Goal: Transaction & Acquisition: Purchase product/service

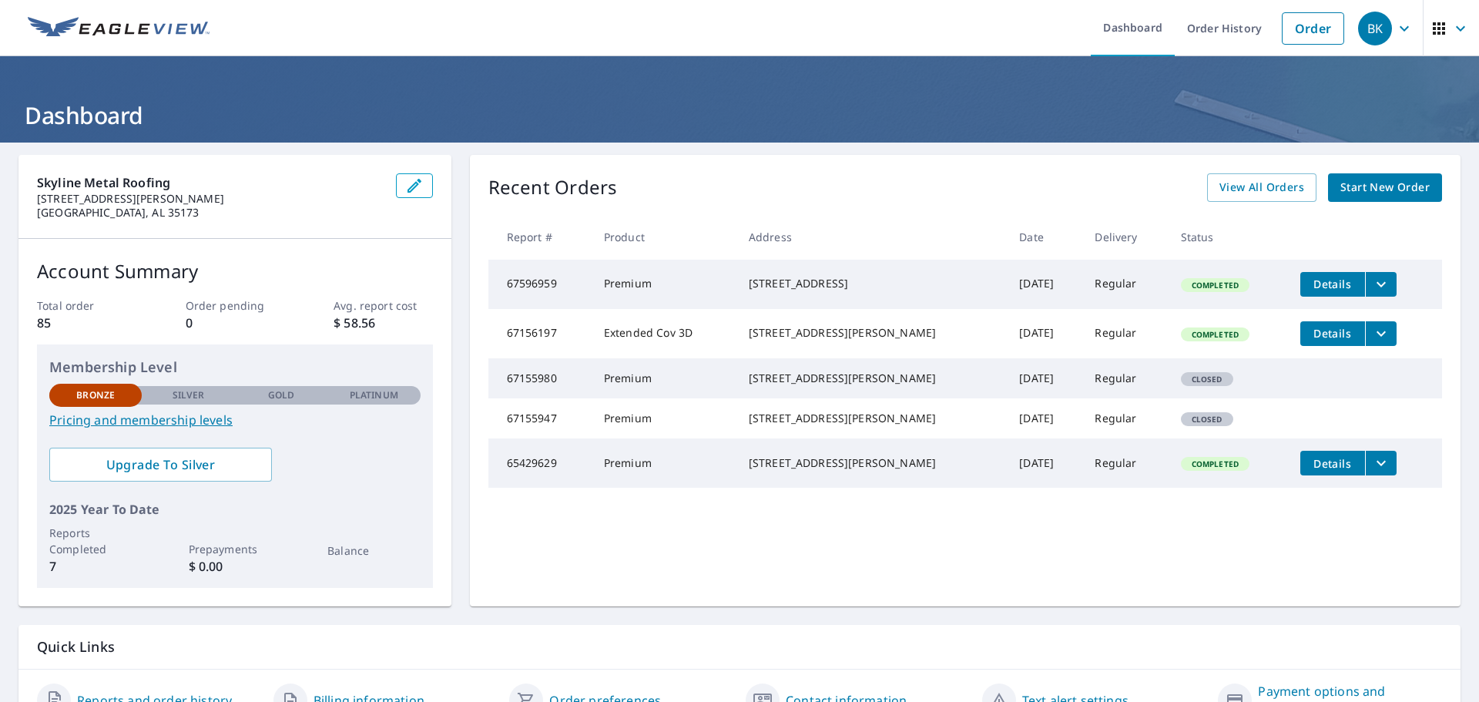
scroll to position [81, 0]
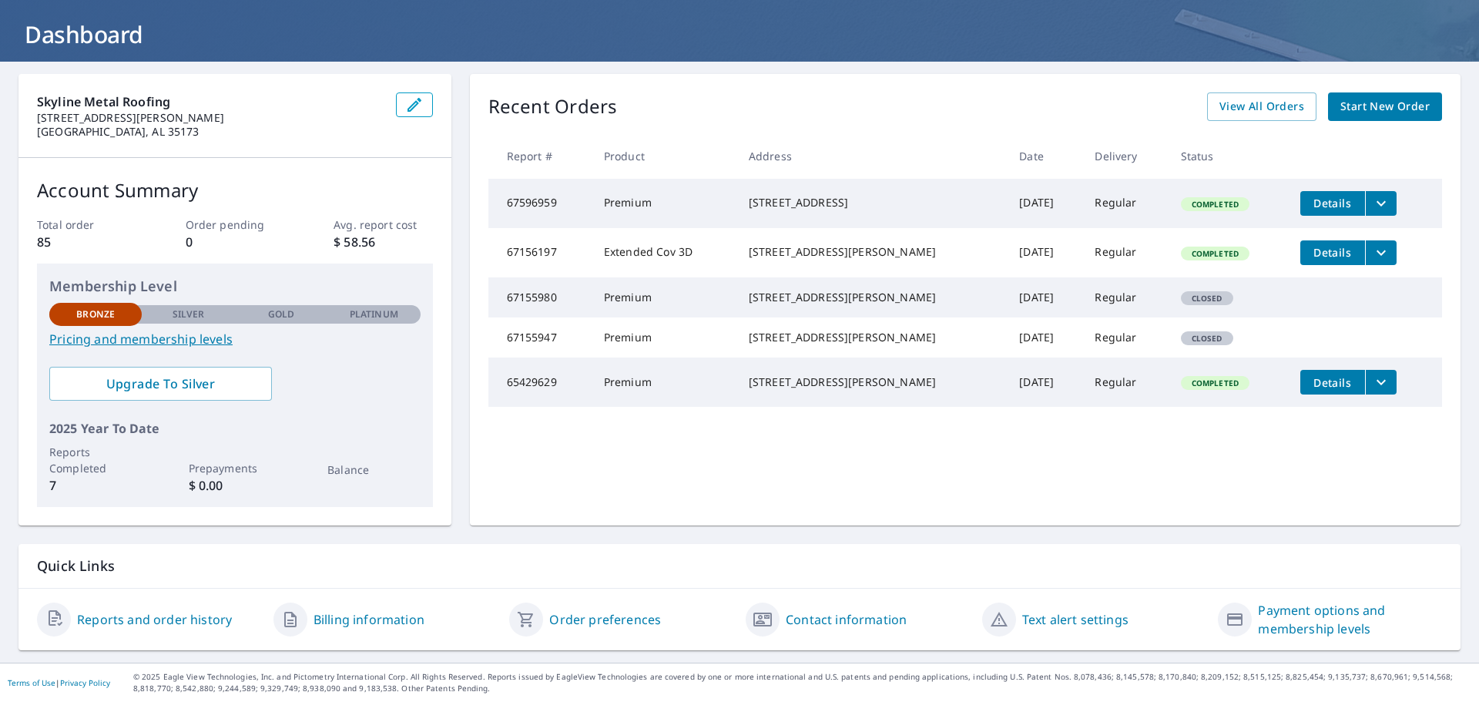
click at [1393, 108] on span "Start New Order" at bounding box center [1384, 106] width 89 height 19
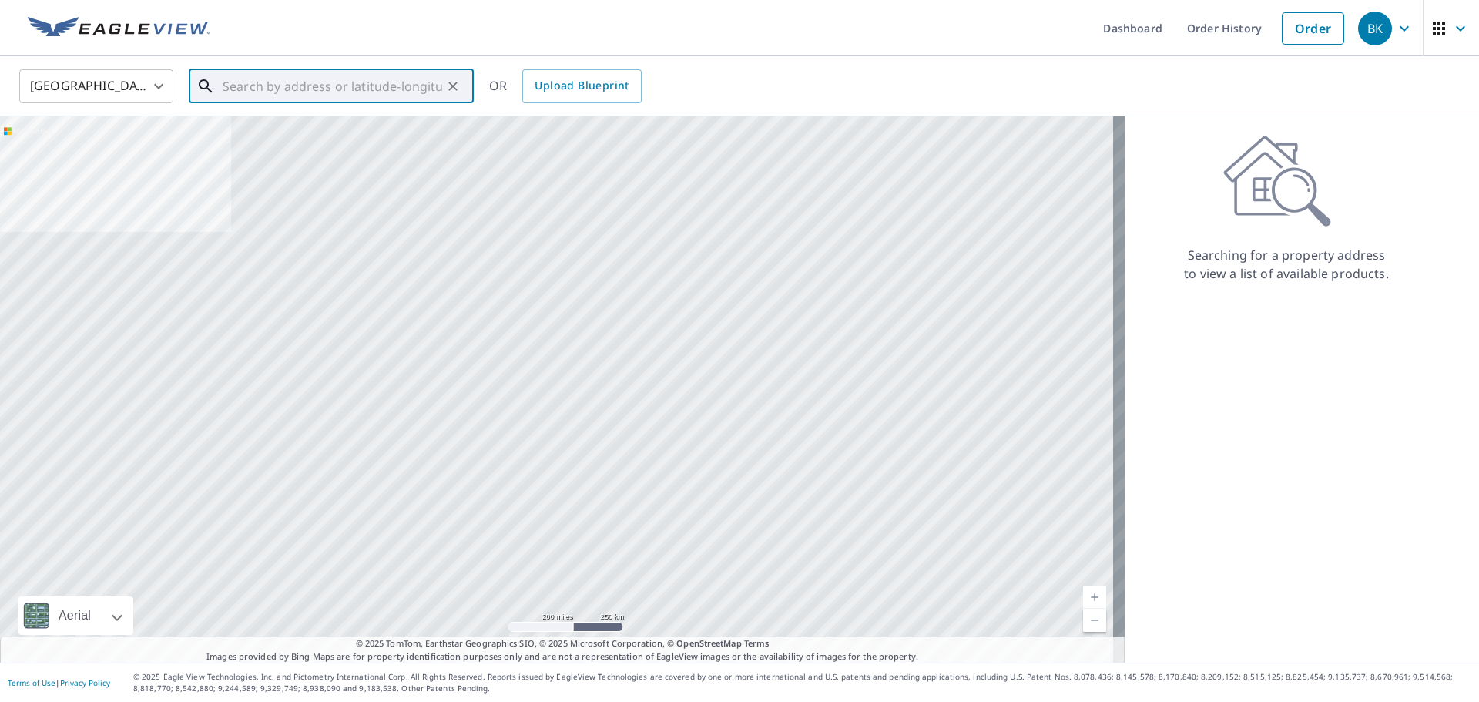
click at [274, 90] on input "text" at bounding box center [333, 86] width 220 height 43
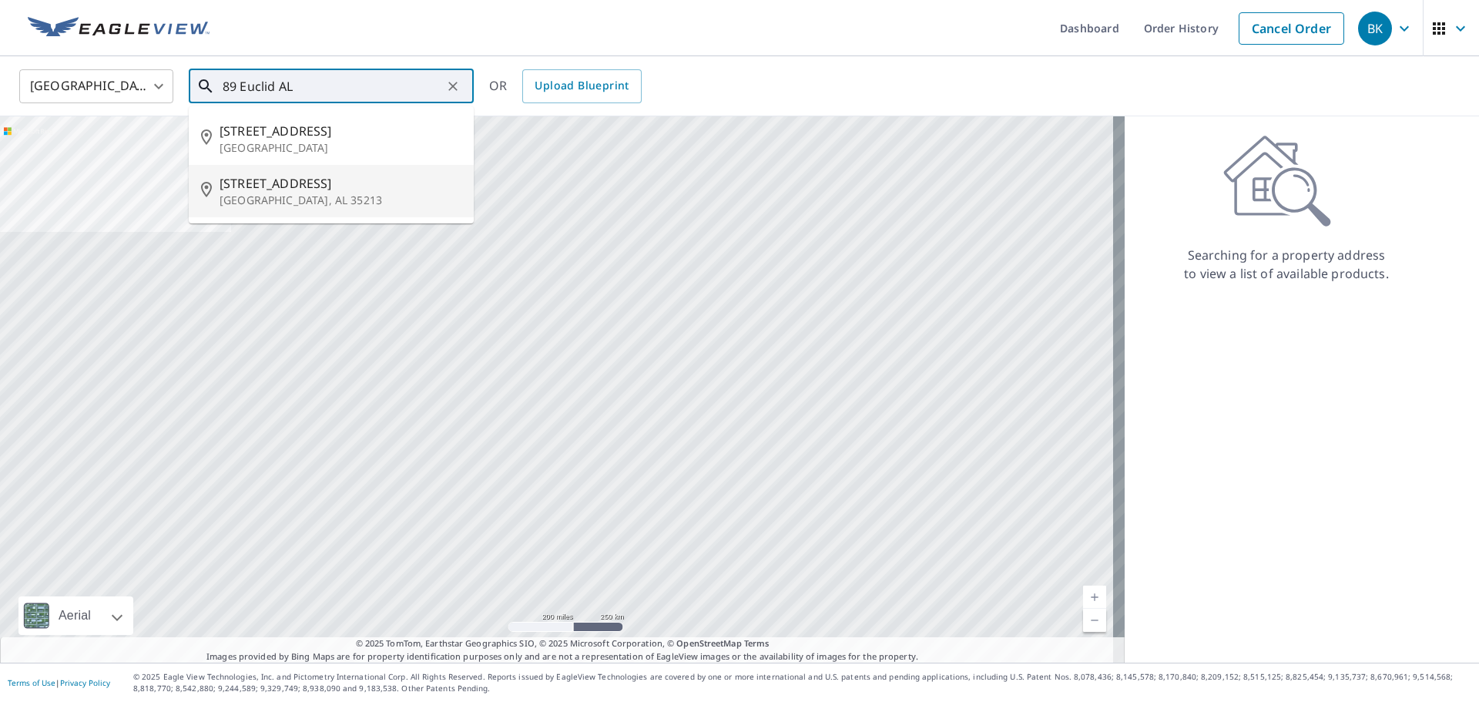
click at [252, 190] on span "[STREET_ADDRESS]" at bounding box center [341, 183] width 242 height 18
type input "[STREET_ADDRESS]"
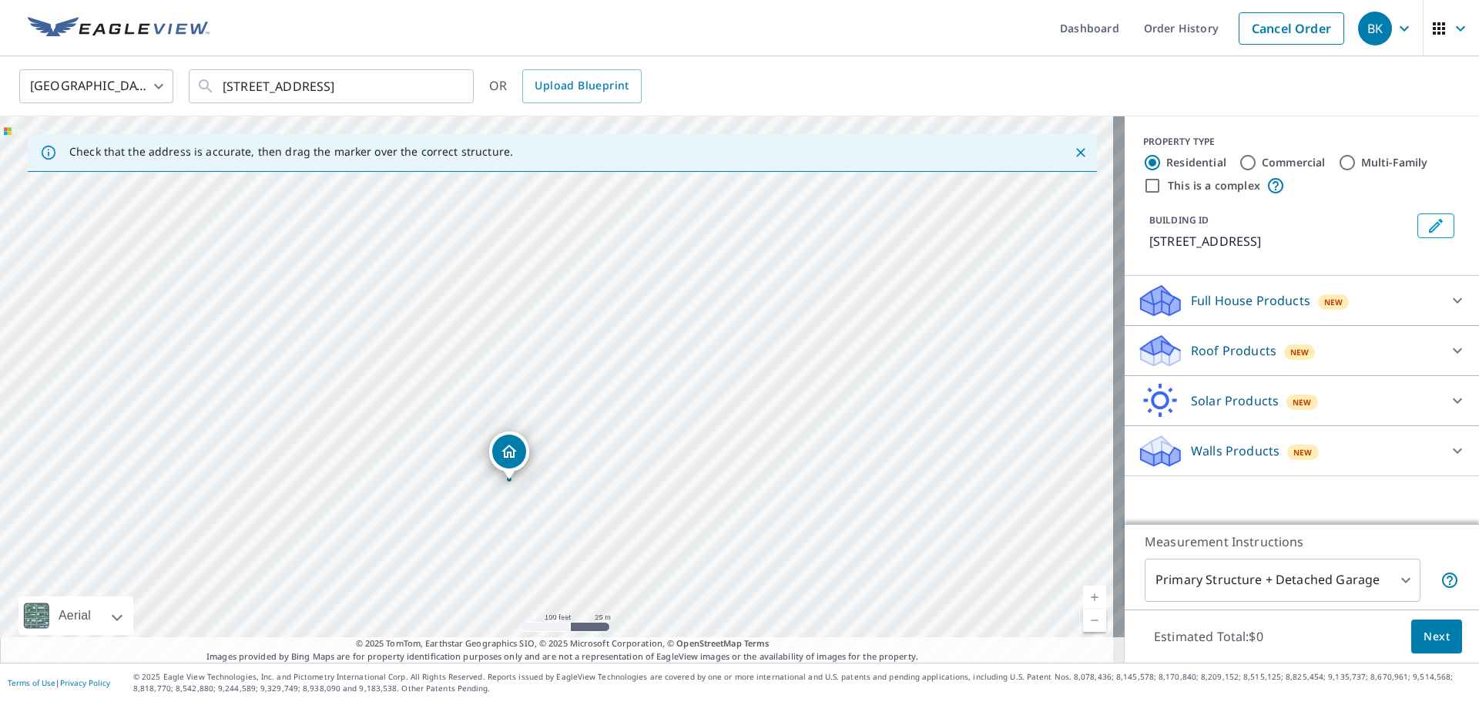
drag, startPoint x: 404, startPoint y: 240, endPoint x: 447, endPoint y: 350, distance: 118.3
click at [447, 350] on div "[STREET_ADDRESS]" at bounding box center [562, 389] width 1125 height 546
click at [445, 345] on div "[STREET_ADDRESS]" at bounding box center [562, 389] width 1125 height 546
click at [490, 287] on div "[STREET_ADDRESS]" at bounding box center [562, 389] width 1125 height 546
drag, startPoint x: 576, startPoint y: 263, endPoint x: 634, endPoint y: 362, distance: 114.9
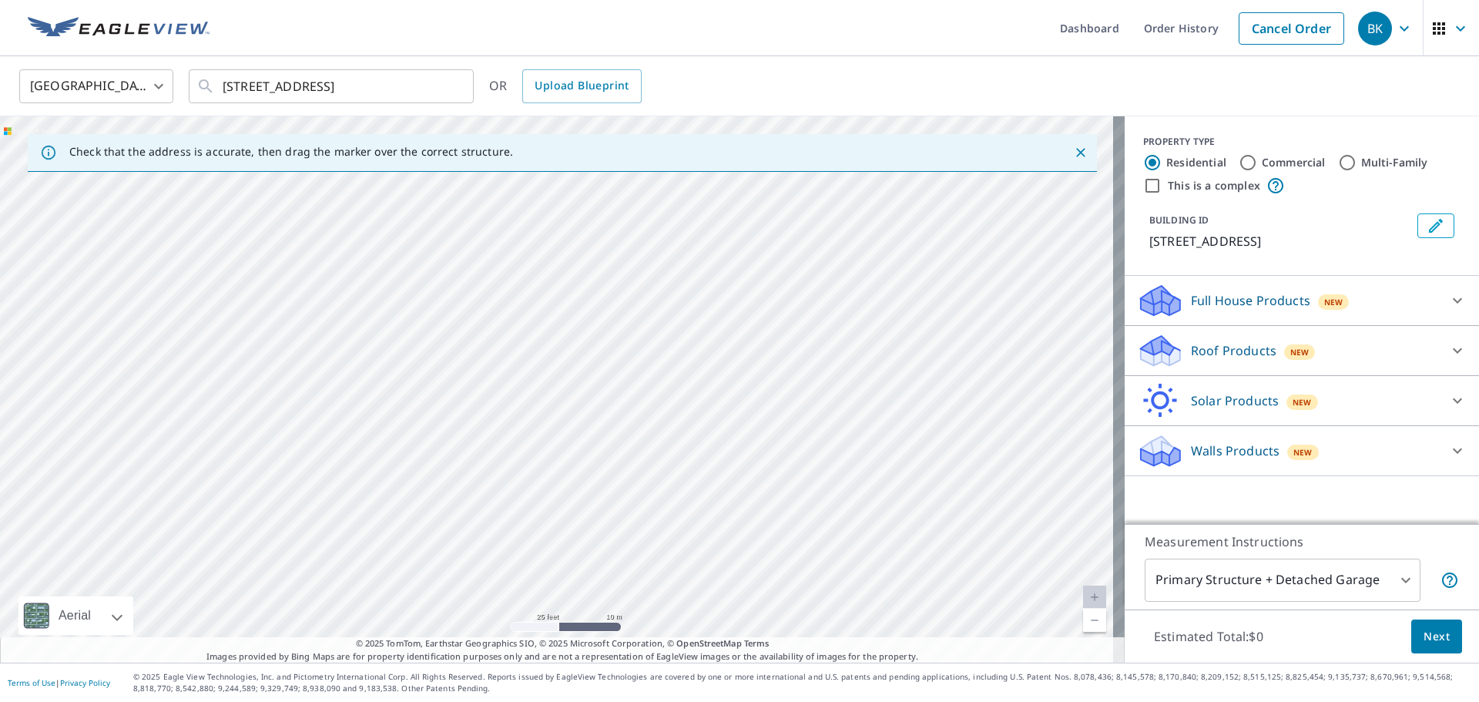
drag, startPoint x: 634, startPoint y: 362, endPoint x: 591, endPoint y: 423, distance: 74.6
drag, startPoint x: 816, startPoint y: 207, endPoint x: 703, endPoint y: 581, distance: 390.2
click at [703, 581] on div "[STREET_ADDRESS]" at bounding box center [562, 389] width 1125 height 546
drag, startPoint x: 599, startPoint y: 338, endPoint x: 728, endPoint y: 606, distance: 297.3
click at [728, 606] on div "[STREET_ADDRESS]" at bounding box center [562, 389] width 1125 height 546
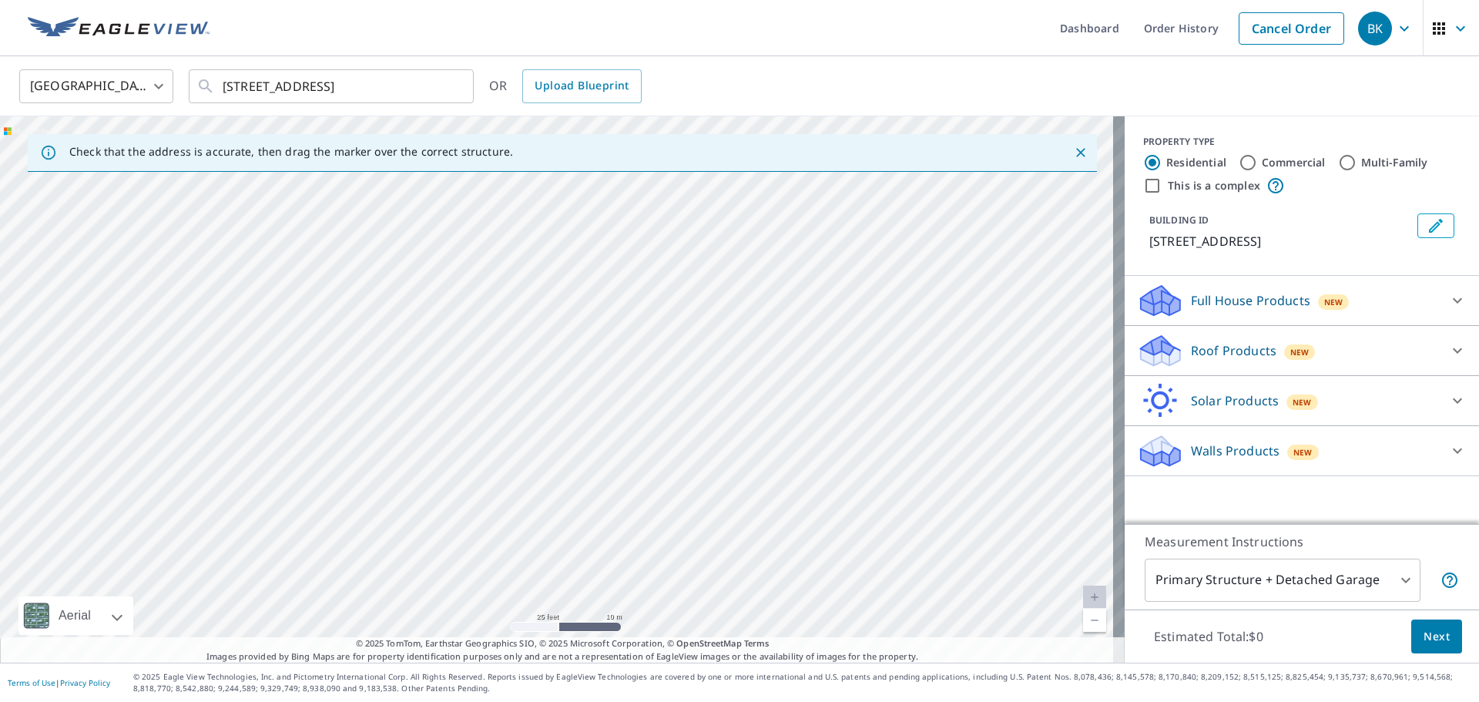
drag, startPoint x: 535, startPoint y: 281, endPoint x: 558, endPoint y: 304, distance: 32.1
click at [558, 304] on div "[STREET_ADDRESS]" at bounding box center [562, 389] width 1125 height 546
drag, startPoint x: 545, startPoint y: 280, endPoint x: 602, endPoint y: 174, distance: 119.9
click at [602, 174] on div "[STREET_ADDRESS]" at bounding box center [562, 389] width 1125 height 546
drag, startPoint x: 734, startPoint y: 448, endPoint x: 667, endPoint y: 304, distance: 158.9
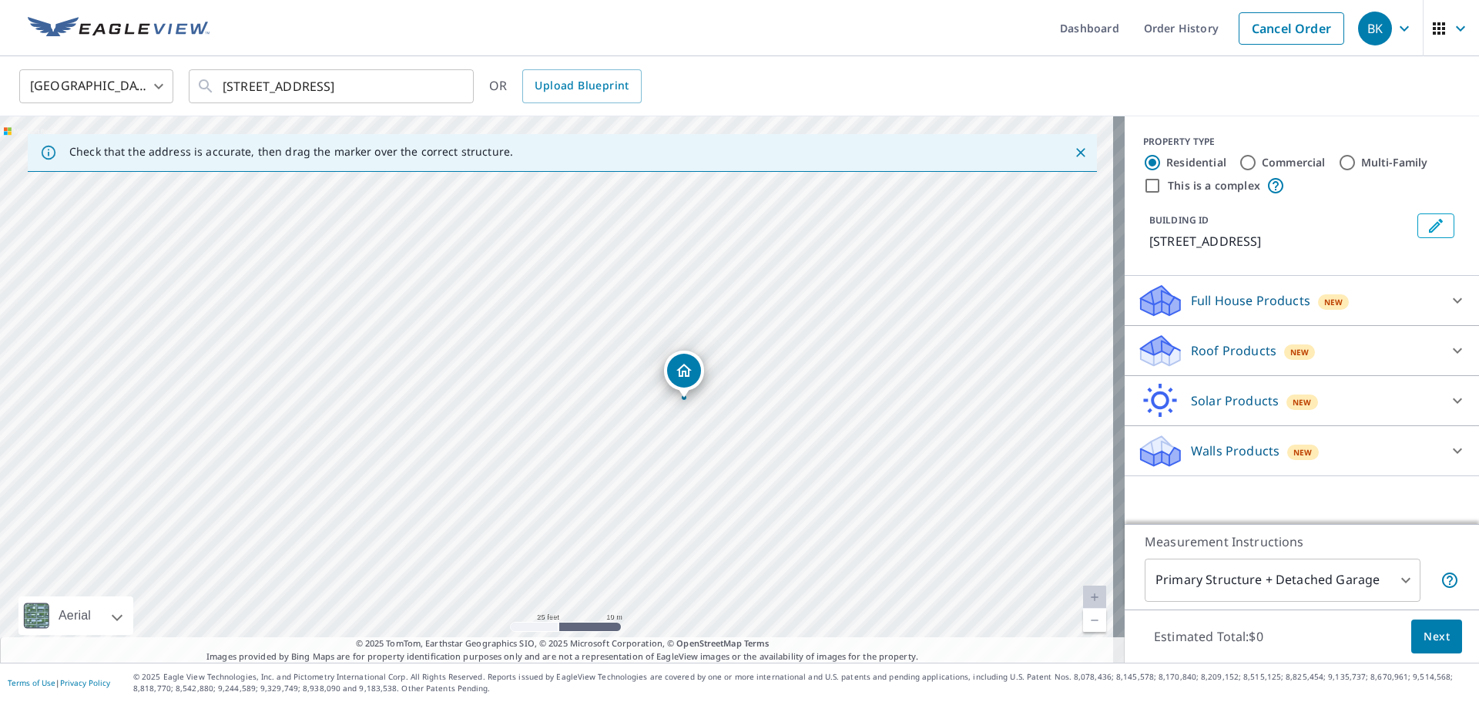
drag, startPoint x: 621, startPoint y: 290, endPoint x: 690, endPoint y: 491, distance: 212.7
click at [690, 491] on div "[STREET_ADDRESS]" at bounding box center [562, 389] width 1125 height 546
drag, startPoint x: 683, startPoint y: 367, endPoint x: 670, endPoint y: 355, distance: 17.5
click at [1239, 161] on input "Commercial" at bounding box center [1248, 162] width 18 height 18
radio input "true"
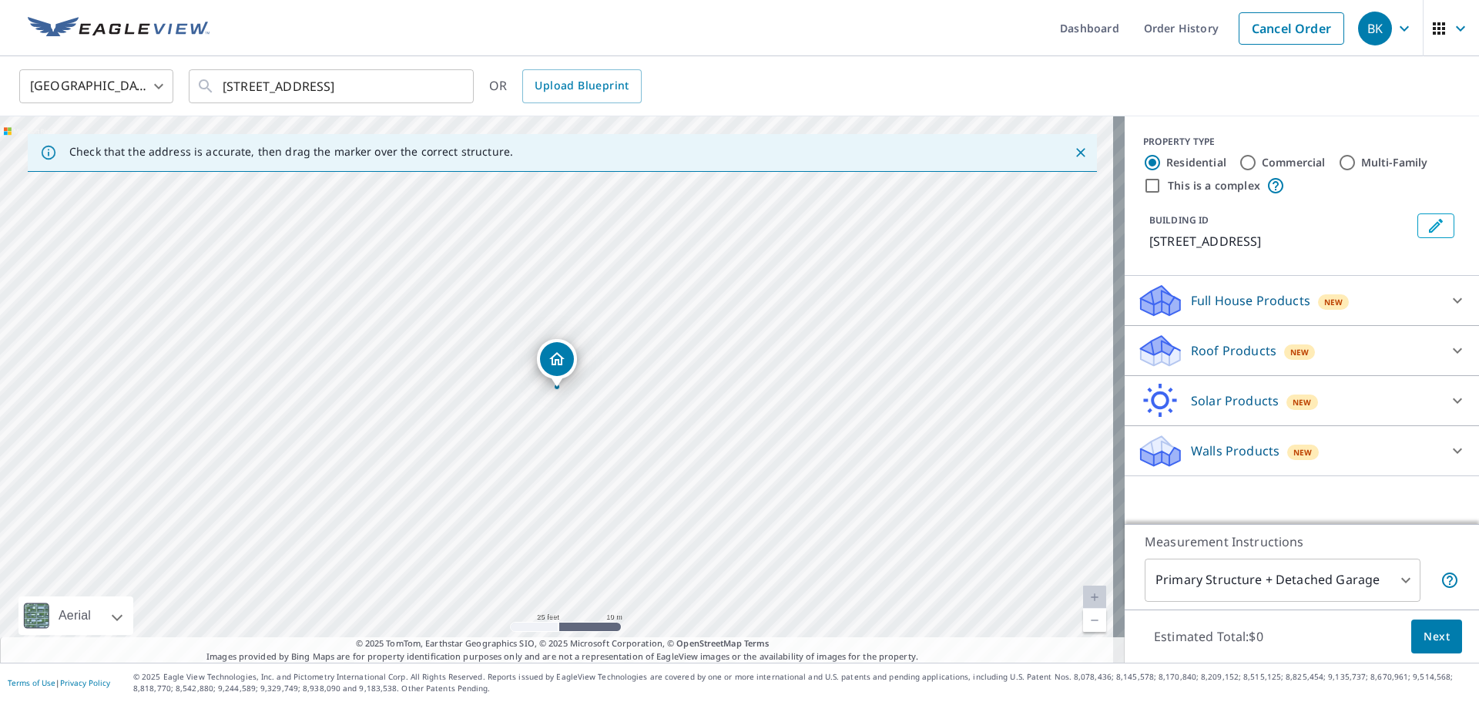
type input "4"
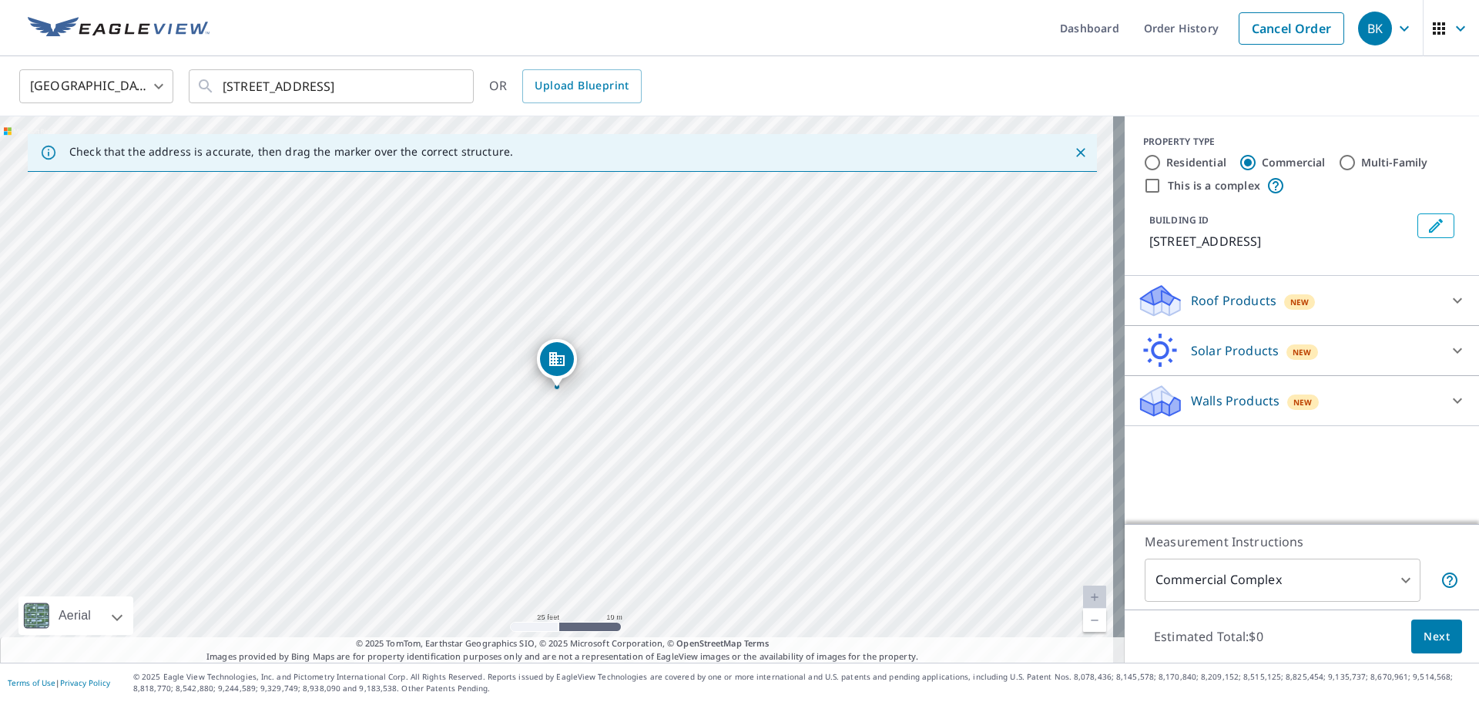
click at [1143, 161] on input "Residential" at bounding box center [1152, 162] width 18 height 18
radio input "true"
type input "1"
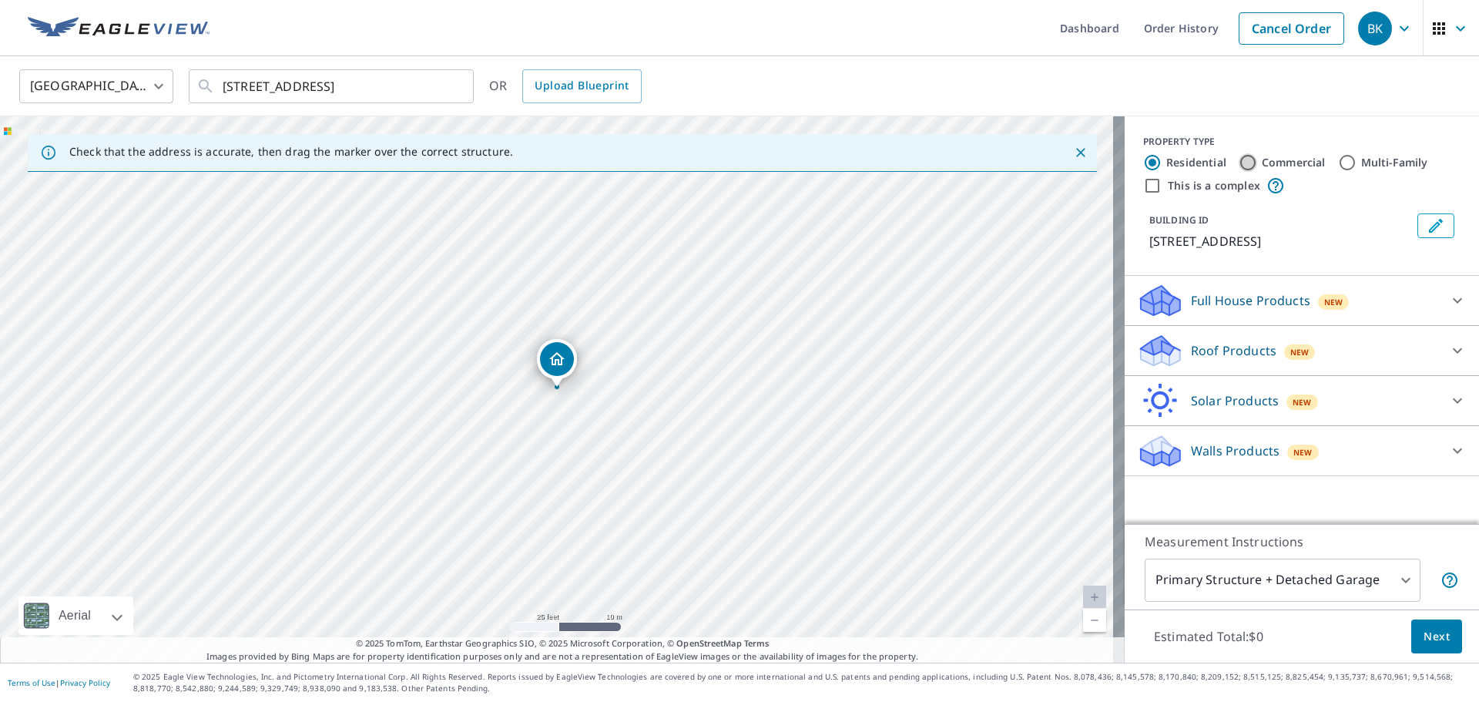
click at [1239, 161] on input "Commercial" at bounding box center [1248, 162] width 18 height 18
radio input "true"
type input "4"
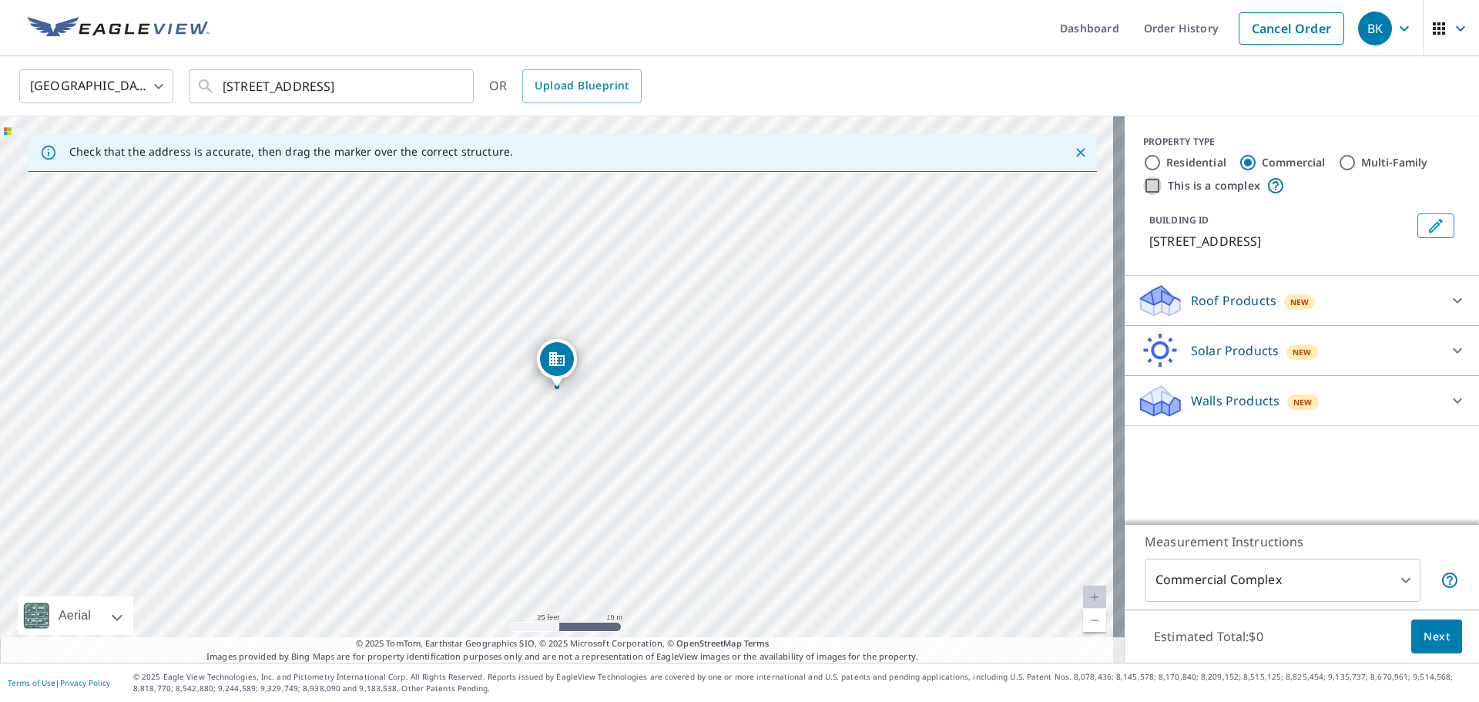
click at [1143, 186] on input "This is a complex" at bounding box center [1152, 185] width 18 height 18
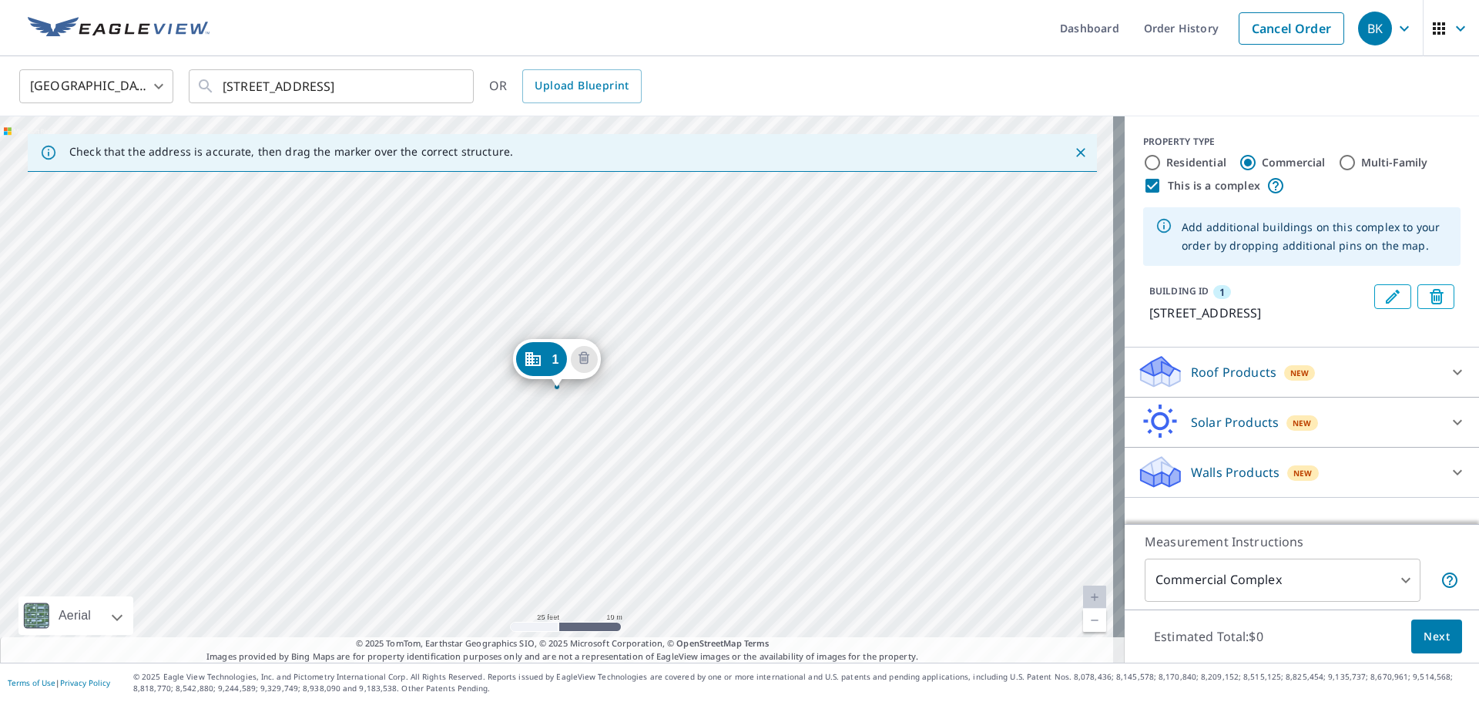
click at [1143, 185] on input "This is a complex" at bounding box center [1152, 185] width 18 height 18
checkbox input "false"
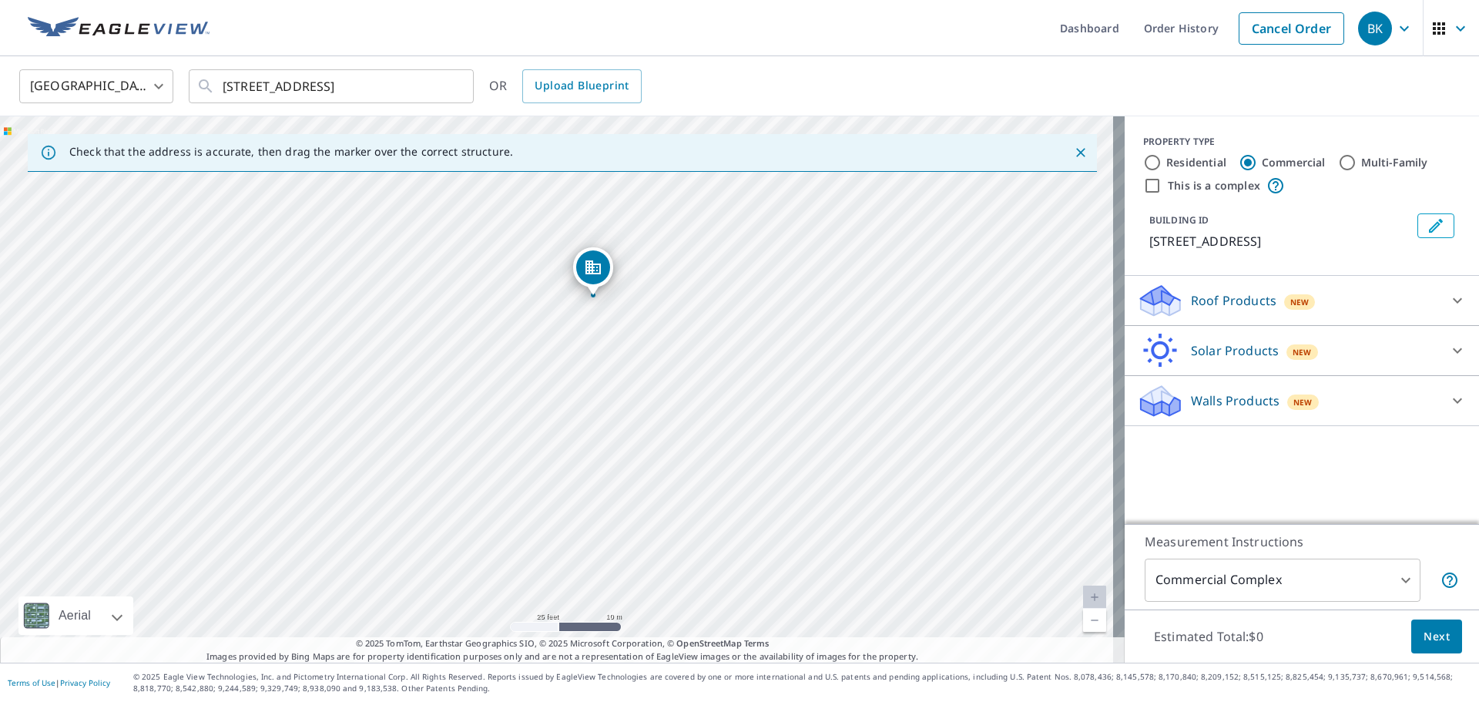
drag, startPoint x: 800, startPoint y: 509, endPoint x: 837, endPoint y: 418, distance: 98.6
click at [837, 418] on div "[STREET_ADDRESS]" at bounding box center [562, 389] width 1125 height 546
click at [1254, 592] on body "BK BK Dashboard Order History Cancel Order BK United States [GEOGRAPHIC_DATA] ​…" at bounding box center [739, 351] width 1479 height 702
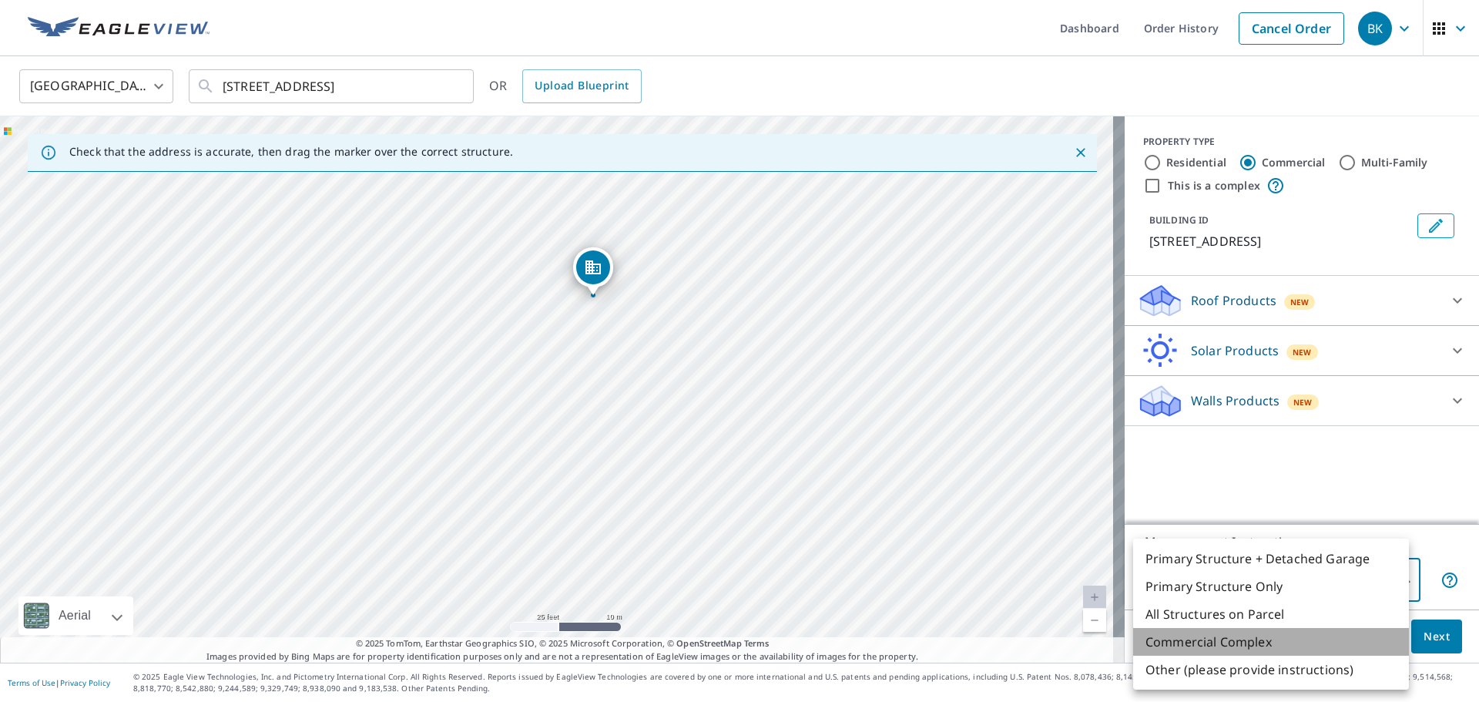
click at [1196, 639] on li "Commercial Complex" at bounding box center [1271, 642] width 276 height 28
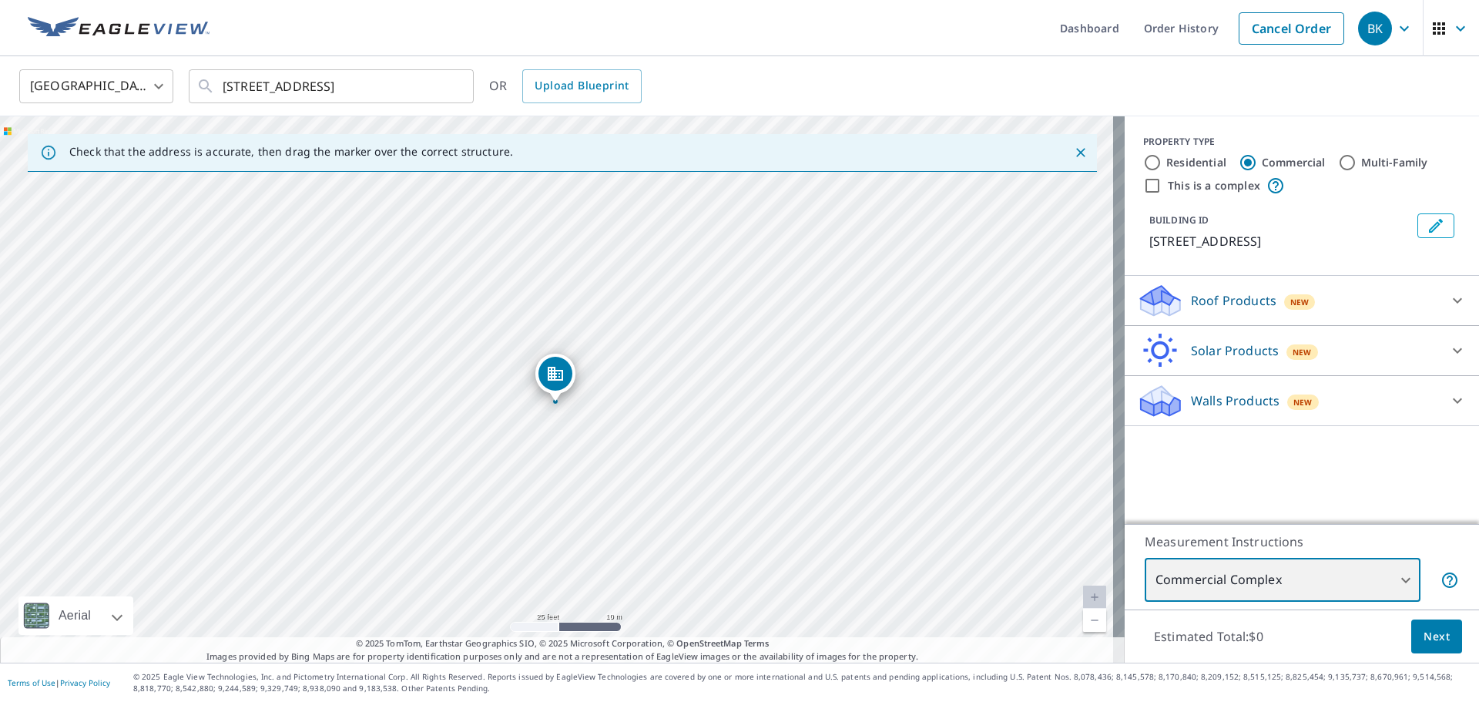
drag, startPoint x: 696, startPoint y: 430, endPoint x: 659, endPoint y: 536, distance: 112.8
click at [659, 536] on div "[STREET_ADDRESS]" at bounding box center [562, 389] width 1125 height 546
click at [1243, 576] on body "BK BK Dashboard Order History Cancel Order BK United States [GEOGRAPHIC_DATA] ​…" at bounding box center [739, 351] width 1479 height 702
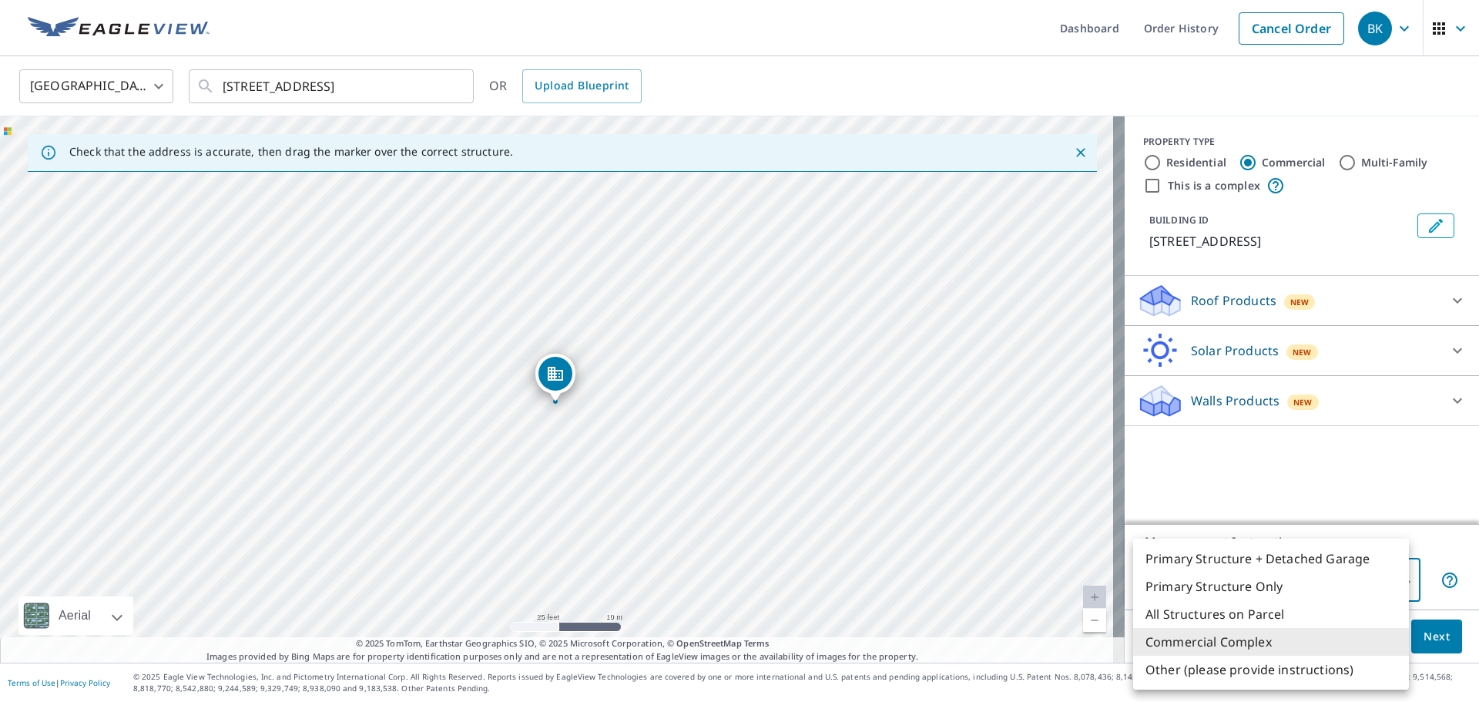
click at [1373, 277] on div at bounding box center [739, 351] width 1479 height 702
click at [1253, 576] on body "BK BK Dashboard Order History Cancel Order BK United States [GEOGRAPHIC_DATA] ​…" at bounding box center [739, 351] width 1479 height 702
click at [1173, 584] on li "Primary Structure Only" at bounding box center [1271, 586] width 276 height 28
type input "2"
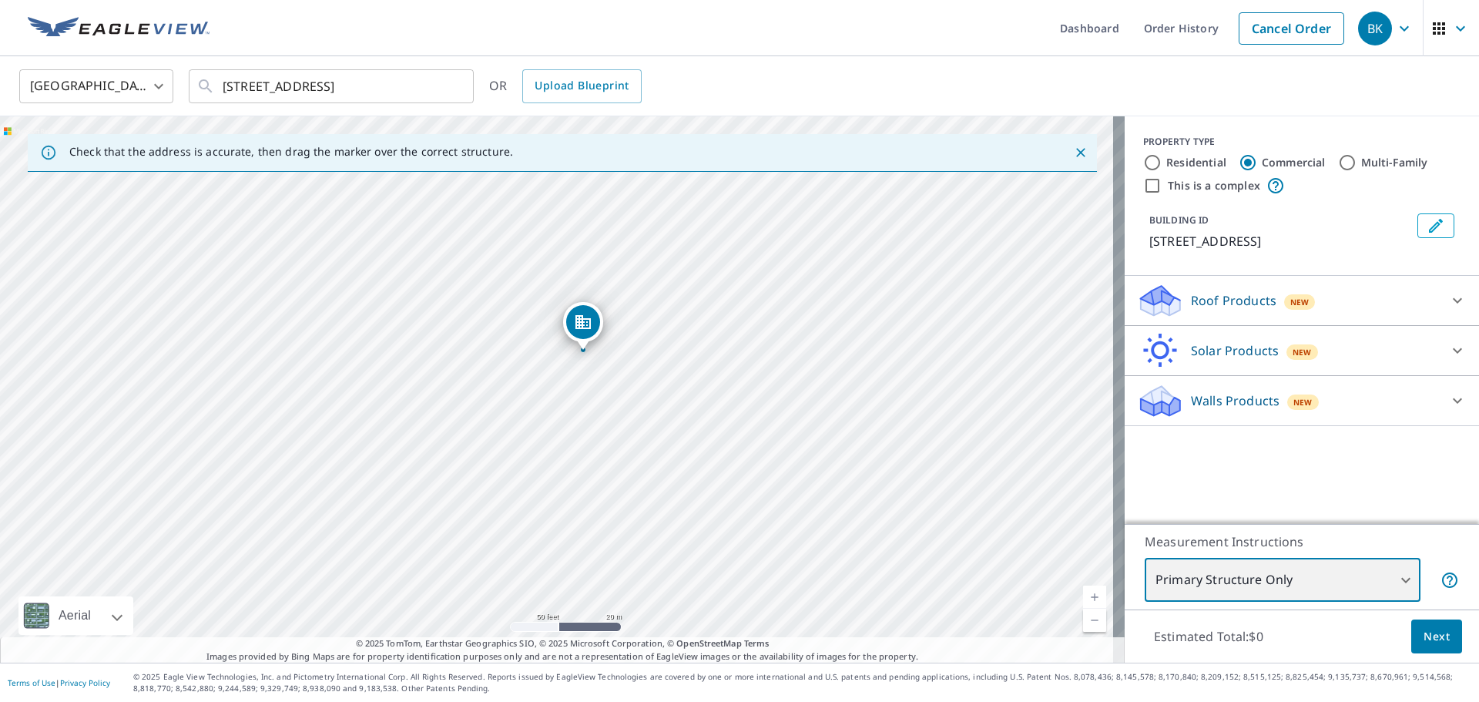
drag, startPoint x: 770, startPoint y: 533, endPoint x: 673, endPoint y: 432, distance: 139.5
click at [673, 432] on div "[STREET_ADDRESS]" at bounding box center [562, 389] width 1125 height 546
drag, startPoint x: 526, startPoint y: 364, endPoint x: 777, endPoint y: 510, distance: 290.3
click at [777, 510] on div "[STREET_ADDRESS]" at bounding box center [562, 389] width 1125 height 546
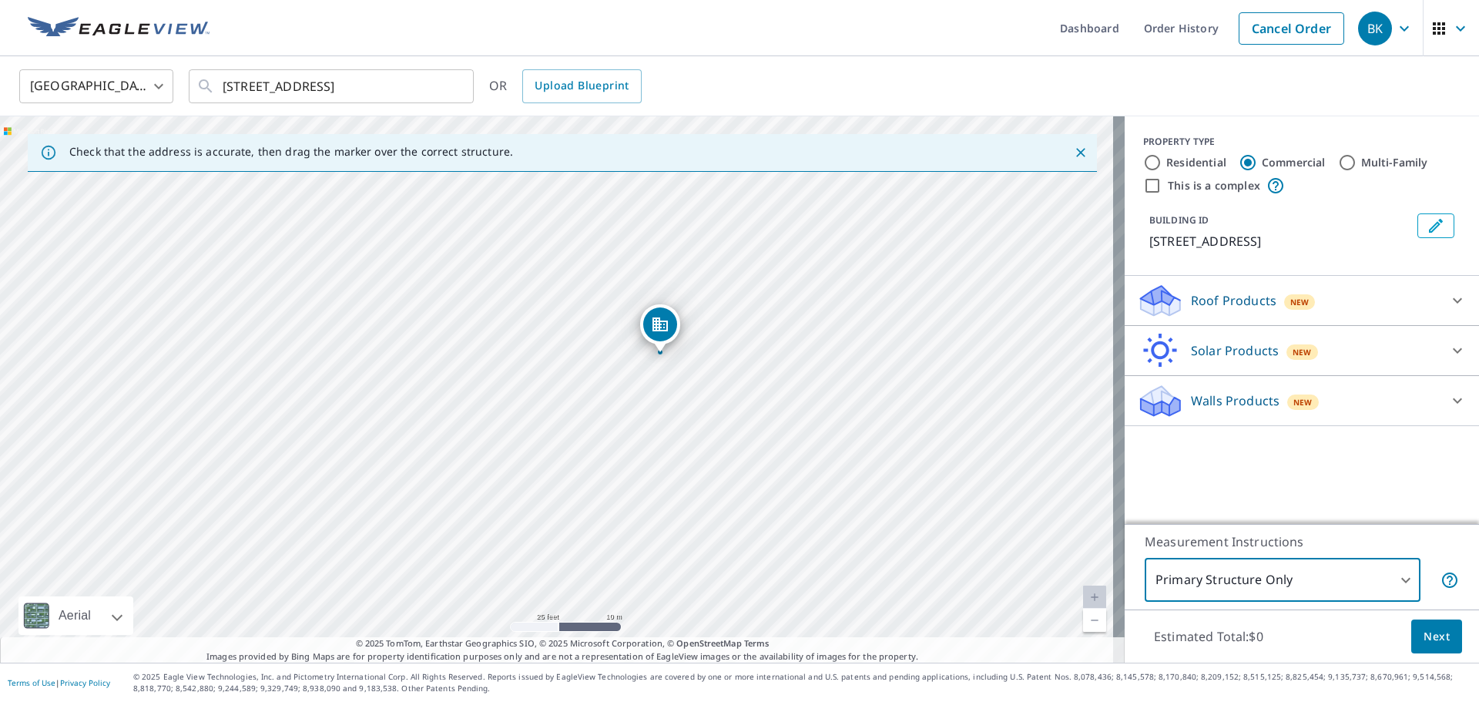
click at [1316, 585] on body "BK BK Dashboard Order History Cancel Order BK United States [GEOGRAPHIC_DATA] ​…" at bounding box center [739, 351] width 1479 height 702
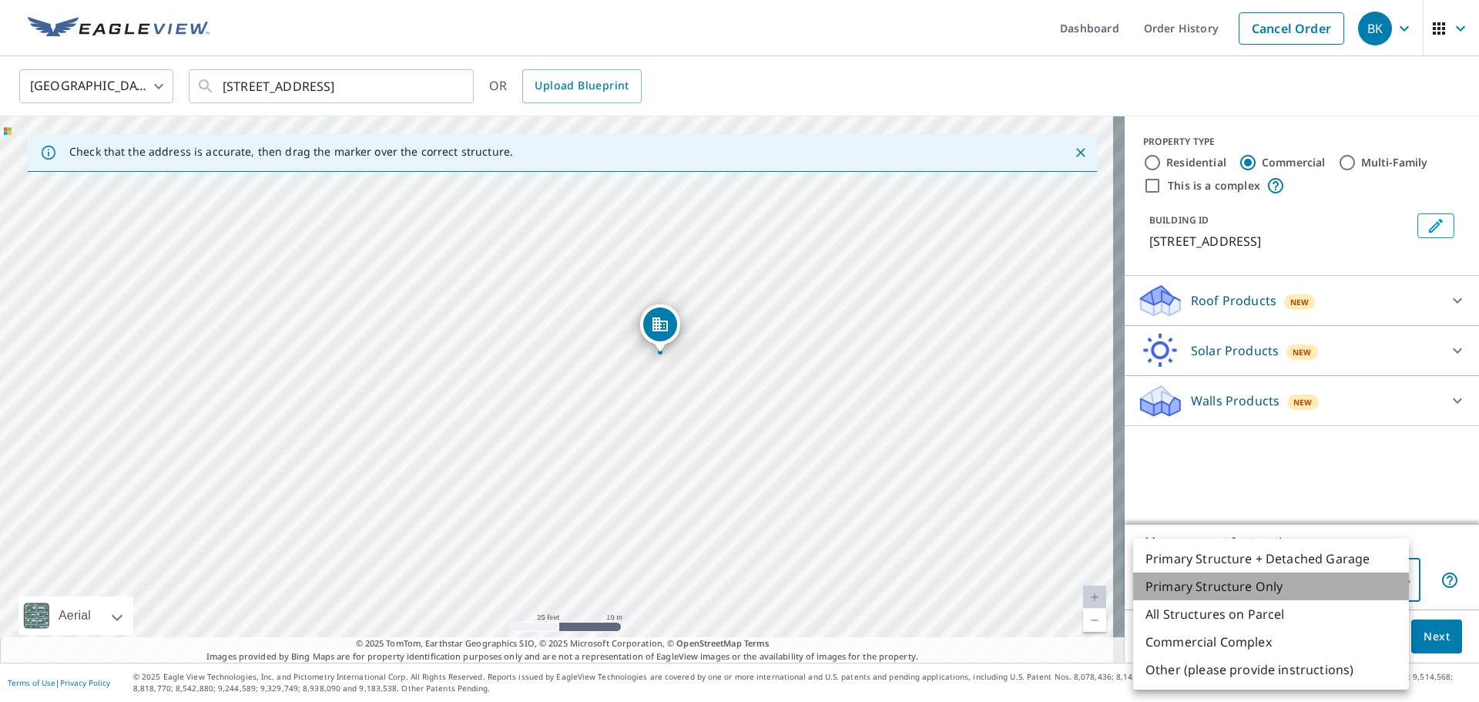
click at [1289, 587] on li "Primary Structure Only" at bounding box center [1271, 586] width 276 height 28
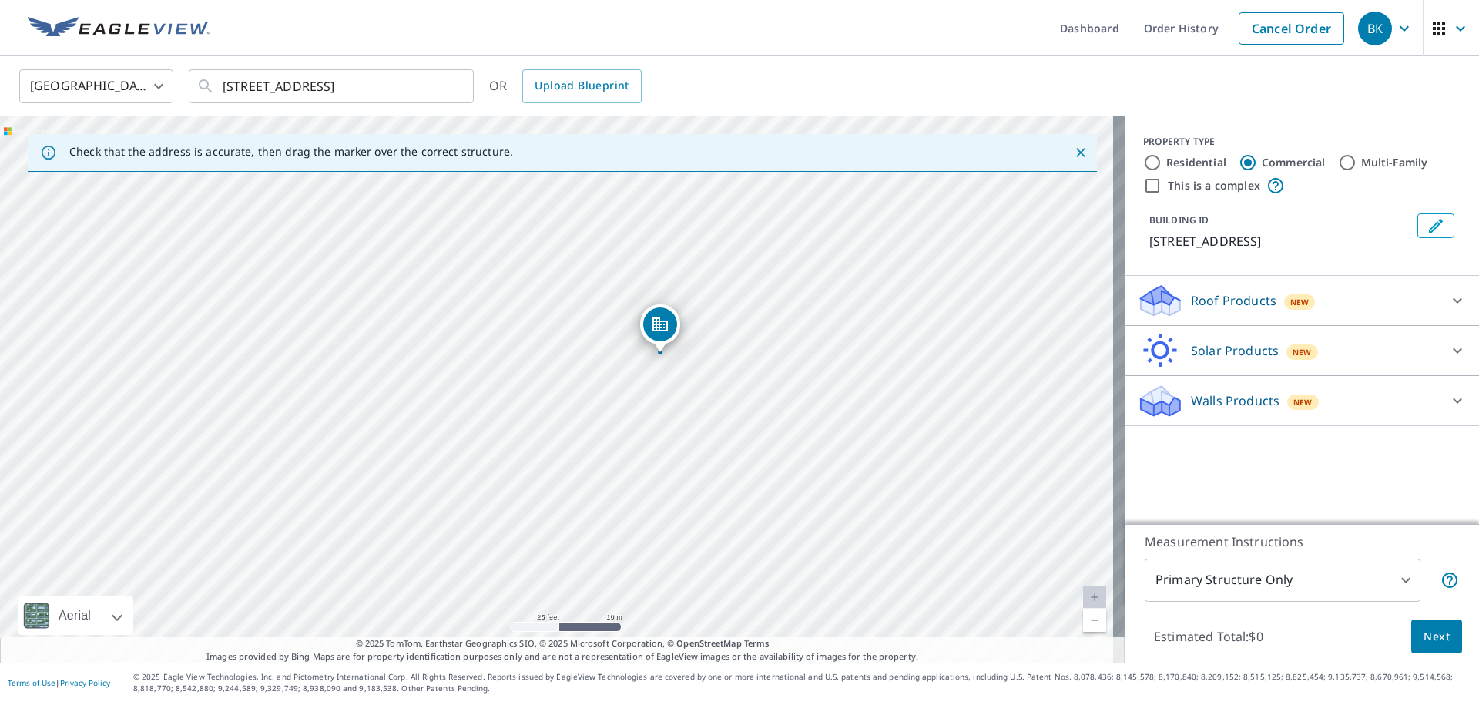
click at [1259, 480] on div "PROPERTY TYPE Residential Commercial Multi-Family This is a complex BUILDING ID…" at bounding box center [1302, 320] width 354 height 408
click at [1253, 245] on p "[STREET_ADDRESS]" at bounding box center [1280, 241] width 262 height 18
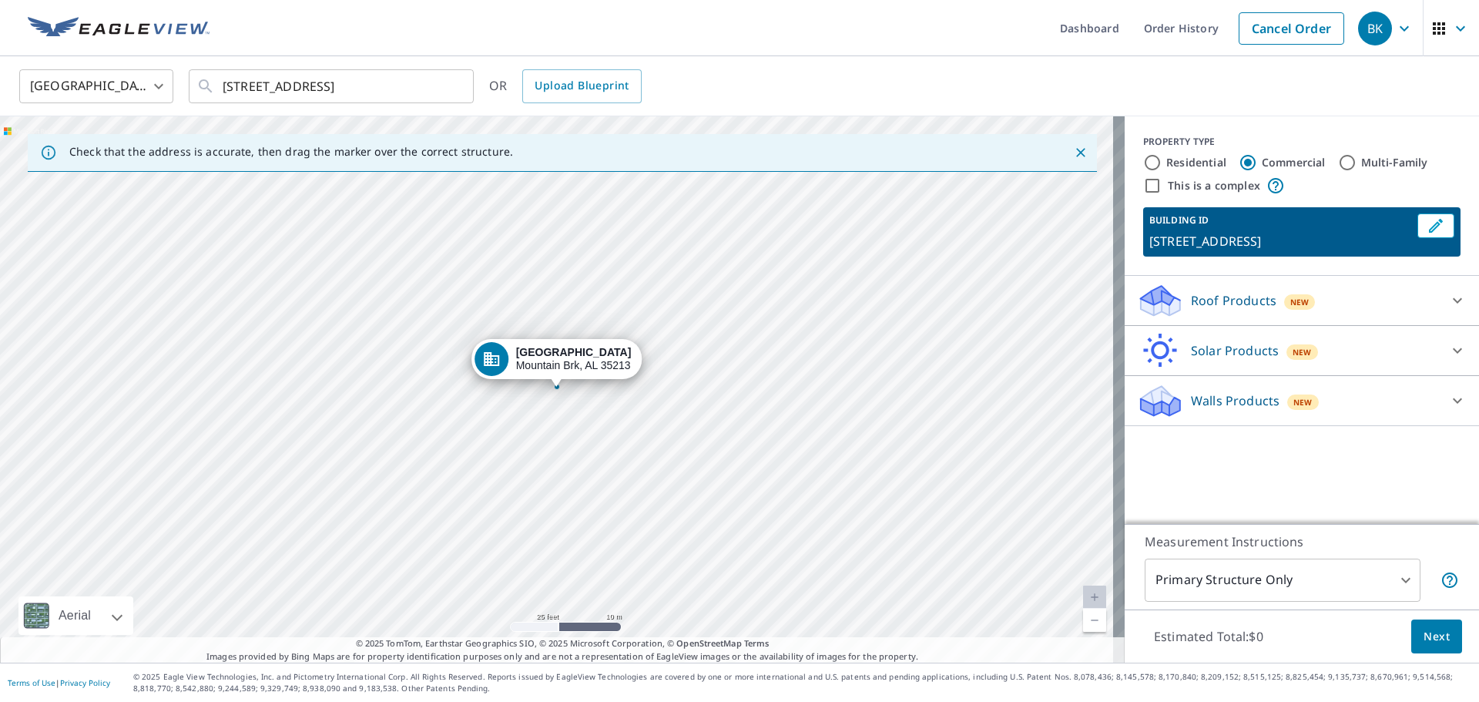
click at [1277, 242] on p "[STREET_ADDRESS]" at bounding box center [1280, 241] width 262 height 18
click at [1427, 226] on icon "Edit building 1" at bounding box center [1436, 225] width 18 height 18
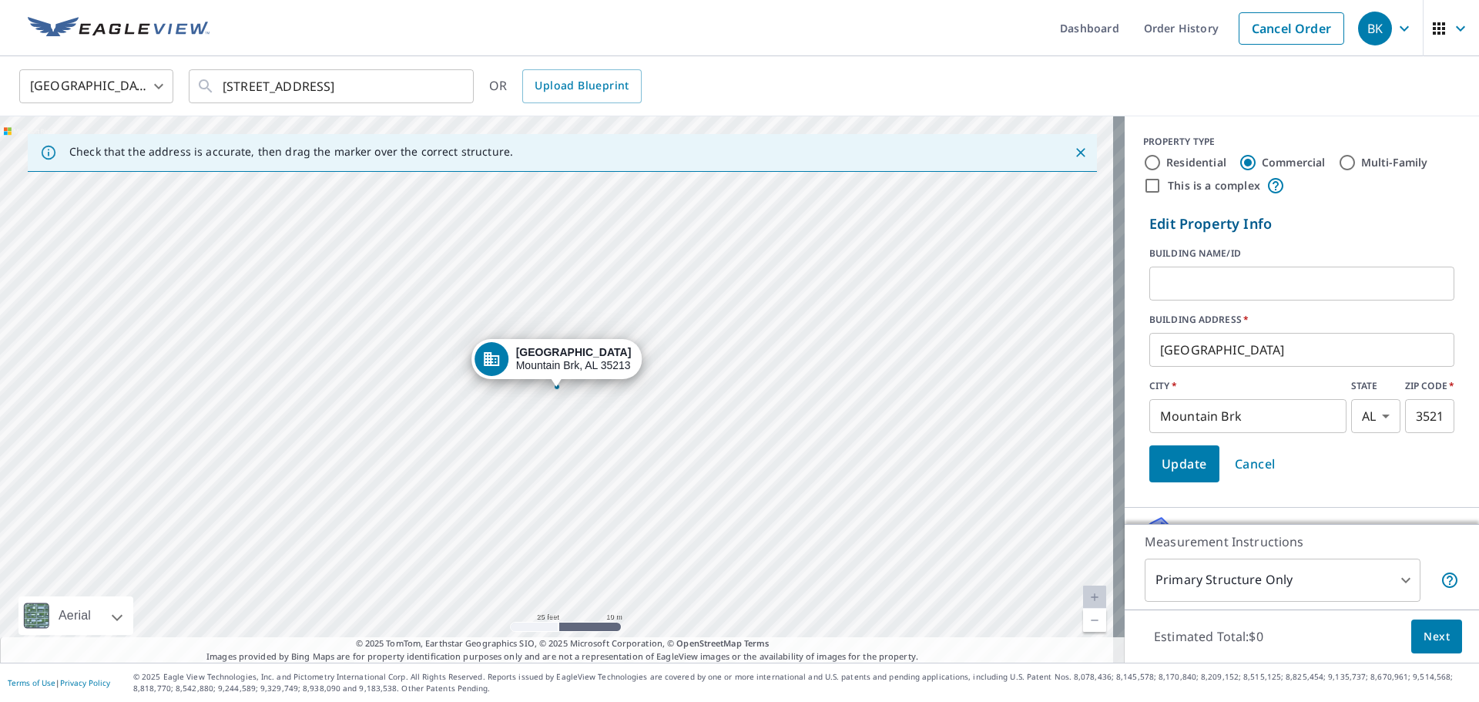
click at [1162, 284] on input "text" at bounding box center [1301, 283] width 305 height 43
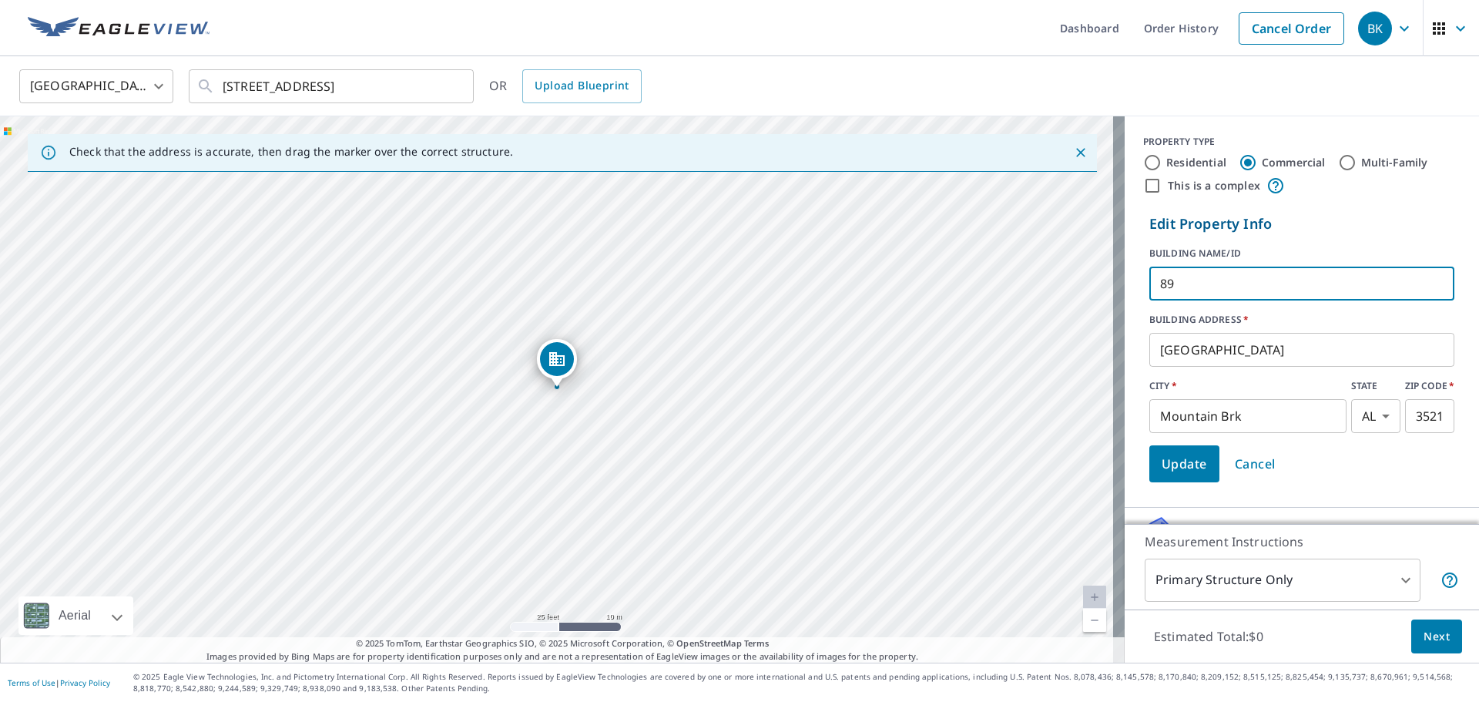
type input "8"
type input "PNC - [STREET_ADDRESS] [GEOGRAPHIC_DATA], [GEOGRAPHIC_DATA]"
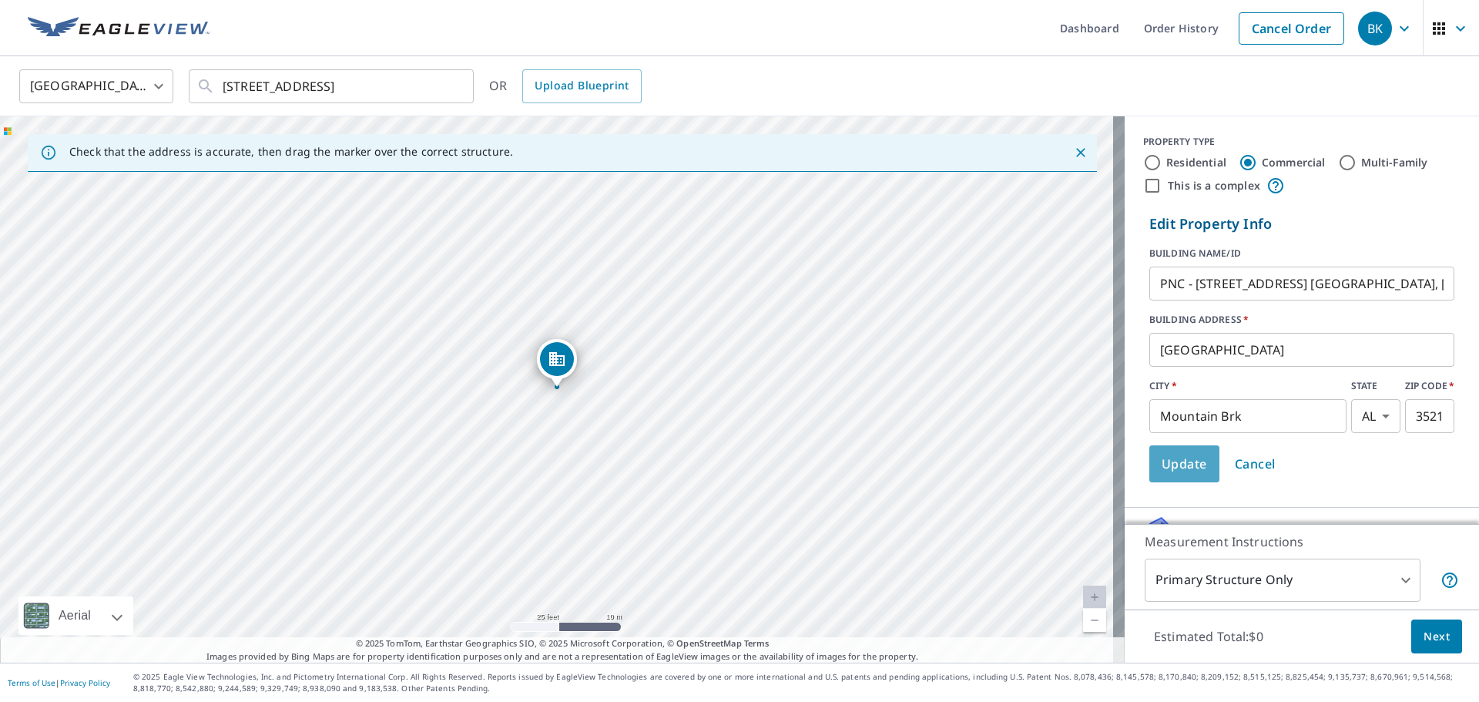
click at [1187, 462] on span "Update" at bounding box center [1184, 464] width 45 height 22
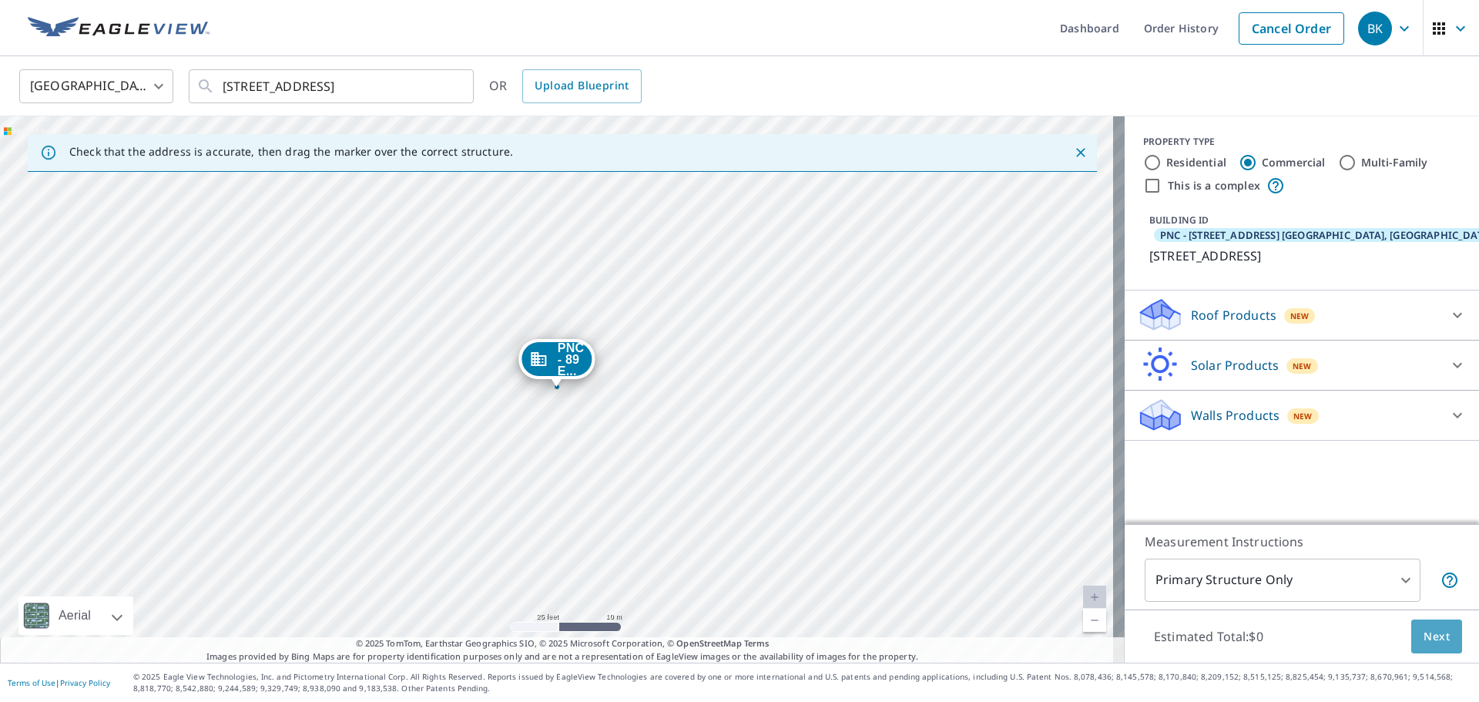
click at [1444, 640] on button "Next" at bounding box center [1436, 636] width 51 height 35
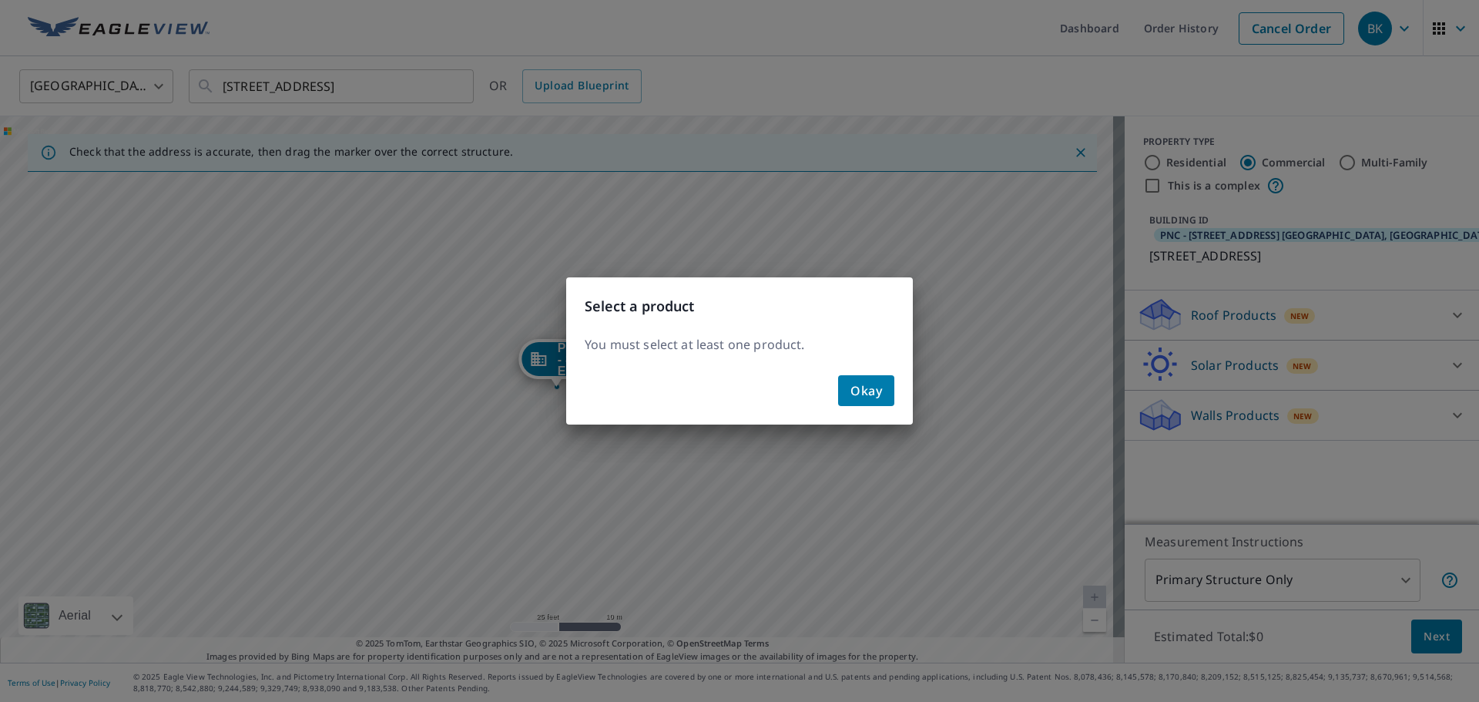
click at [864, 391] on span "Okay" at bounding box center [866, 391] width 32 height 22
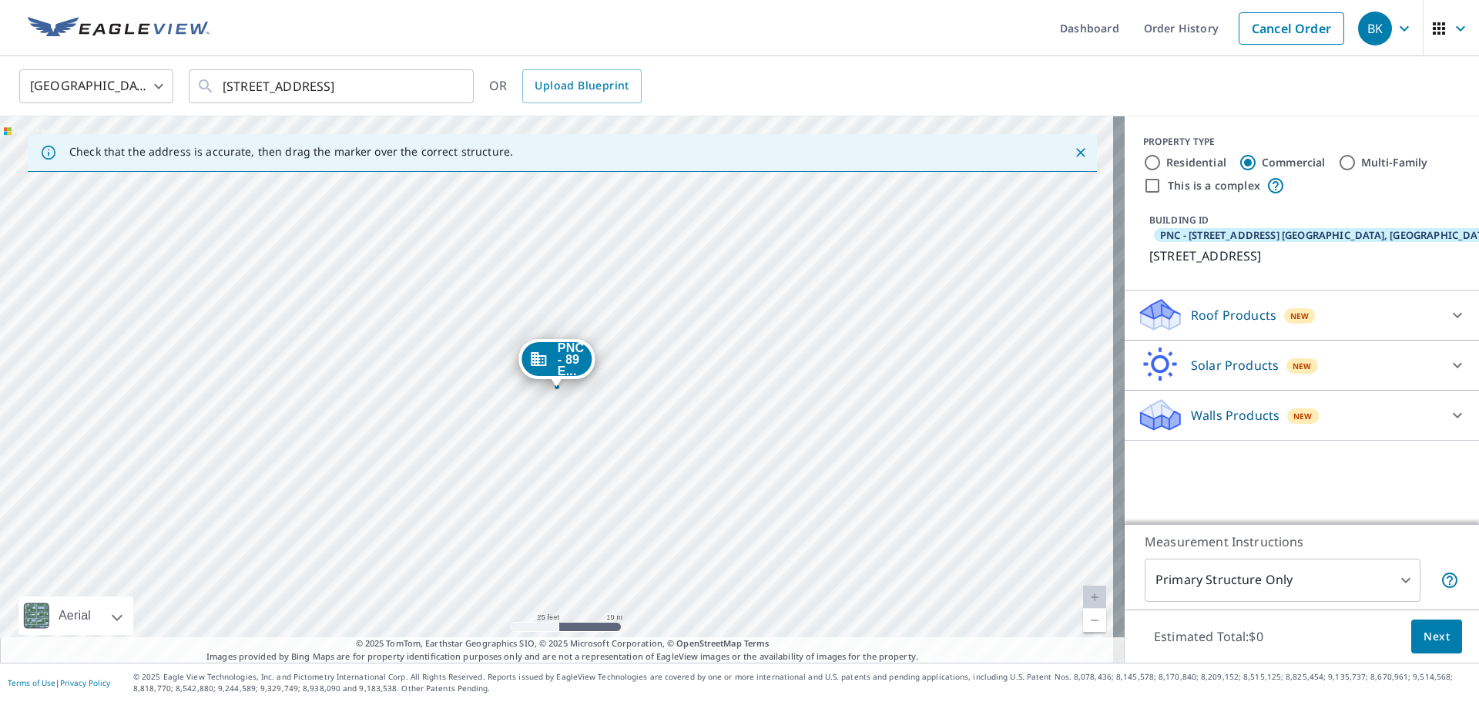
click at [1453, 317] on icon at bounding box center [1457, 314] width 9 height 5
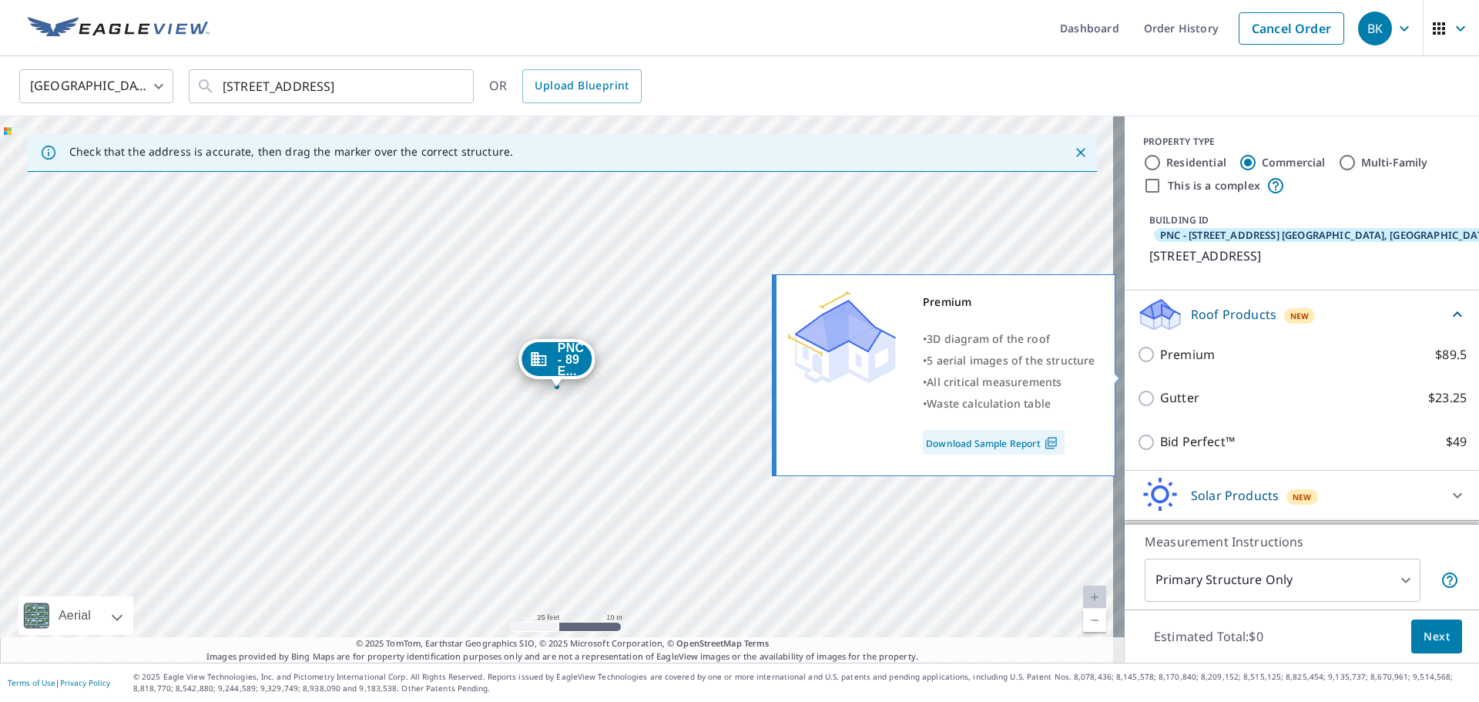
click at [1137, 364] on input "Premium $89.5" at bounding box center [1148, 354] width 23 height 18
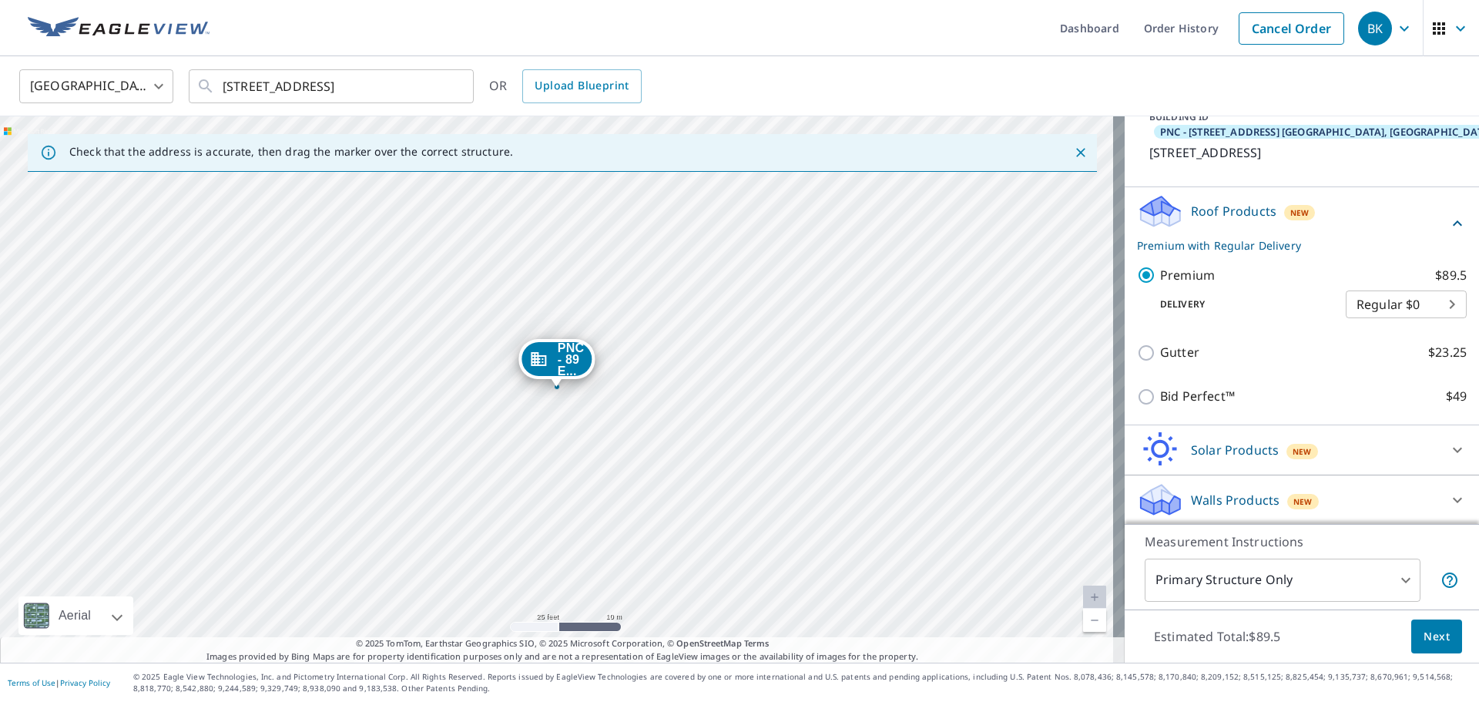
scroll to position [123, 0]
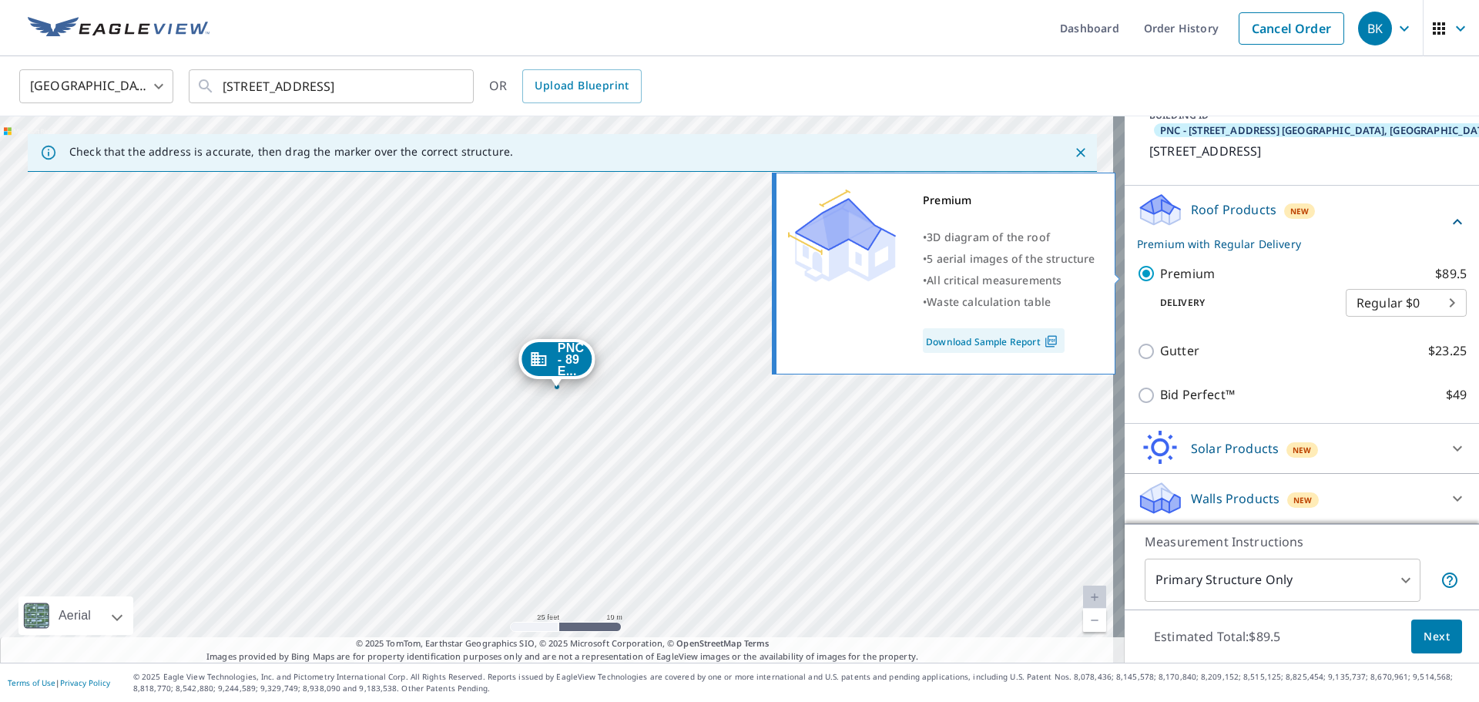
click at [1184, 273] on p "Premium" at bounding box center [1187, 273] width 55 height 19
click at [1160, 273] on input "Premium $89.5" at bounding box center [1148, 273] width 23 height 18
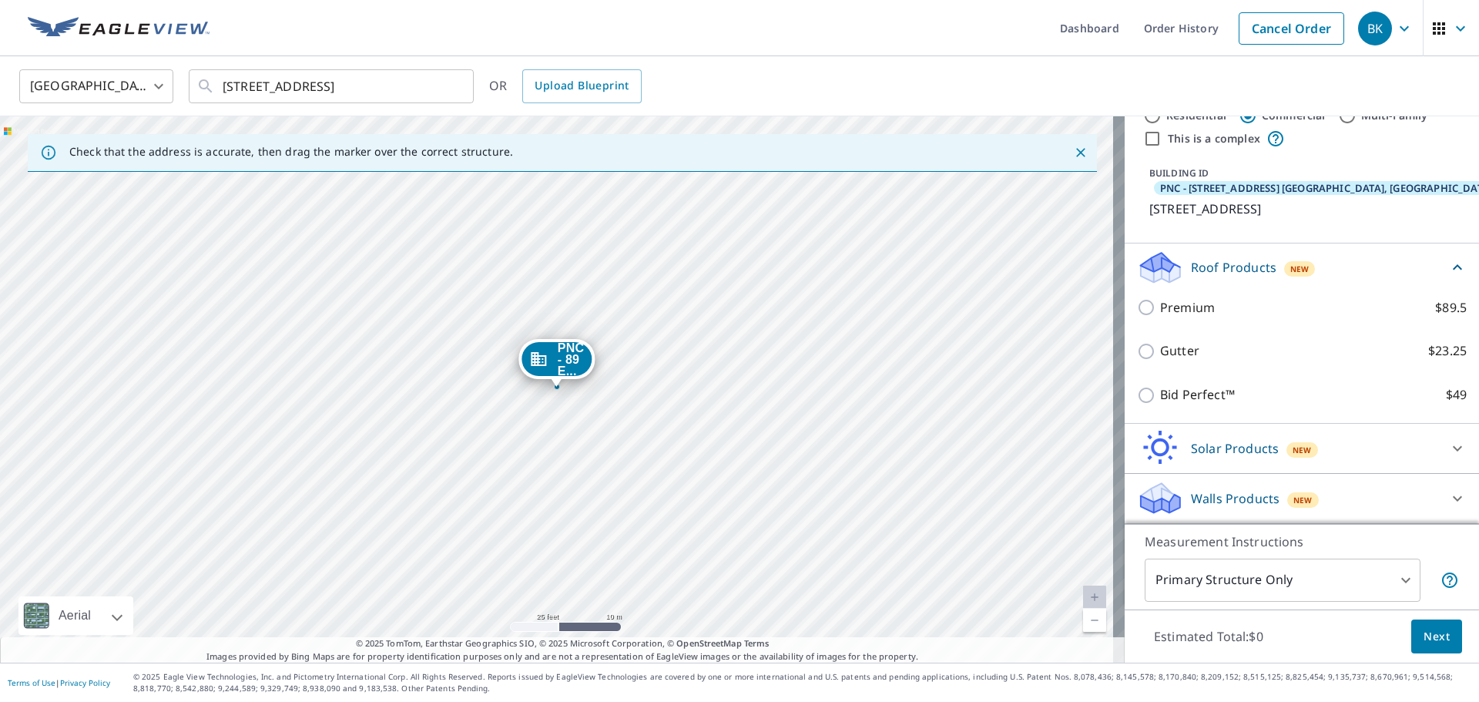
scroll to position [65, 0]
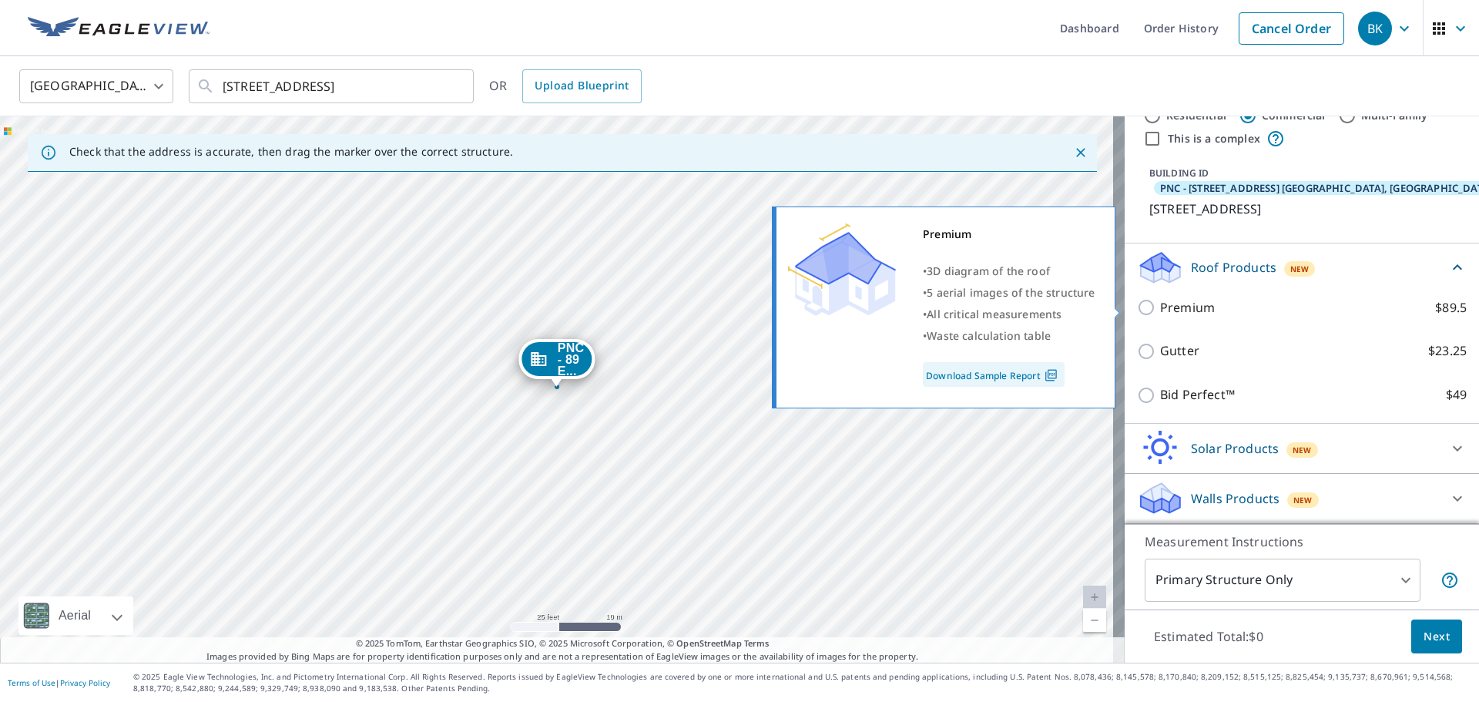
click at [1160, 309] on p "Premium" at bounding box center [1187, 307] width 55 height 19
click at [1158, 309] on input "Premium $89.5" at bounding box center [1148, 307] width 23 height 18
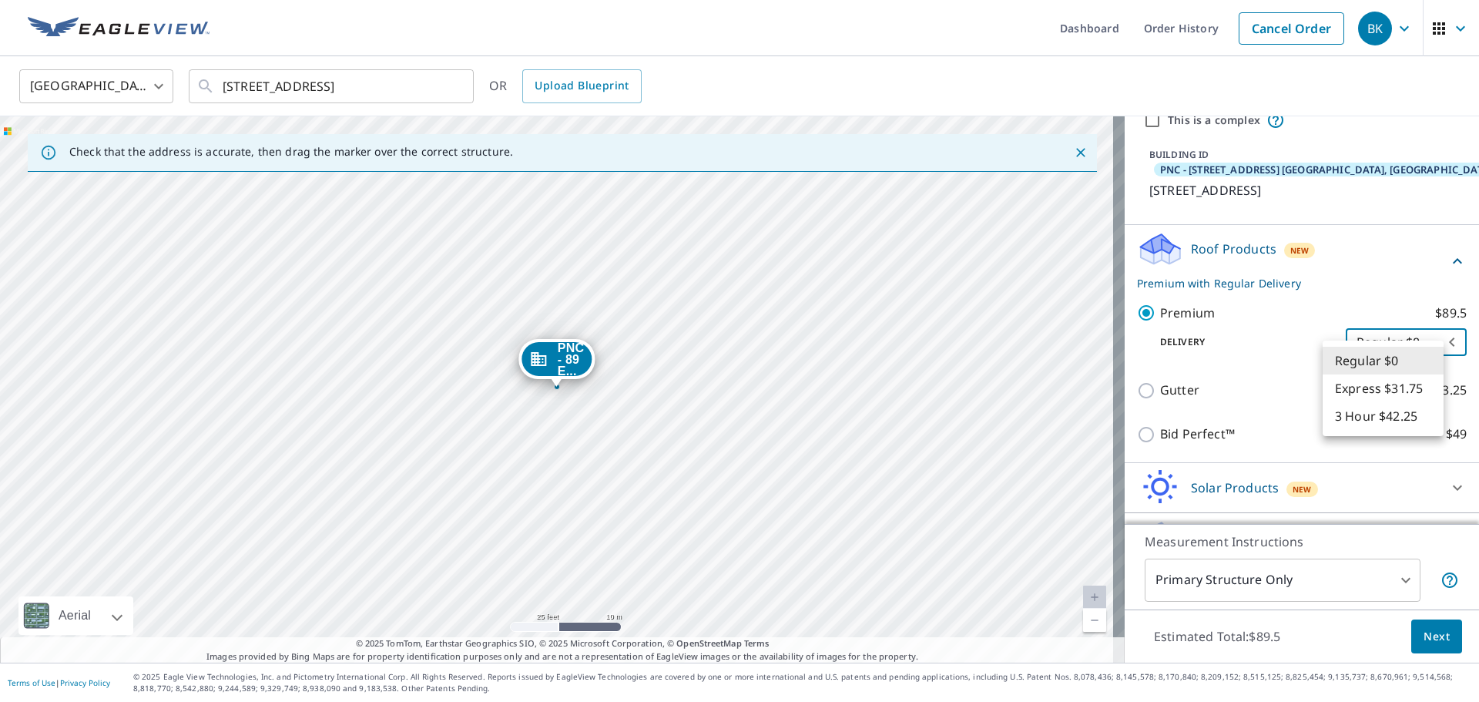
click at [1432, 361] on body "BK BK Dashboard Order History Cancel Order BK United States [GEOGRAPHIC_DATA] ​…" at bounding box center [739, 351] width 1479 height 702
click at [1432, 361] on li "Regular $0" at bounding box center [1383, 361] width 121 height 28
click at [1448, 270] on icon at bounding box center [1457, 261] width 18 height 18
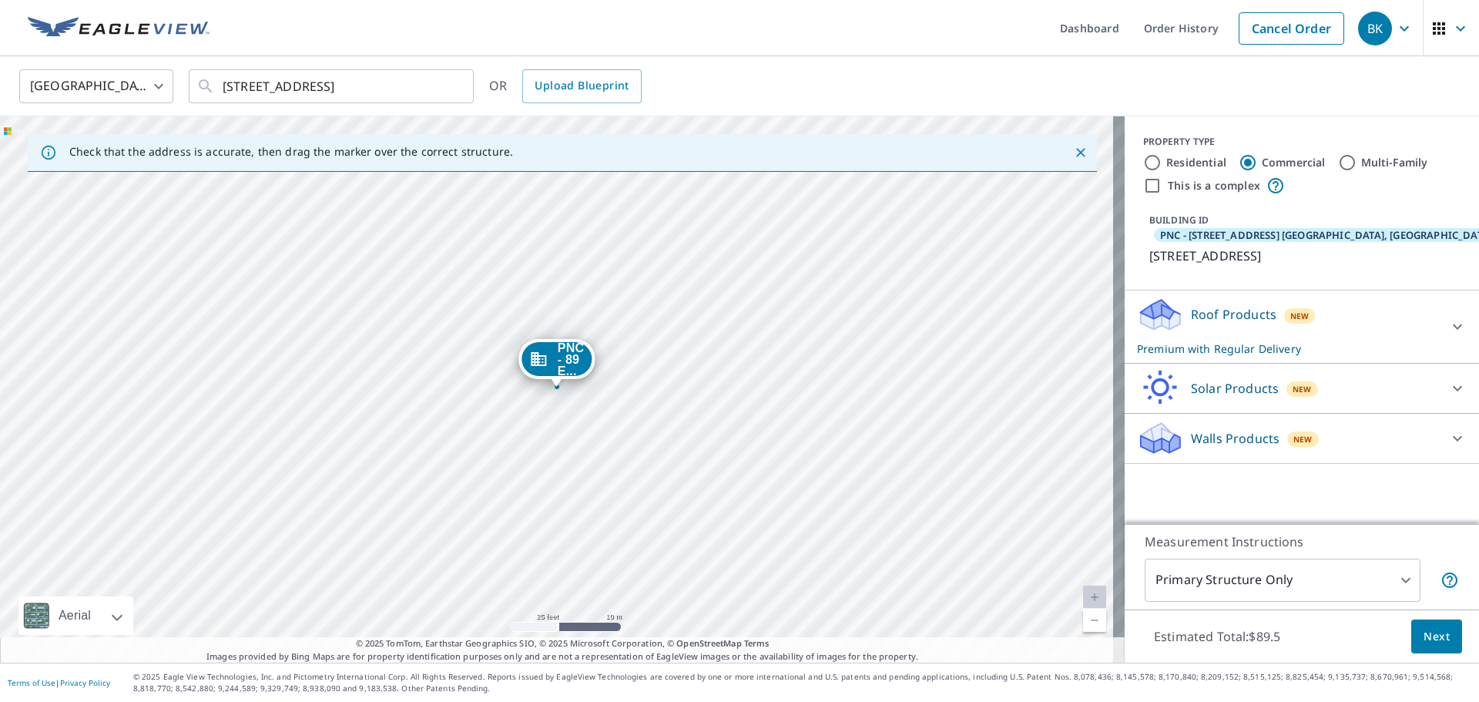
scroll to position [0, 0]
click at [1191, 324] on p "Roof Products" at bounding box center [1234, 314] width 86 height 18
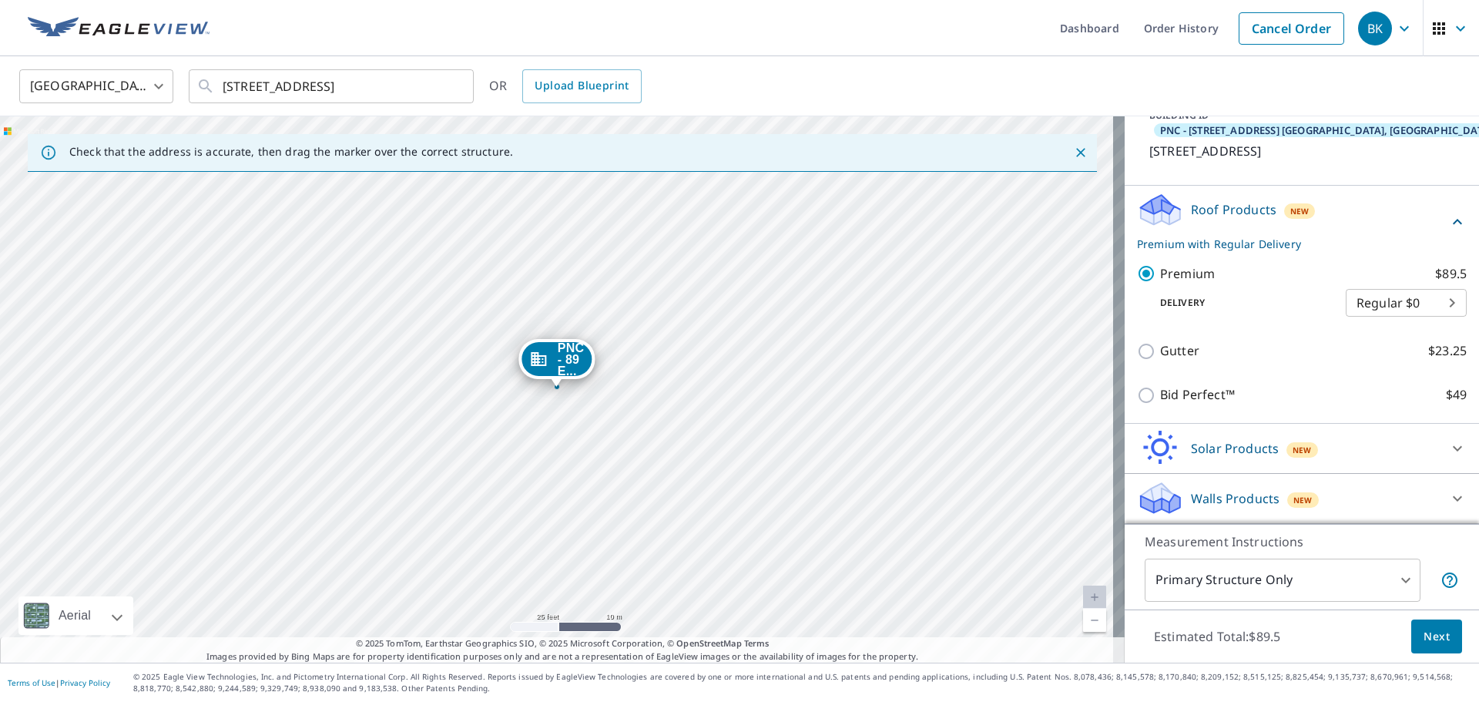
scroll to position [123, 0]
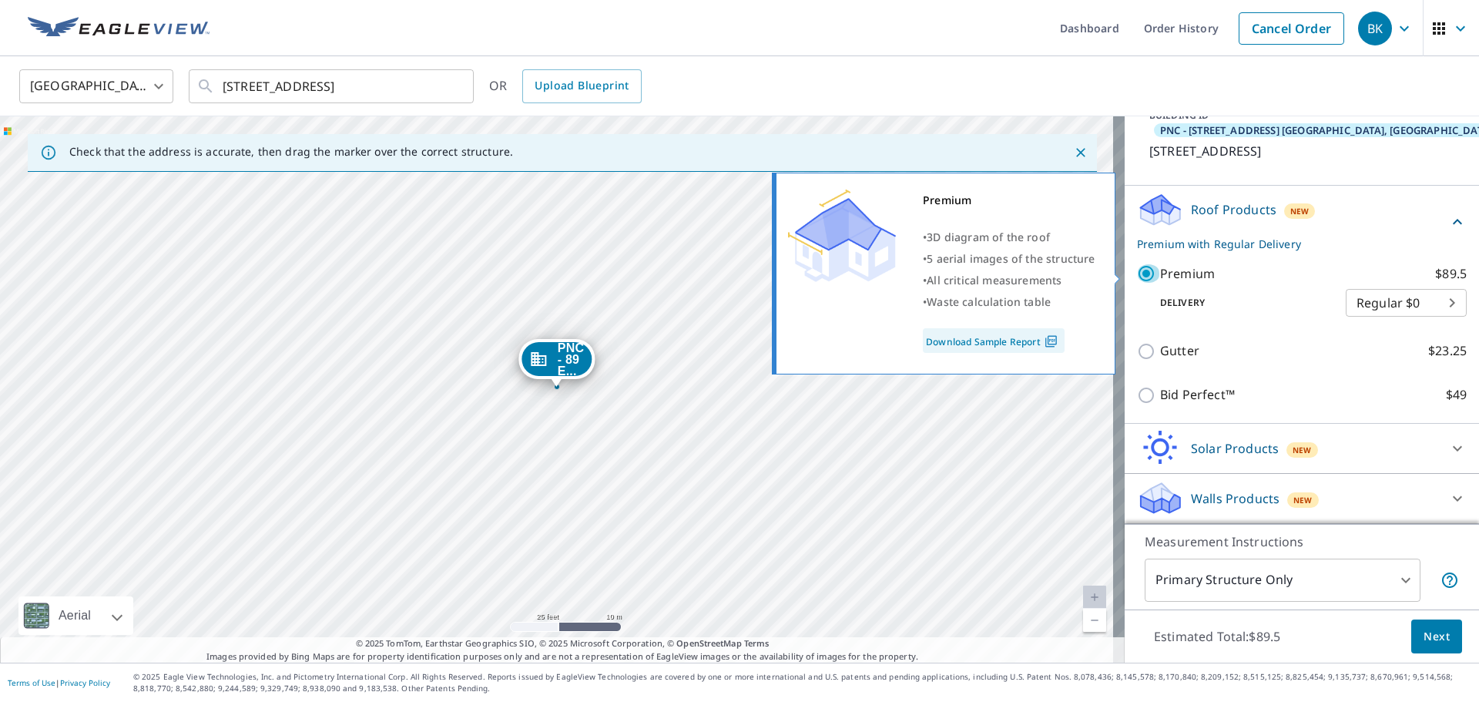
click at [1137, 270] on input "Premium $89.5" at bounding box center [1148, 273] width 23 height 18
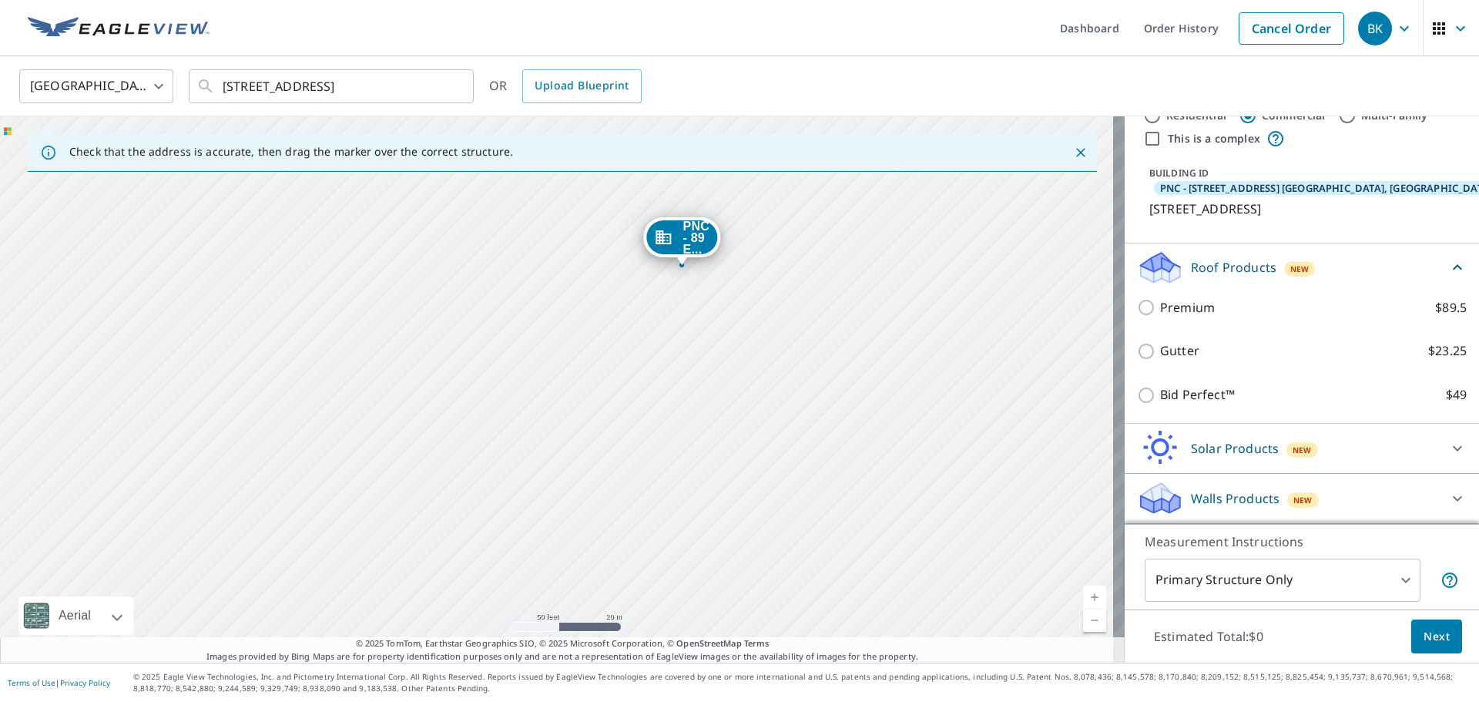
drag, startPoint x: 884, startPoint y: 484, endPoint x: 827, endPoint y: 344, distance: 151.6
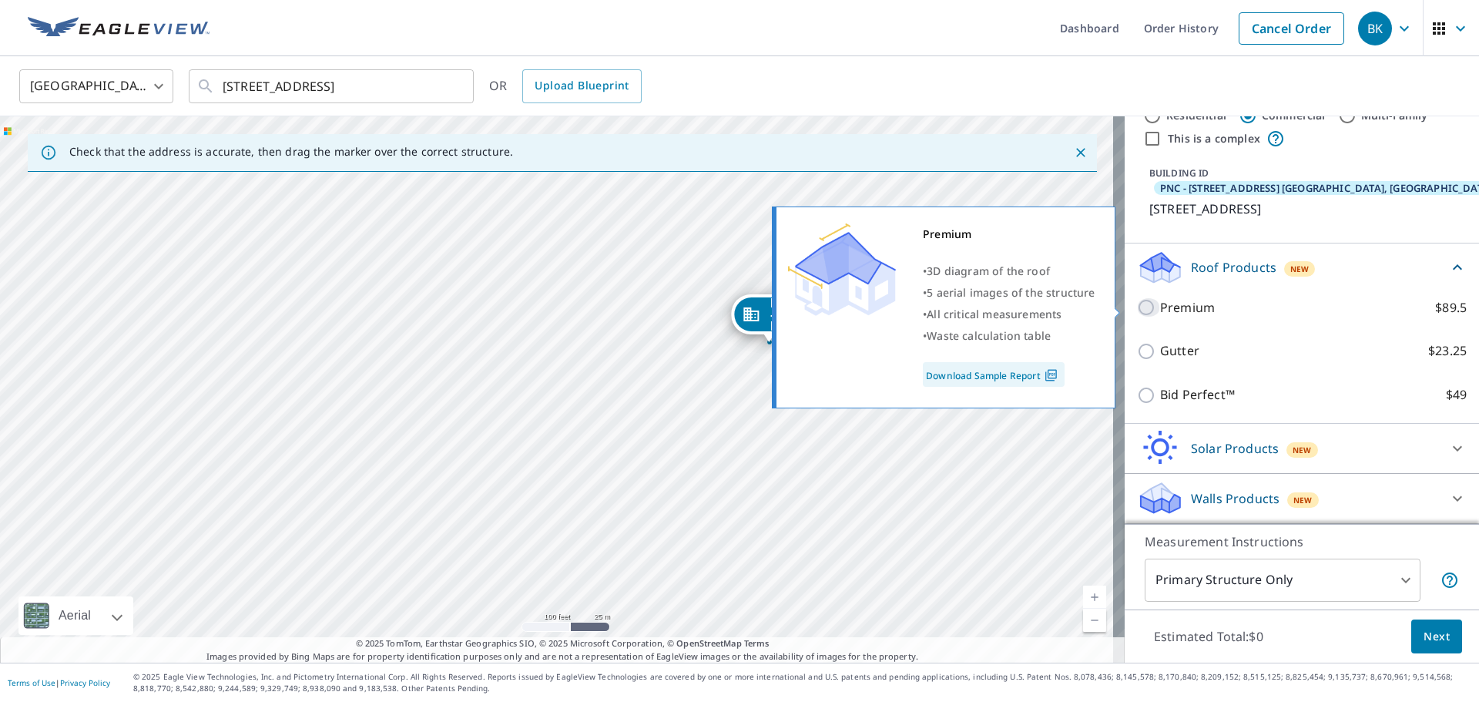
click at [1137, 309] on input "Premium $89.5" at bounding box center [1148, 307] width 23 height 18
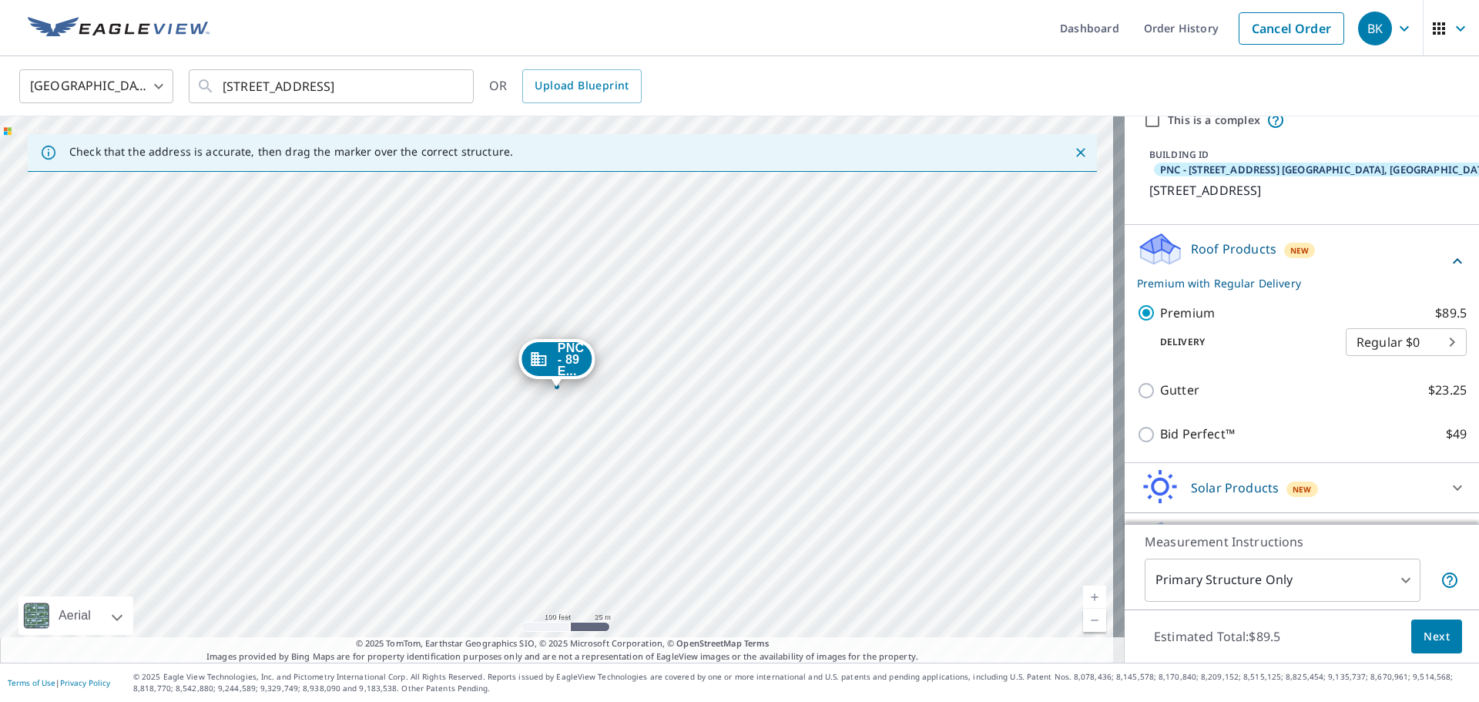
scroll to position [123, 0]
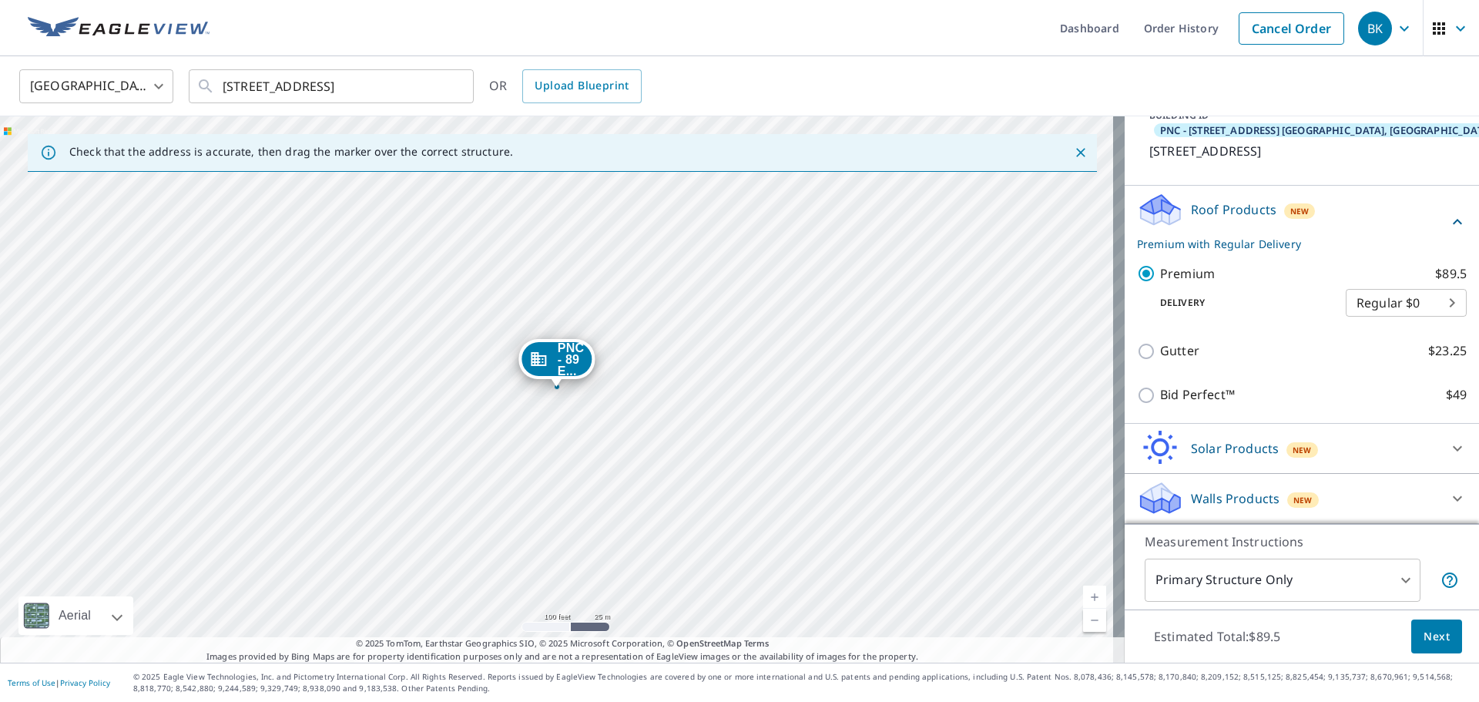
click at [1439, 449] on div at bounding box center [1457, 448] width 37 height 37
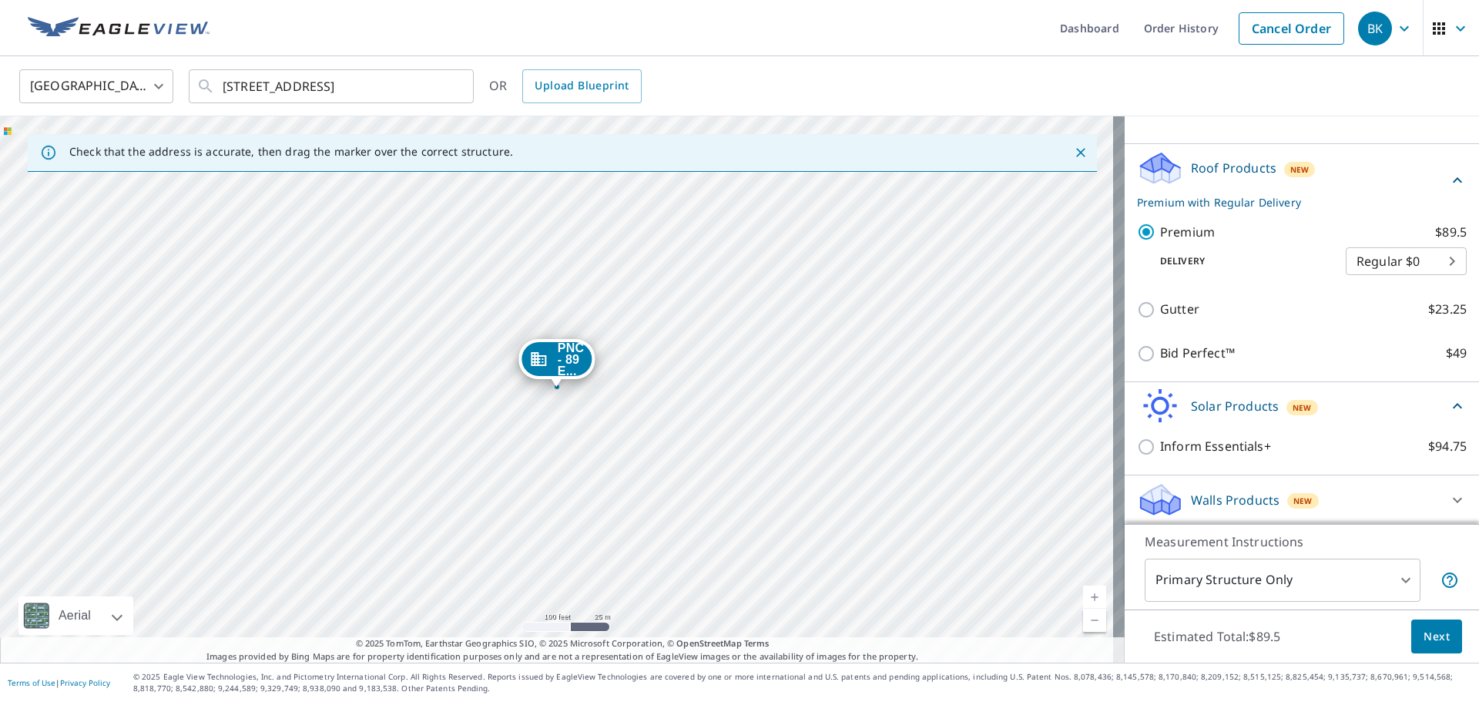
scroll to position [166, 0]
click at [1448, 407] on icon at bounding box center [1457, 404] width 18 height 18
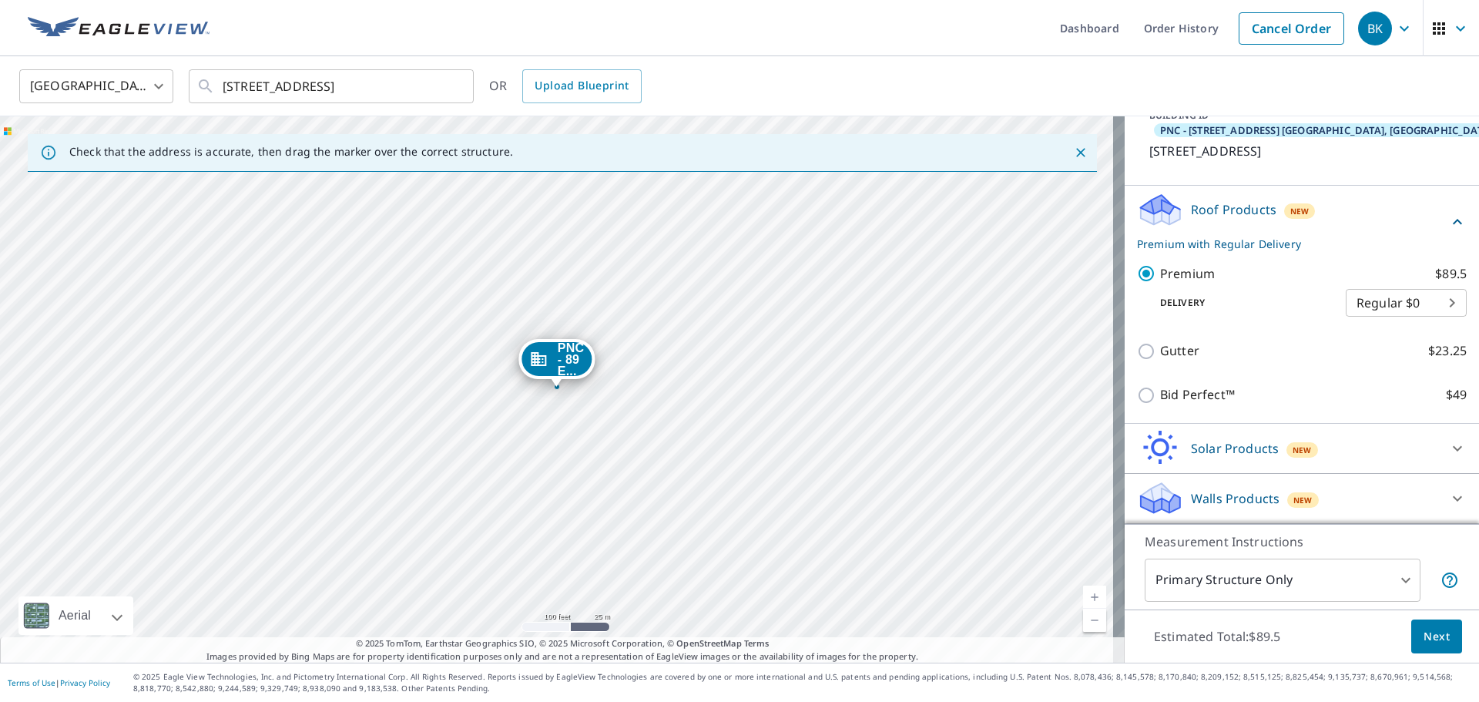
scroll to position [123, 0]
click at [1448, 225] on icon at bounding box center [1457, 222] width 18 height 18
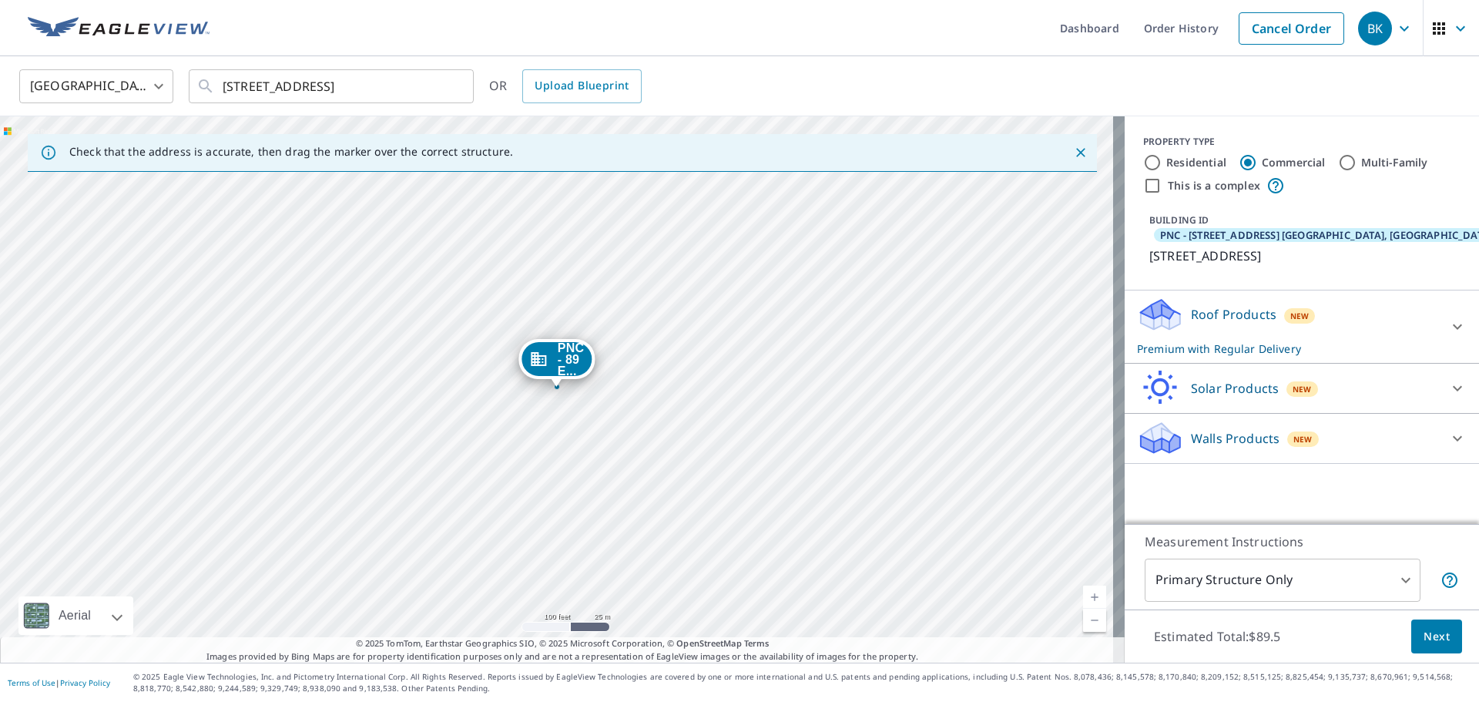
scroll to position [0, 0]
click at [1453, 329] on icon at bounding box center [1457, 326] width 9 height 5
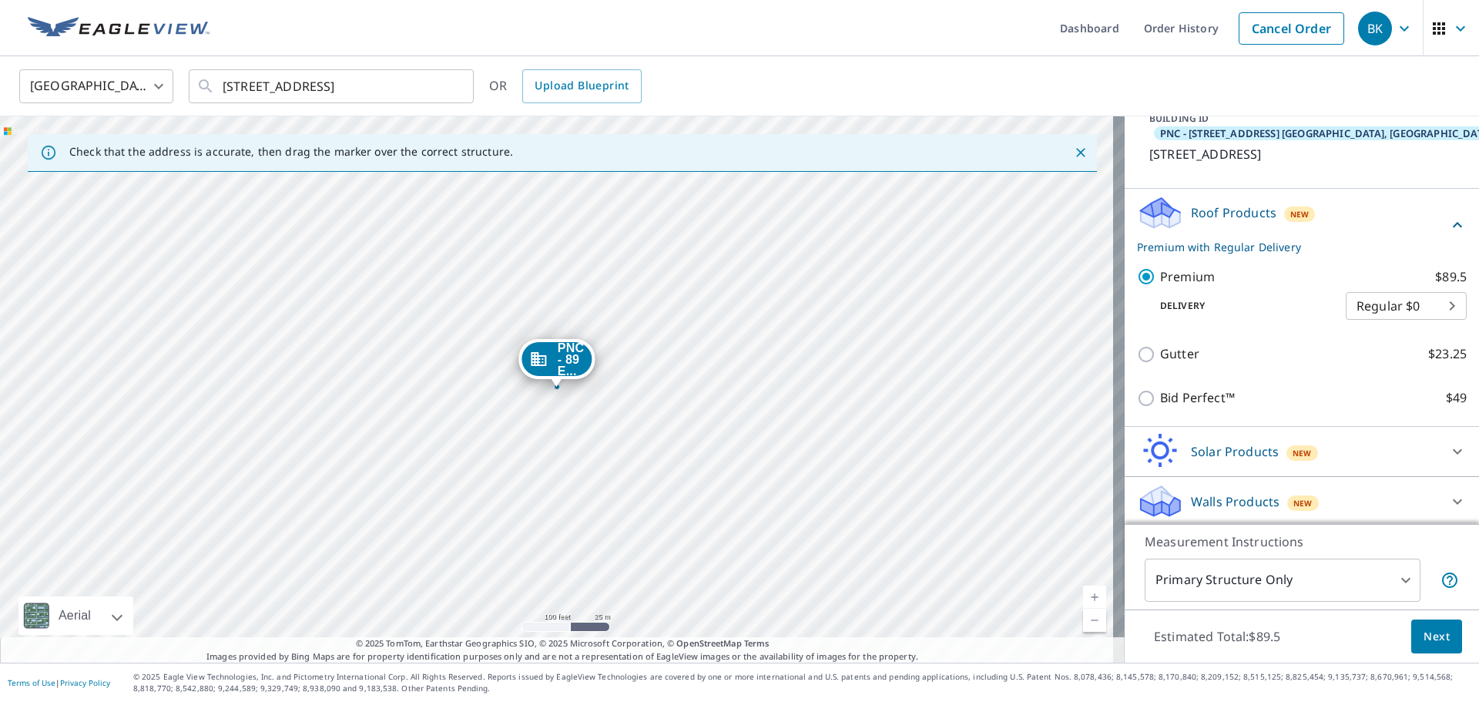
scroll to position [123, 0]
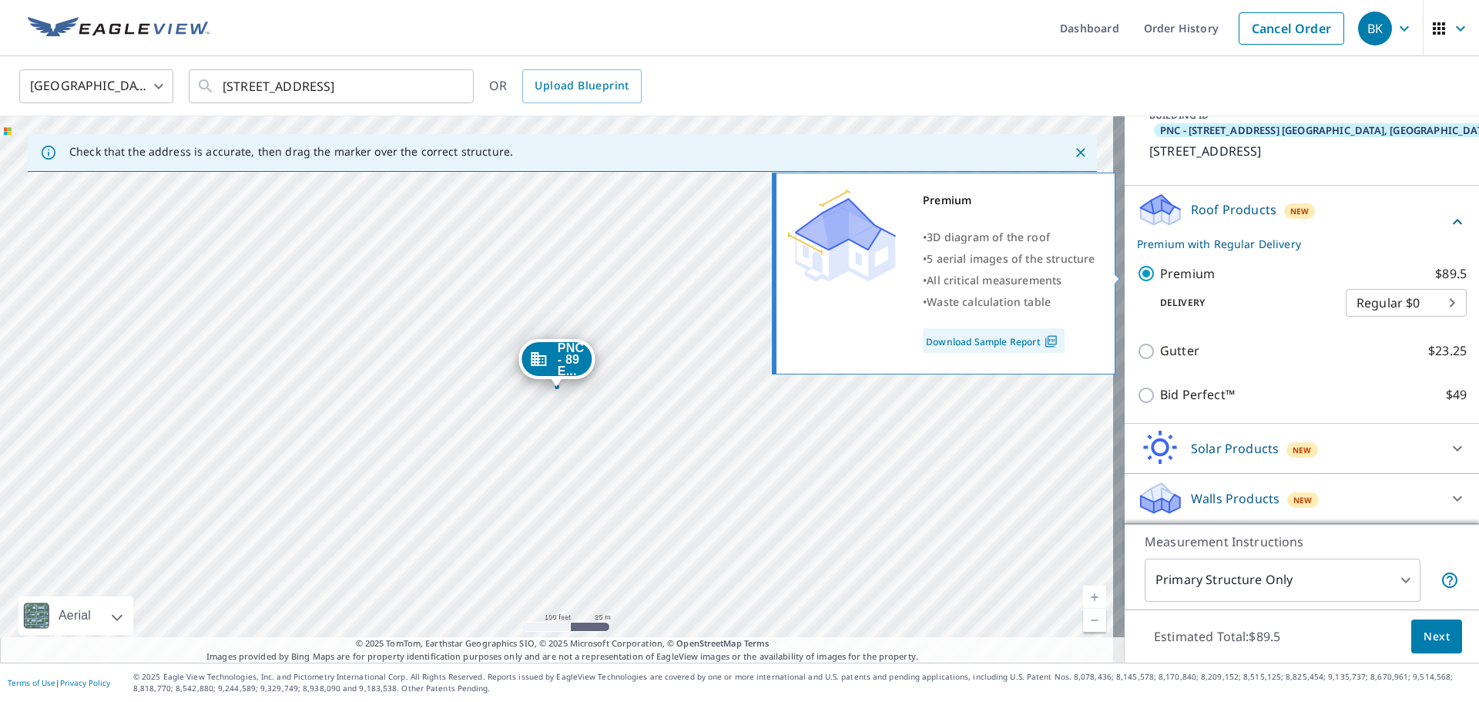
click at [1180, 277] on p "Premium" at bounding box center [1187, 273] width 55 height 19
click at [1160, 277] on input "Premium $89.5" at bounding box center [1148, 273] width 23 height 18
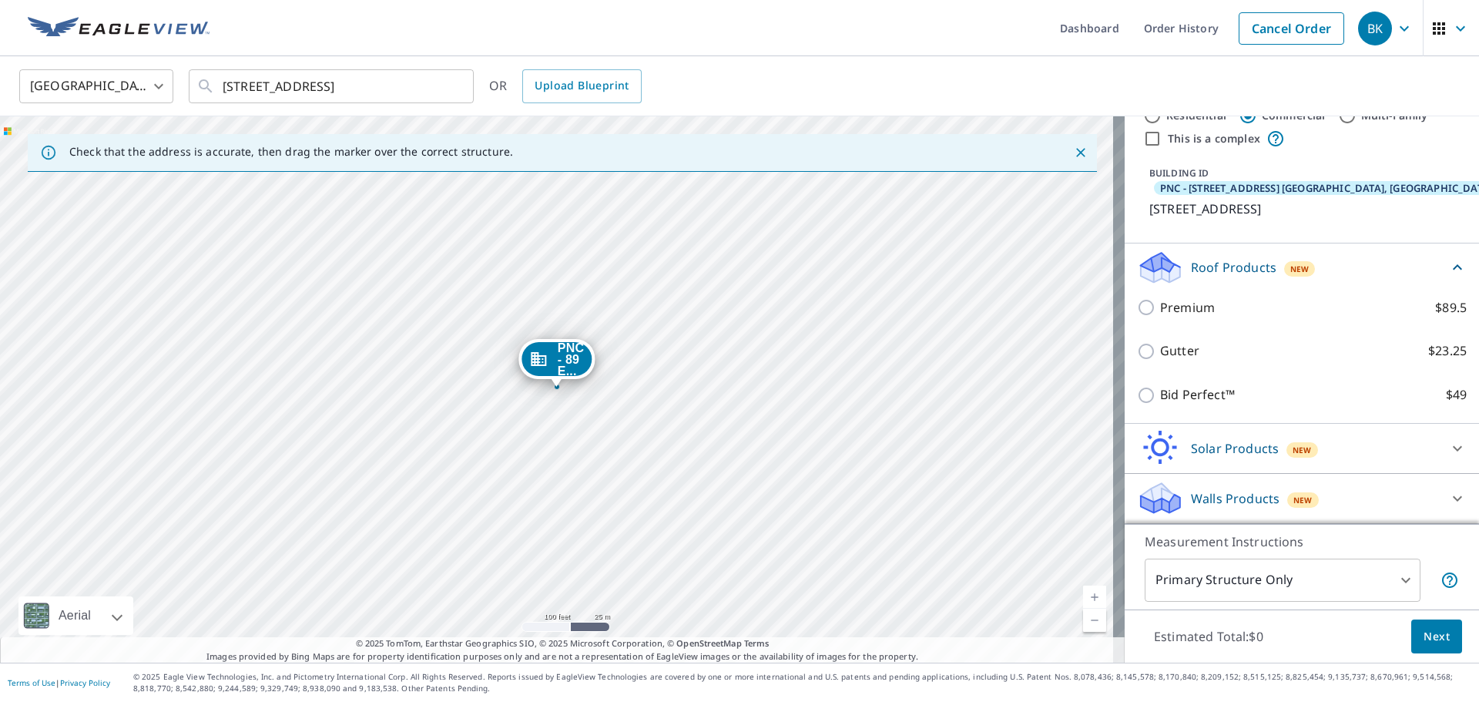
scroll to position [65, 0]
click at [1191, 269] on p "Roof Products" at bounding box center [1234, 267] width 86 height 18
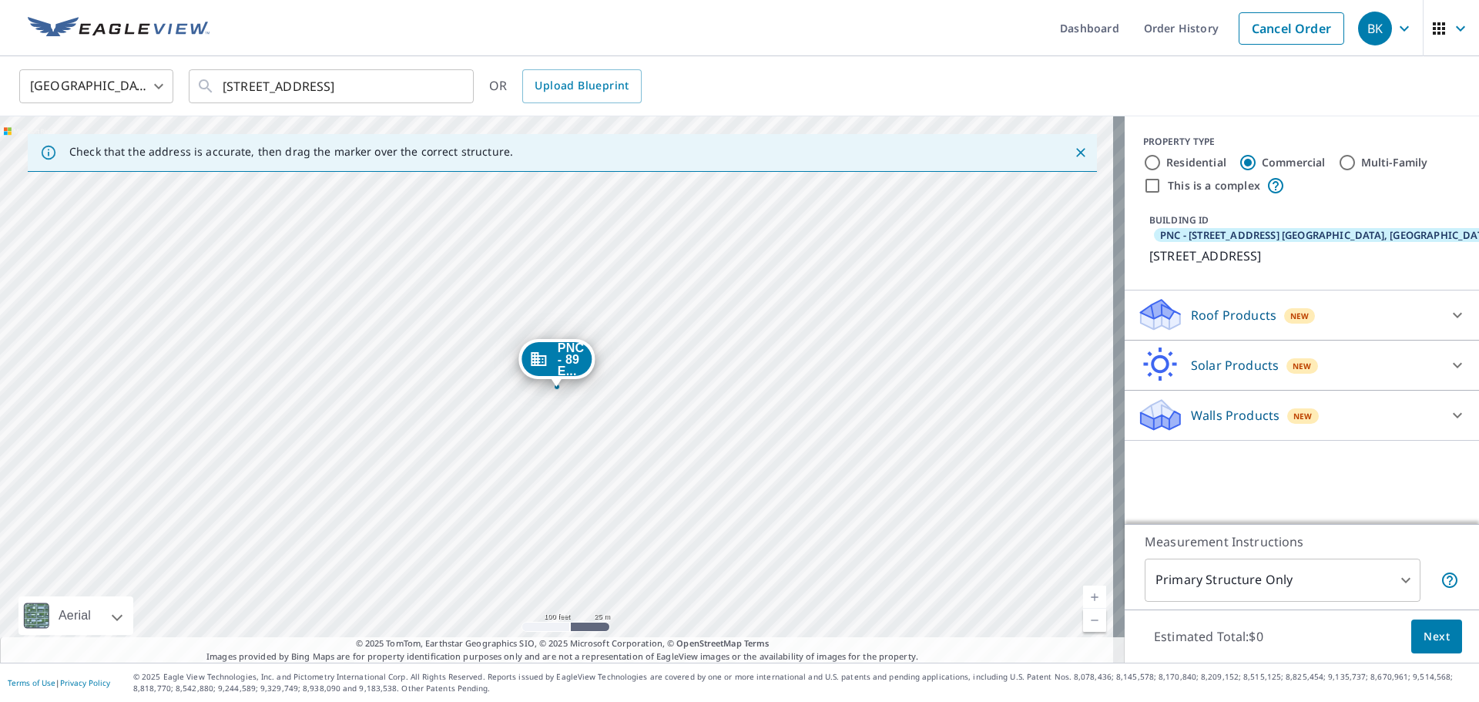
scroll to position [0, 0]
click at [1191, 324] on p "Roof Products" at bounding box center [1234, 315] width 86 height 18
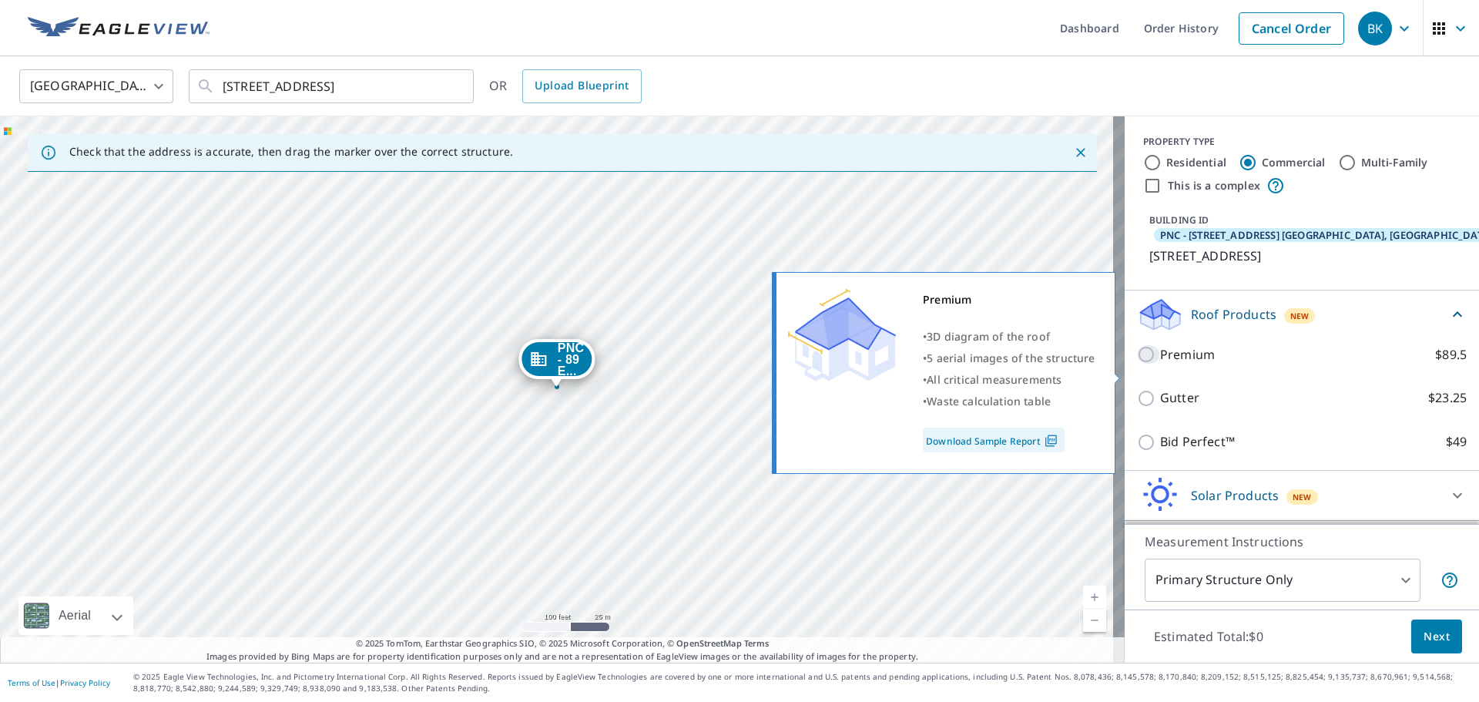
click at [1137, 364] on input "Premium $89.5" at bounding box center [1148, 354] width 23 height 18
checkbox input "true"
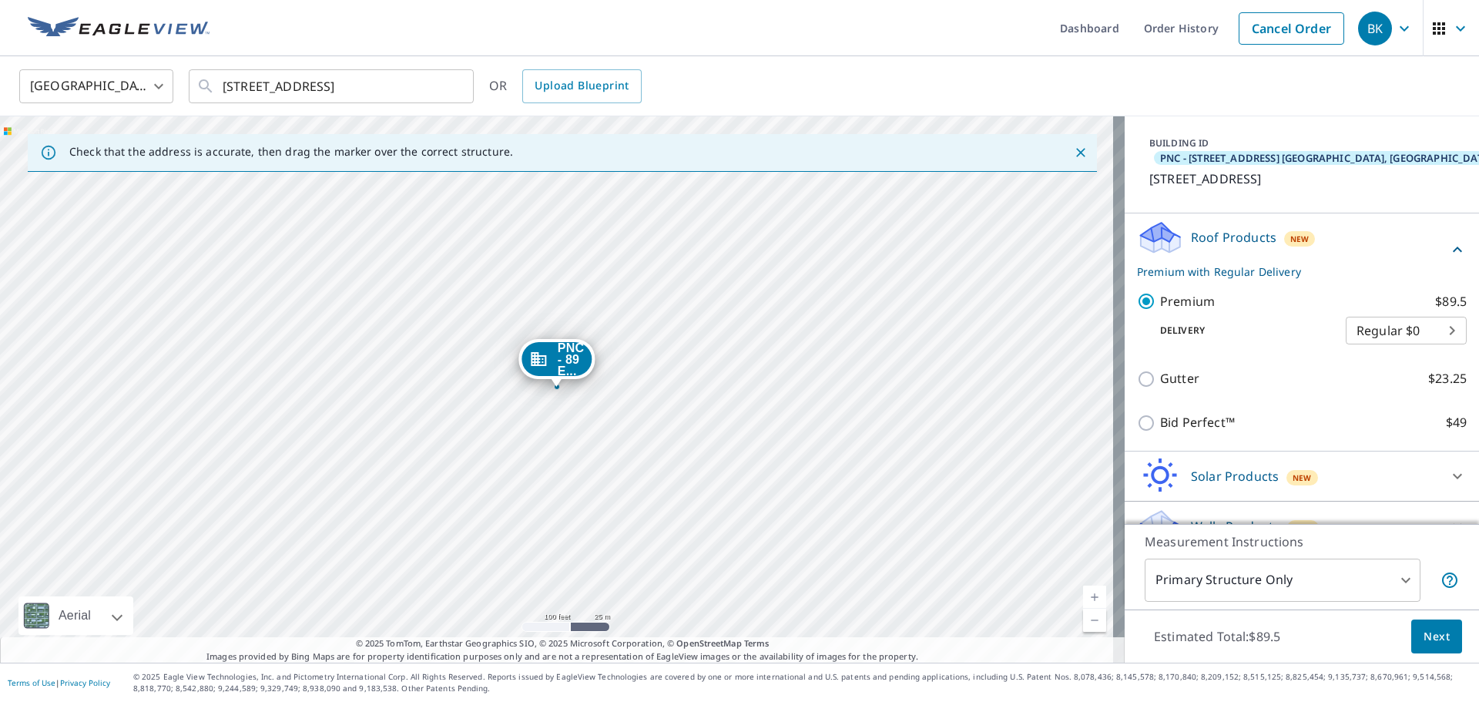
scroll to position [123, 0]
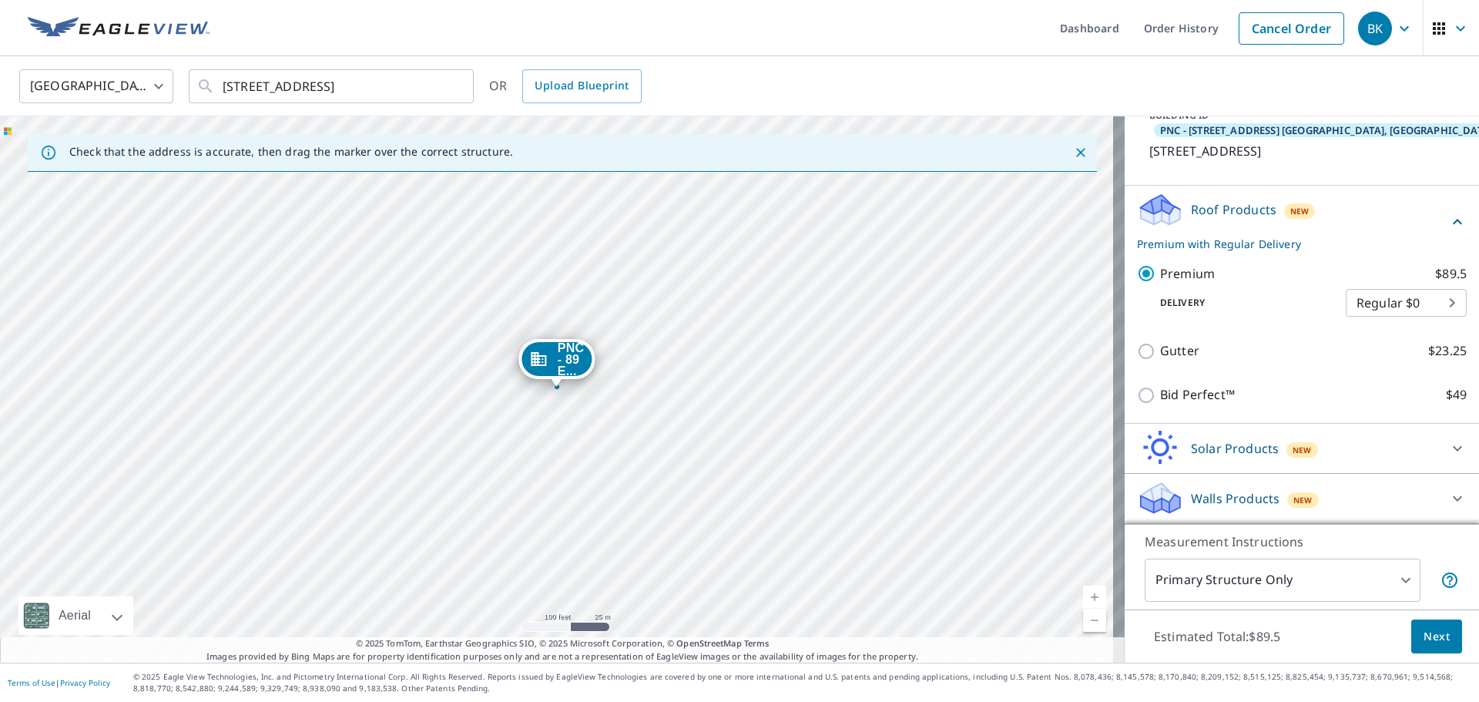
click at [1424, 639] on span "Next" at bounding box center [1437, 636] width 26 height 19
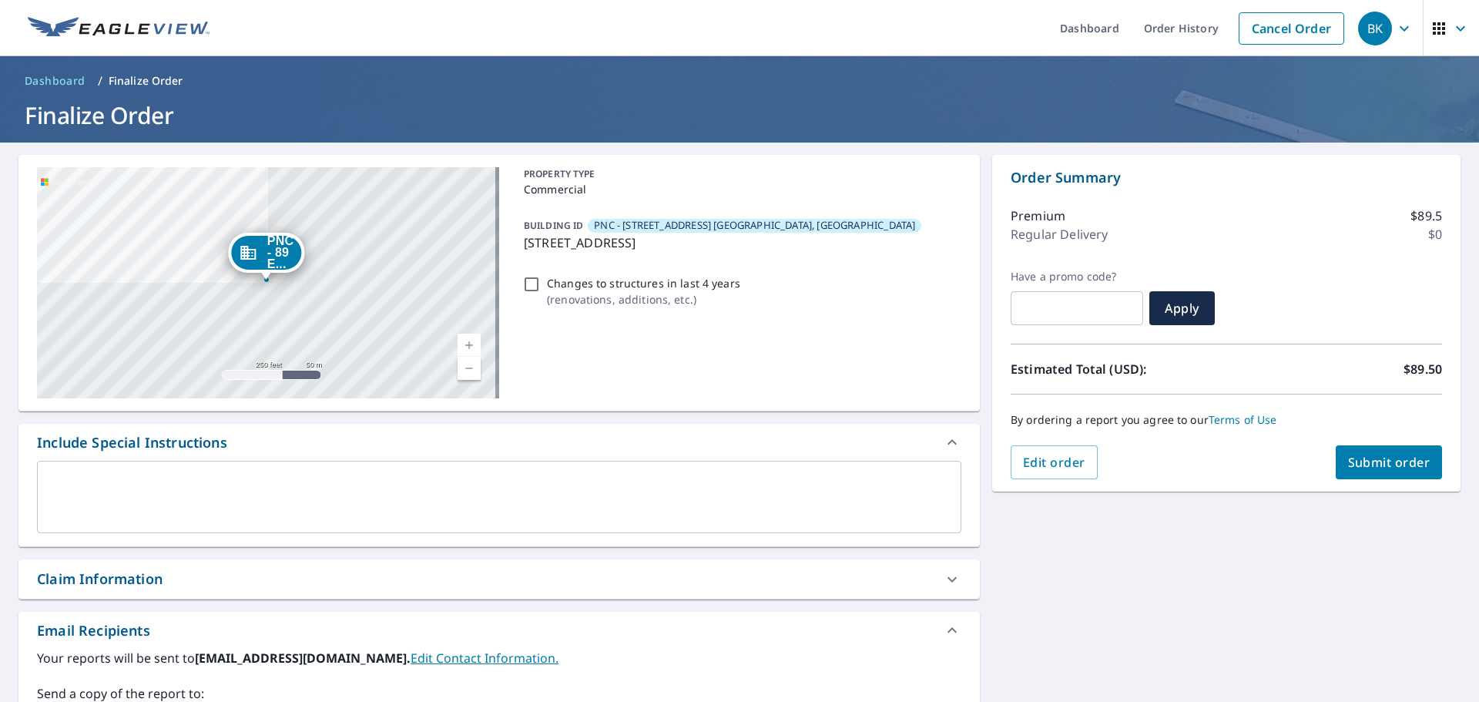
click at [129, 478] on textarea at bounding box center [499, 497] width 903 height 44
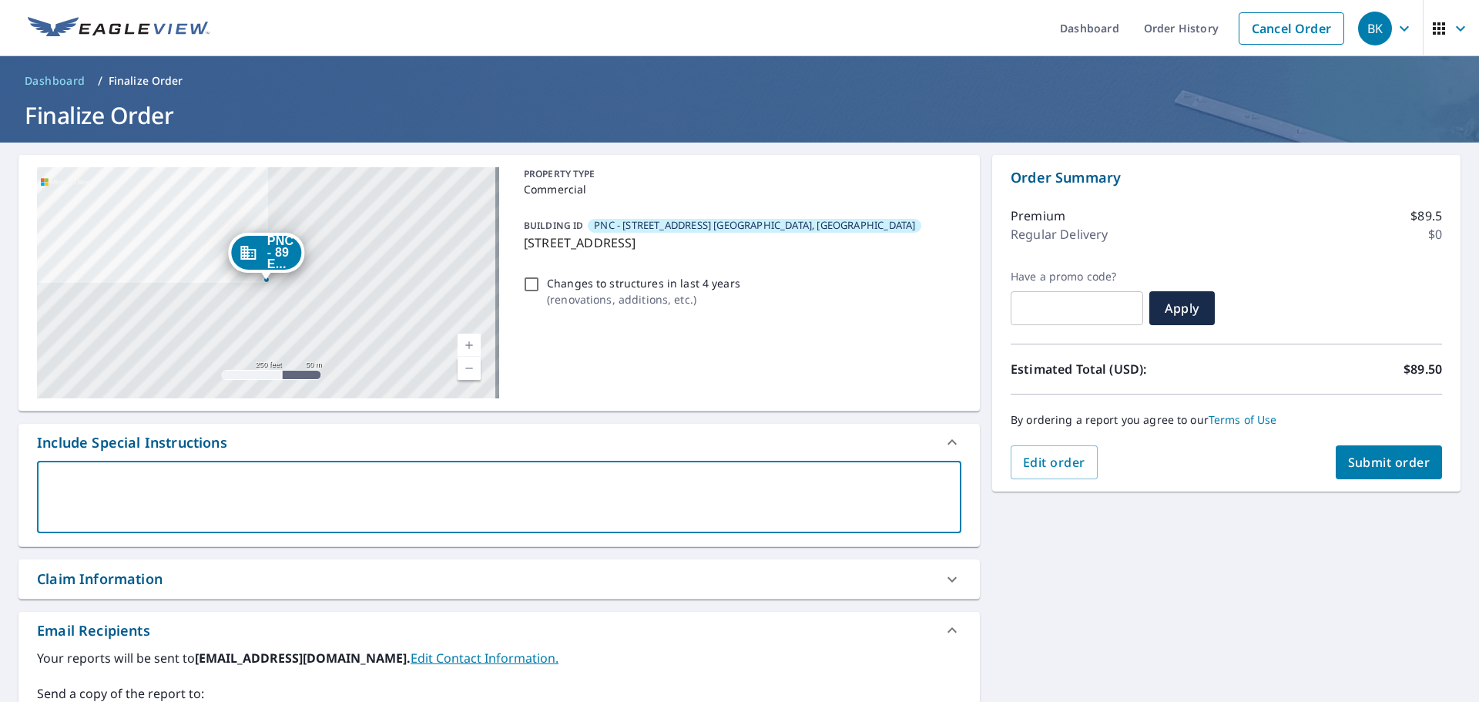
type textarea "R"
type textarea "x"
type textarea "Re"
type textarea "x"
type textarea "Rem"
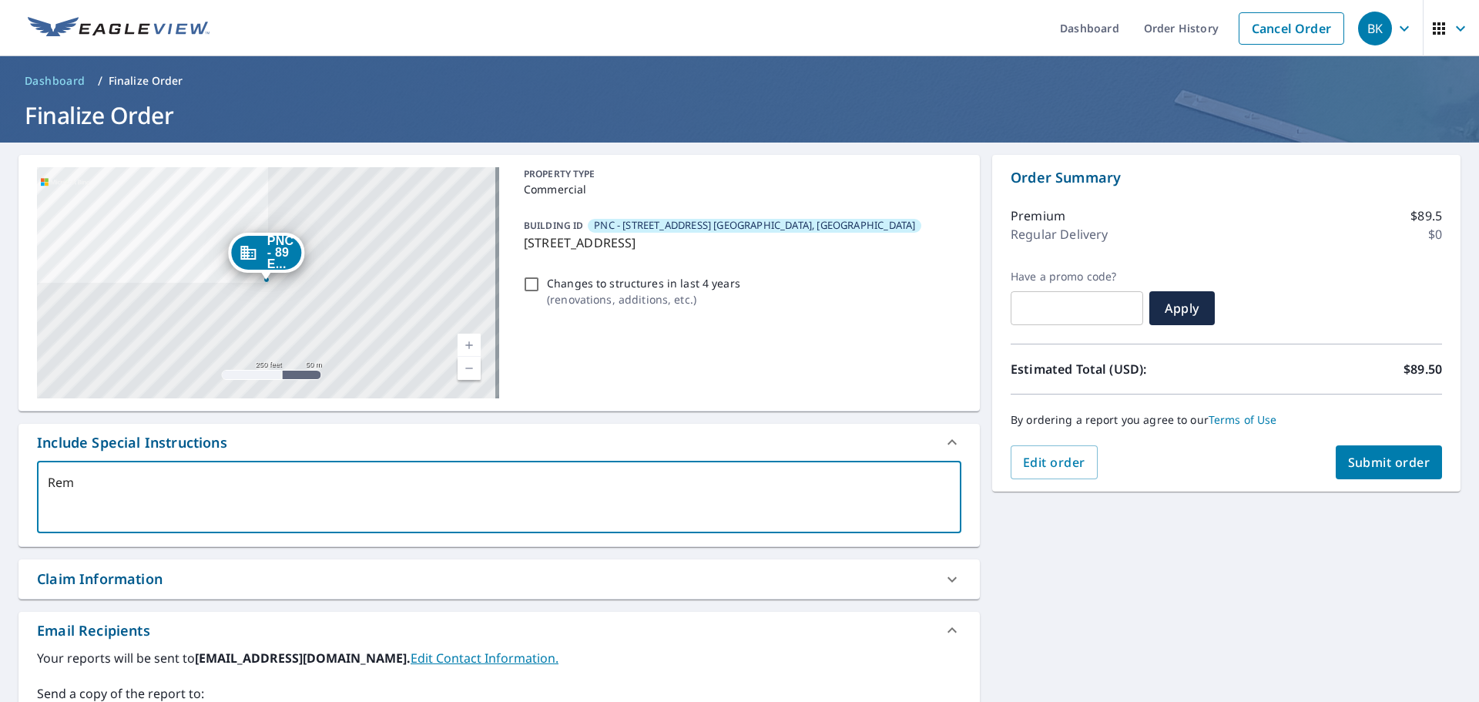
type textarea "x"
type textarea "Remo"
type textarea "x"
type textarea "Remov"
type textarea "x"
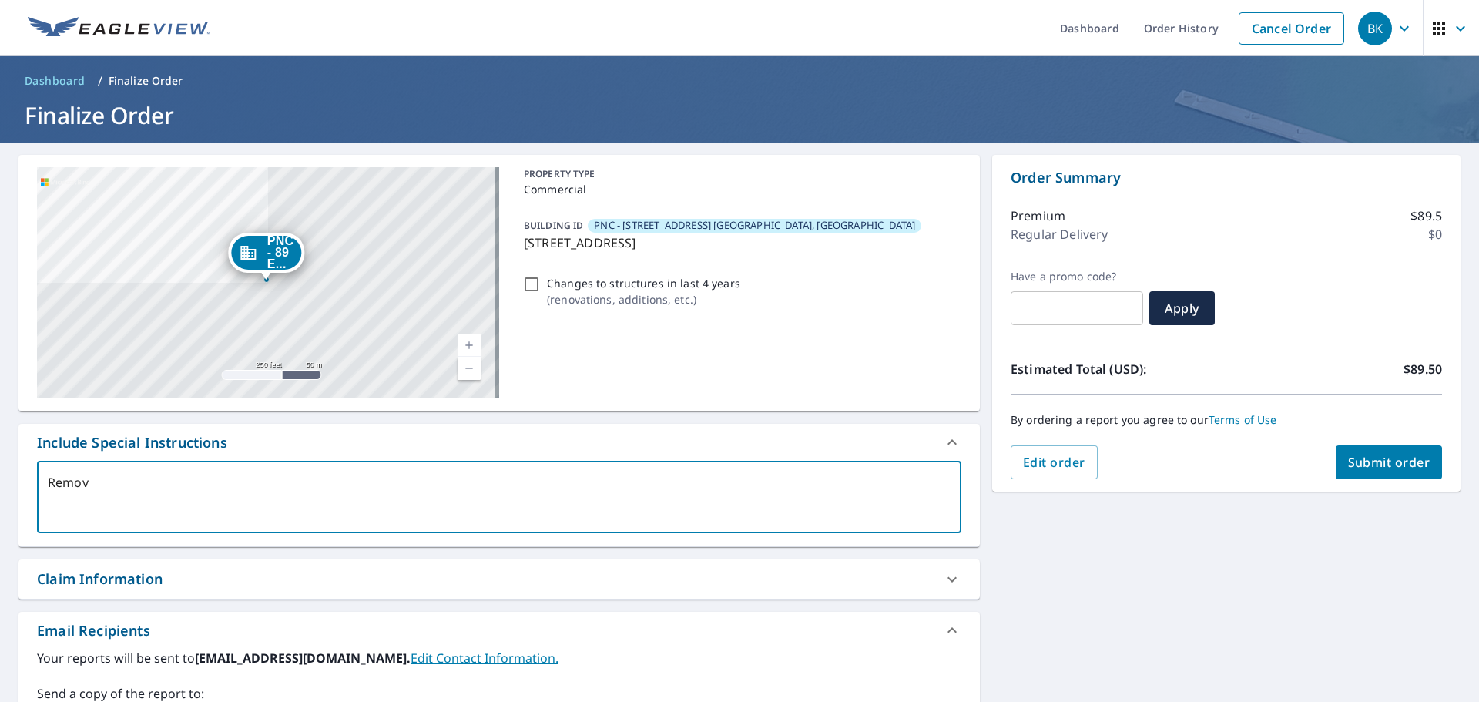
type textarea "Remova"
type textarea "x"
type textarea "Removal"
type textarea "x"
type textarea "Removal"
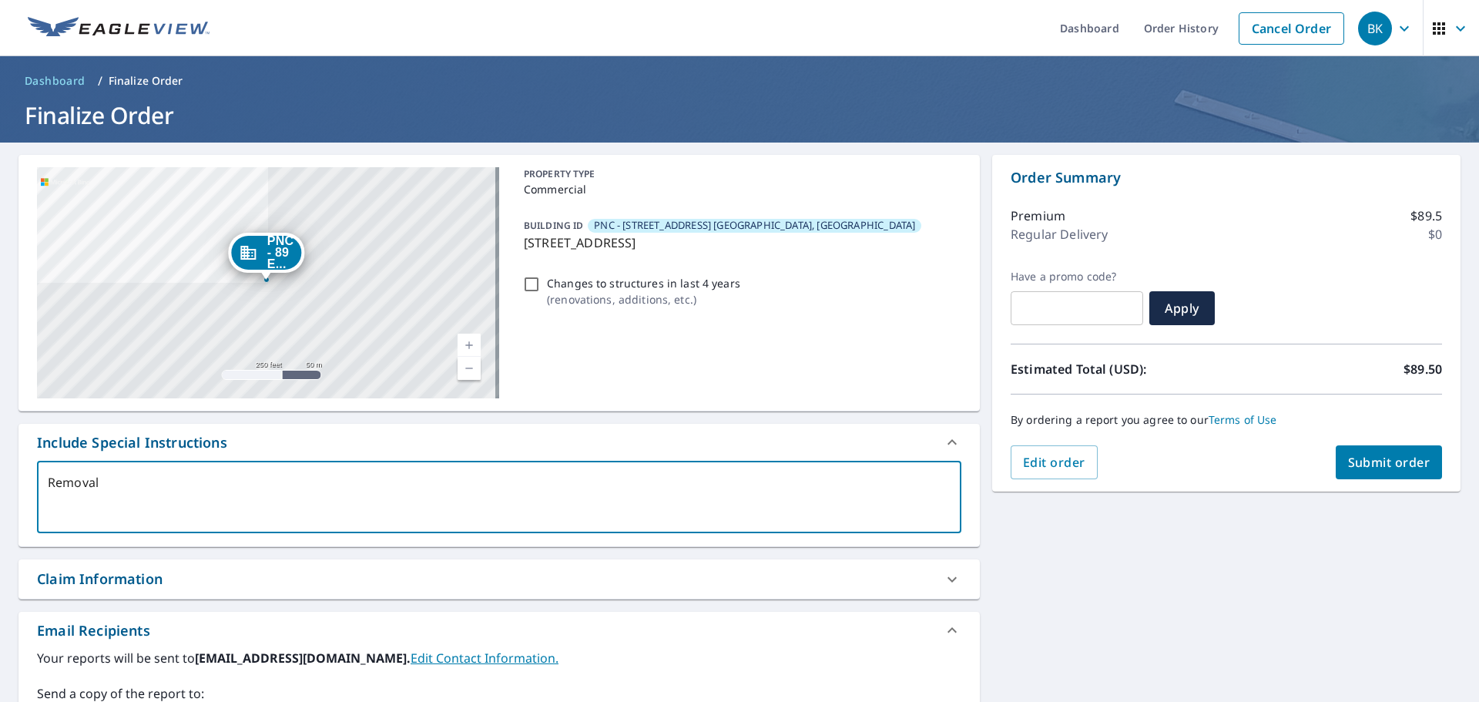
type textarea "x"
type textarea "Removal o"
type textarea "x"
type textarea "Removal of"
type textarea "x"
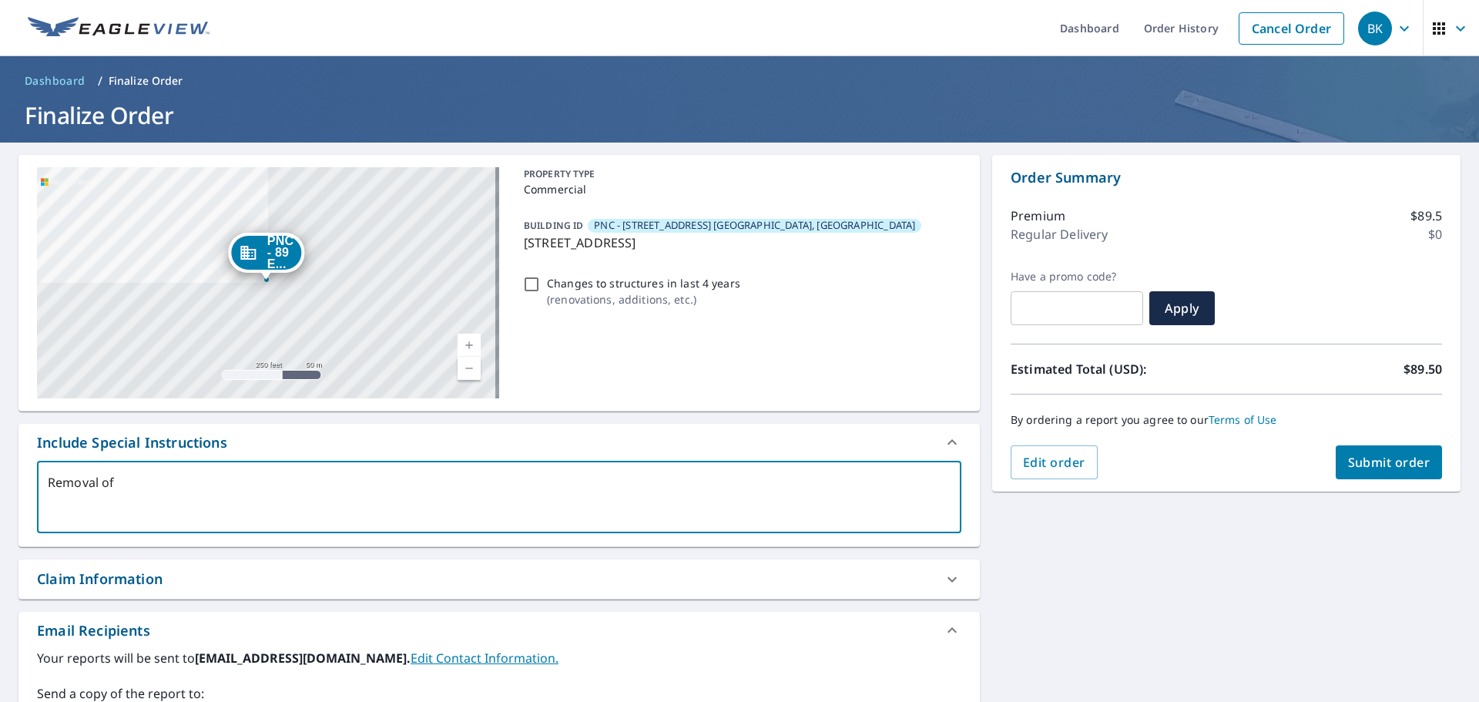
type textarea "Removal of"
type textarea "x"
type textarea "Removal of R"
type textarea "x"
type textarea "Removal of Re"
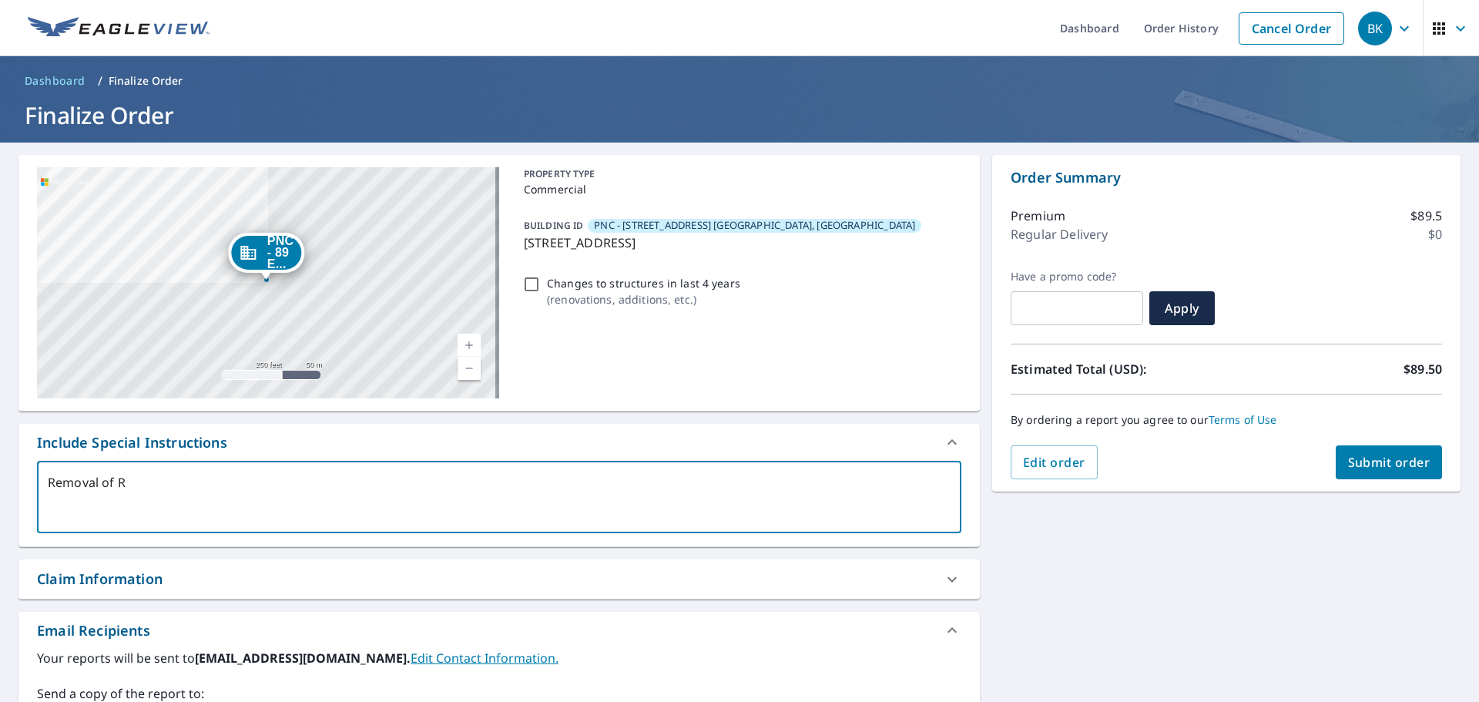
type textarea "x"
type textarea "Removal of Red"
type textarea "x"
type textarea "Removal of Red"
type textarea "x"
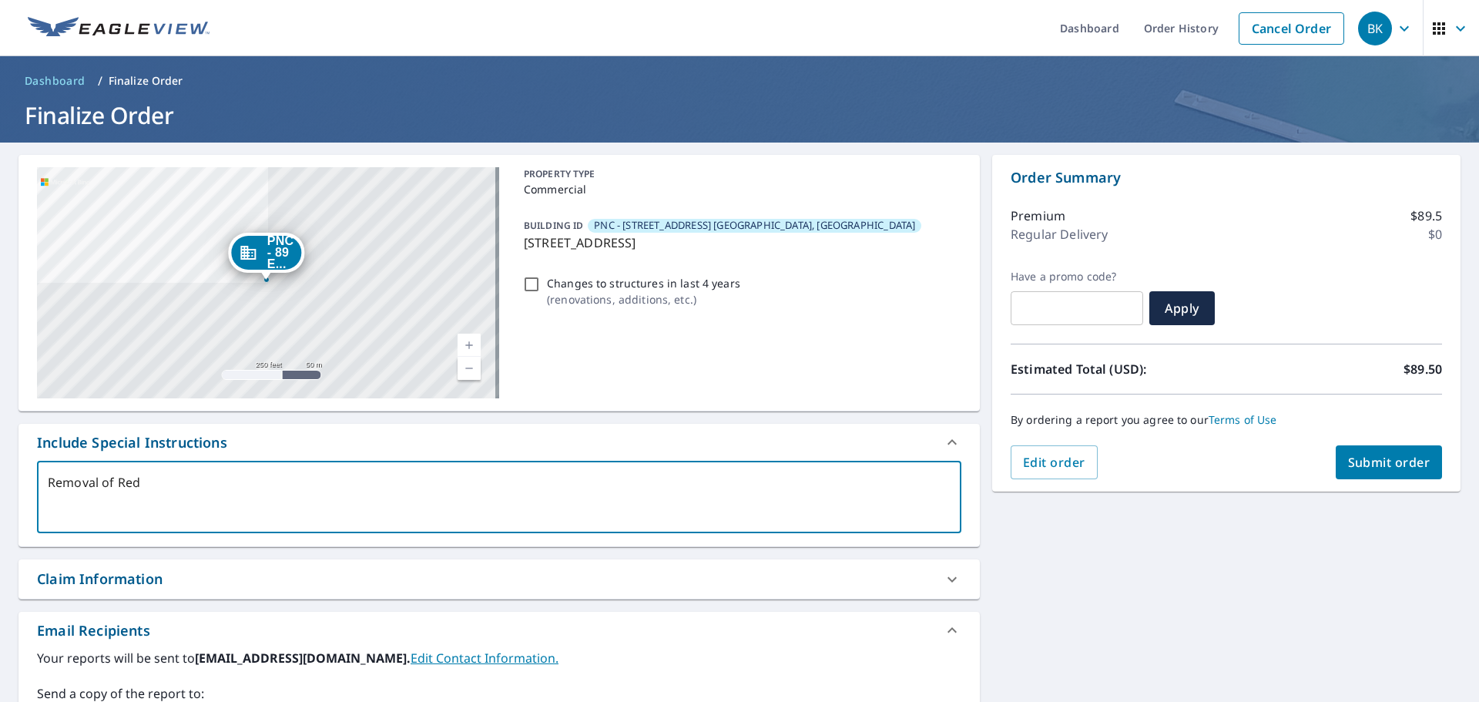
type textarea "Removal of Red T"
type textarea "x"
type textarea "Removal of Red Ti"
type textarea "x"
type textarea "Removal of Red Til"
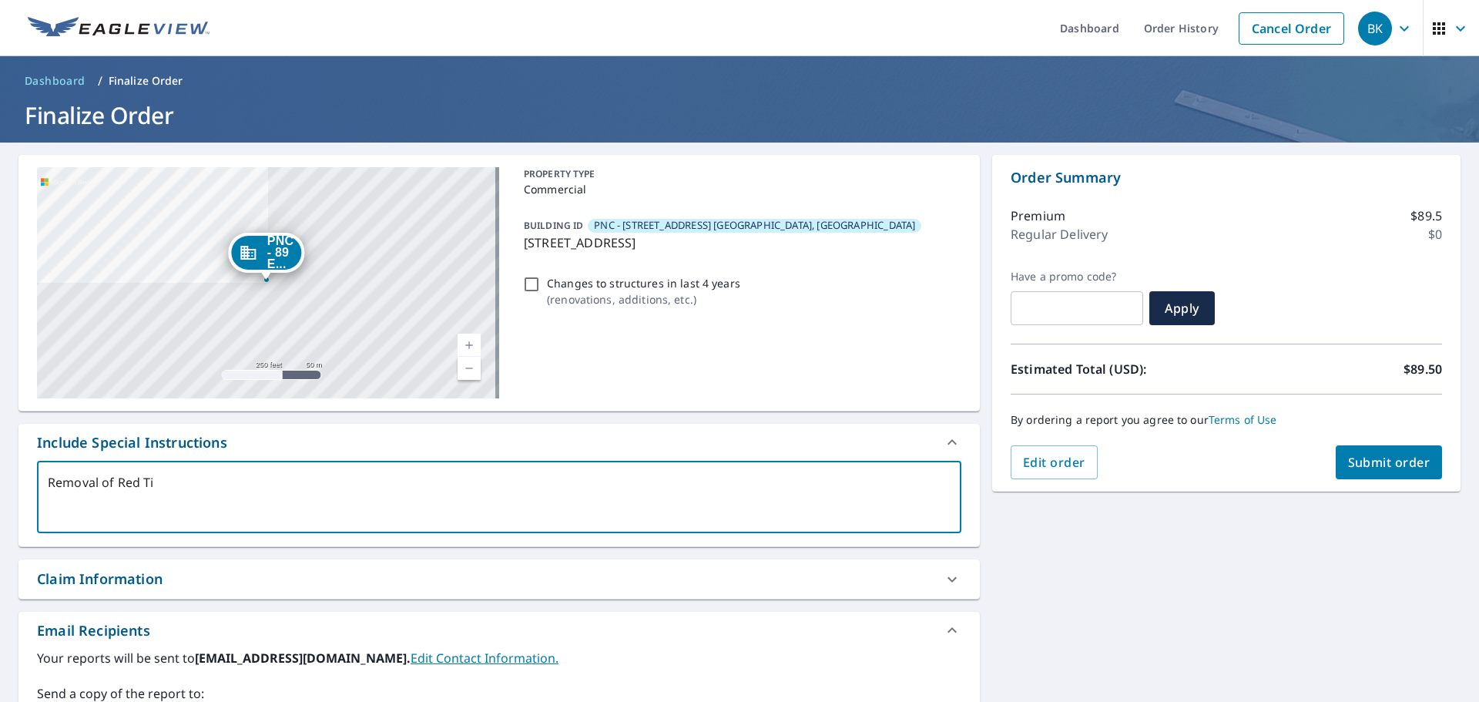
type textarea "x"
type textarea "Removal of Red Tile"
type textarea "x"
type textarea "Removal of Red Tiles"
type textarea "x"
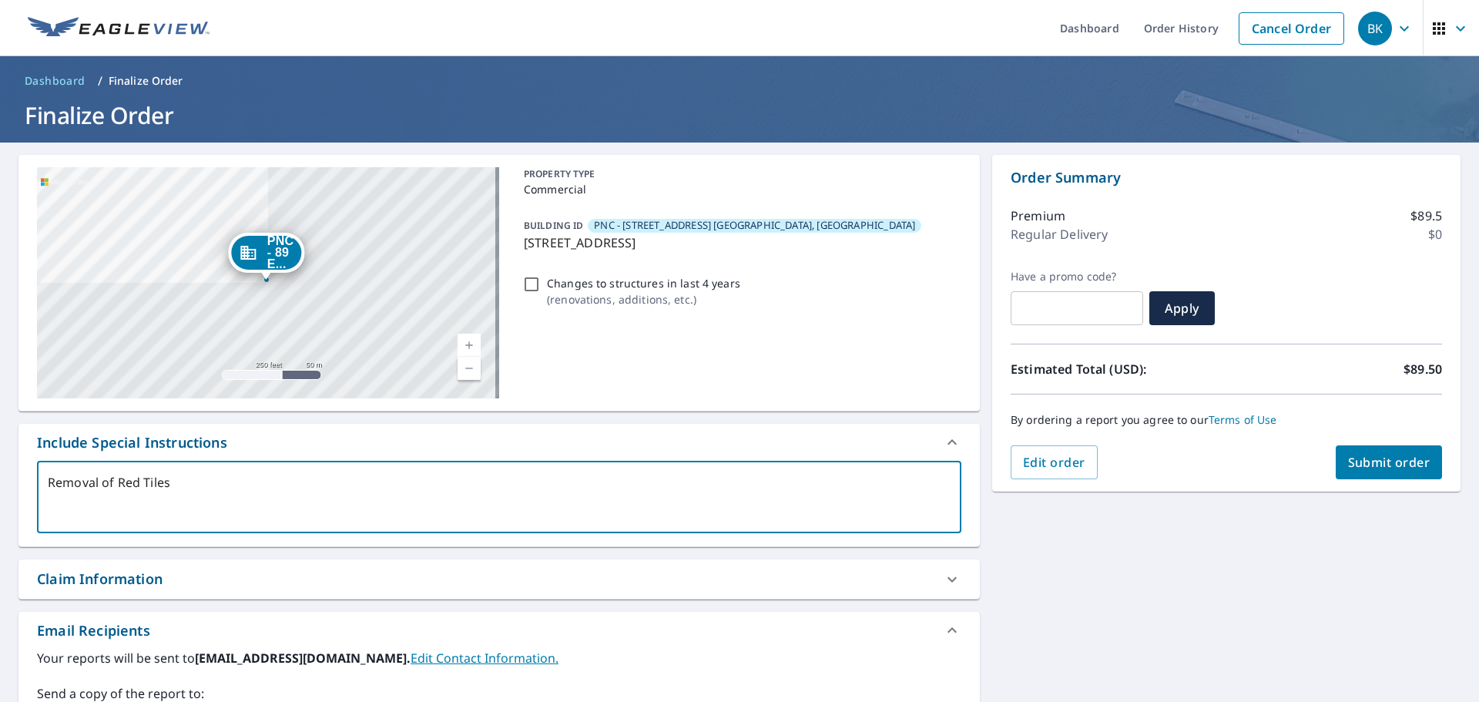
type textarea "Removal of Red Tiles"
type textarea "x"
type textarea "Removal of Red Tiles R"
type textarea "x"
type textarea "Removal of Red Tiles Ro"
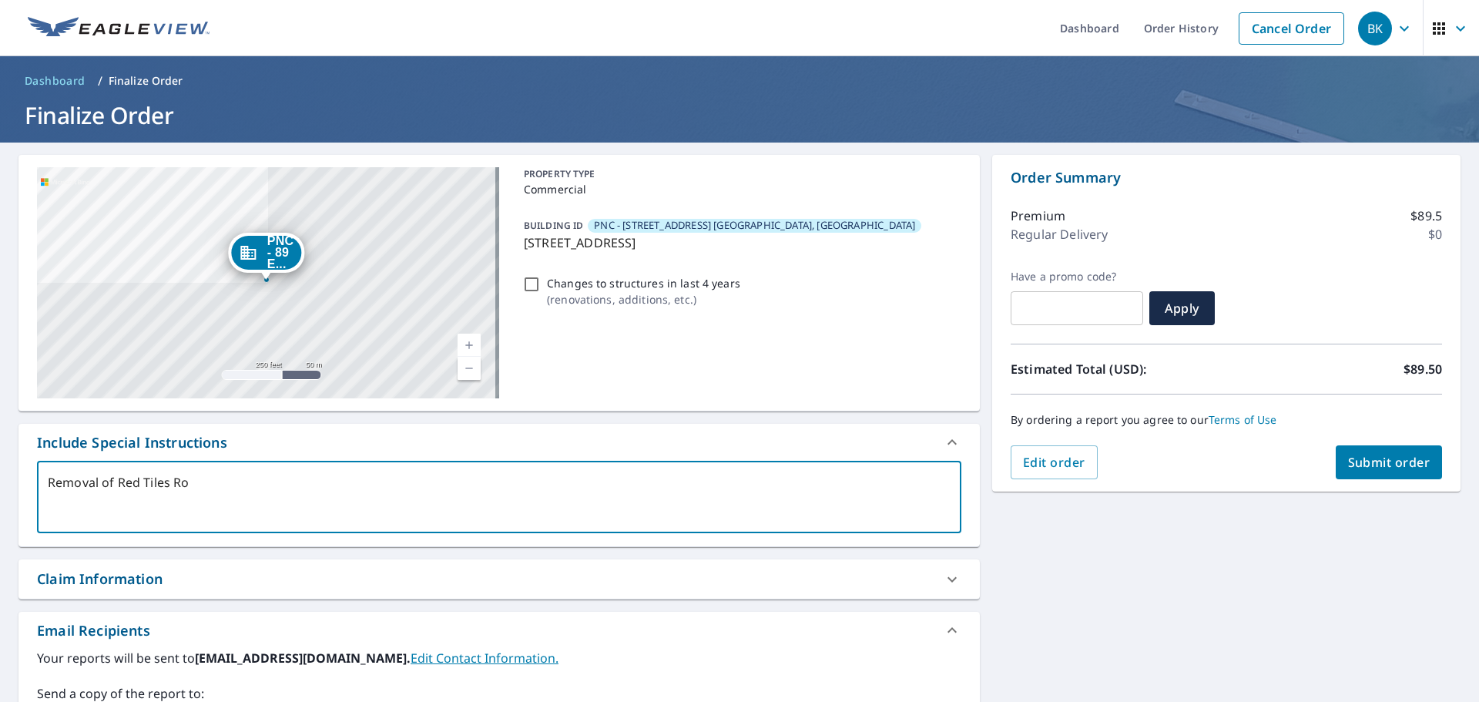
type textarea "x"
type textarea "Removal of Red Tiles Roof"
type textarea "x"
type textarea "Removal of Red Tiles Roof"
type textarea "x"
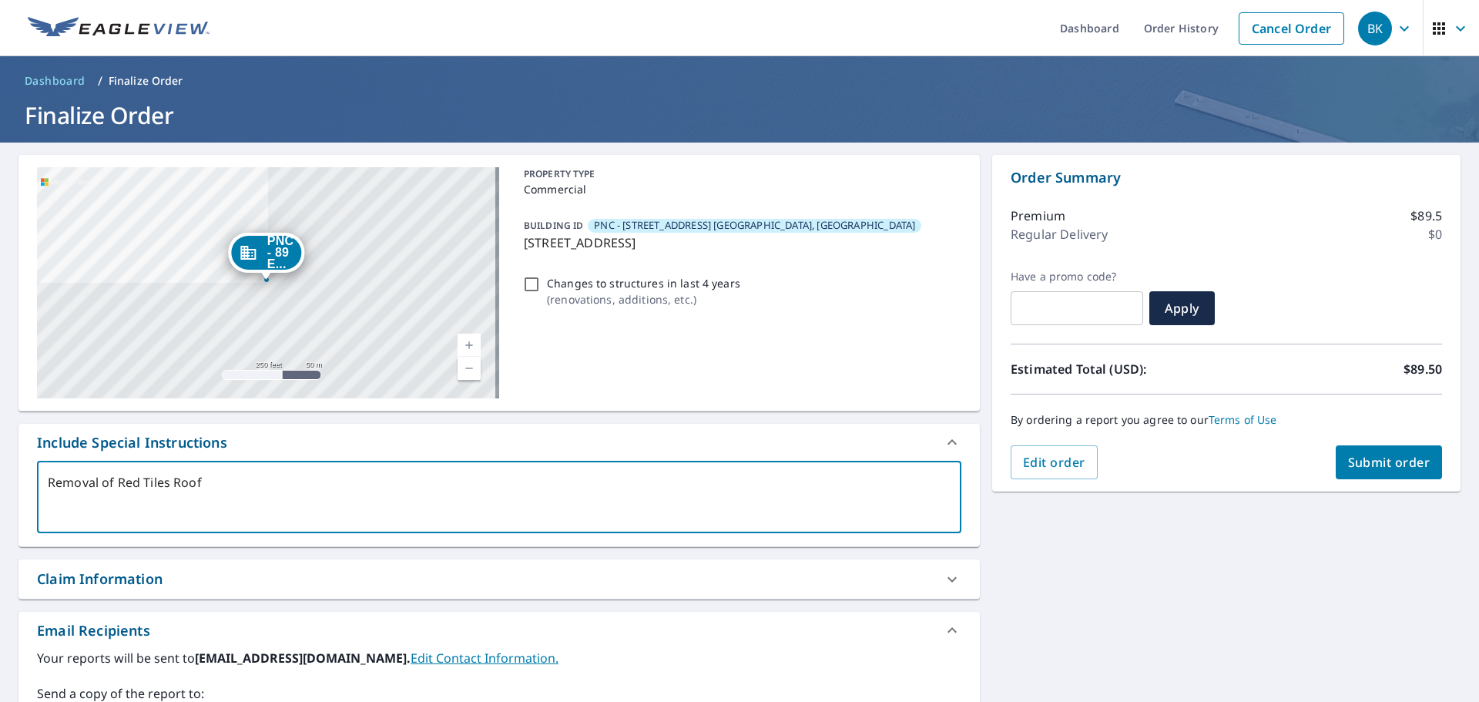
type textarea "Removal of Red Tiles Roof a"
type textarea "x"
type textarea "Removal of Red Tiles Roof an"
type textarea "x"
type textarea "Removal of Red Tiles Roof and"
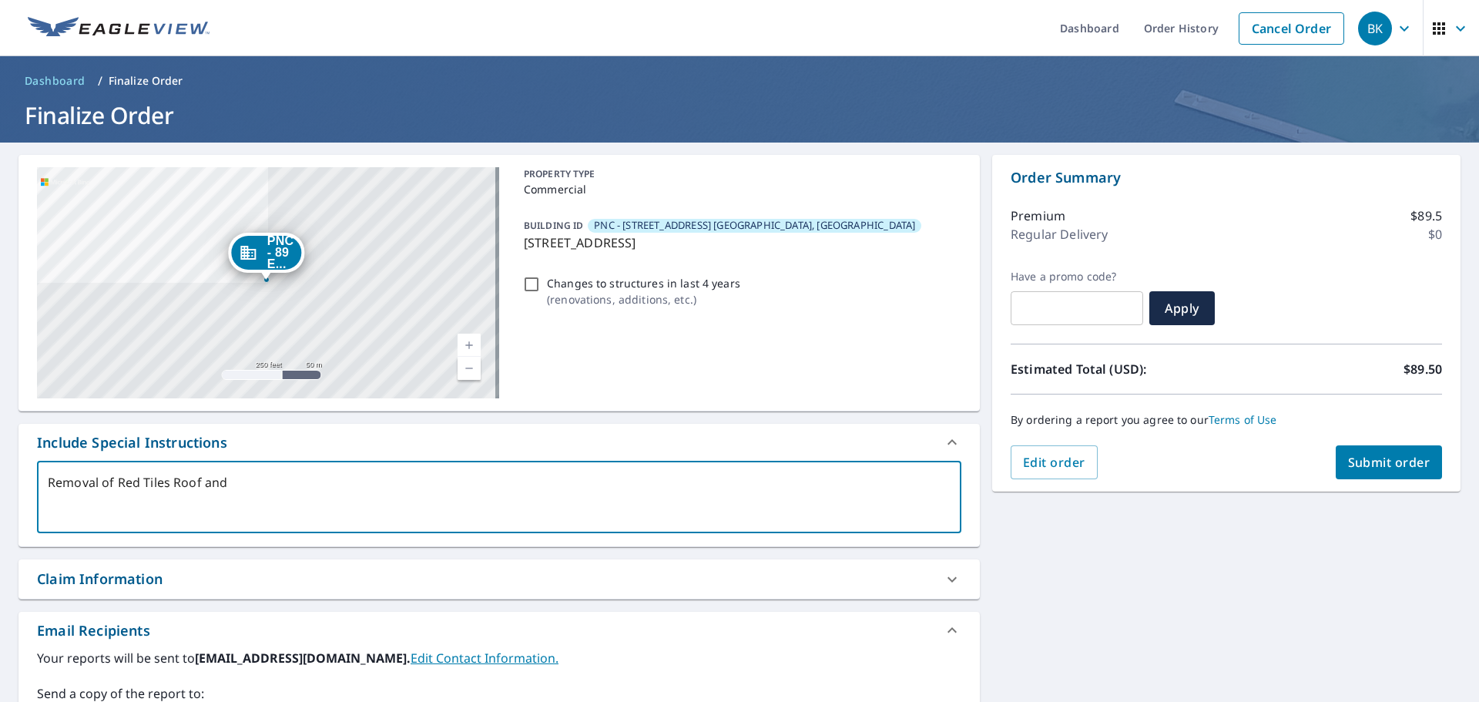
type textarea "x"
type textarea "Removal of Red Tiles Roof and"
type textarea "x"
type textarea "Removal of Red Tiles Roof and R"
type textarea "x"
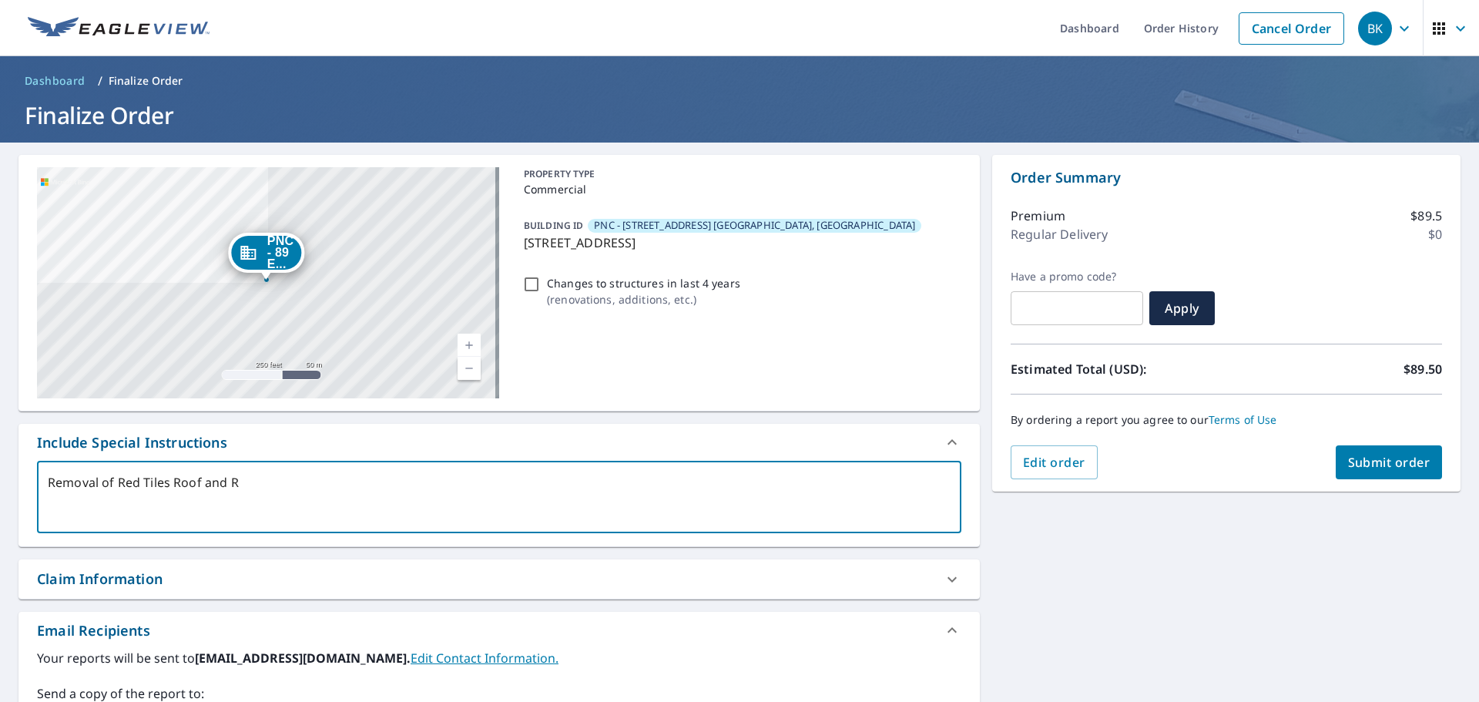
type textarea "Removal of Red Tiles Roof and Re"
type textarea "x"
type textarea "Removal of Red Tiles Roof and Rep"
type textarea "x"
type textarea "Removal of Red Tiles Roof and Repl"
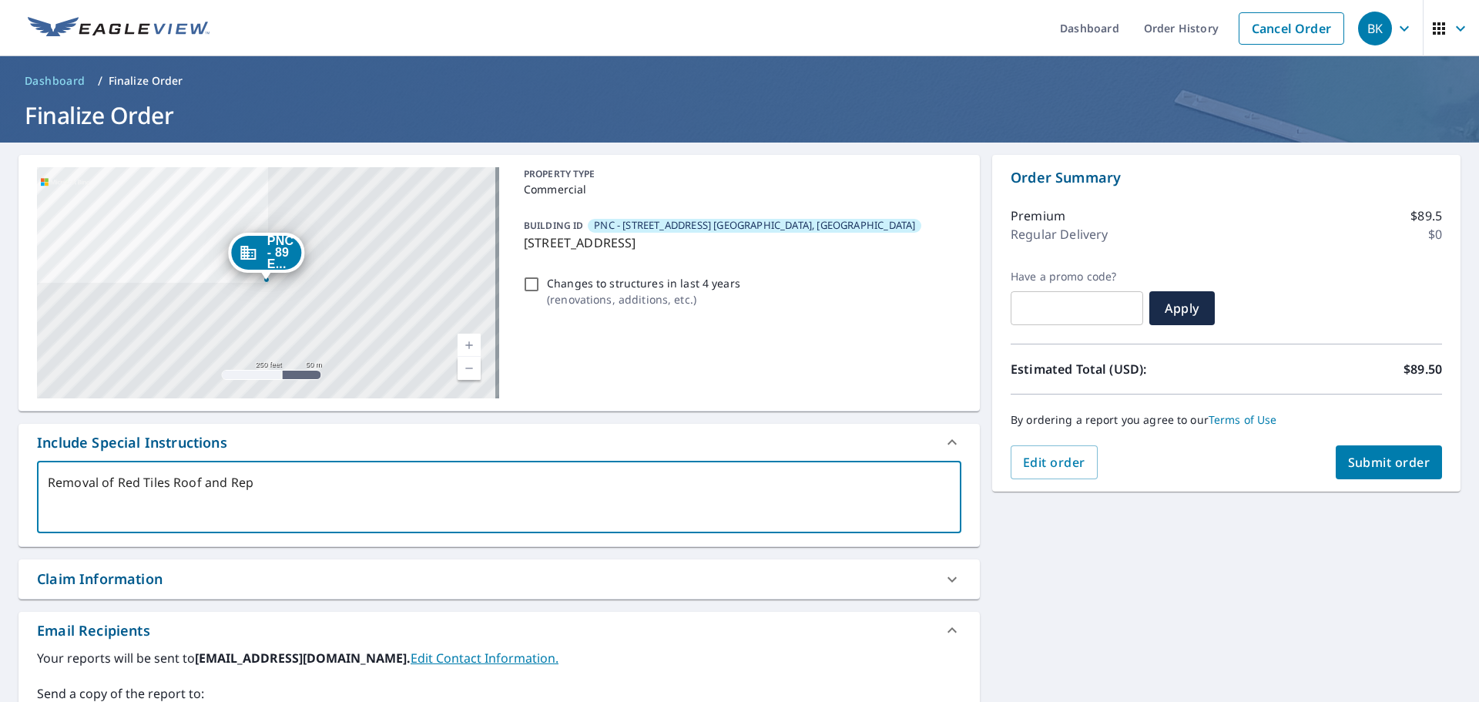
type textarea "x"
type textarea "Removal of Red Tiles Roof and Repla"
type textarea "x"
type textarea "Removal of Red Tiles Roof and Replac"
type textarea "x"
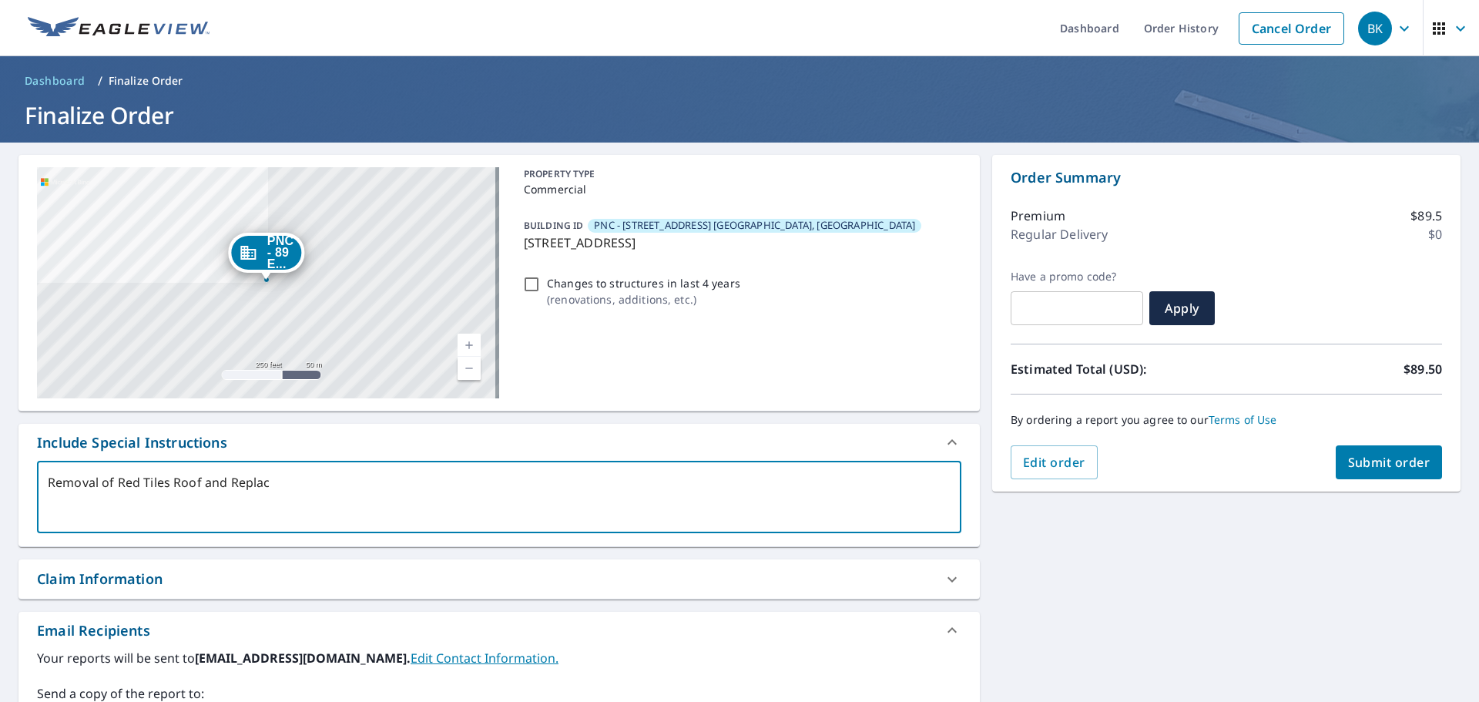
type textarea "Removal of Red Tiles Roof and Replace"
type textarea "x"
type textarea "Removal of Red Tiles Roof and Replace"
type textarea "x"
type textarea "Removal of Red Tiles Roof and Replace w"
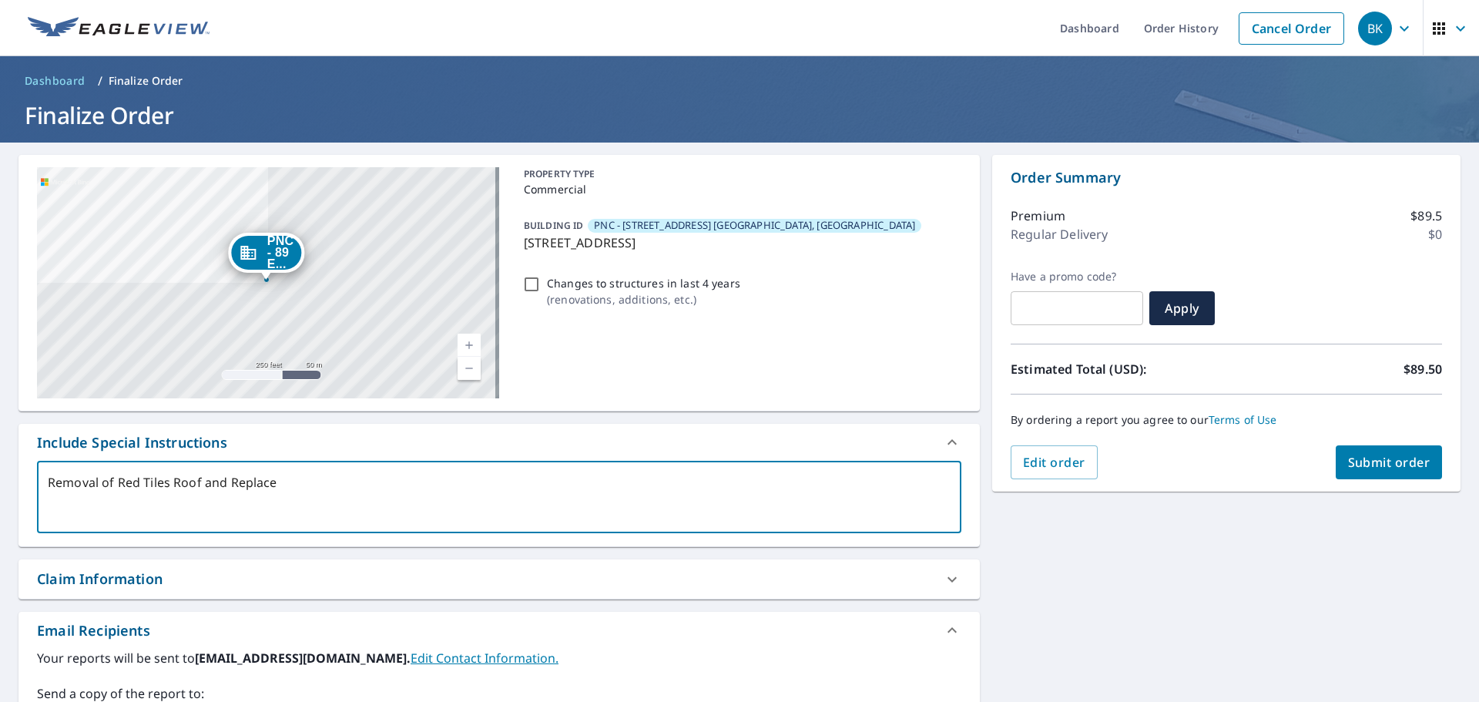
type textarea "x"
type textarea "Removal of Red Tiles Roof and Replace wi"
type textarea "x"
type textarea "Removal of Red Tiles Roof and Replace wit"
type textarea "x"
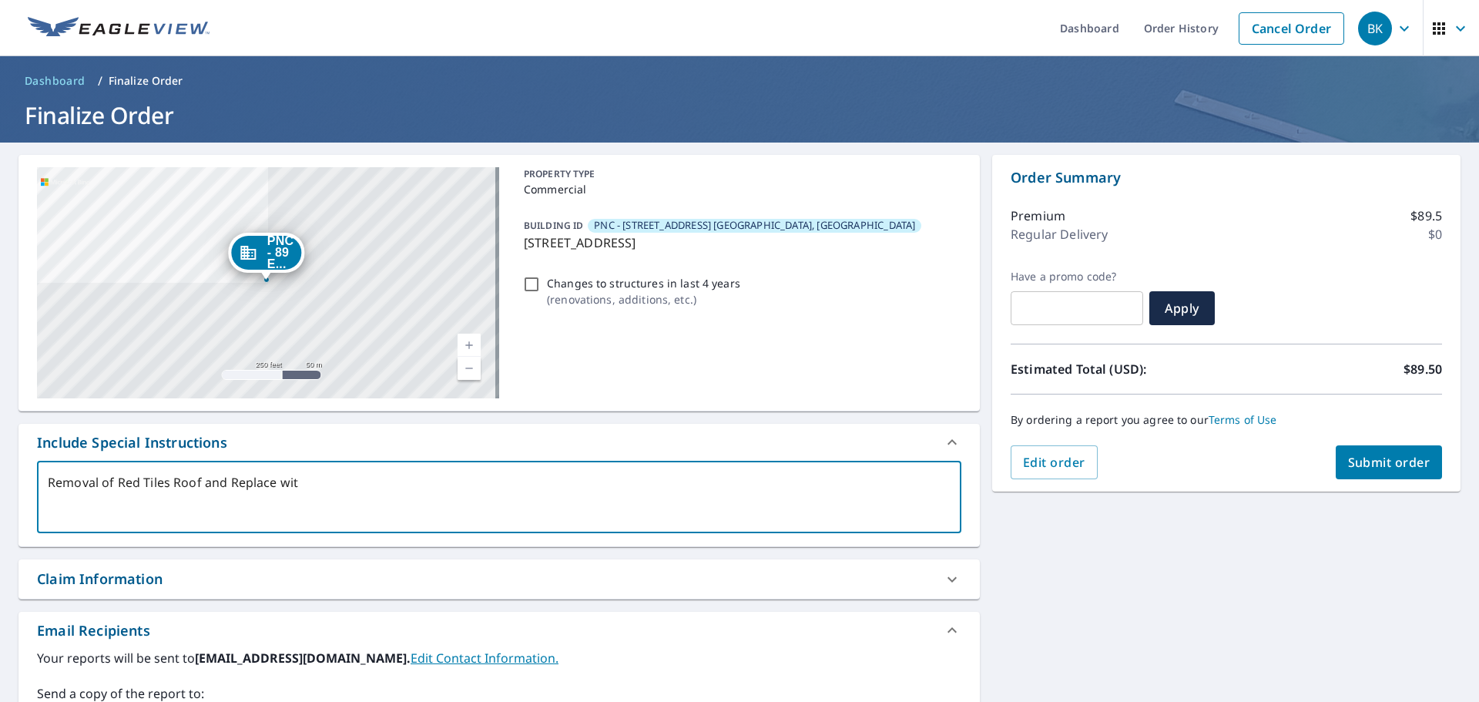
type textarea "Removal of Red Tiles Roof and Replace with"
type textarea "x"
type textarea "Removal of Red Tiles Roof and Replace with"
type textarea "x"
type textarea "Removal of Red Tiles Roof and Replace with n"
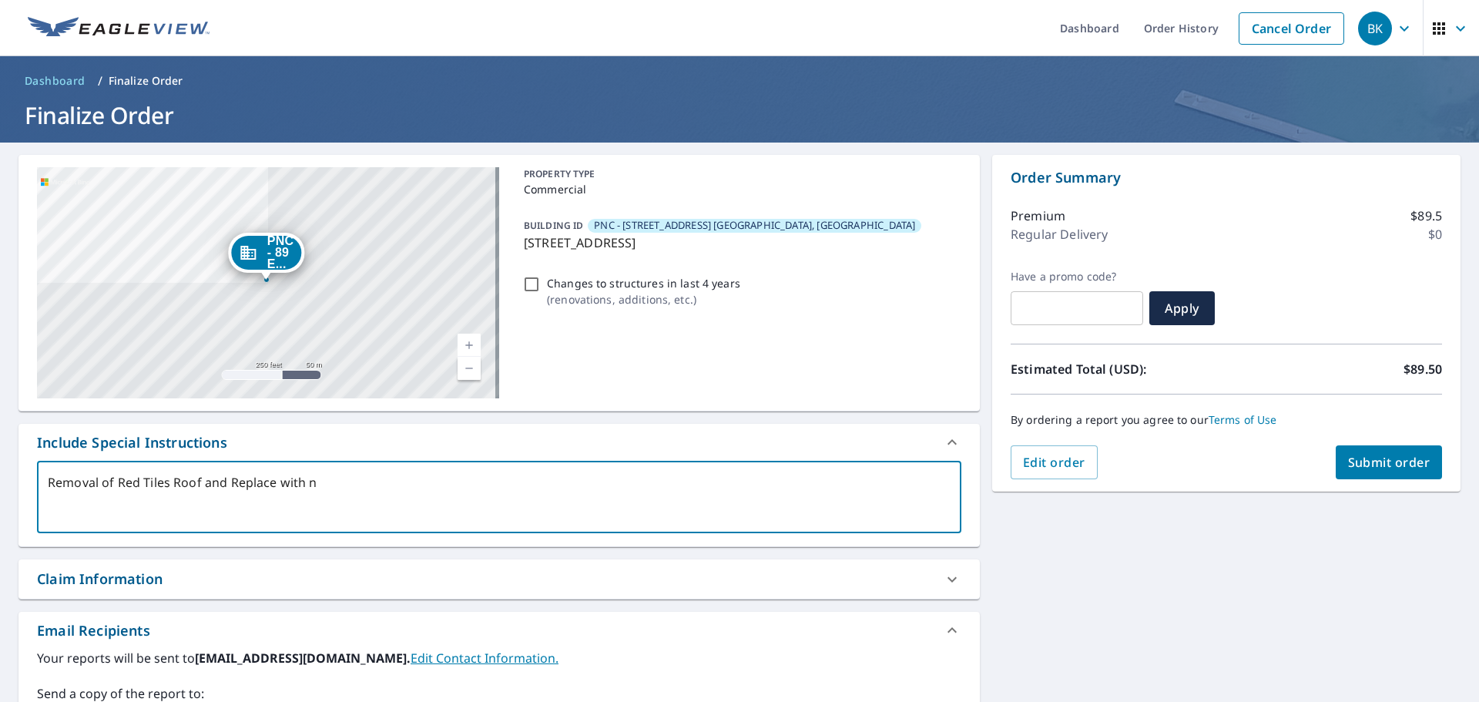
type textarea "x"
type textarea "Removal of Red Tiles Roof and Replace with ne"
type textarea "x"
type textarea "Removal of Red Tiles Roof and Replace with new"
type textarea "x"
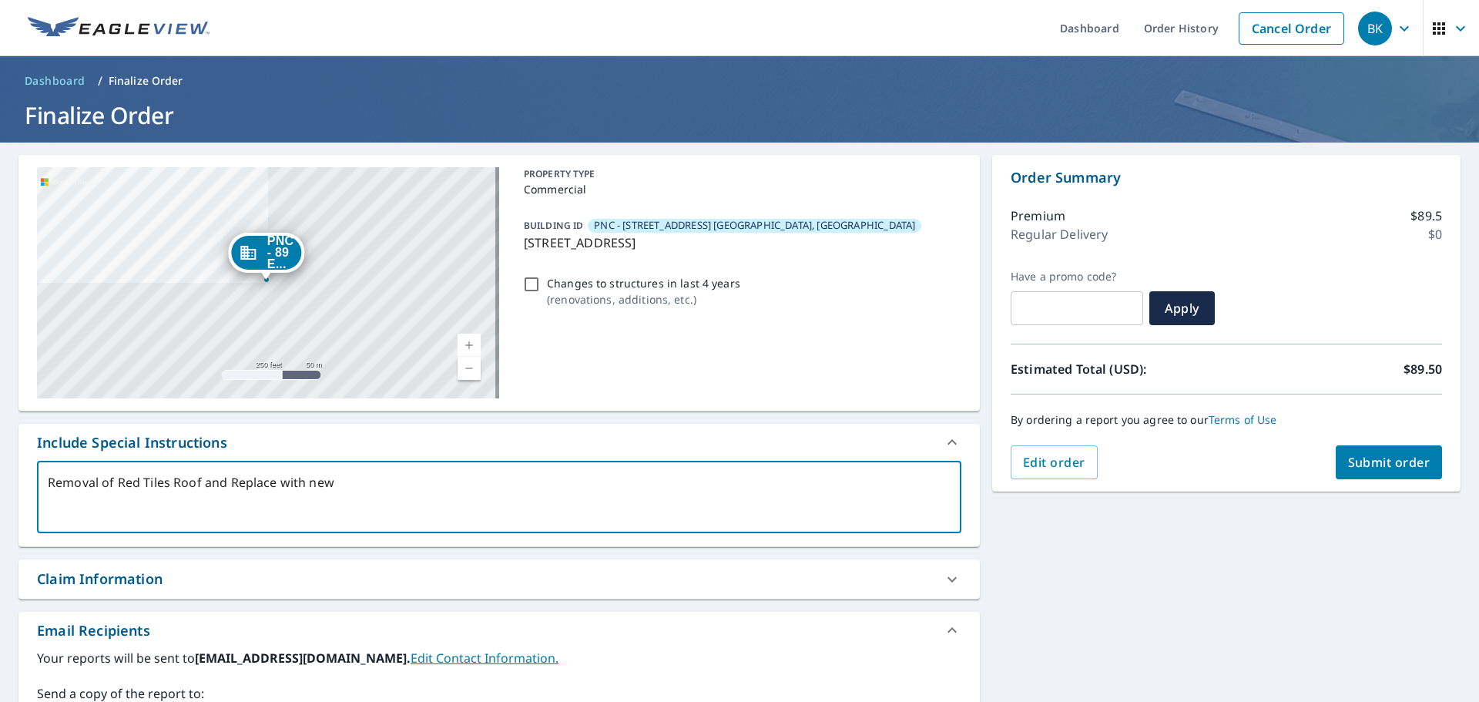
type textarea "Removal of Red Tiles Roof and Replace with new"
type textarea "x"
type textarea "Removal of Red Tiles Roof and Replace with new S"
type textarea "x"
type textarea "Removal of Red Tiles Roof and Replace with new St"
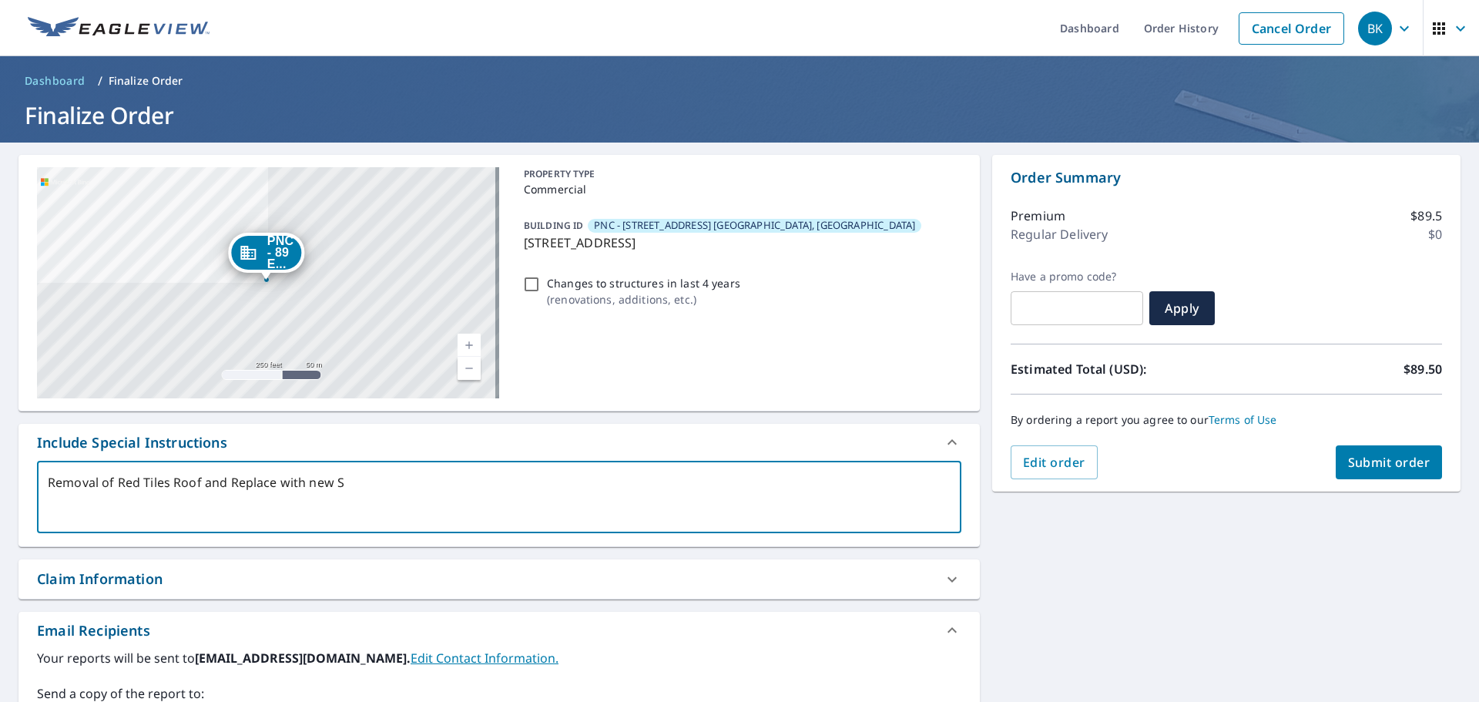
type textarea "x"
type textarea "Removal of Red Tiles Roof and Replace with new Sta"
type textarea "x"
type textarea "Removal of Red Tiles Roof and Replace with new [PERSON_NAME]"
type textarea "x"
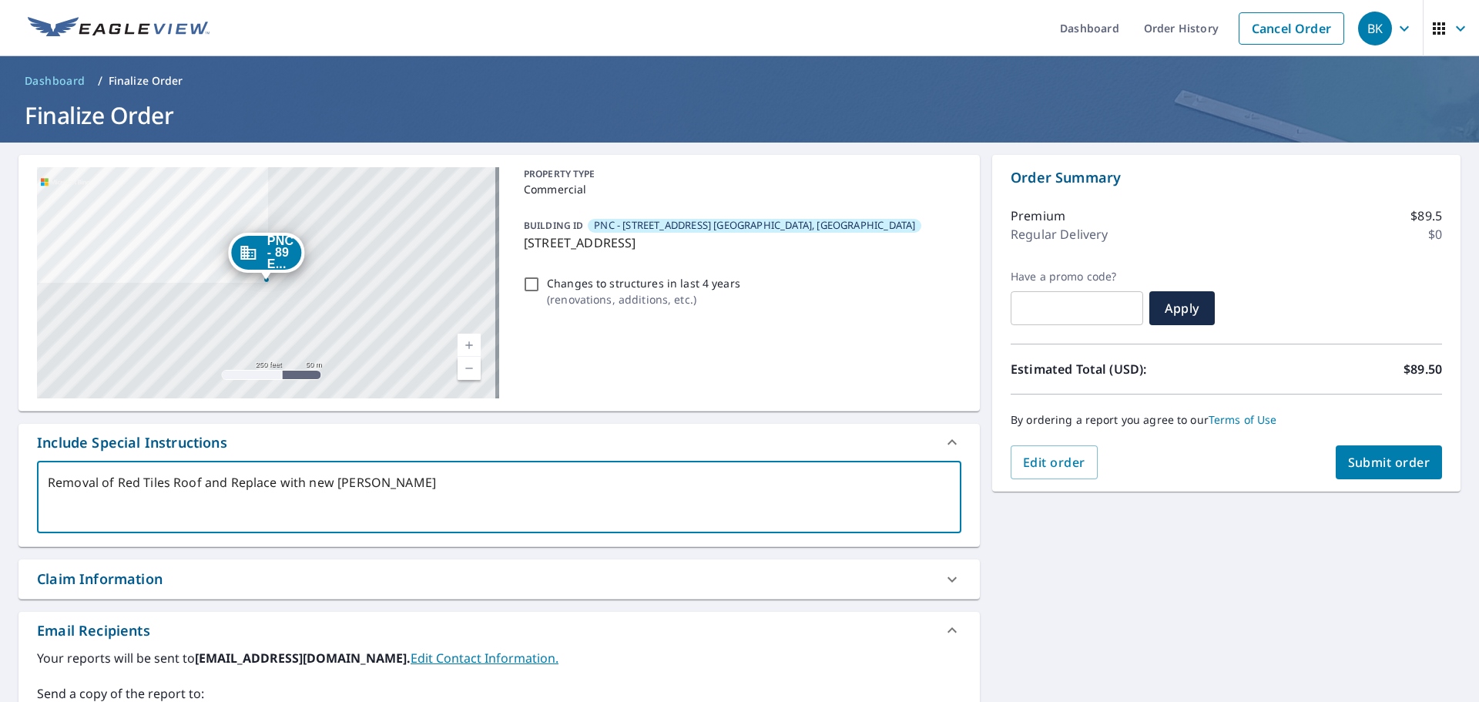
type textarea "Removal of Red Tiles Roof and Replace with new Stand"
type textarea "x"
type textarea "Removal of Red Tiles Roof and Replace with new Standi"
type textarea "x"
type textarea "Removal of Red Tiles Roof and Replace with new Standin"
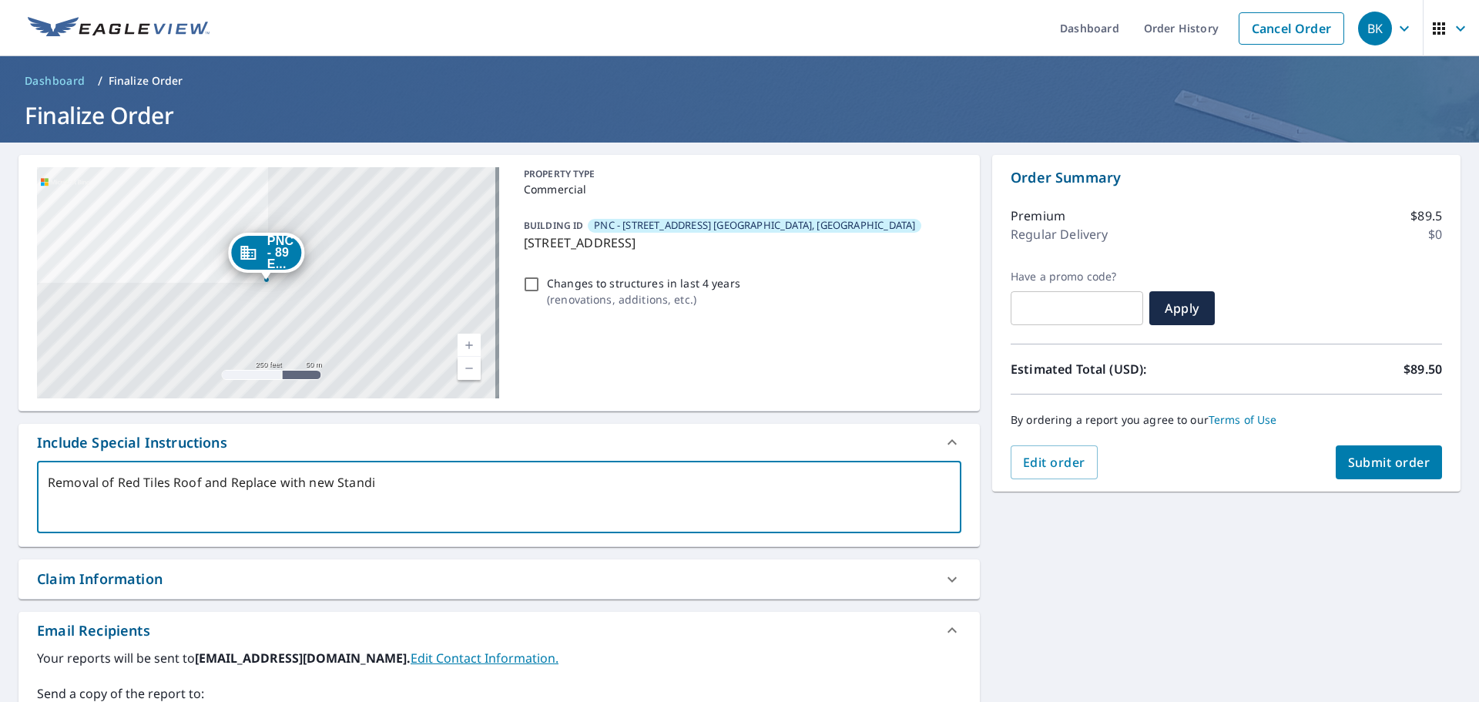
type textarea "x"
type textarea "Removal of Red Tiles Roof and Replace with new Standing"
type textarea "x"
type textarea "Removal of Red Tiles Roof and Replace with new Standing"
type textarea "x"
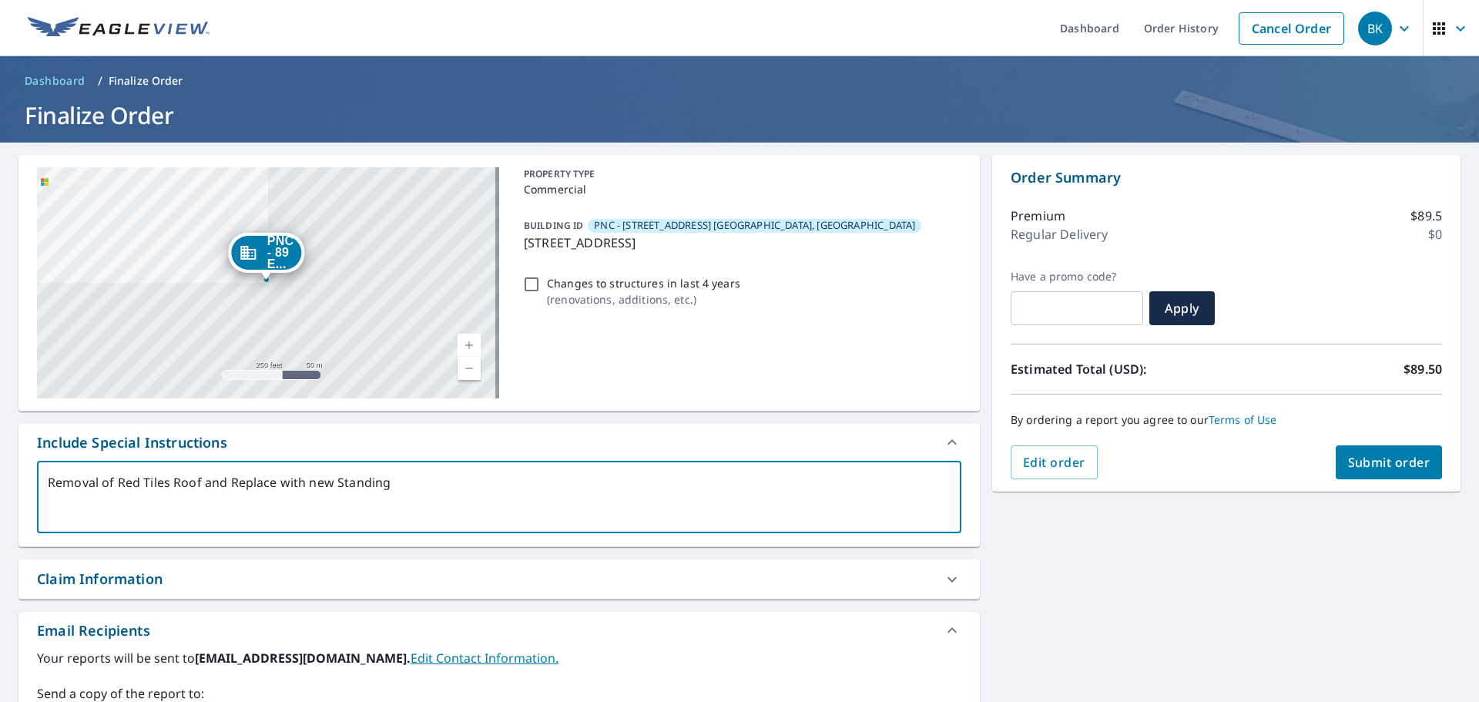
type textarea "Removal of Red Tiles Roof and Replace with new Standing S"
type textarea "x"
type textarea "Removal of Red Tiles Roof and Replace with new Standing Se"
type textarea "x"
type textarea "Removal of Red Tiles Roof and Replace with new Standing Sea"
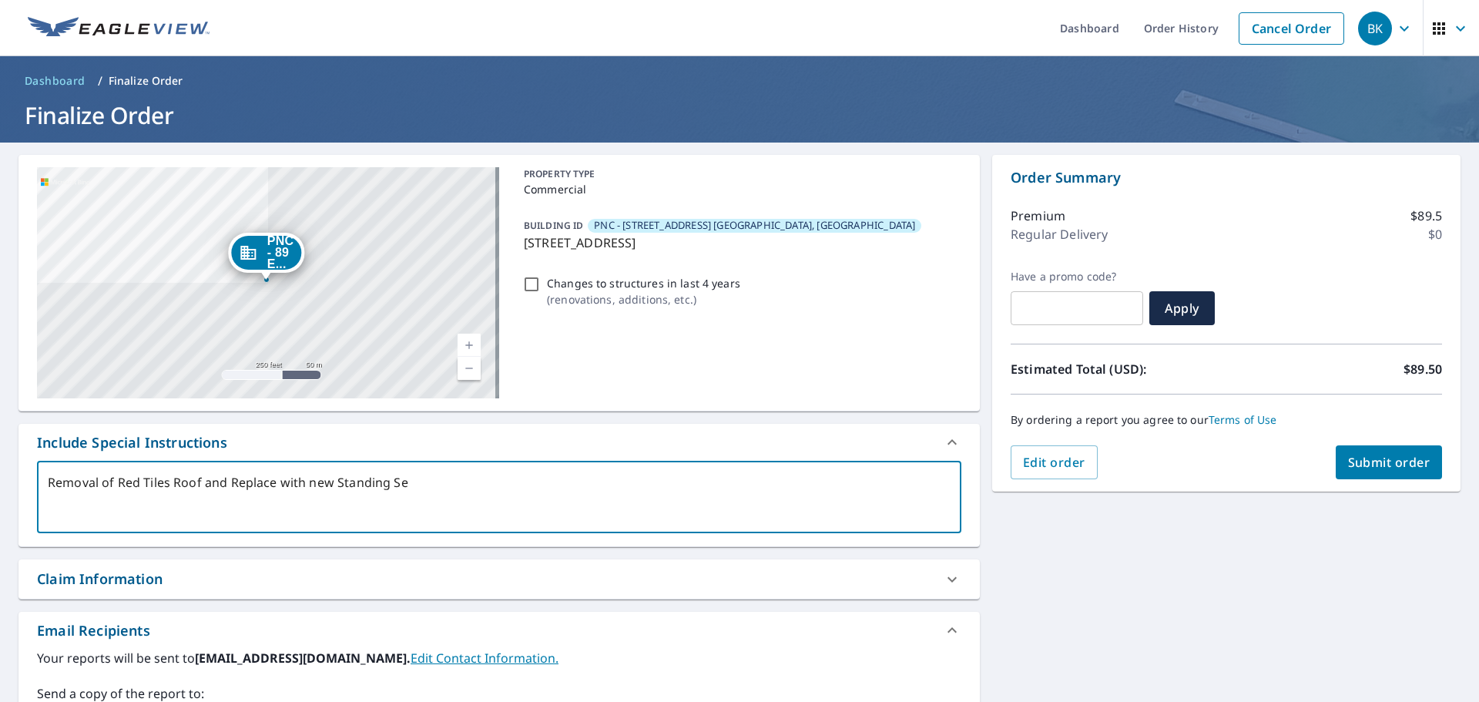
type textarea "x"
type textarea "Removal of Red Tiles Roof and Replace with new Standing Seam"
type textarea "x"
type textarea "Removal of Red Tiles Roof and Replace with new Standing Seam"
type textarea "x"
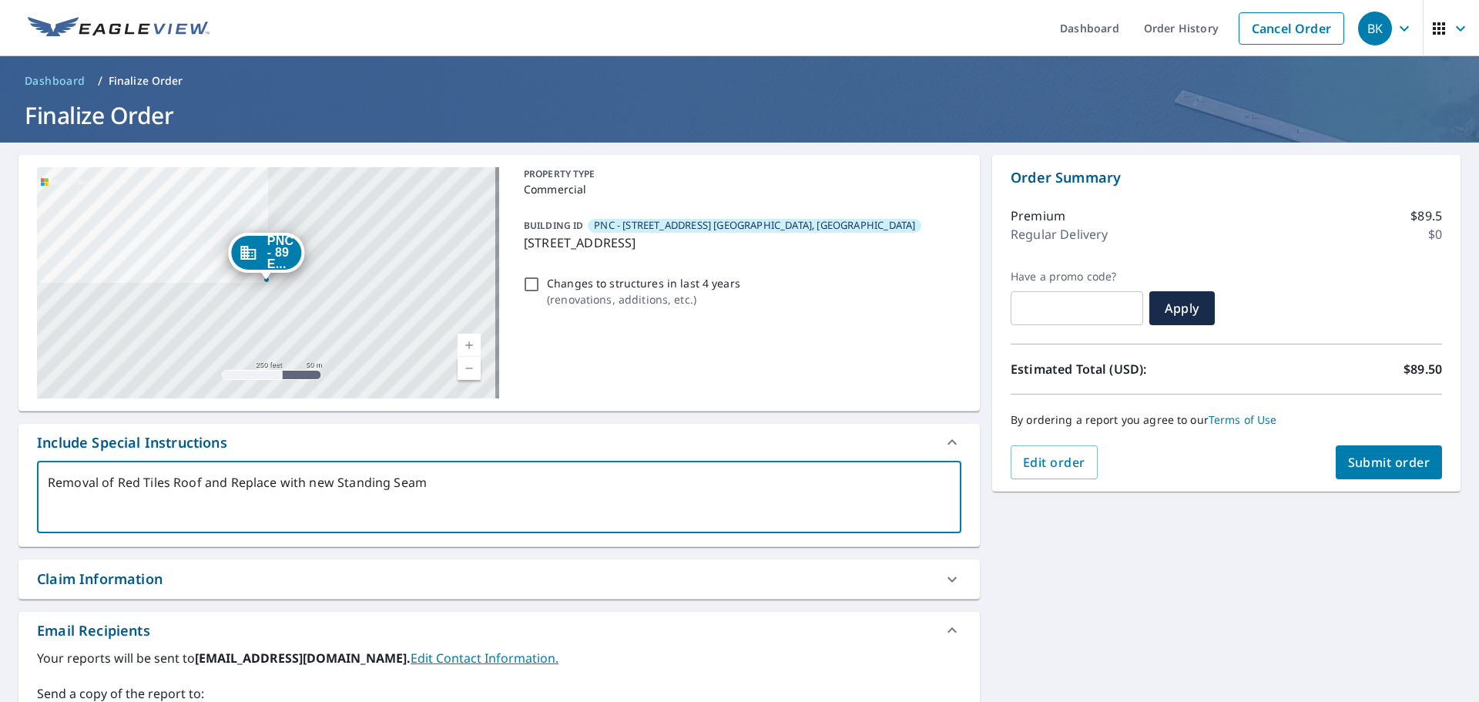
type textarea "Removal of Red Tiles Roof and Replace with new Standing Seam R"
type textarea "x"
type textarea "Removal of Red Tiles Roof and Replace with new Standing Seam Ro"
type textarea "x"
type textarea "Removal of Red Tiles Roof and Replace with new Standing Seam Roo"
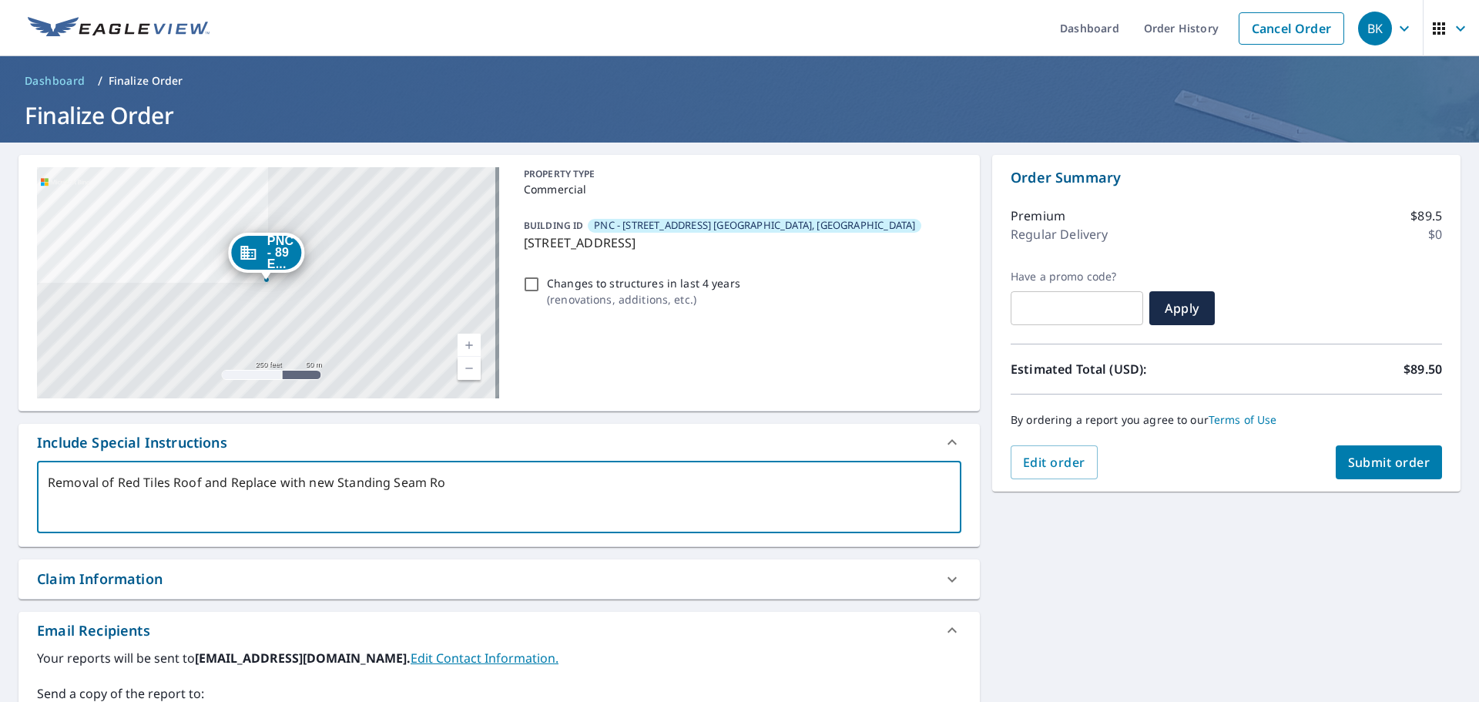
type textarea "x"
type textarea "Removal of Red Tiles Roof and Replace with new Standing Seam Roof"
type textarea "x"
type textarea "Removal of Red Tiles Roof and Replace with new Standing Seam Roof."
type textarea "x"
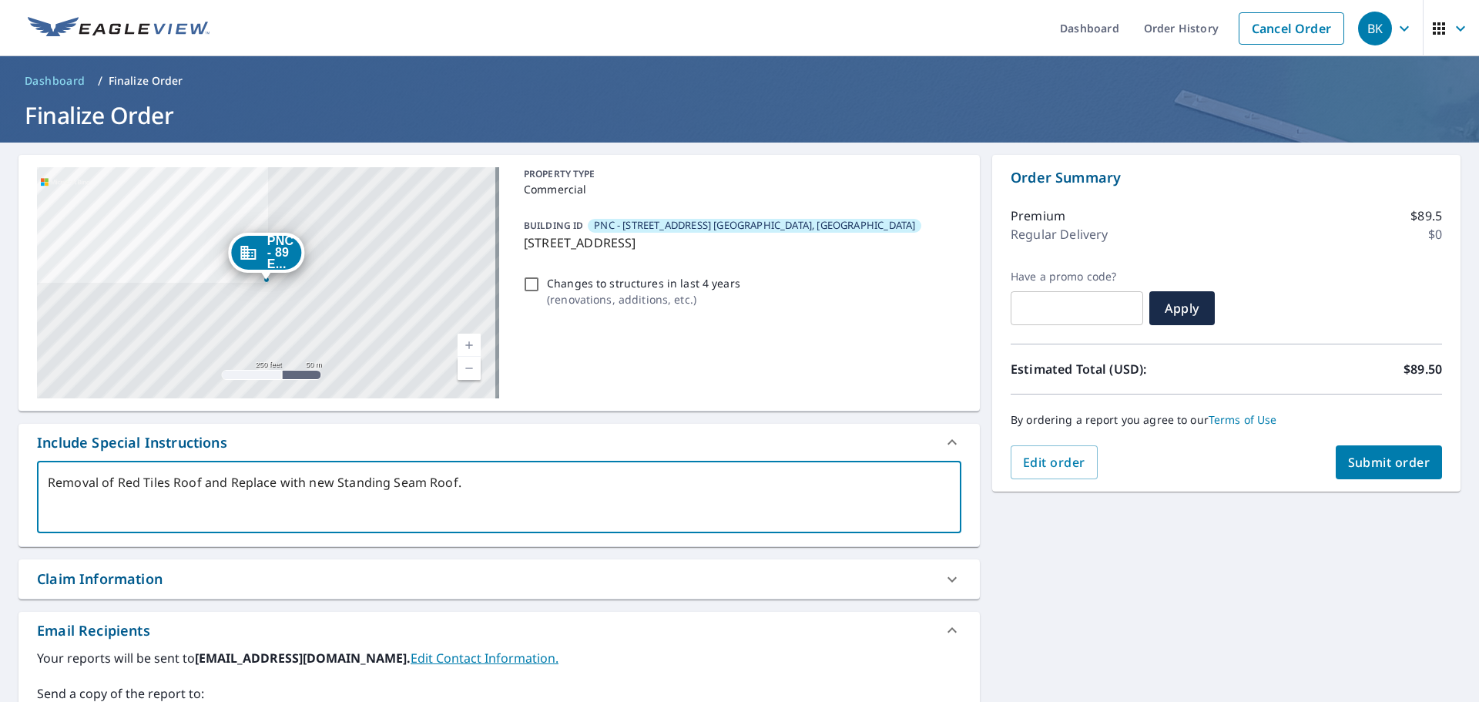
type textarea "Removal of Red Tiles Roof and Replace with new Standing Seam Roof."
type textarea "x"
type textarea "Removal of Red Tiles Roof and Replace with new Standing Seam Roof."
type textarea "x"
type textarea "Removal of Red Tiles Roof and Replace with new Standing Seam Roof. T"
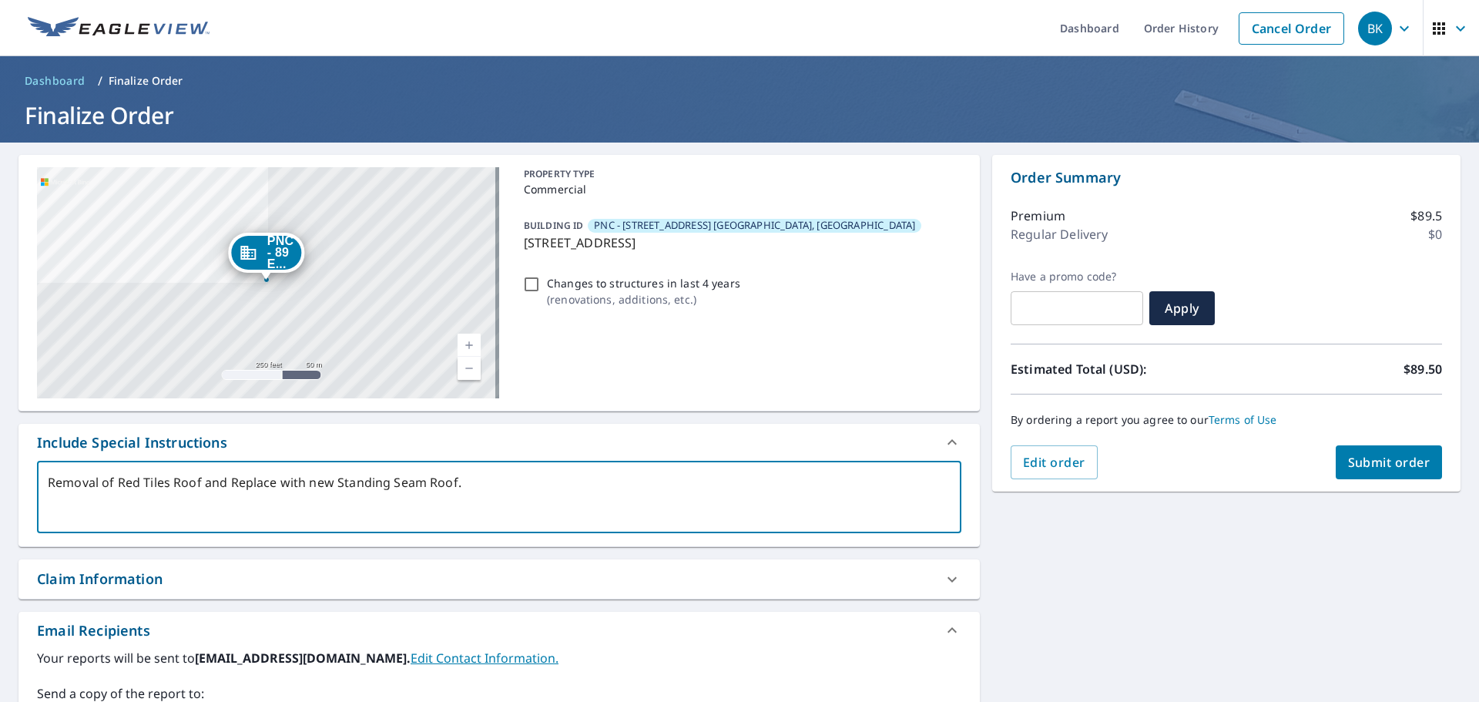
type textarea "x"
type textarea "Removal of Red Tiles Roof and Replace with new Standing Seam Roof. Th"
type textarea "x"
type textarea "Removal of Red Tiles Roof and Replace with new Standing Seam Roof. Ther"
type textarea "x"
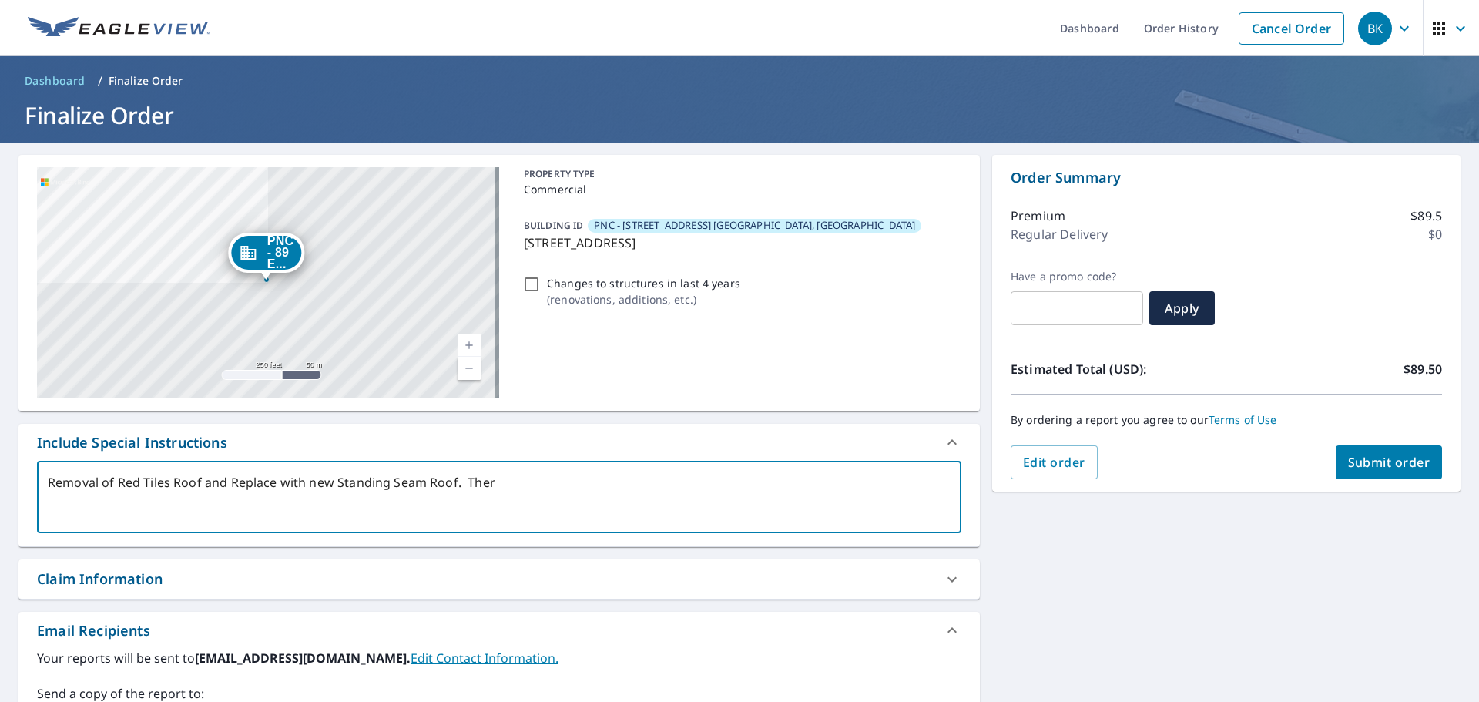
type textarea "Removal of Red Tiles Roof and Replace with new Standing Seam Roof. There"
type textarea "x"
type textarea "Removal of Red Tiles Roof and Replace with new Standing Seam Roof. There"
type textarea "x"
type textarea "Removal of Red Tiles Roof and Replace with new Standing Seam Roof. There i"
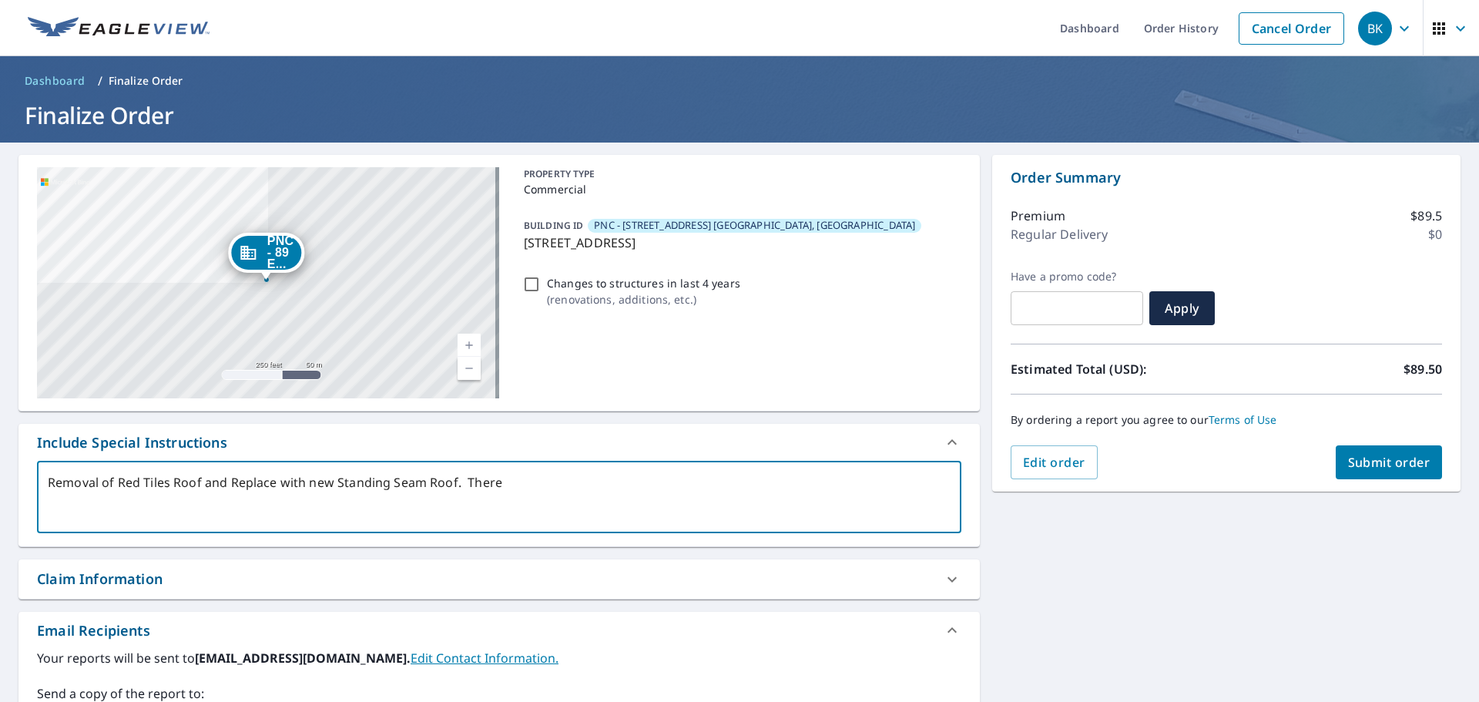
type textarea "x"
type textarea "Removal of Red Tiles Roof and Replace with new Standing Seam Roof. There is"
type textarea "x"
type textarea "Removal of Red Tiles Roof and Replace with new Standing Seam Roof. There is"
type textarea "x"
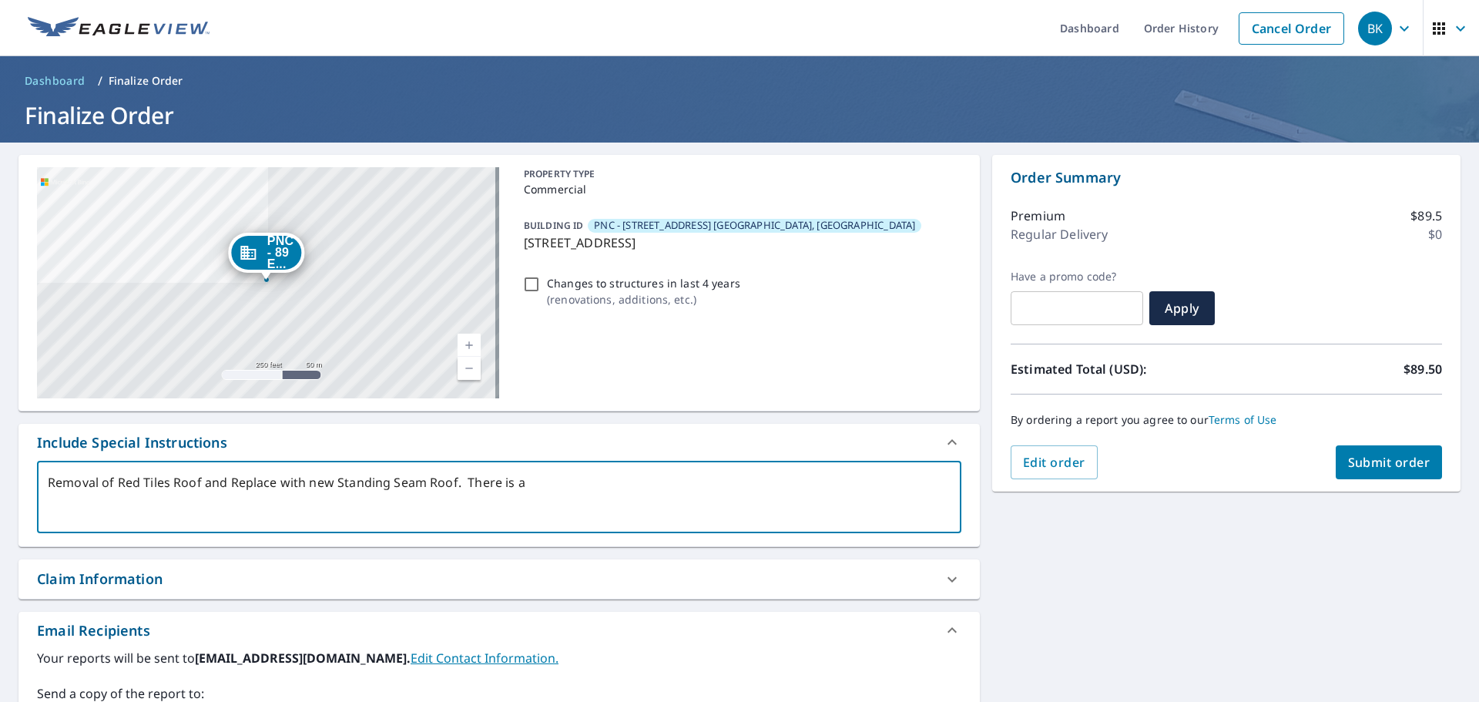
type textarea "Removal of Red Tiles Roof and Replace with new Standing Seam Roof. There is a"
type textarea "x"
type textarea "Removal of Red Tiles Roof and Replace with new Standing Seam Roof. There is a s"
type textarea "x"
type textarea "Removal of Red Tiles Roof and Replace with new Standing Seam Roof. There is a sk"
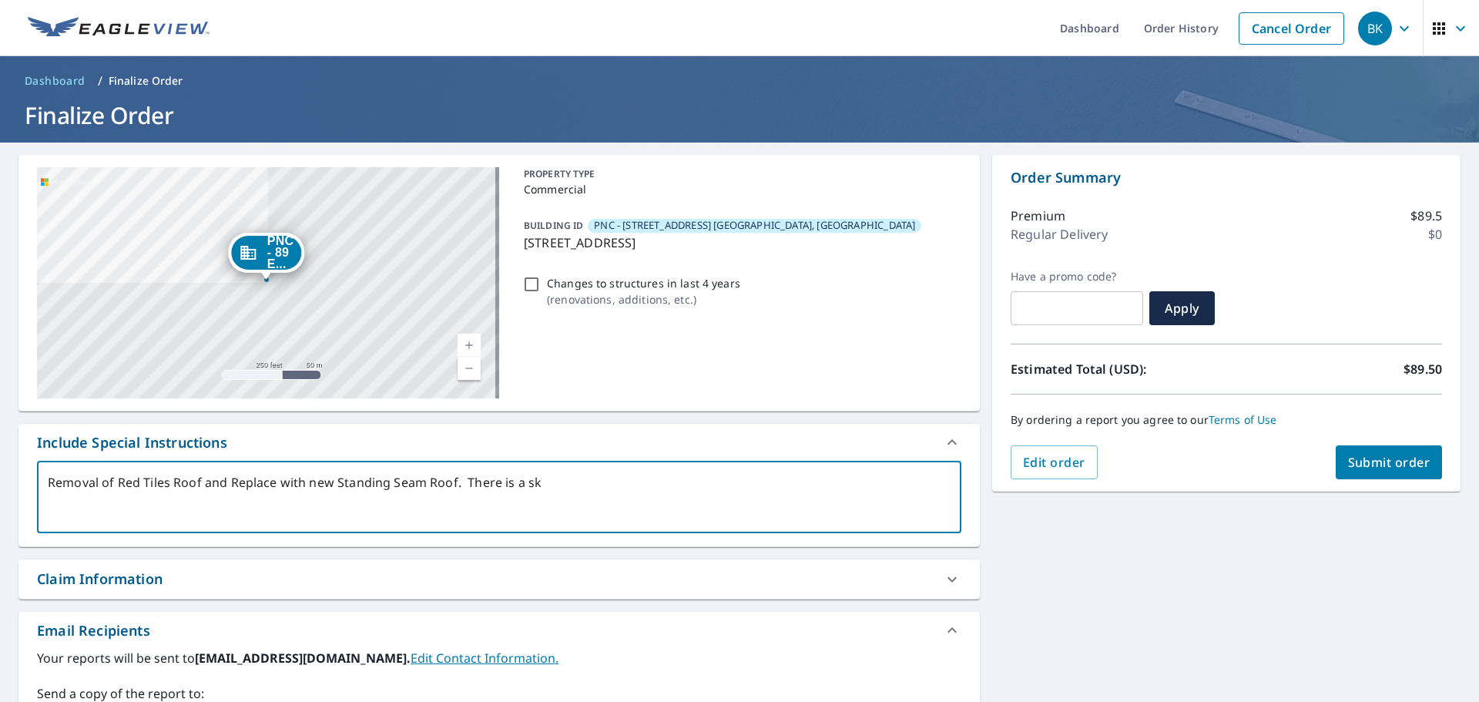
type textarea "x"
type textarea "Removal of Red Tiles Roof and Replace with new Standing Seam Roof. There is a s…"
type textarea "x"
type textarea "Removal of Red Tiles Roof and Replace with new Standing Seam Roof. There is a s…"
type textarea "x"
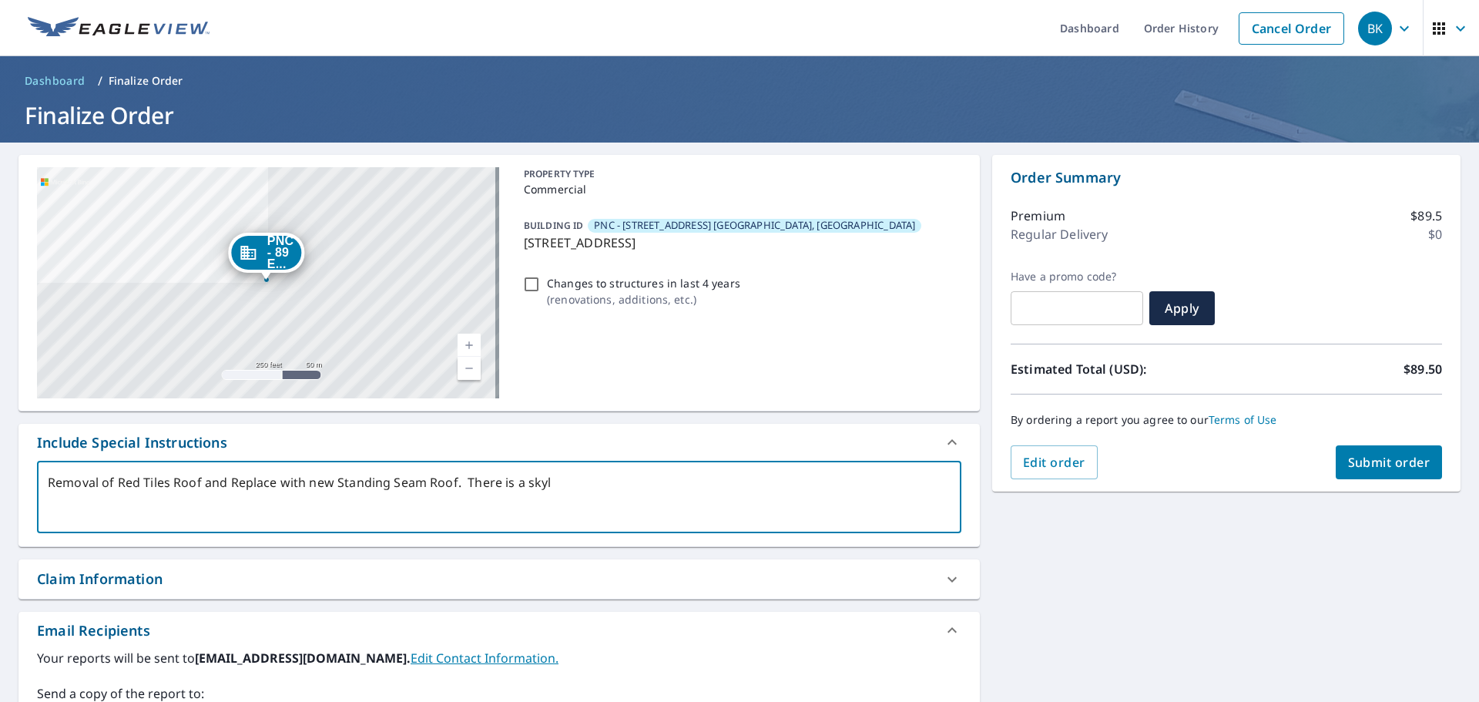
type textarea "Removal of Red Tiles Roof and Replace with new Standing Seam Roof. There is a s…"
type textarea "x"
type textarea "Removal of Red Tiles Roof and Replace with new Standing Seam Roof. There is a s…"
type textarea "x"
type textarea "Removal of Red Tiles Roof and Replace with new Standing Seam Roof. There is a s…"
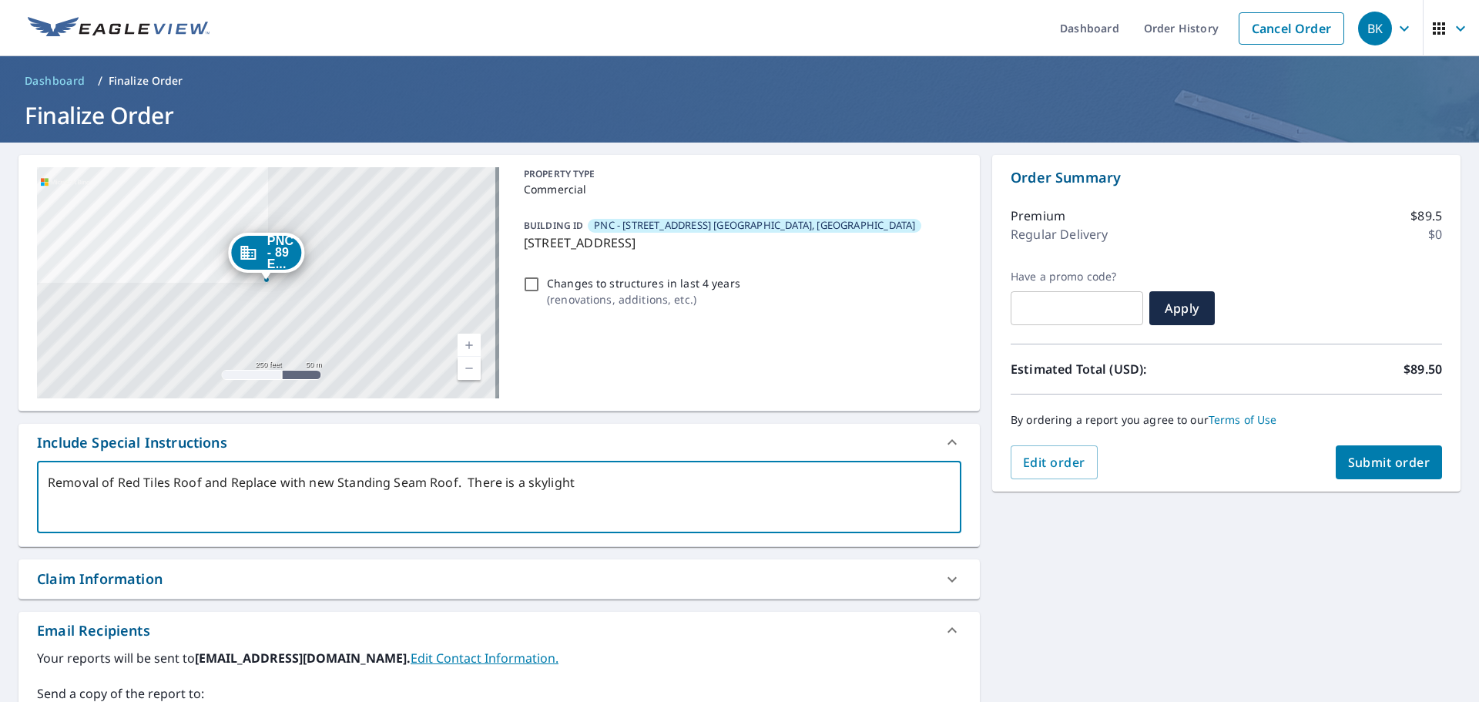
type textarea "x"
type textarea "Removal of Red Tiles Roof and Replace with new Standing Seam Roof. There is a s…"
type textarea "x"
type textarea "Removal of Red Tiles Roof and Replace with new Standing Seam Roof. There is a s…"
type textarea "x"
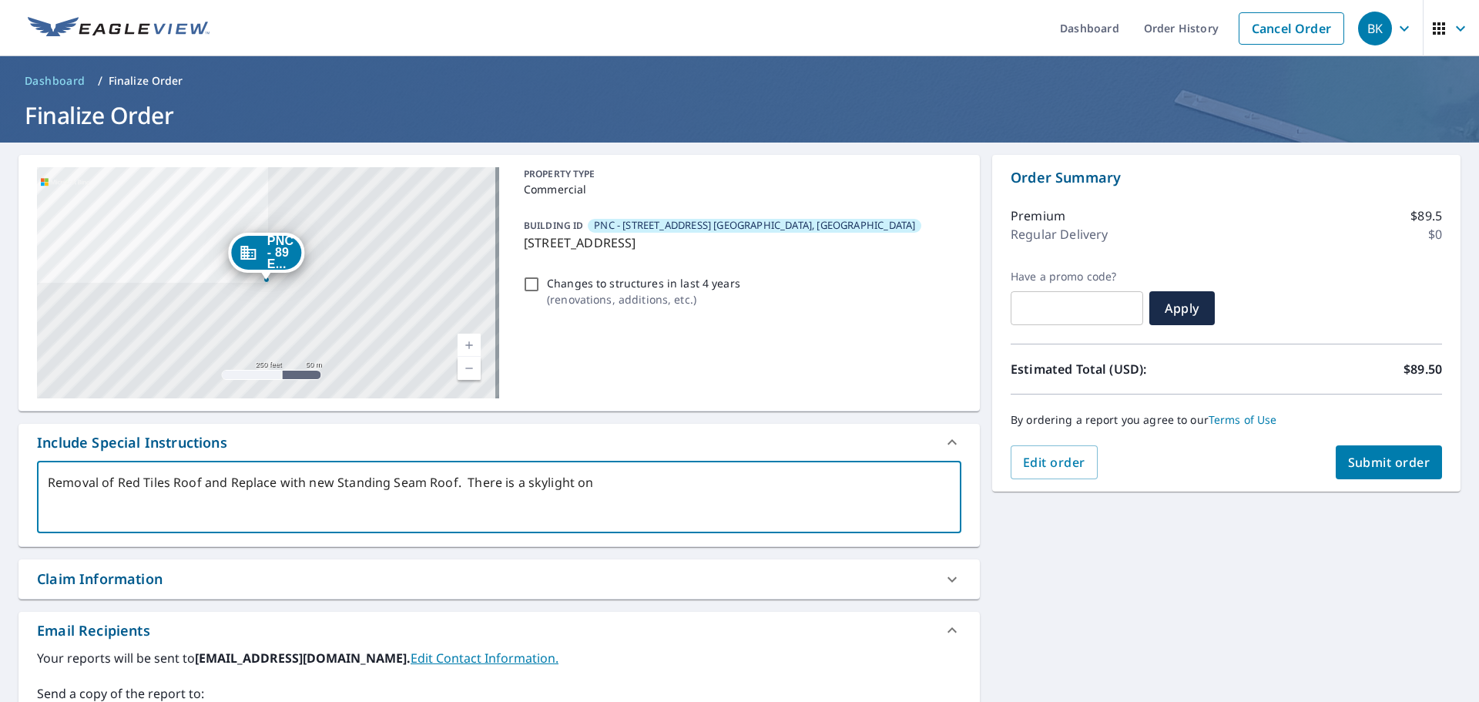
type textarea "Removal of Red Tiles Roof and Replace with new Standing Seam Roof. There is a s…"
type textarea "x"
type textarea "Removal of Red Tiles Roof and Replace with new Standing Seam Roof. There is a s…"
type textarea "x"
type textarea "Removal of Red Tiles Roof and Replace with new Standing Seam Roof. There is a s…"
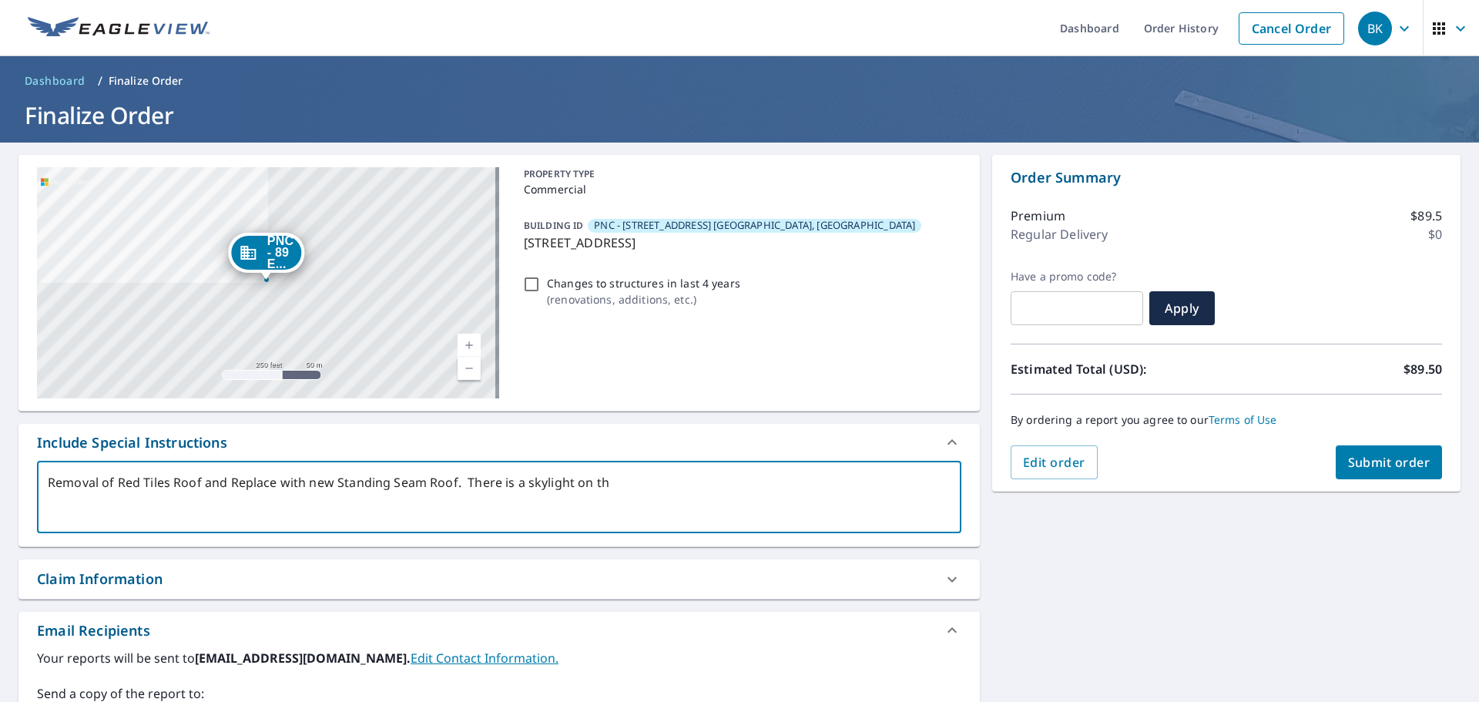
type textarea "x"
type textarea "Removal of Red Tiles Roof and Replace with new Standing Seam Roof. There is a s…"
type textarea "x"
type textarea "Removal of Red Tiles Roof and Replace with new Standing Seam Roof. There is a s…"
type textarea "x"
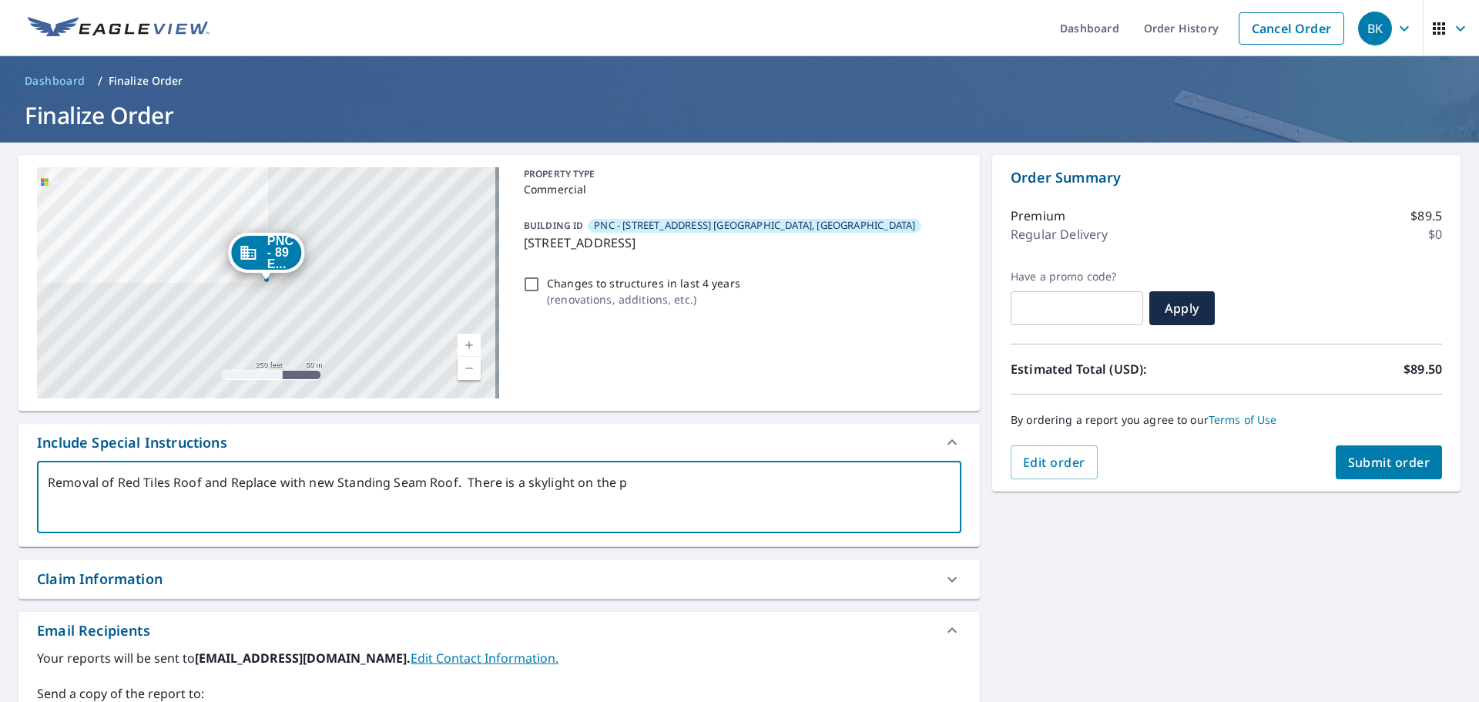
type textarea "Removal of Red Tiles Roof and Replace with new Standing Seam Roof. There is a s…"
type textarea "x"
type textarea "Removal of Red Tiles Roof and Replace with new Standing Seam Roof. There is a s…"
type textarea "x"
type textarea "Removal of Red Tiles Roof and Replace with new Standing Seam Roof. There is a s…"
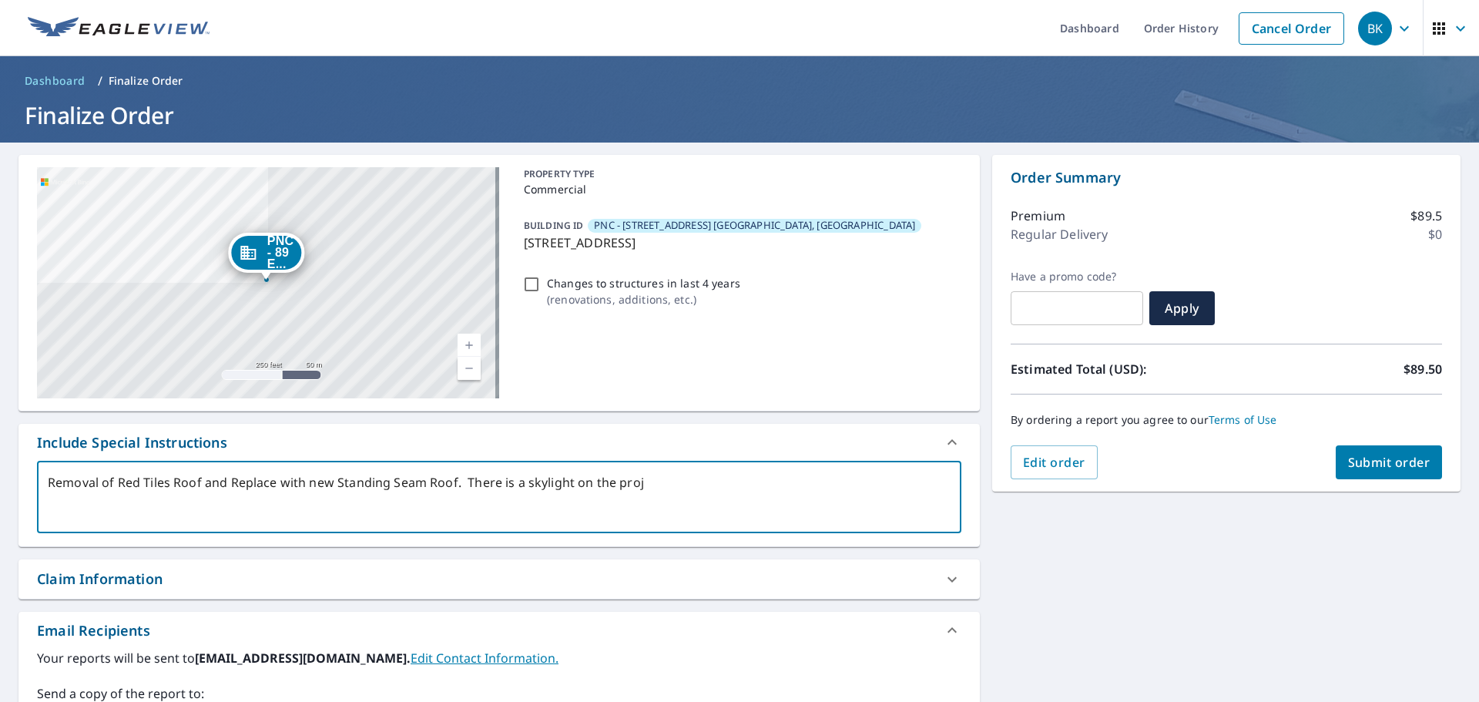
type textarea "x"
type textarea "Removal of Red Tiles Roof and Replace with new Standing Seam Roof. There is a s…"
type textarea "x"
drag, startPoint x: 653, startPoint y: 484, endPoint x: 617, endPoint y: 486, distance: 36.3
click at [617, 486] on textarea "Removal of Red Tiles Roof and Replace with new Standing Seam Roof. There is a s…" at bounding box center [499, 497] width 903 height 44
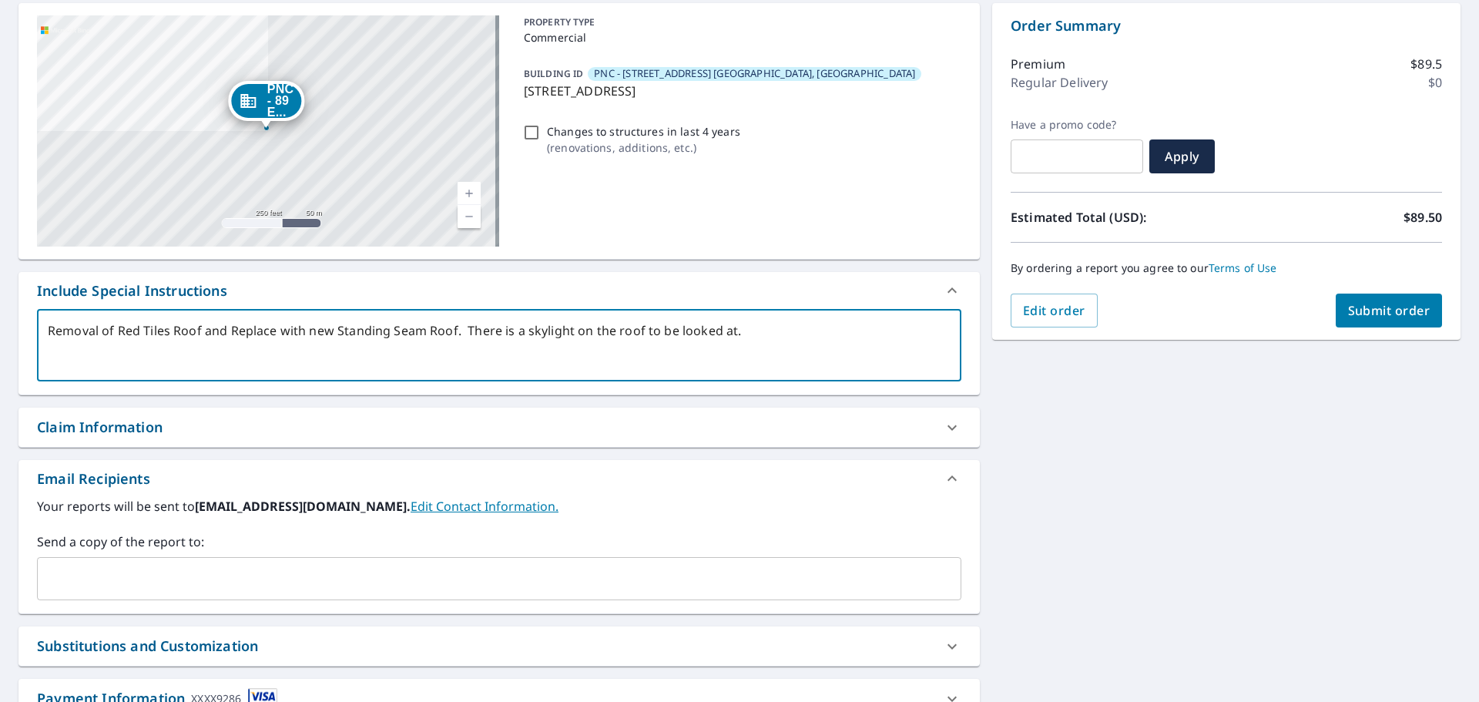
scroll to position [154, 0]
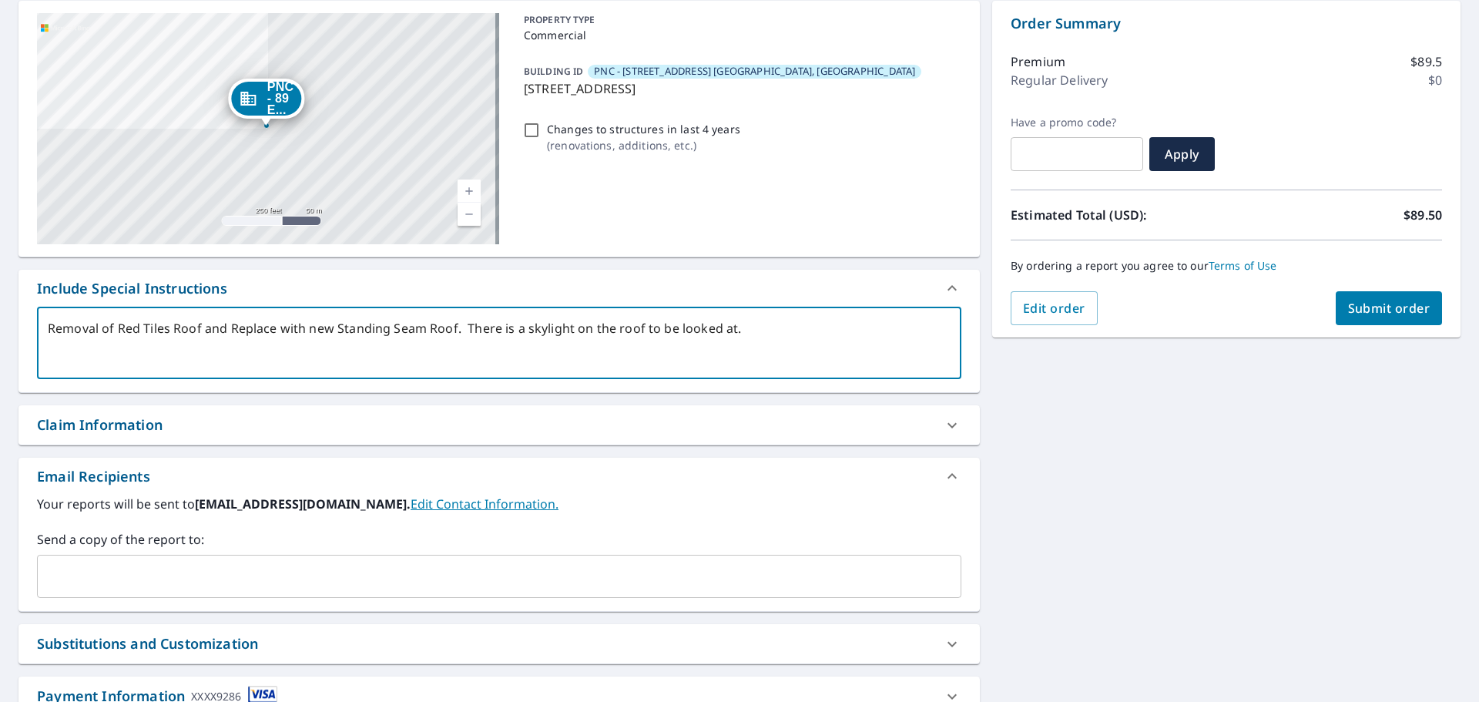
click at [257, 573] on input "text" at bounding box center [487, 576] width 887 height 29
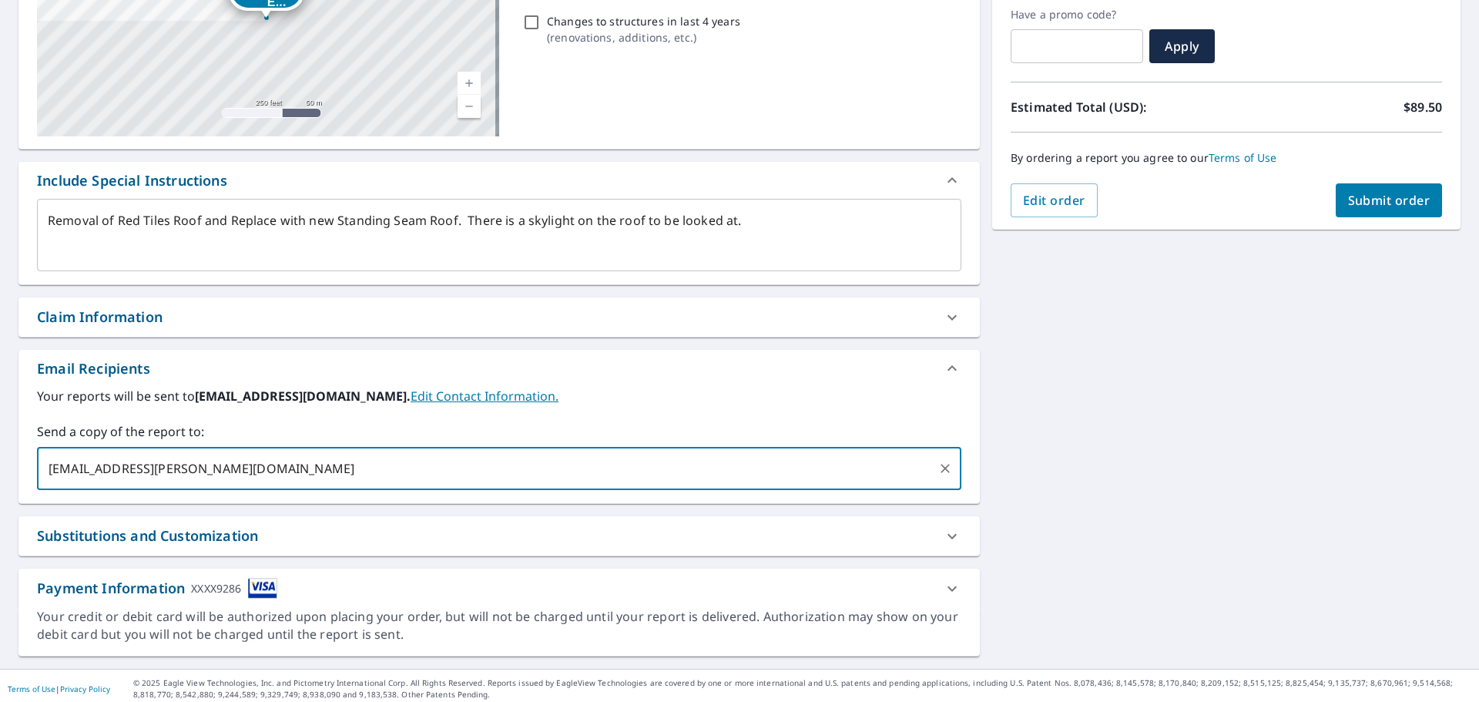
scroll to position [268, 0]
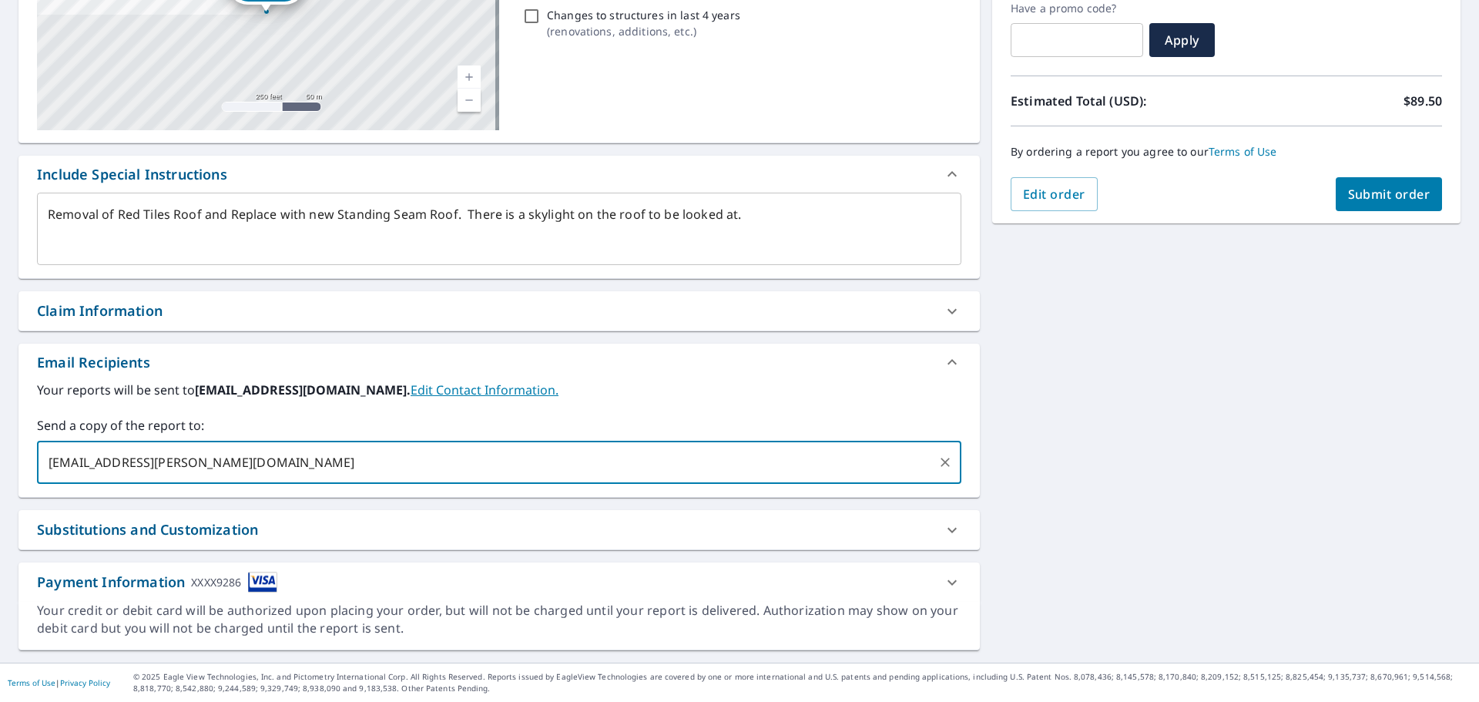
click at [291, 532] on div "Substitutions and Customization" at bounding box center [485, 529] width 897 height 21
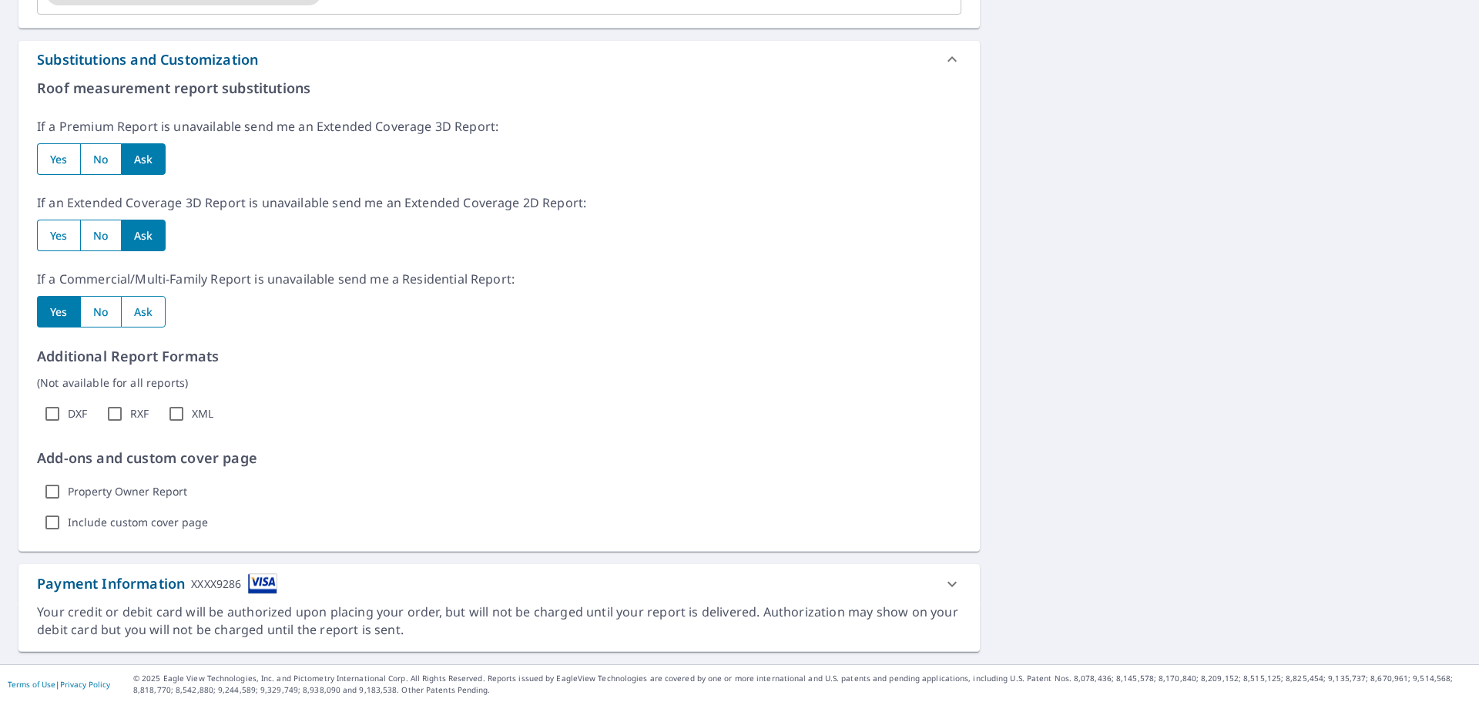
scroll to position [739, 0]
click at [944, 586] on icon at bounding box center [952, 582] width 18 height 18
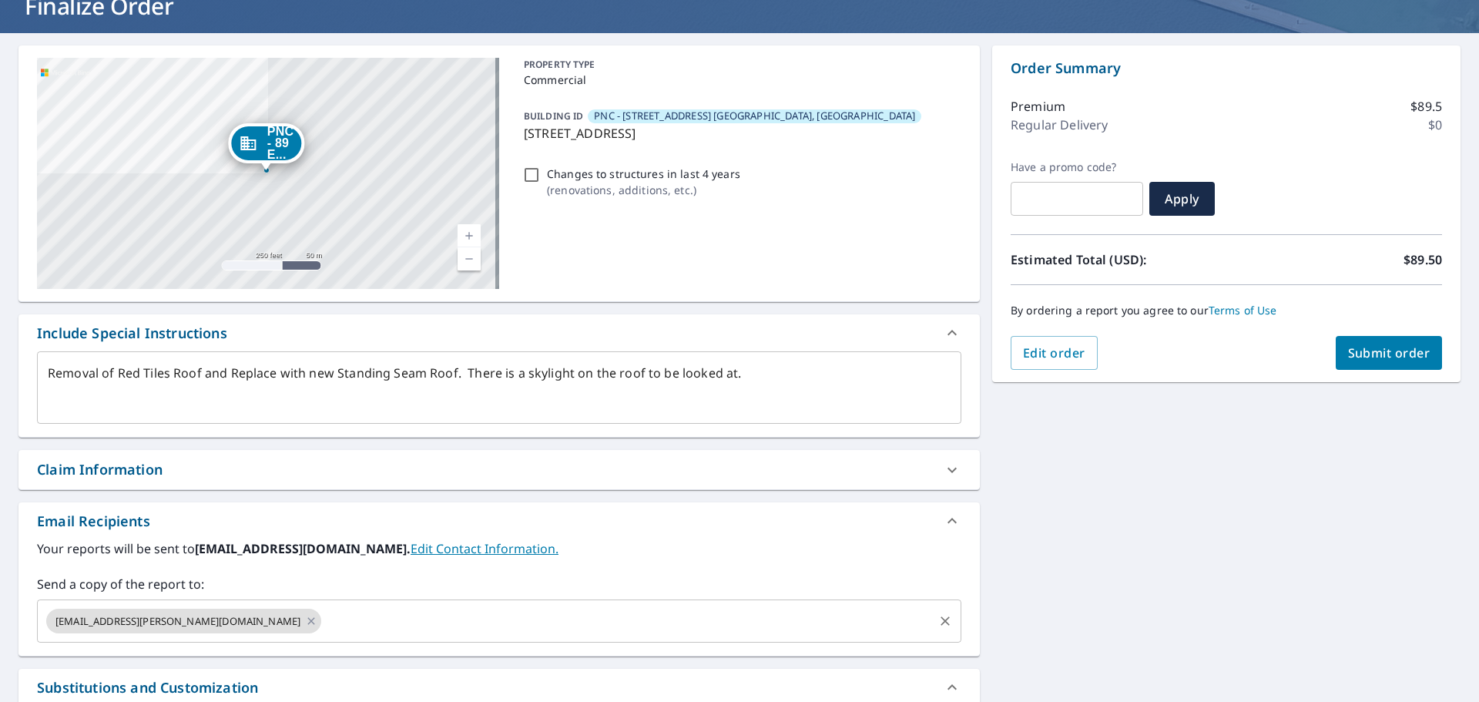
scroll to position [0, 0]
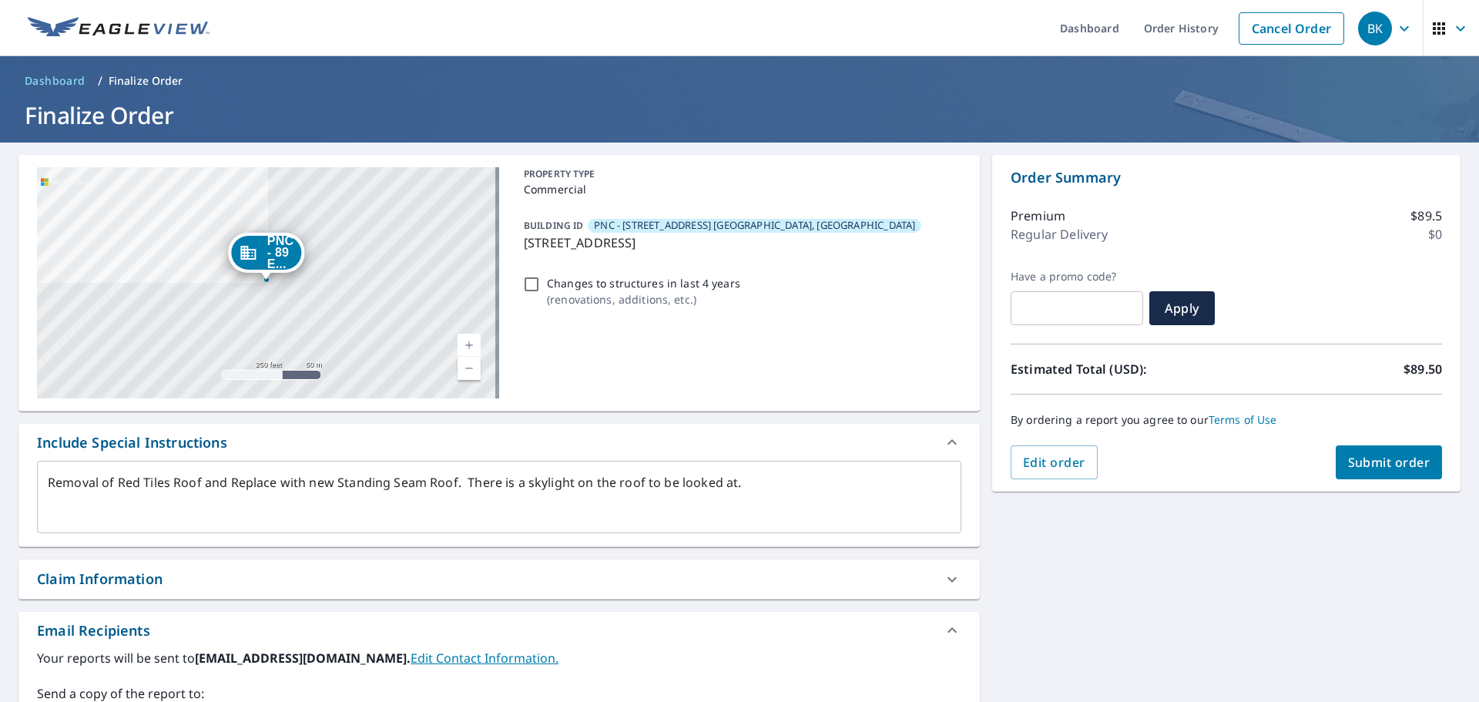
click at [1374, 464] on span "Submit order" at bounding box center [1389, 462] width 82 height 17
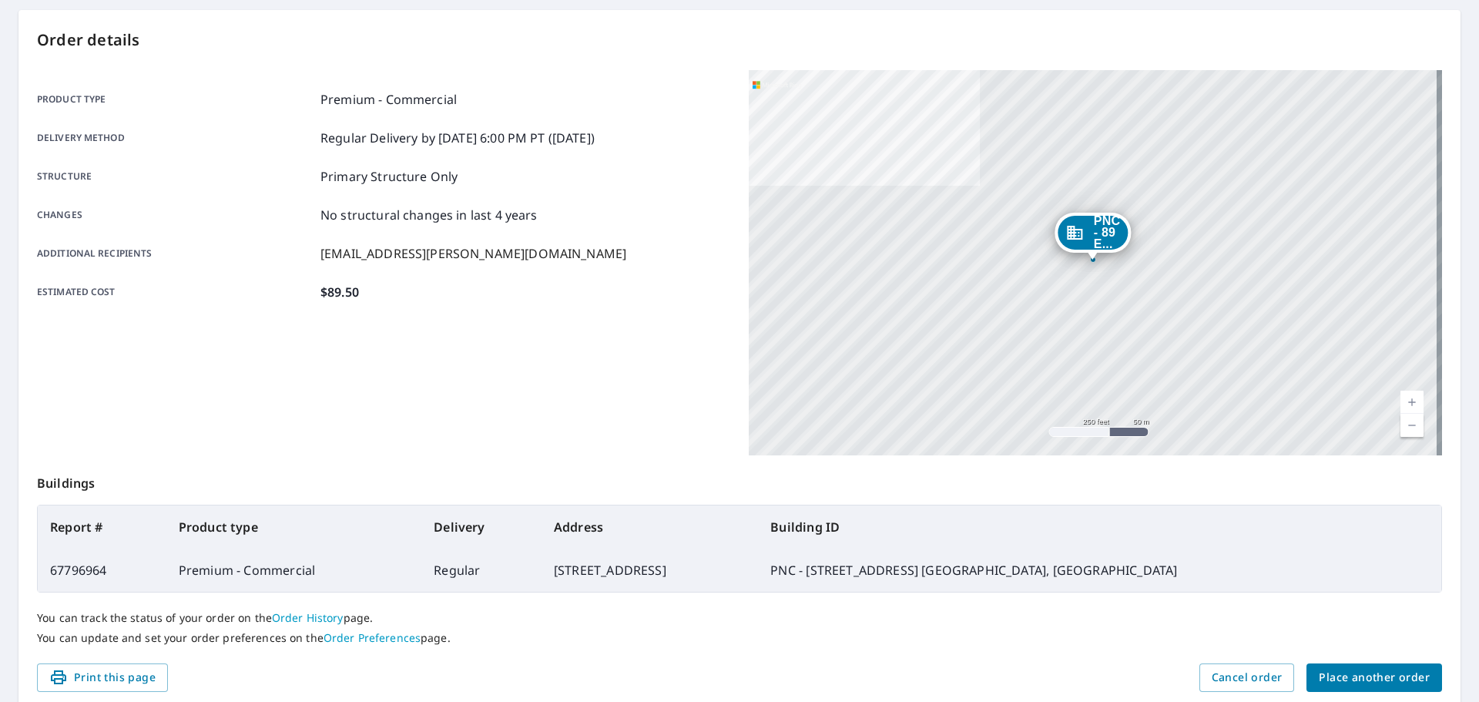
scroll to position [205, 0]
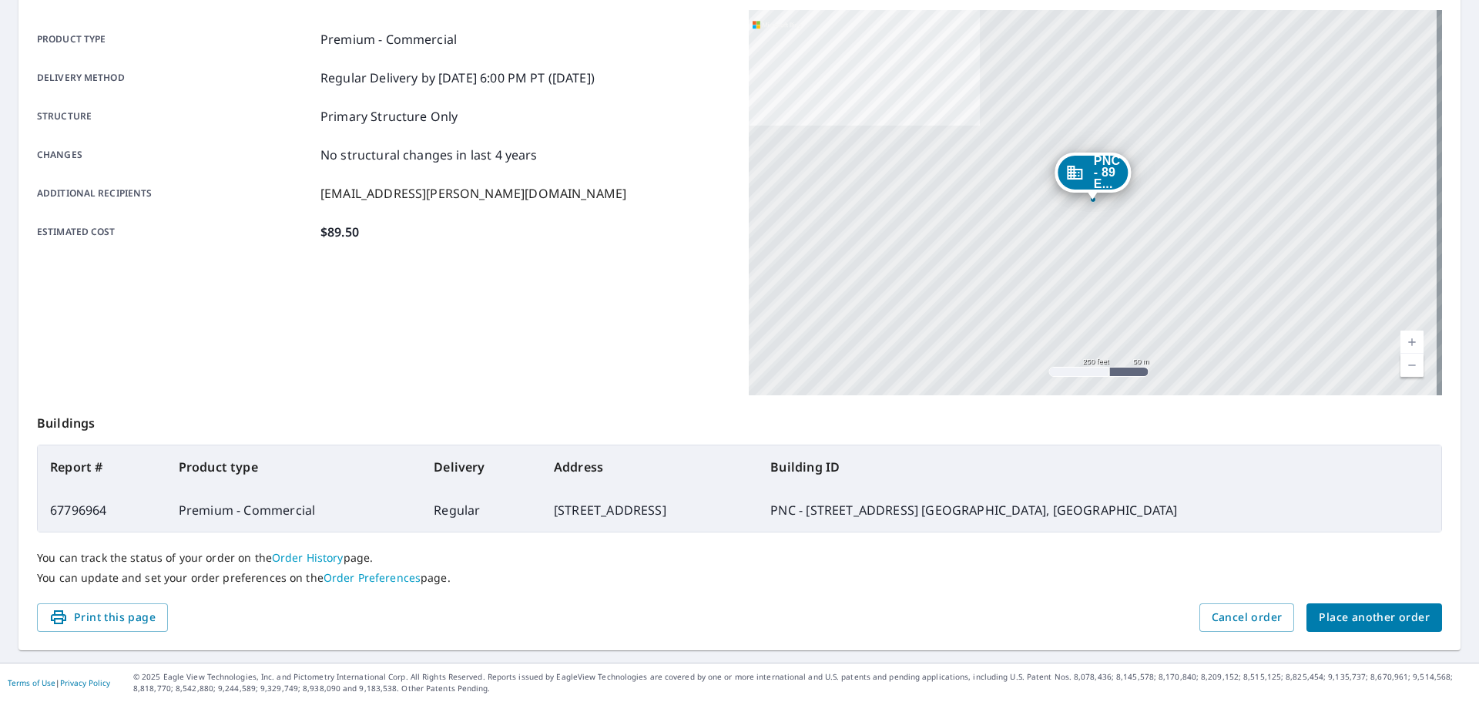
click at [1330, 619] on span "Place another order" at bounding box center [1374, 617] width 111 height 19
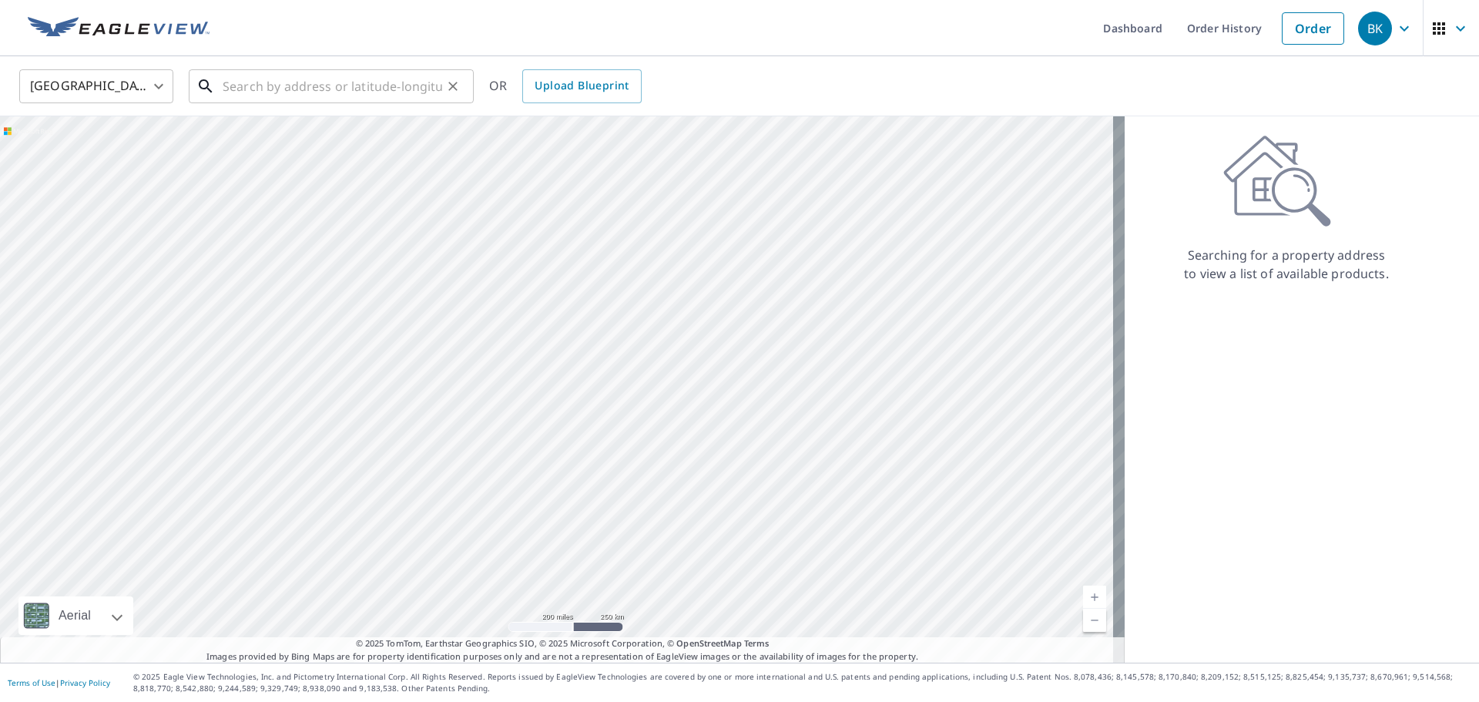
click at [260, 89] on input "text" at bounding box center [333, 86] width 220 height 43
click at [259, 87] on input "text" at bounding box center [333, 86] width 220 height 43
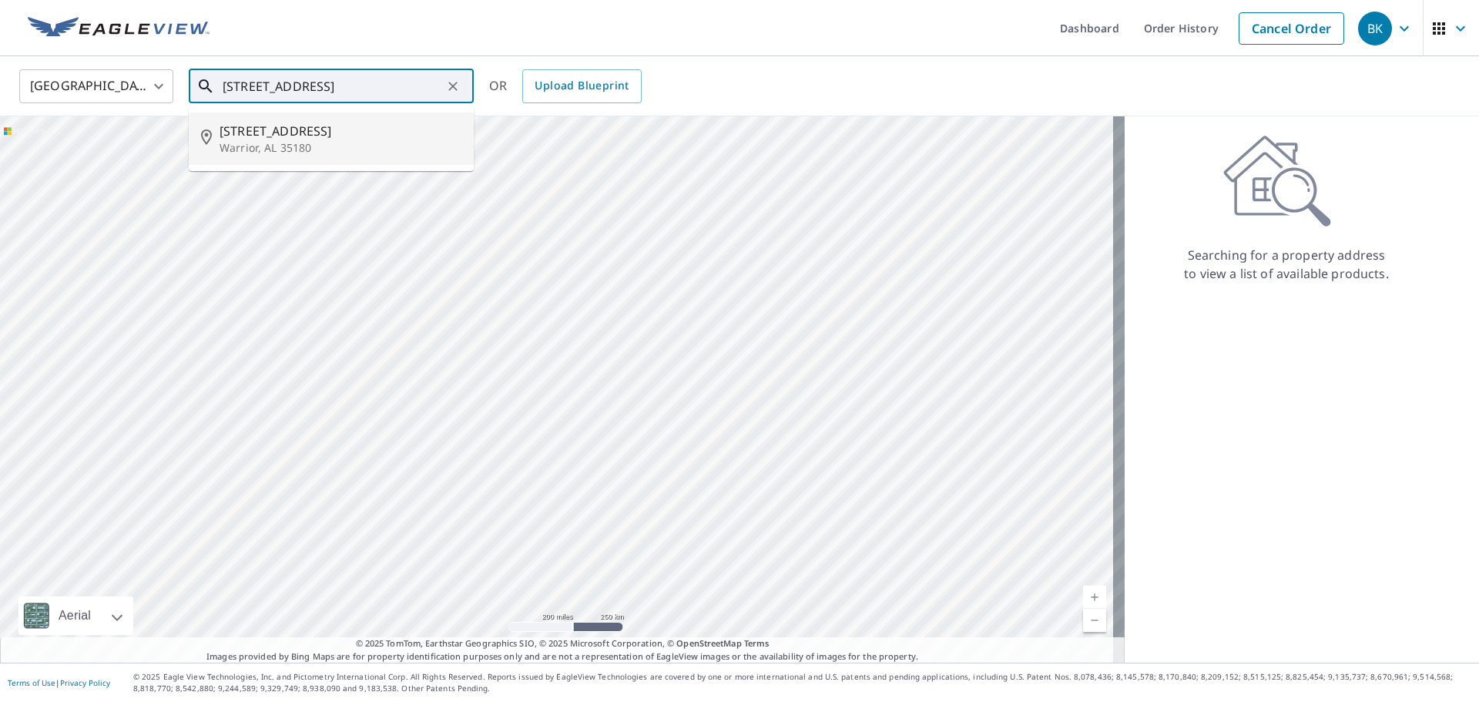
click at [273, 142] on p "Warrior, AL 35180" at bounding box center [341, 147] width 242 height 15
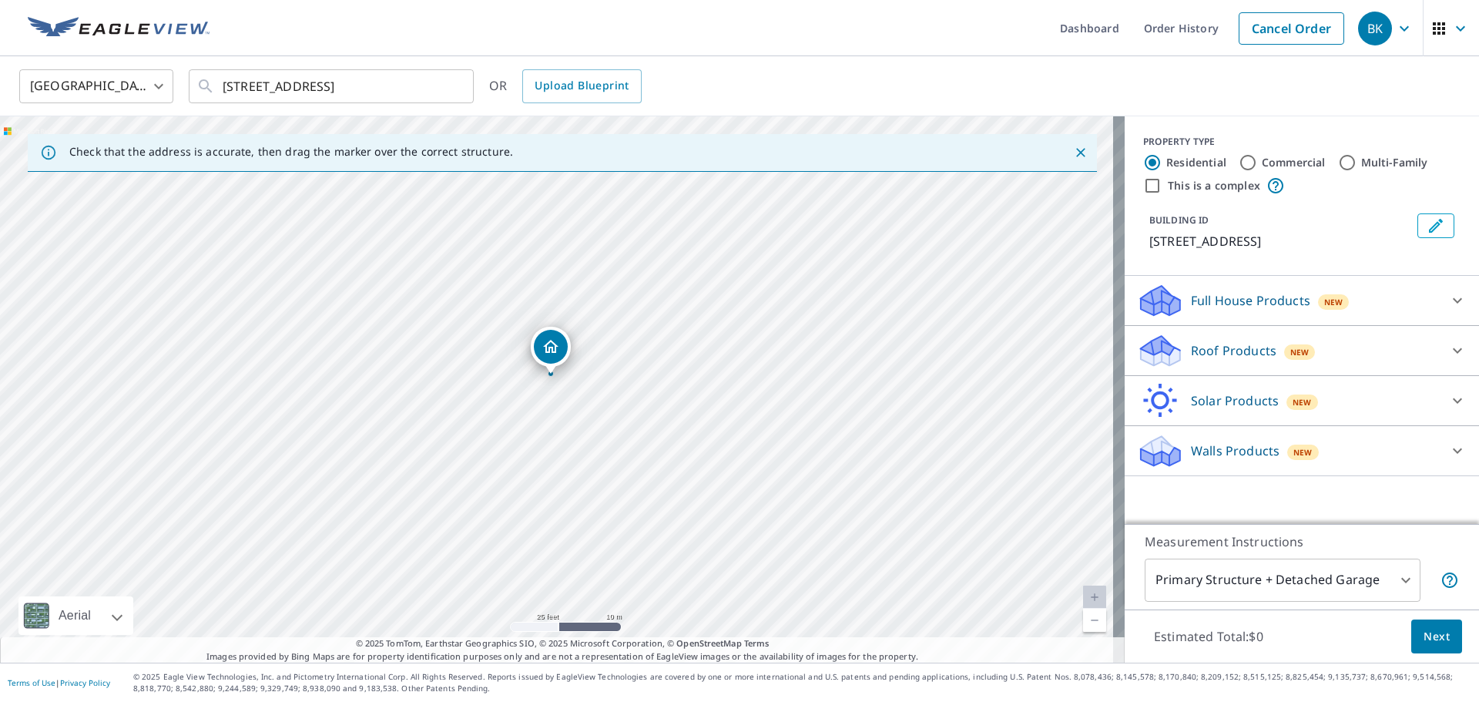
click at [1143, 187] on input "This is a complex" at bounding box center [1152, 185] width 18 height 18
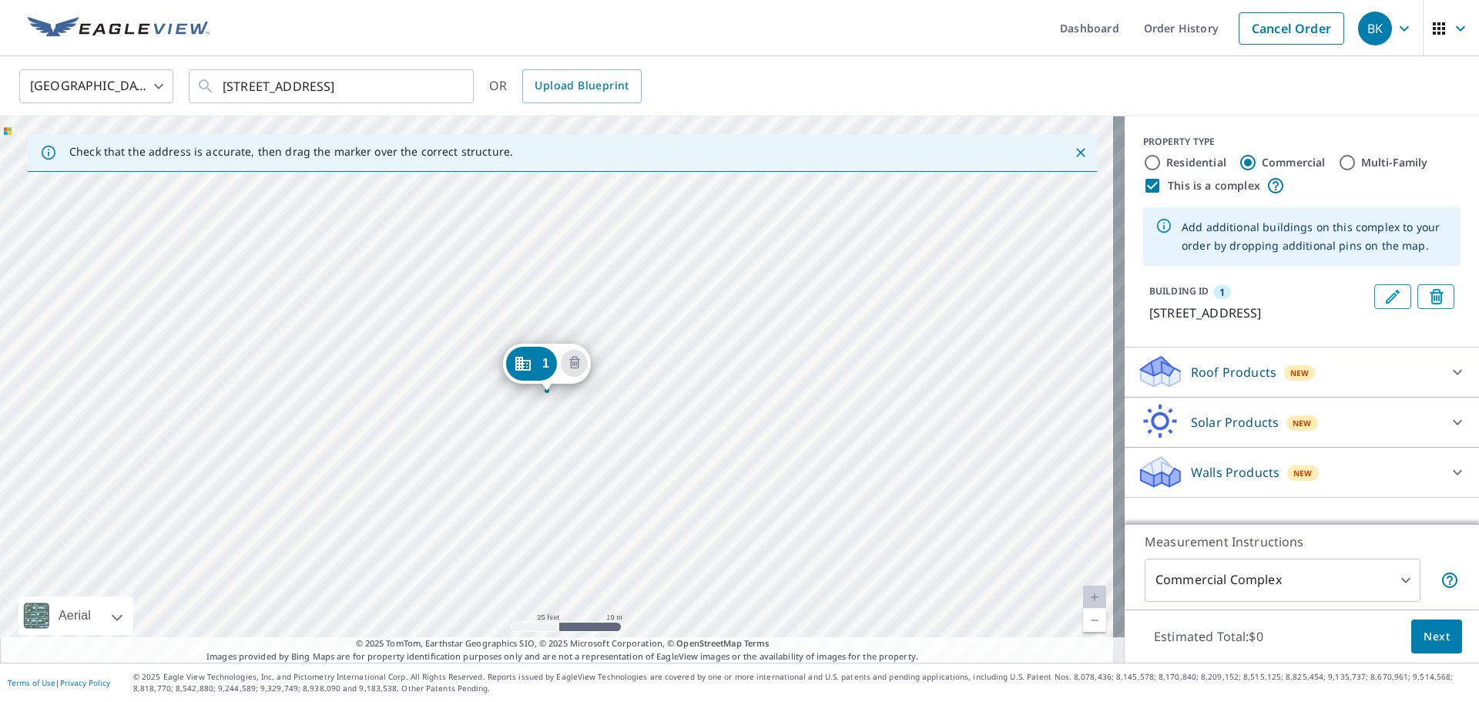
drag, startPoint x: 548, startPoint y: 356, endPoint x: 538, endPoint y: 360, distance: 10.7
click at [643, 458] on div "1 [STREET_ADDRESS]" at bounding box center [562, 389] width 1125 height 546
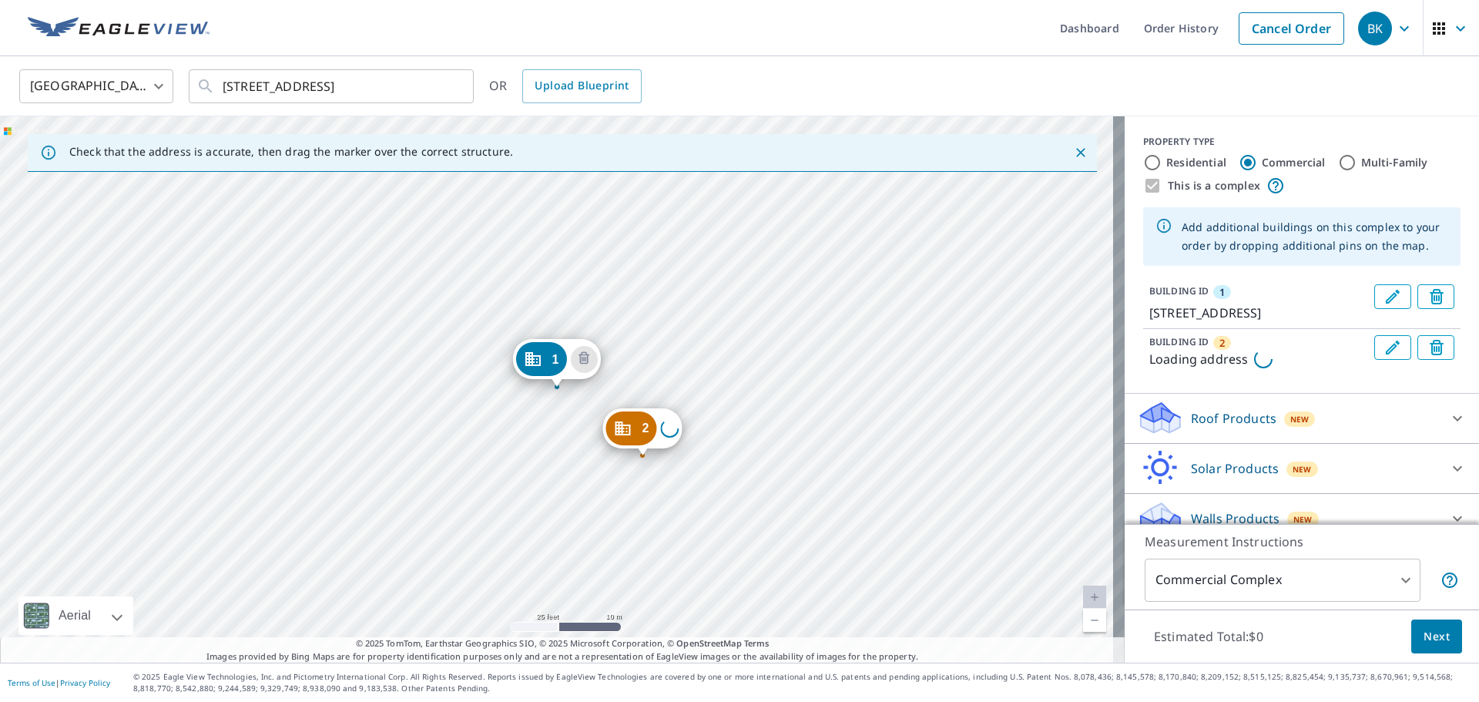
click at [643, 458] on div "2 Loading address [STREET_ADDRESS]" at bounding box center [562, 389] width 1125 height 546
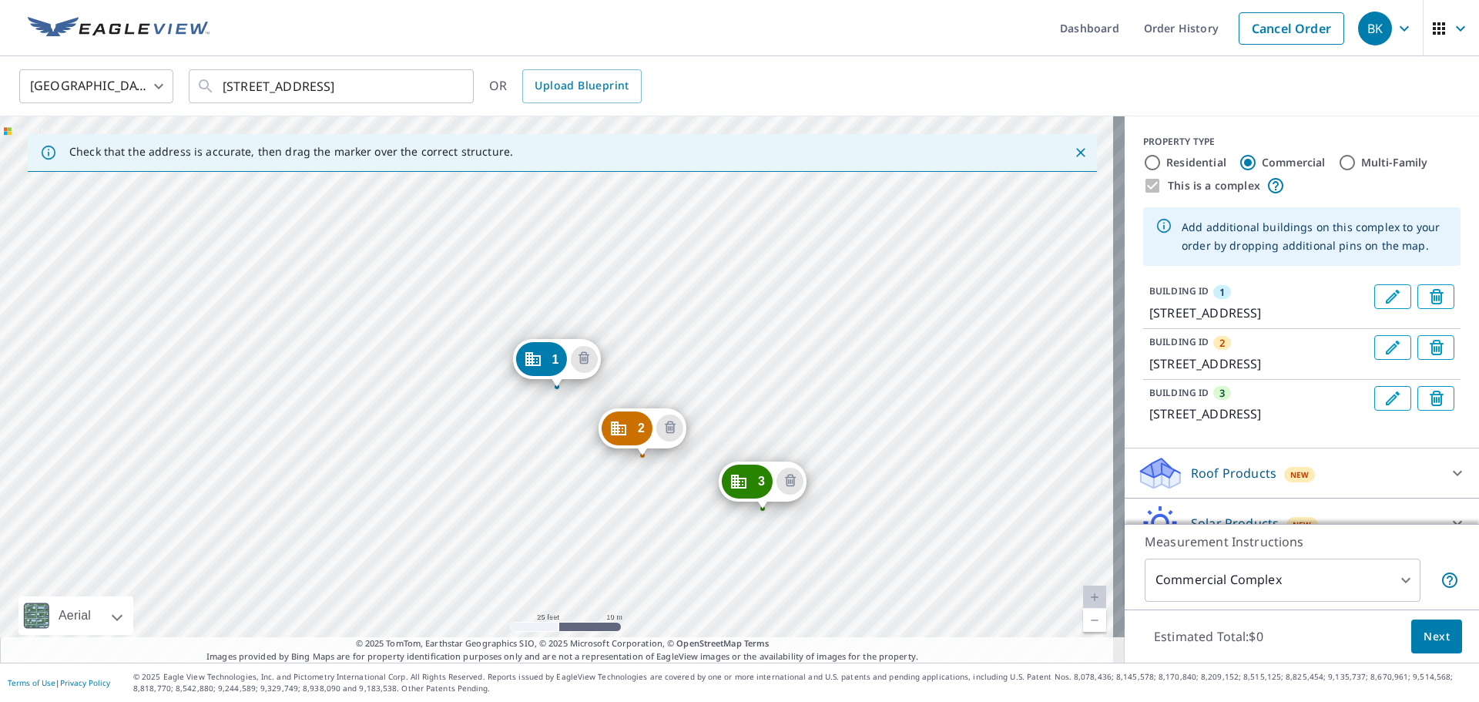
drag, startPoint x: 632, startPoint y: 423, endPoint x: 752, endPoint y: 476, distance: 130.7
click at [1386, 394] on icon "Edit building 3" at bounding box center [1393, 398] width 14 height 14
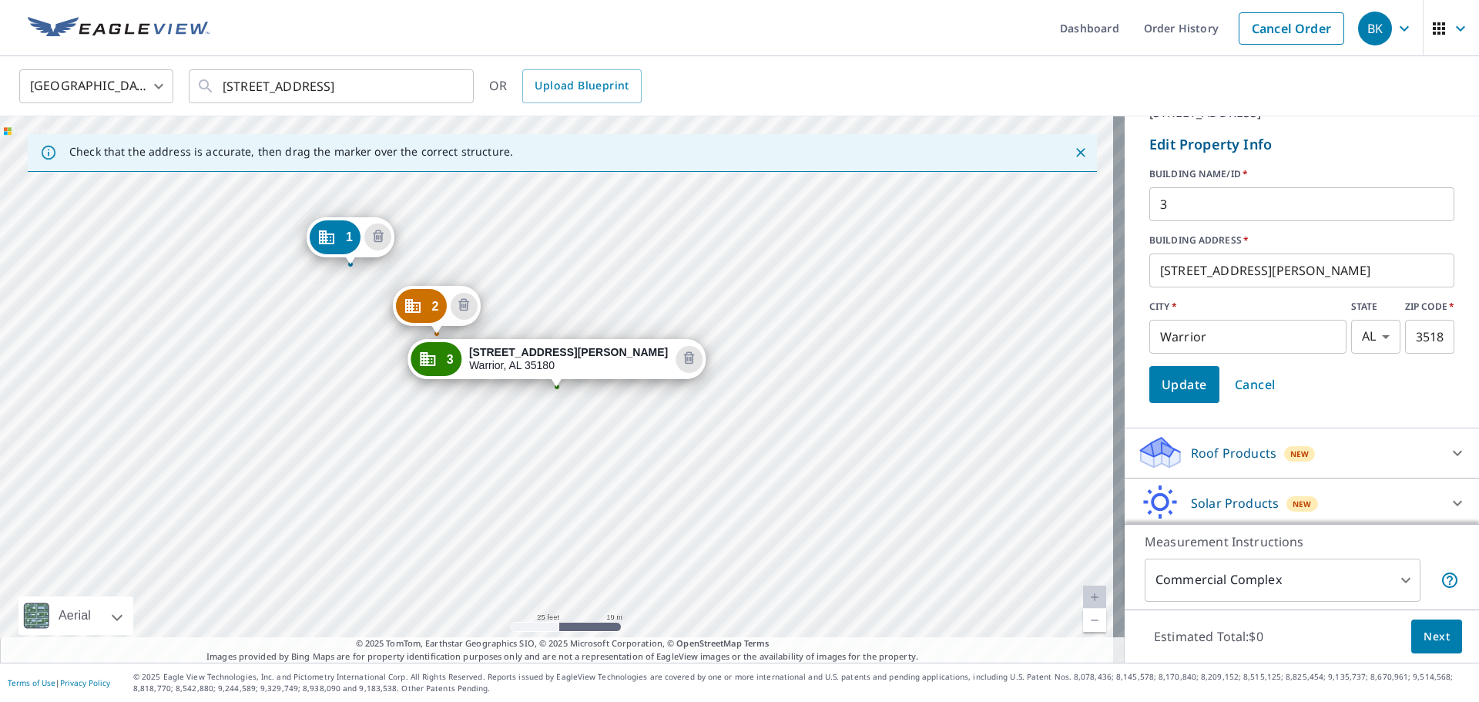
scroll to position [229, 0]
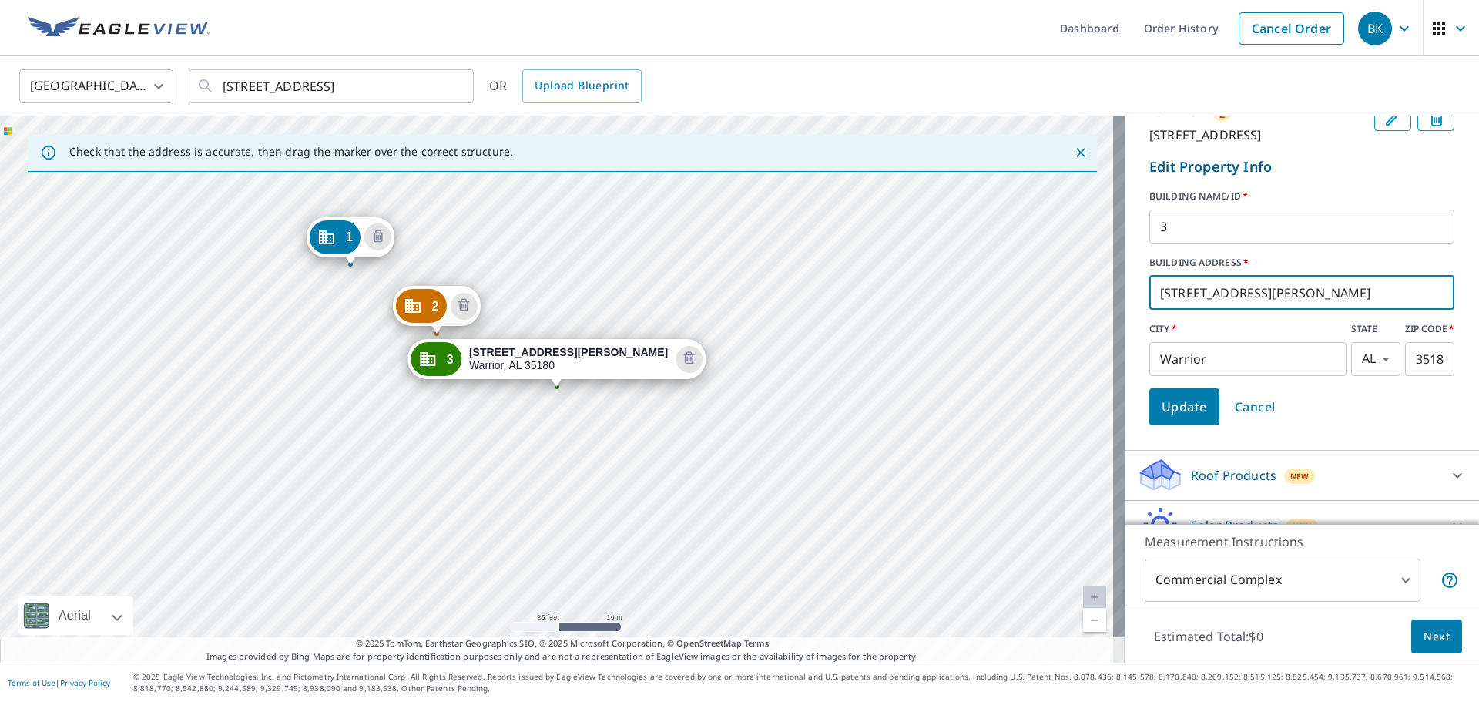
drag, startPoint x: 1253, startPoint y: 290, endPoint x: 1059, endPoint y: 296, distance: 193.4
click at [1047, 296] on div "Check that the address is accurate, then drag the marker over the correct struc…" at bounding box center [739, 389] width 1479 height 546
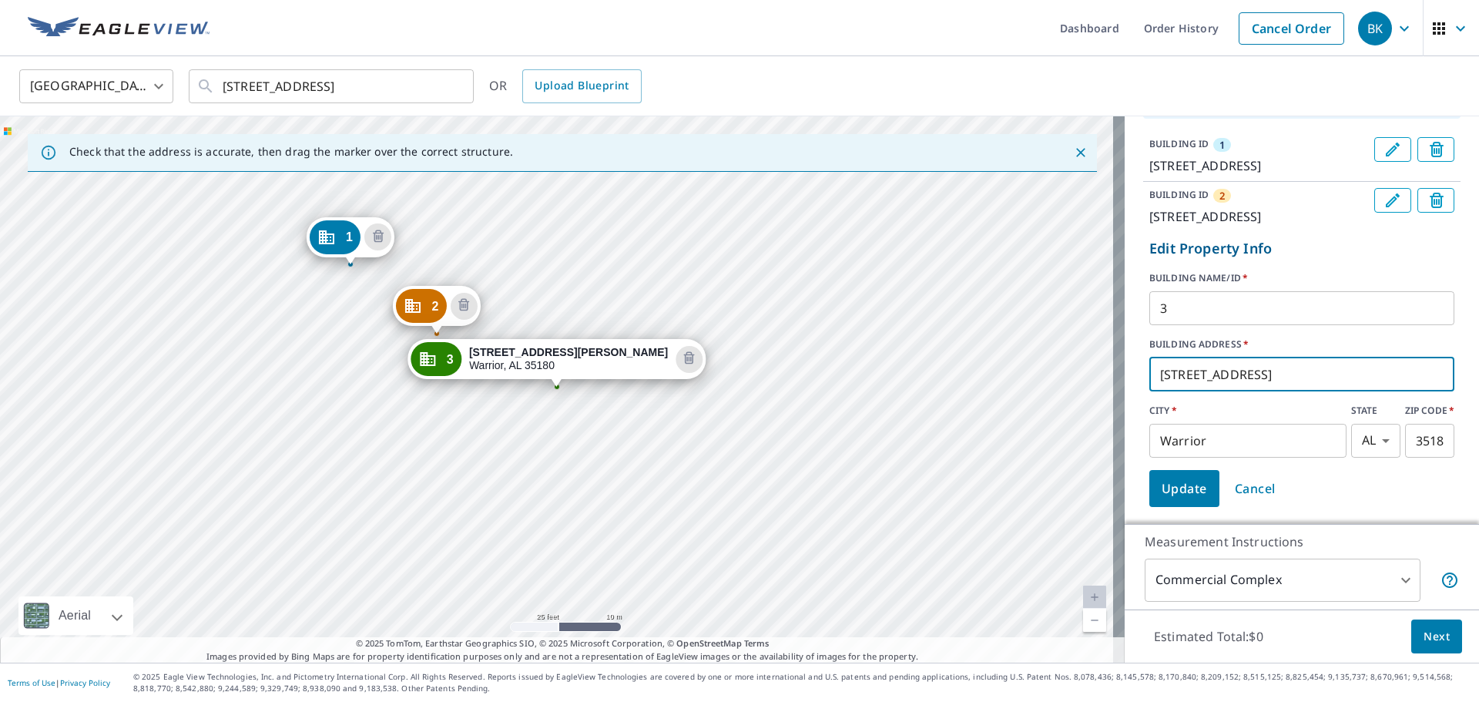
scroll to position [75, 0]
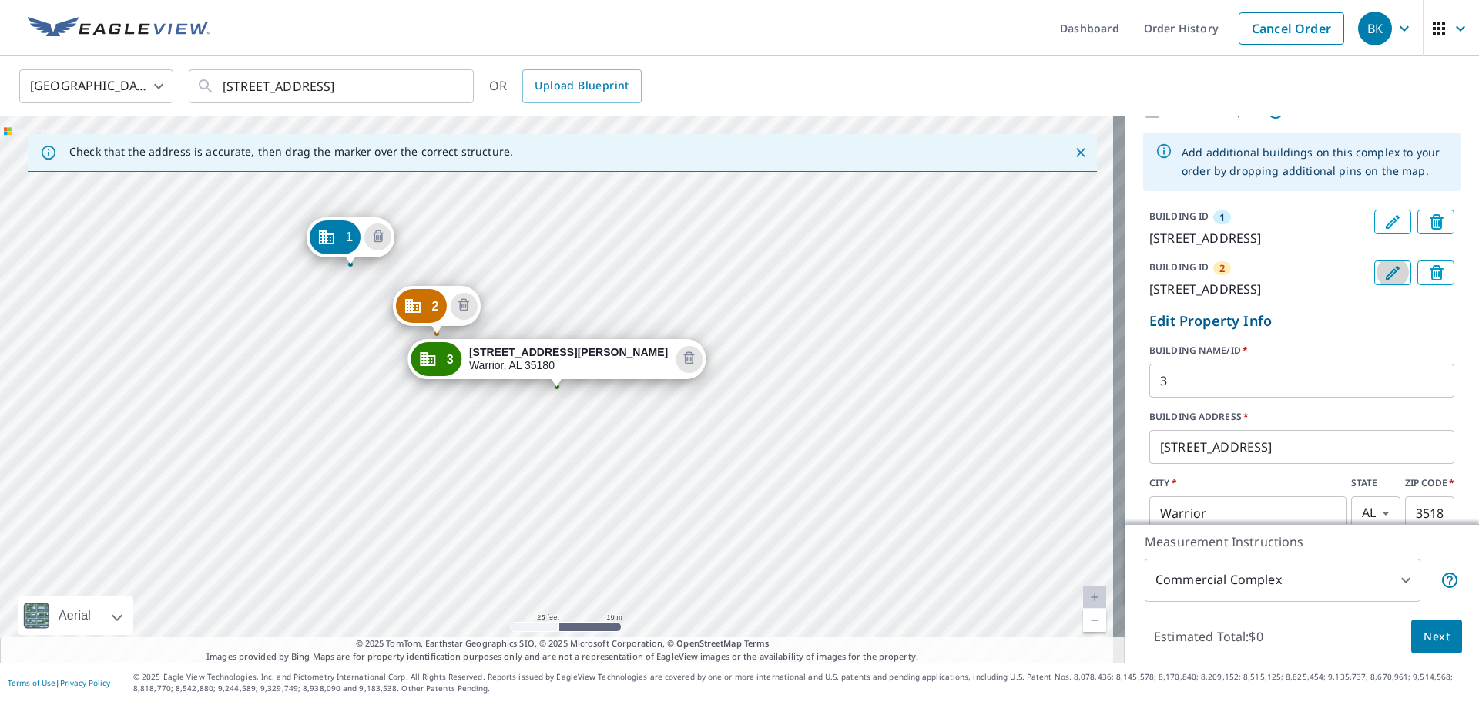
click at [1384, 272] on icon "Edit building 2" at bounding box center [1393, 272] width 18 height 18
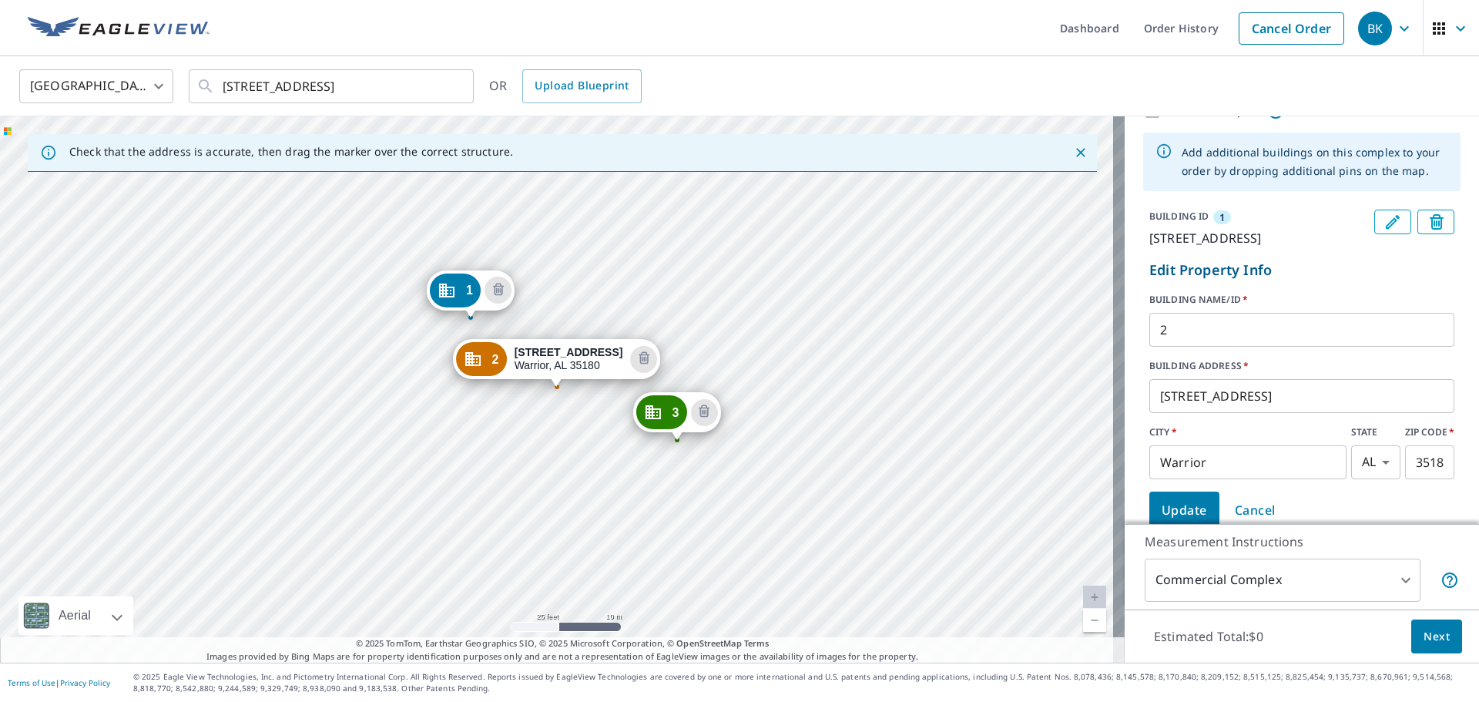
click at [1170, 398] on input "[STREET_ADDRESS]" at bounding box center [1301, 395] width 305 height 43
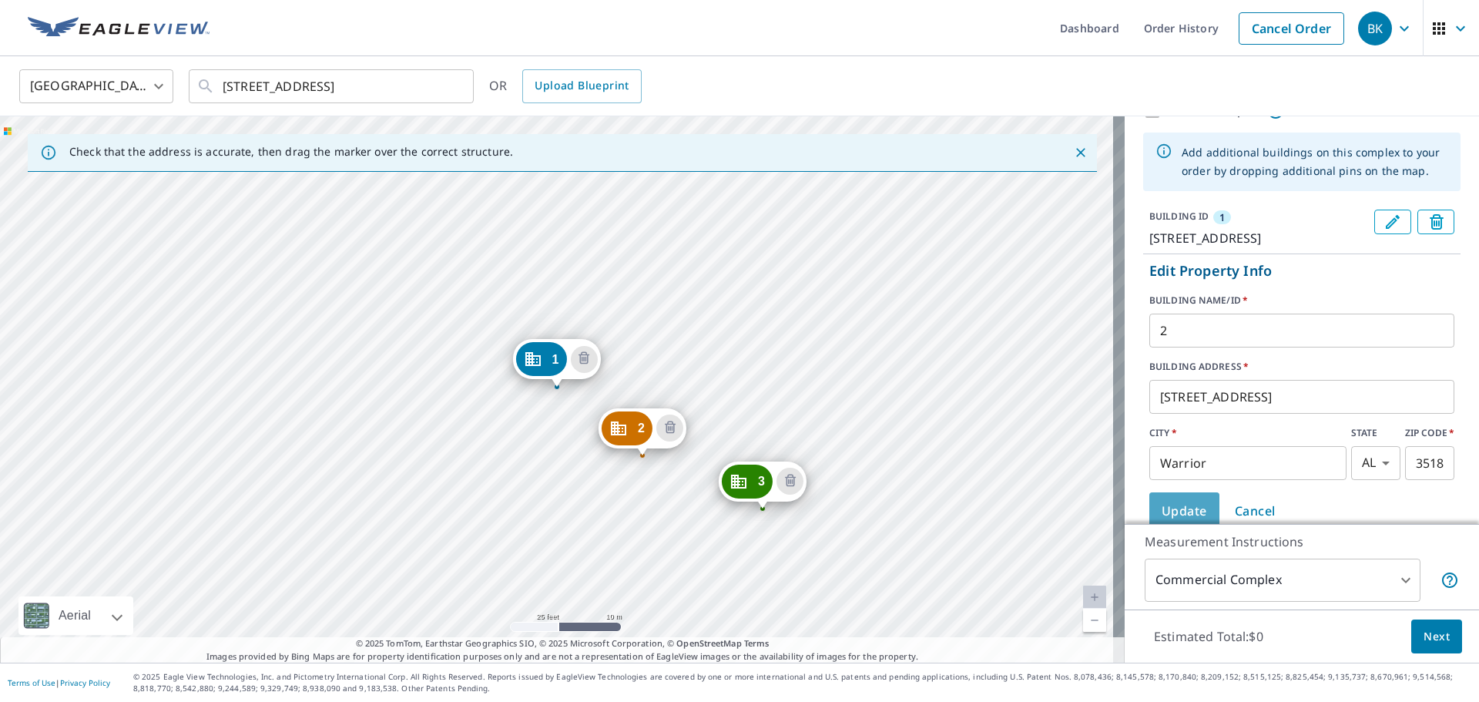
click at [1187, 511] on span "Update" at bounding box center [1184, 511] width 45 height 22
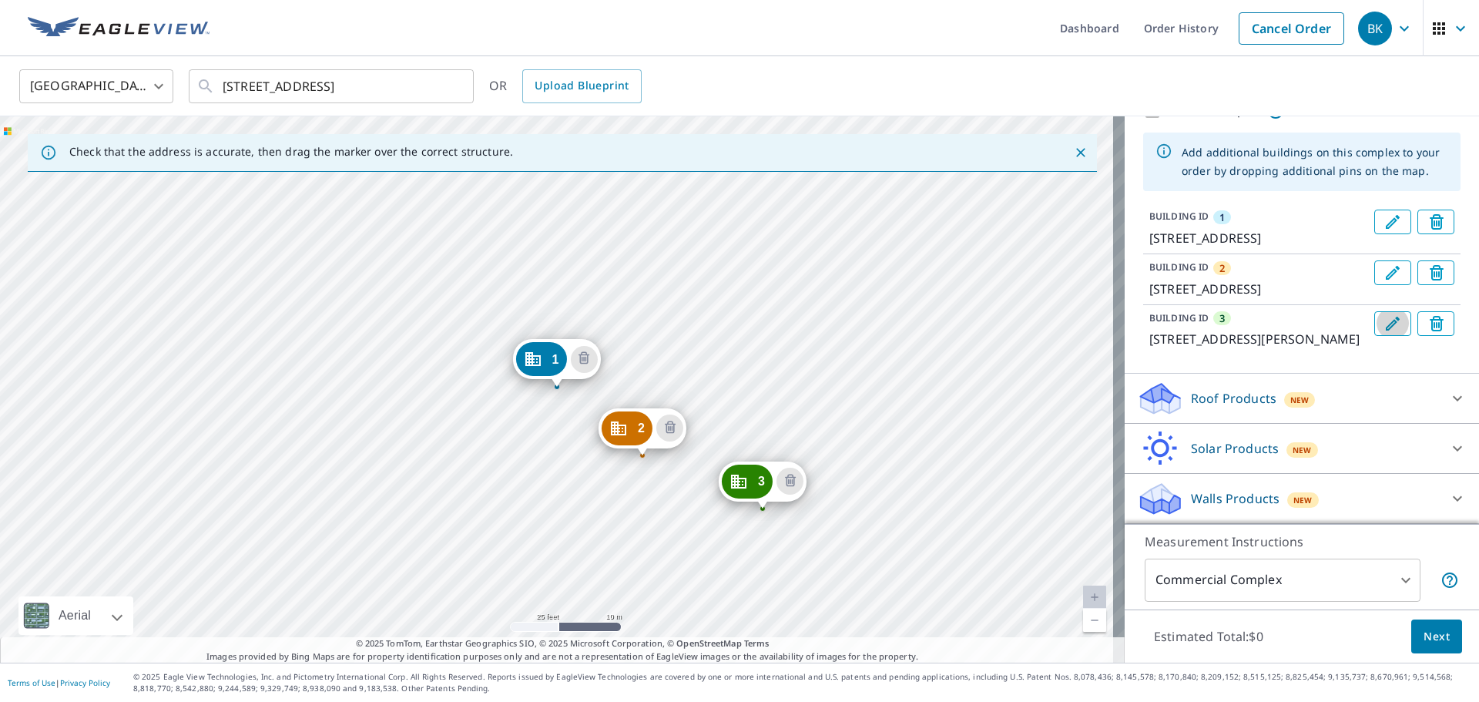
click at [1384, 325] on icon "Edit building 3" at bounding box center [1393, 323] width 18 height 18
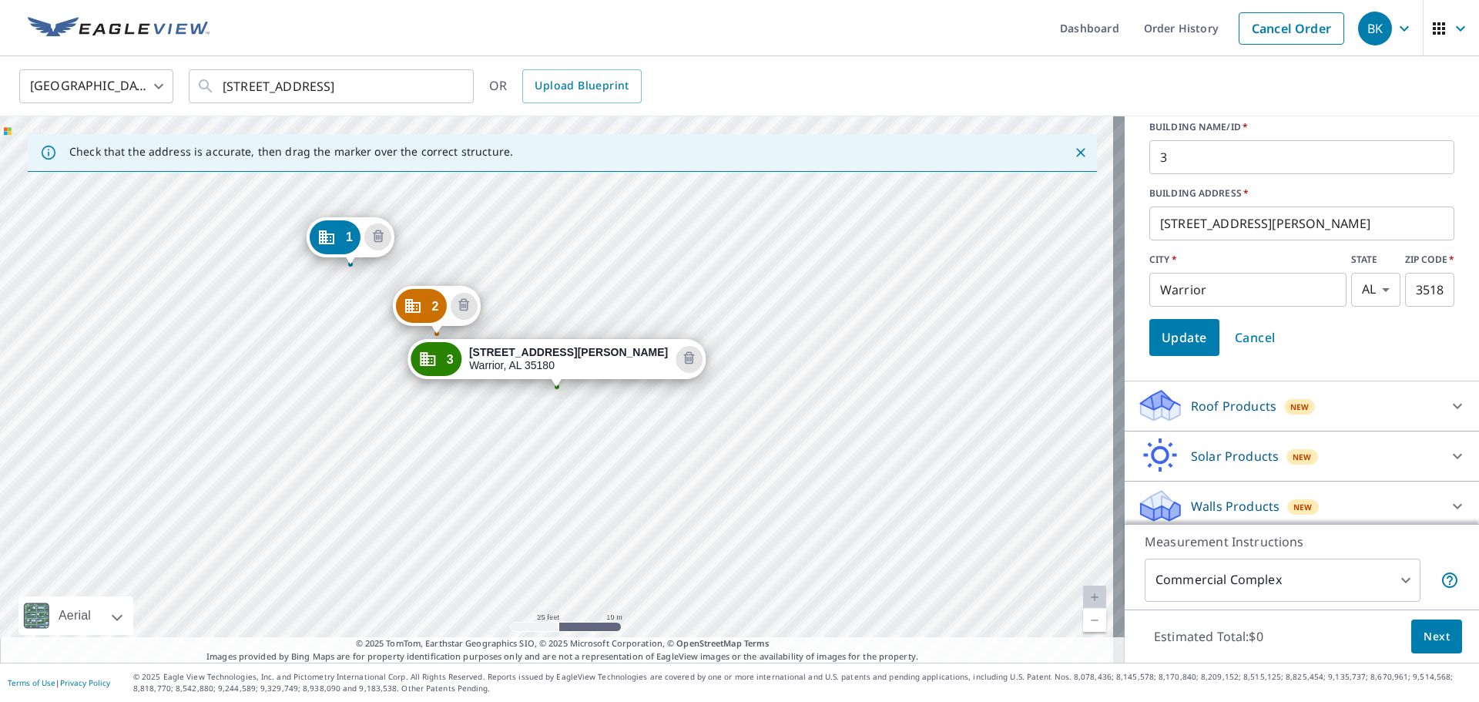
scroll to position [306, 0]
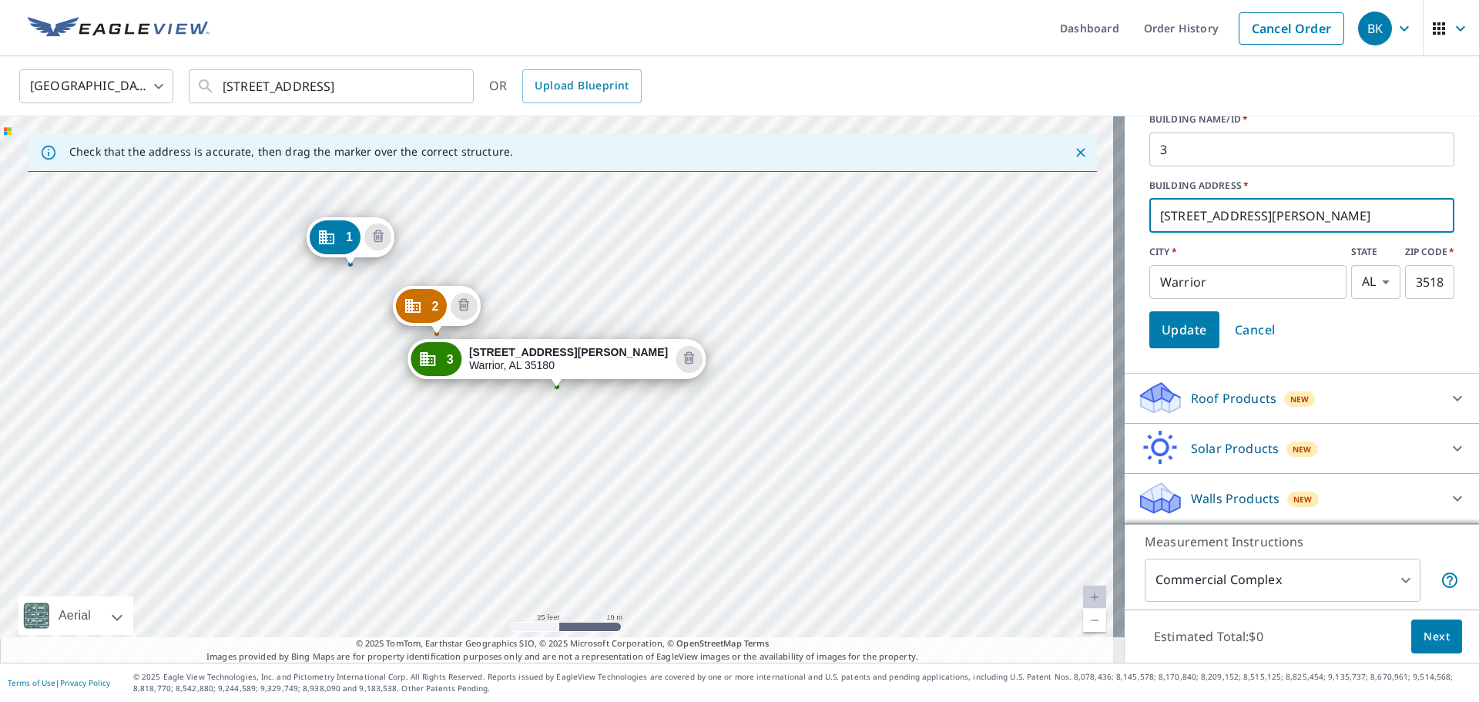
drag, startPoint x: 1247, startPoint y: 214, endPoint x: 1120, endPoint y: 228, distance: 127.9
click at [1125, 228] on div "BUILDING ID [GEOGRAPHIC_DATA][STREET_ADDRESS] BUILDING ID [GEOGRAPHIC_DATA][STR…" at bounding box center [1302, 163] width 354 height 382
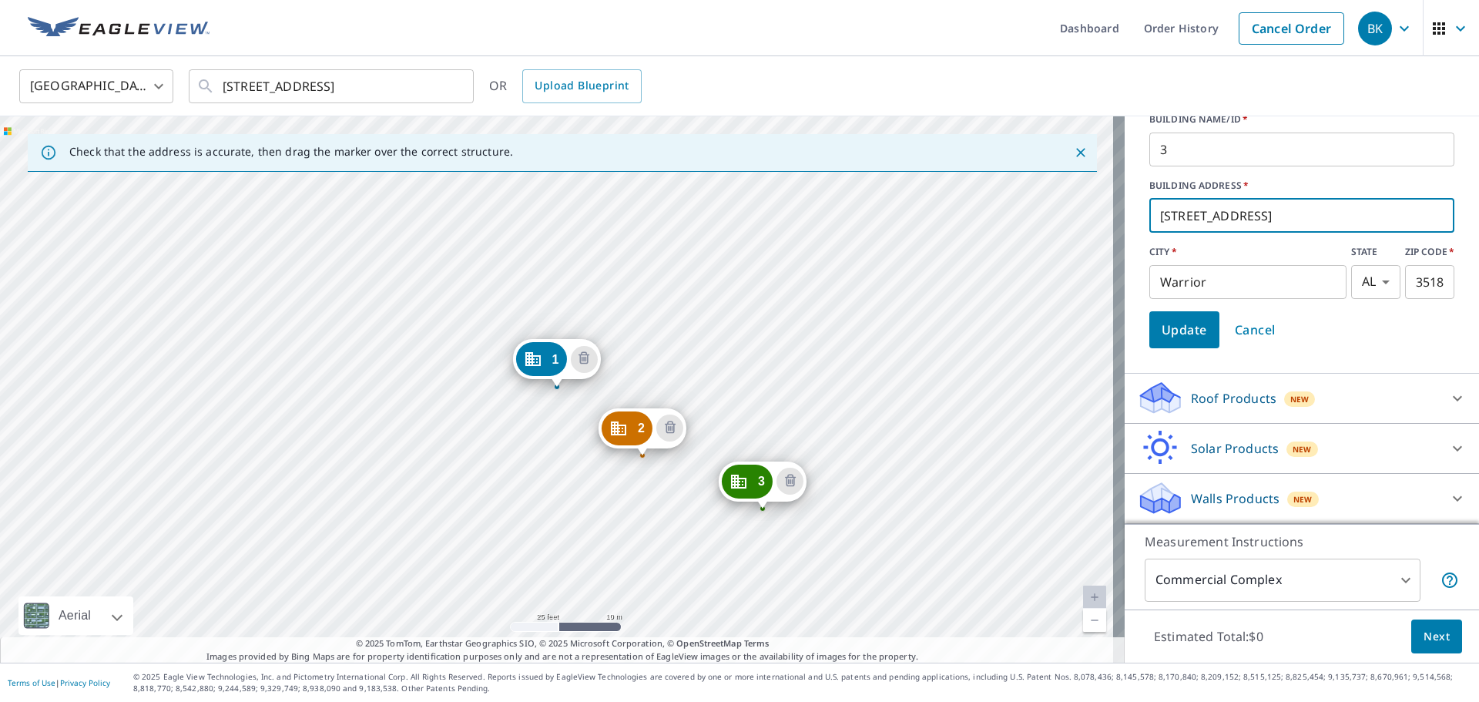
click at [1179, 327] on span "Update" at bounding box center [1184, 330] width 45 height 22
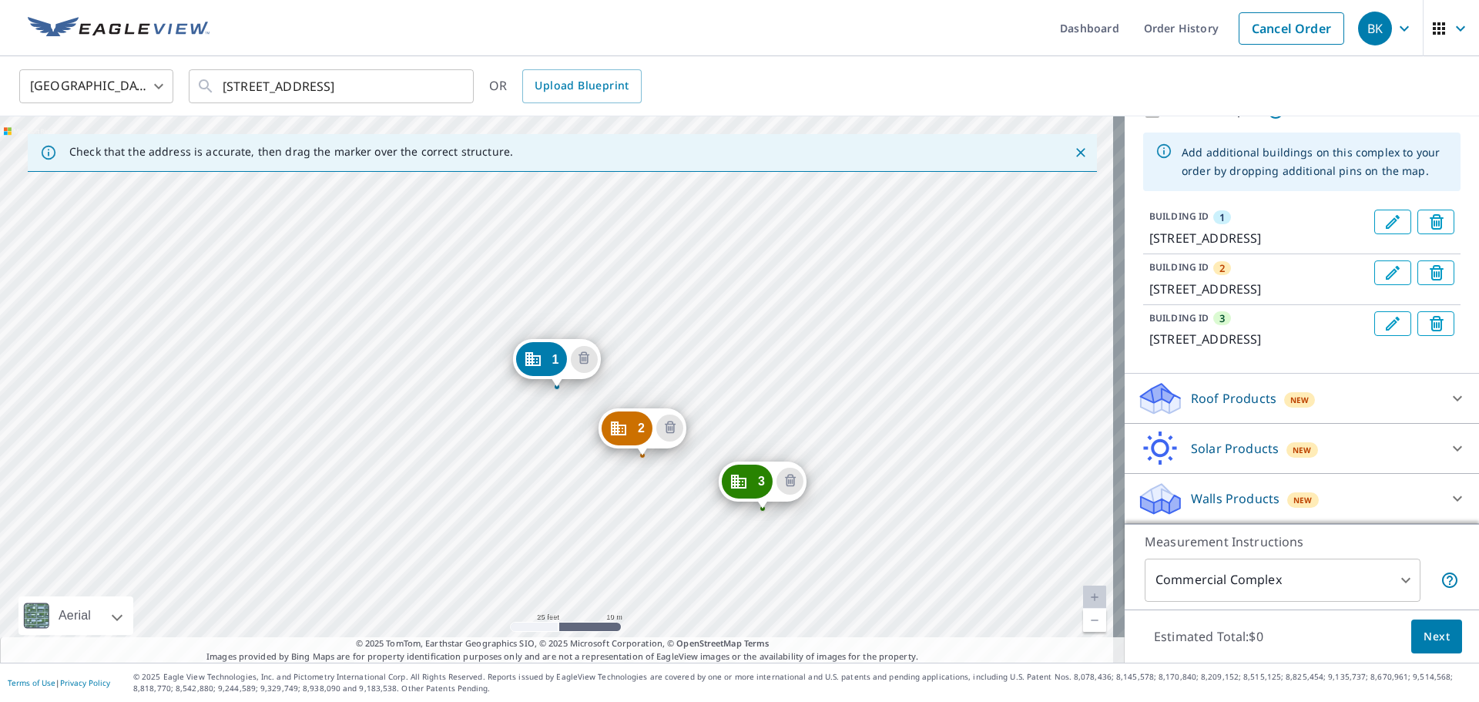
scroll to position [0, 0]
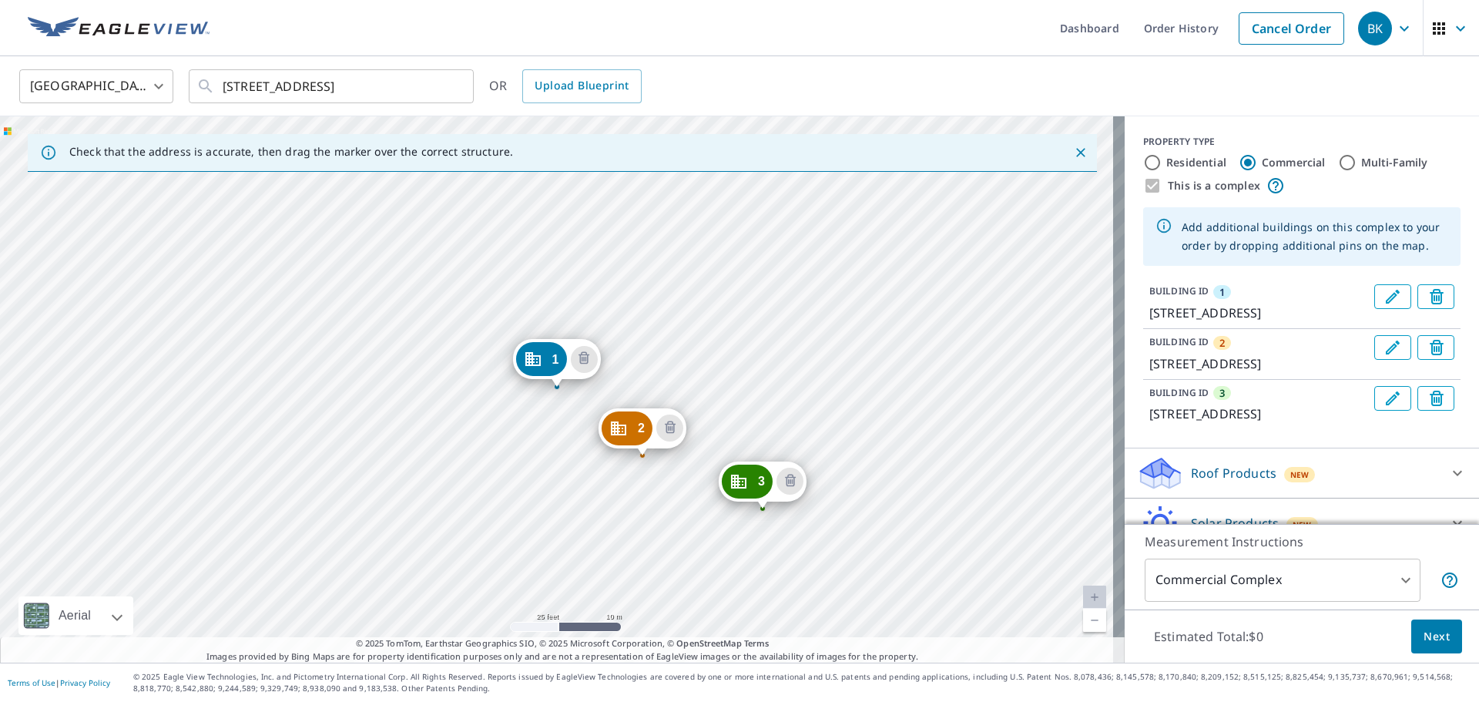
click at [1384, 401] on icon "Edit building 3" at bounding box center [1393, 398] width 18 height 18
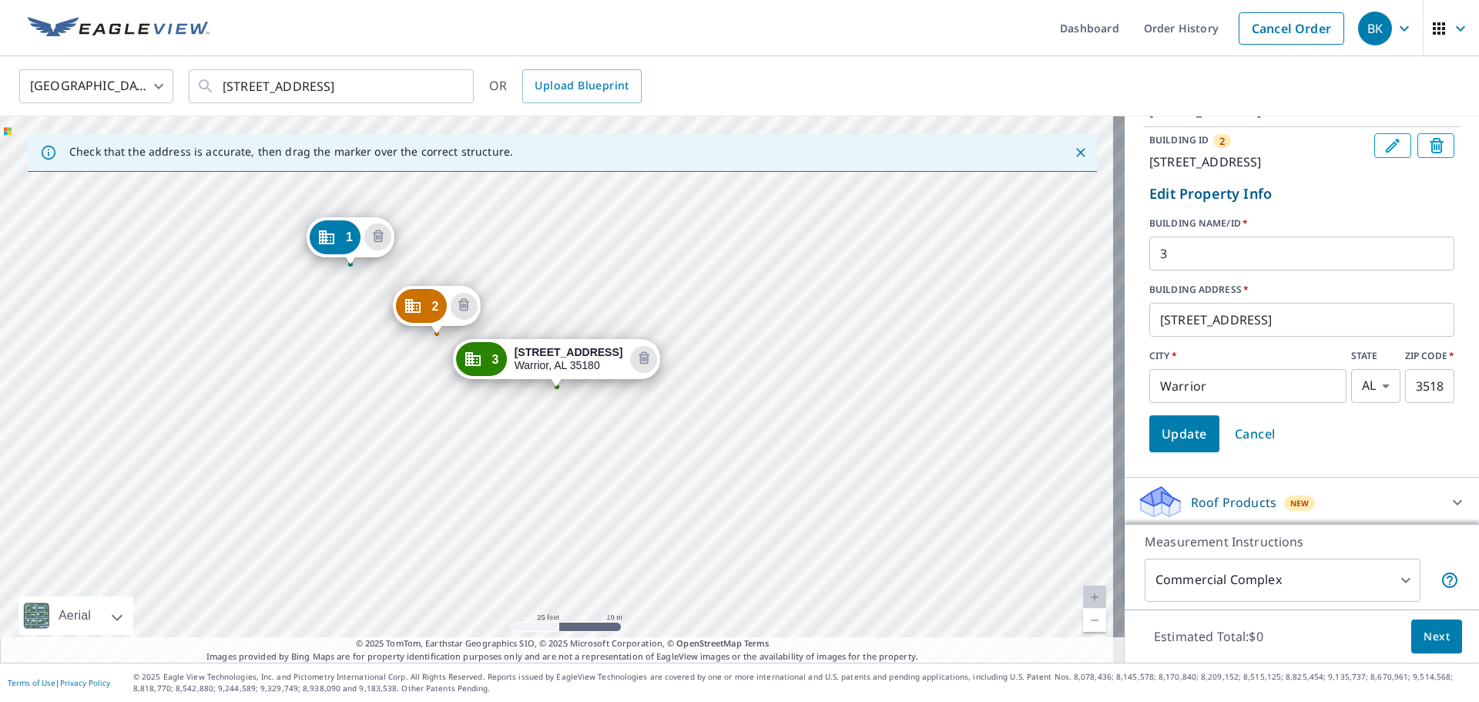
scroll to position [231, 0]
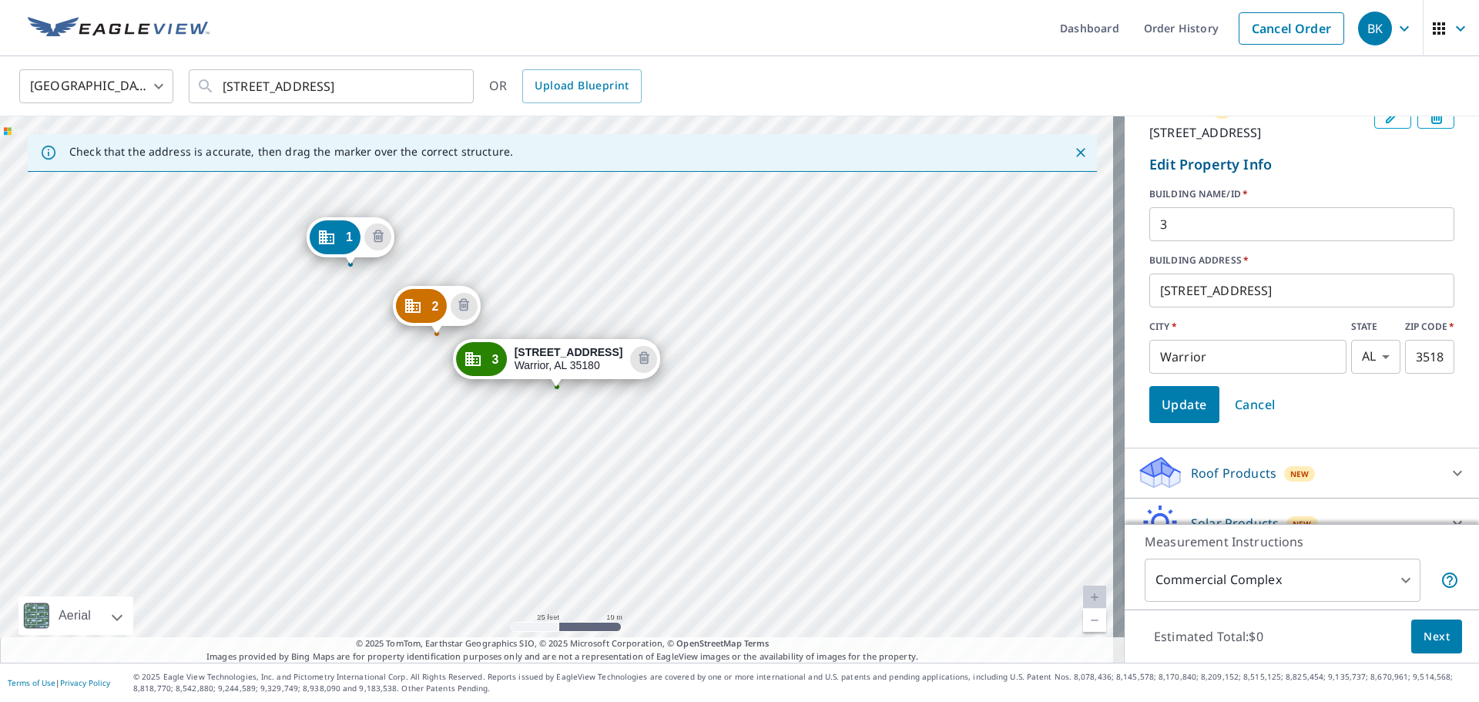
click at [1253, 291] on input "[STREET_ADDRESS]" at bounding box center [1301, 290] width 305 height 43
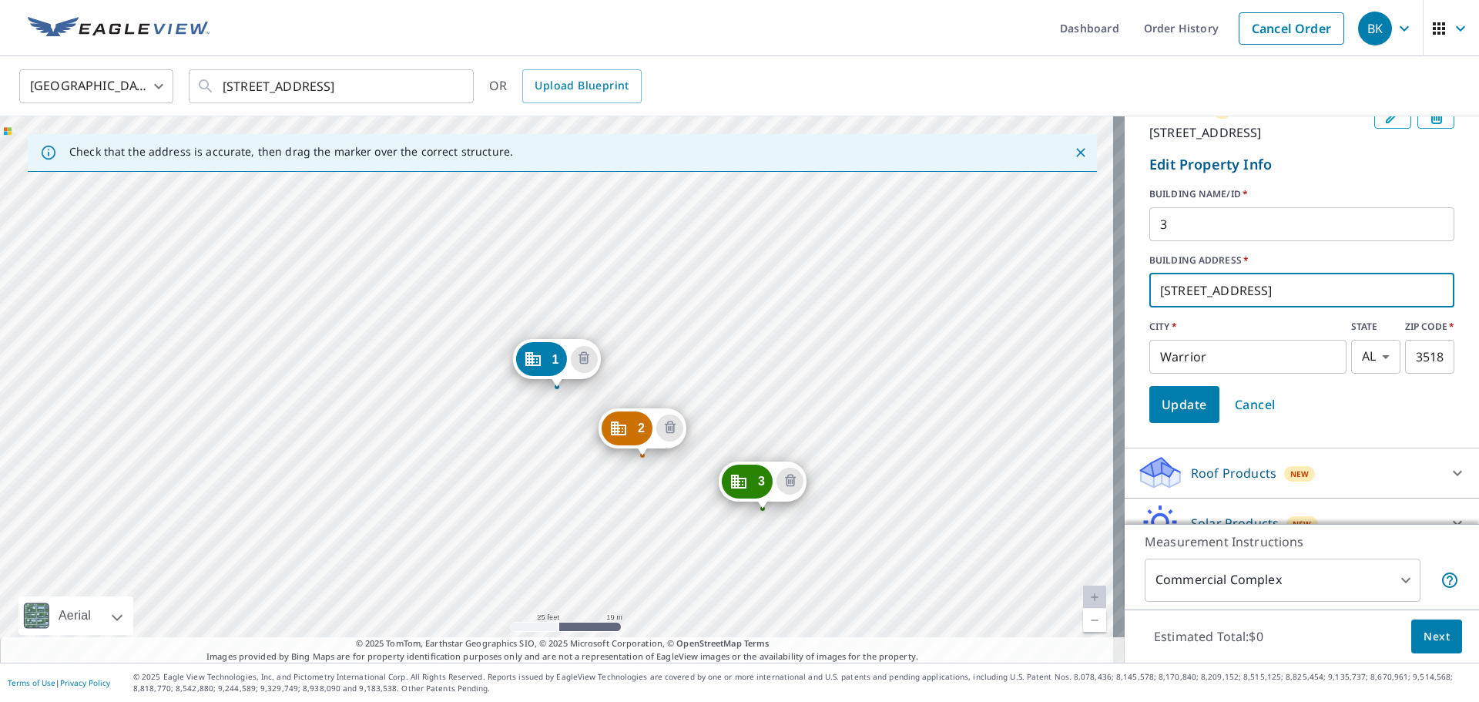
click at [1179, 411] on span "Update" at bounding box center [1184, 405] width 45 height 22
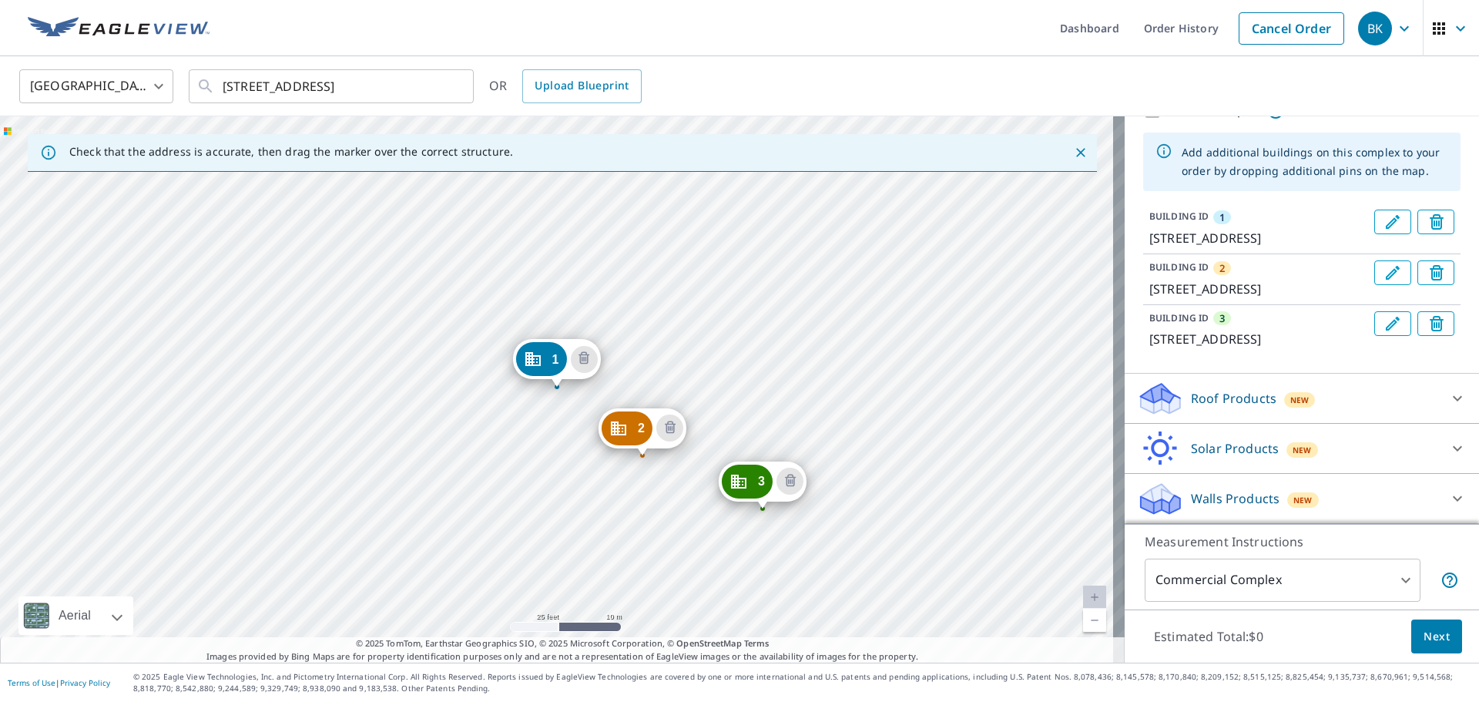
scroll to position [0, 0]
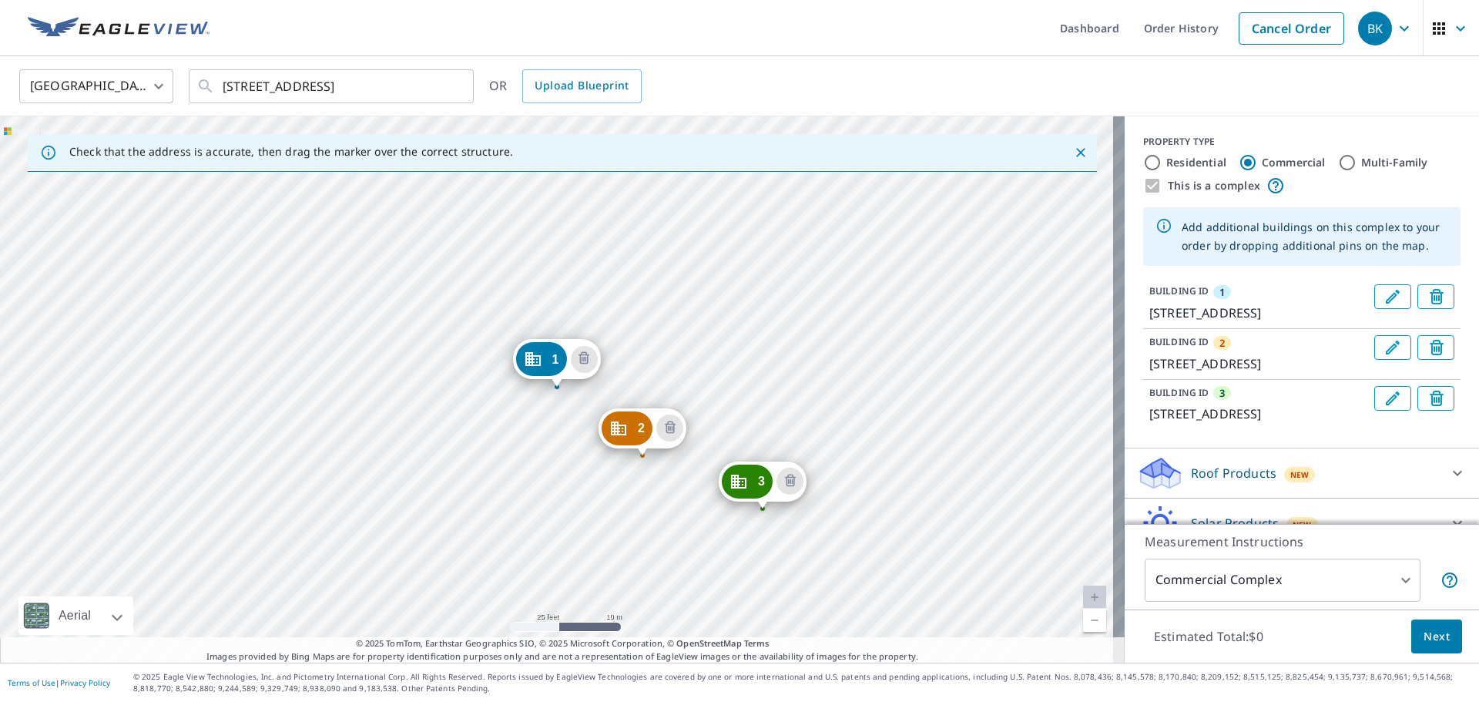
click at [1384, 301] on icon "Edit building 1" at bounding box center [1393, 296] width 18 height 18
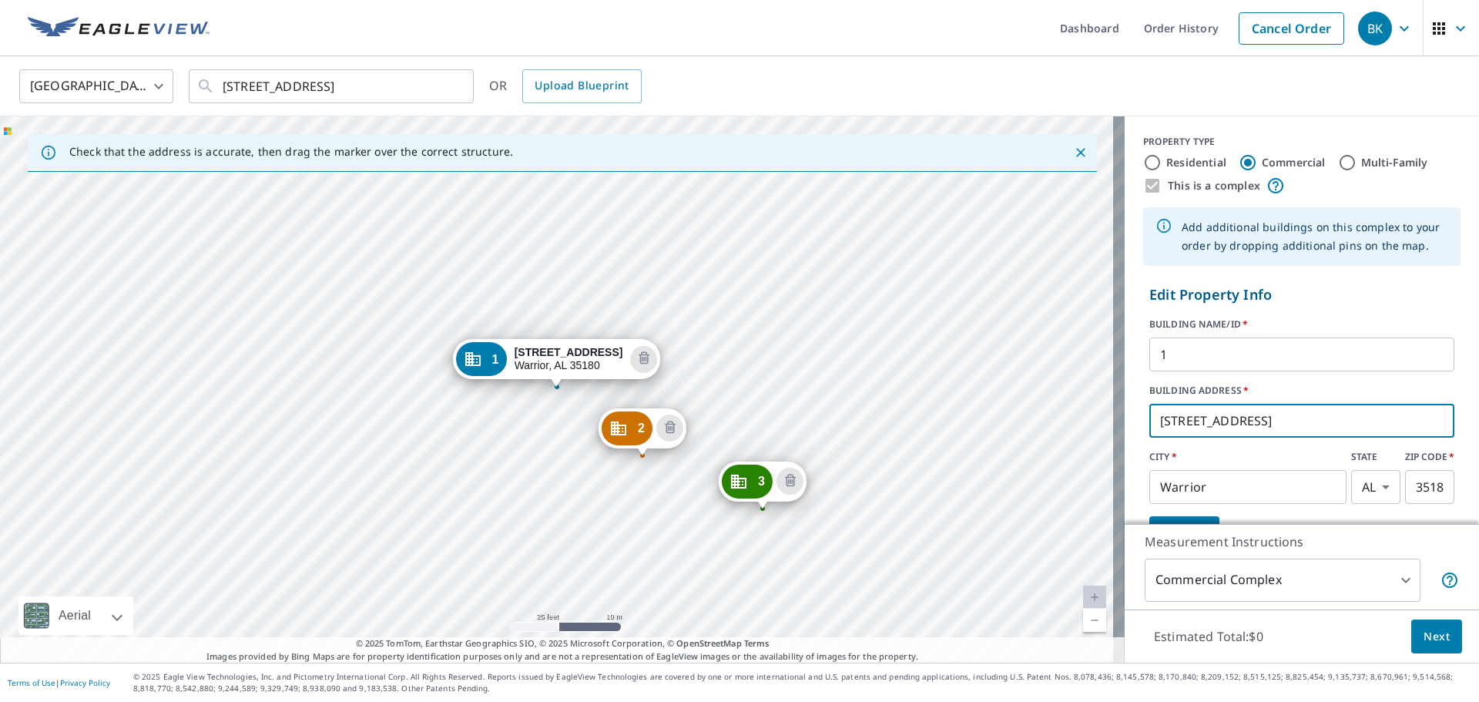
click at [1166, 413] on input "[STREET_ADDRESS]" at bounding box center [1301, 420] width 305 height 43
click at [1198, 518] on button "Update" at bounding box center [1184, 534] width 70 height 37
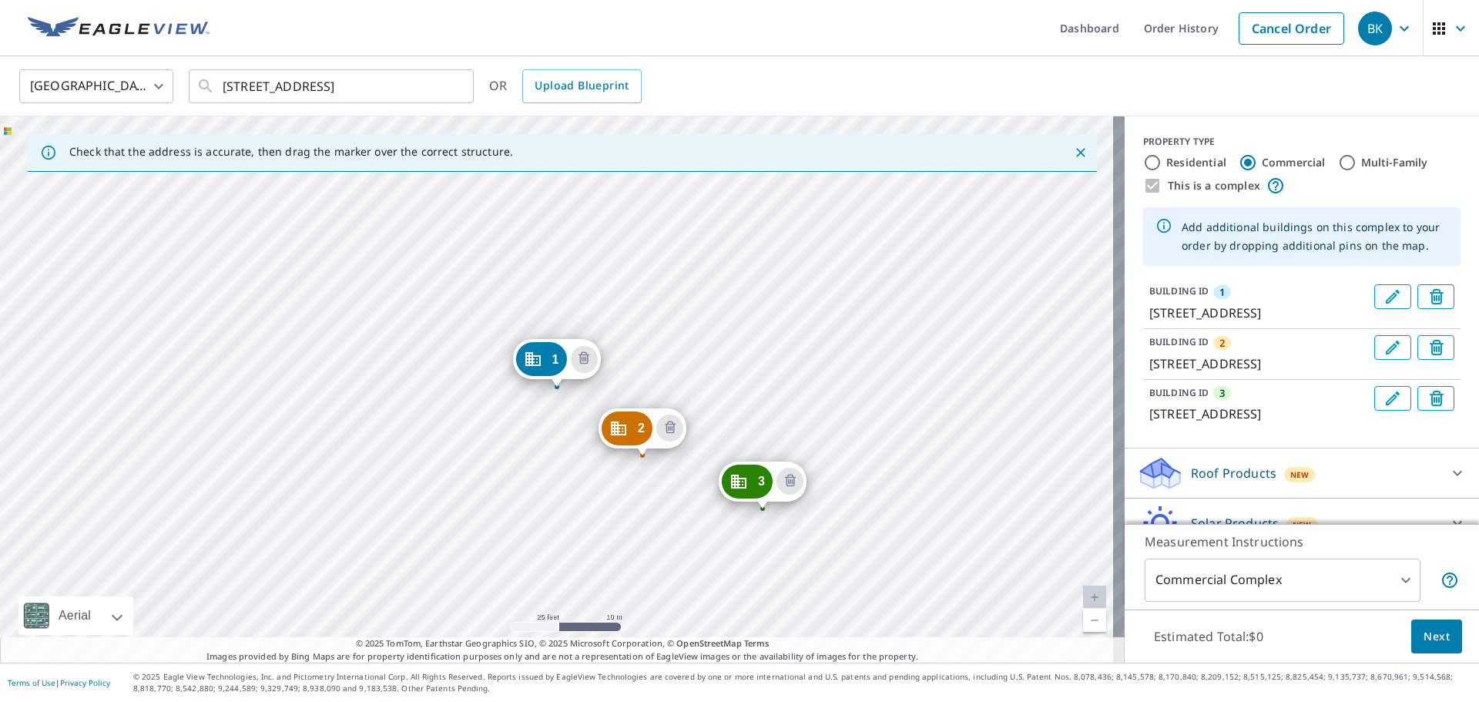
scroll to position [75, 0]
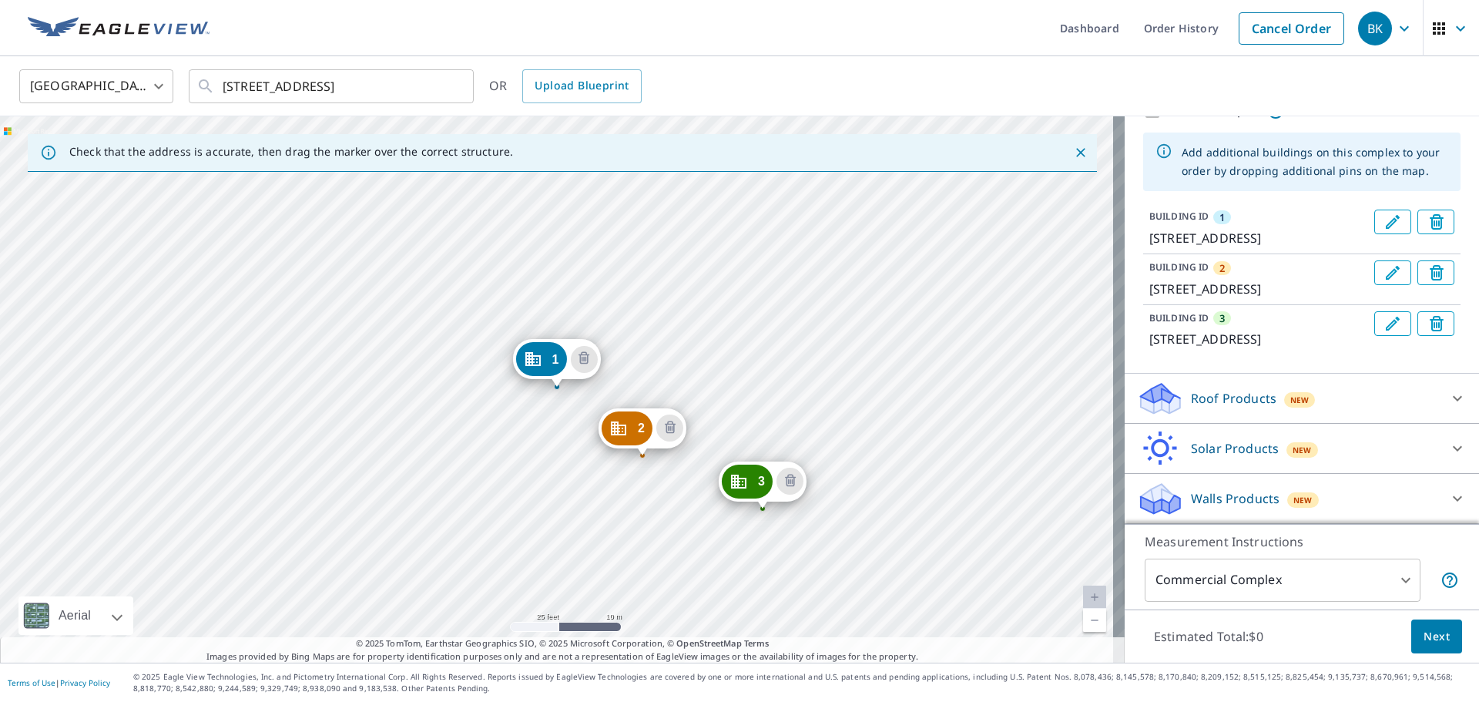
click at [1223, 400] on p "Roof Products" at bounding box center [1234, 398] width 86 height 18
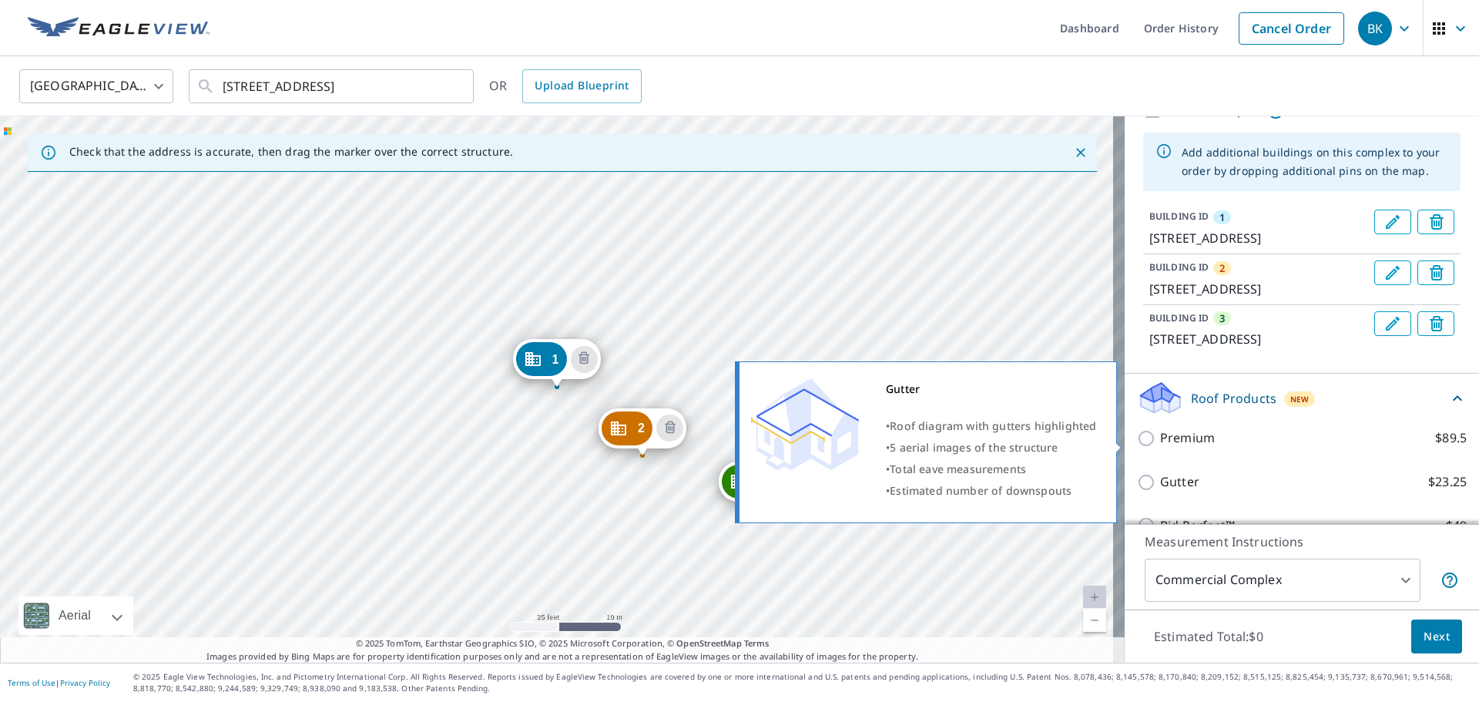
scroll to position [152, 0]
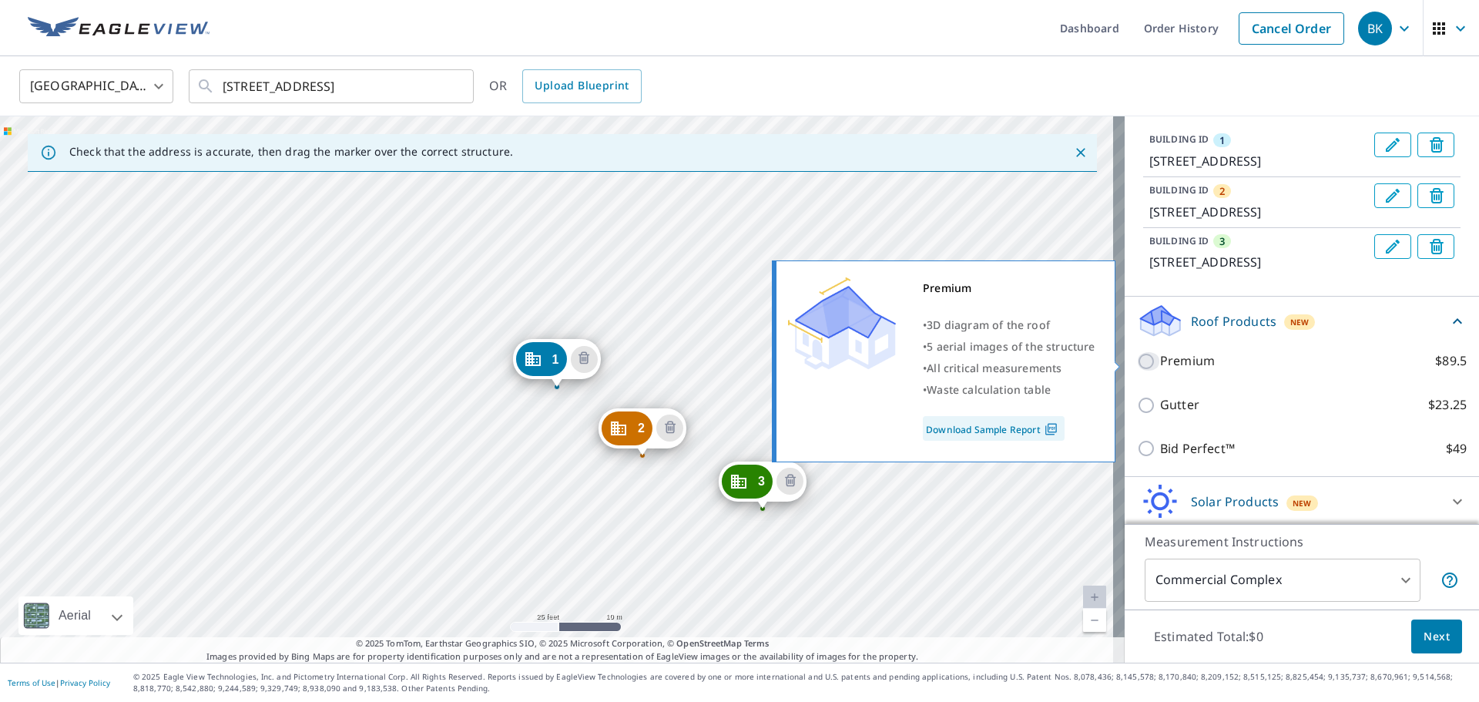
click at [1137, 361] on input "Premium $89.5" at bounding box center [1148, 361] width 23 height 18
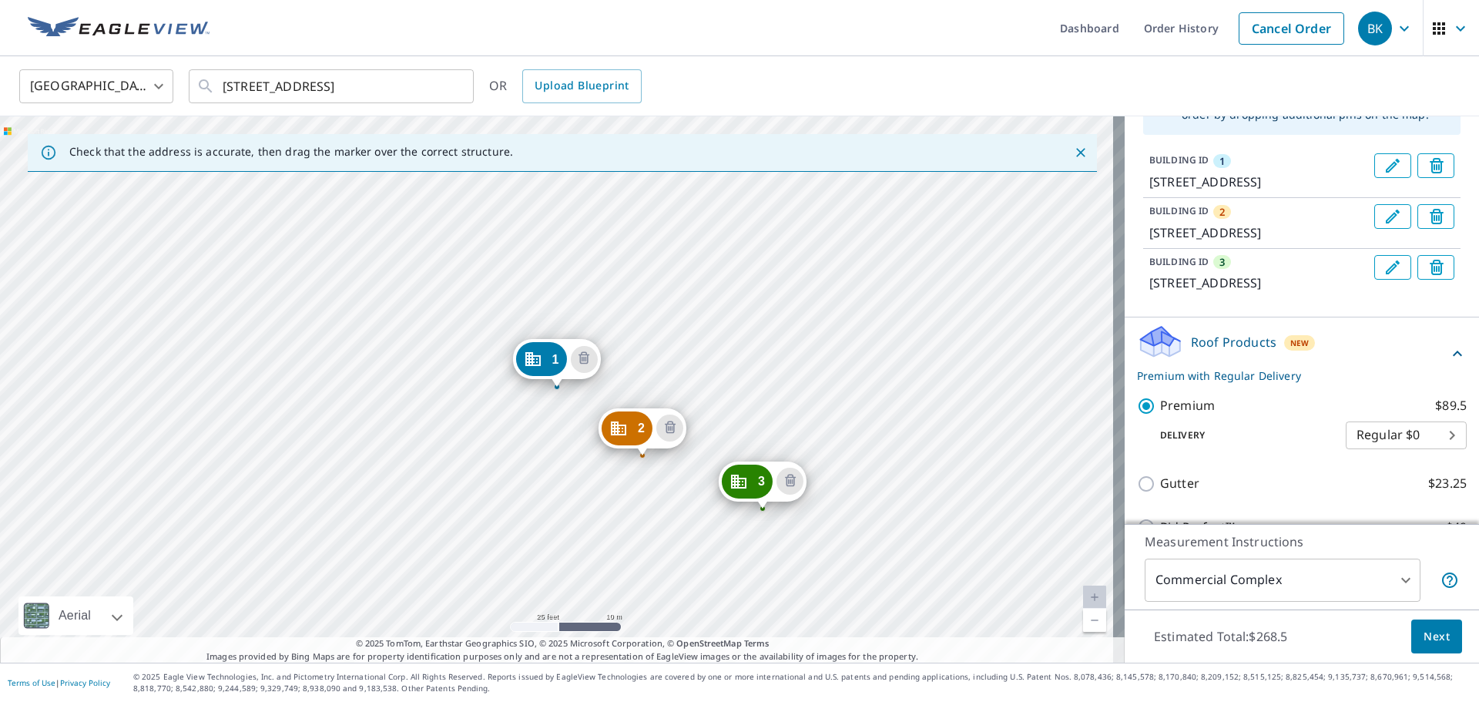
scroll to position [0, 0]
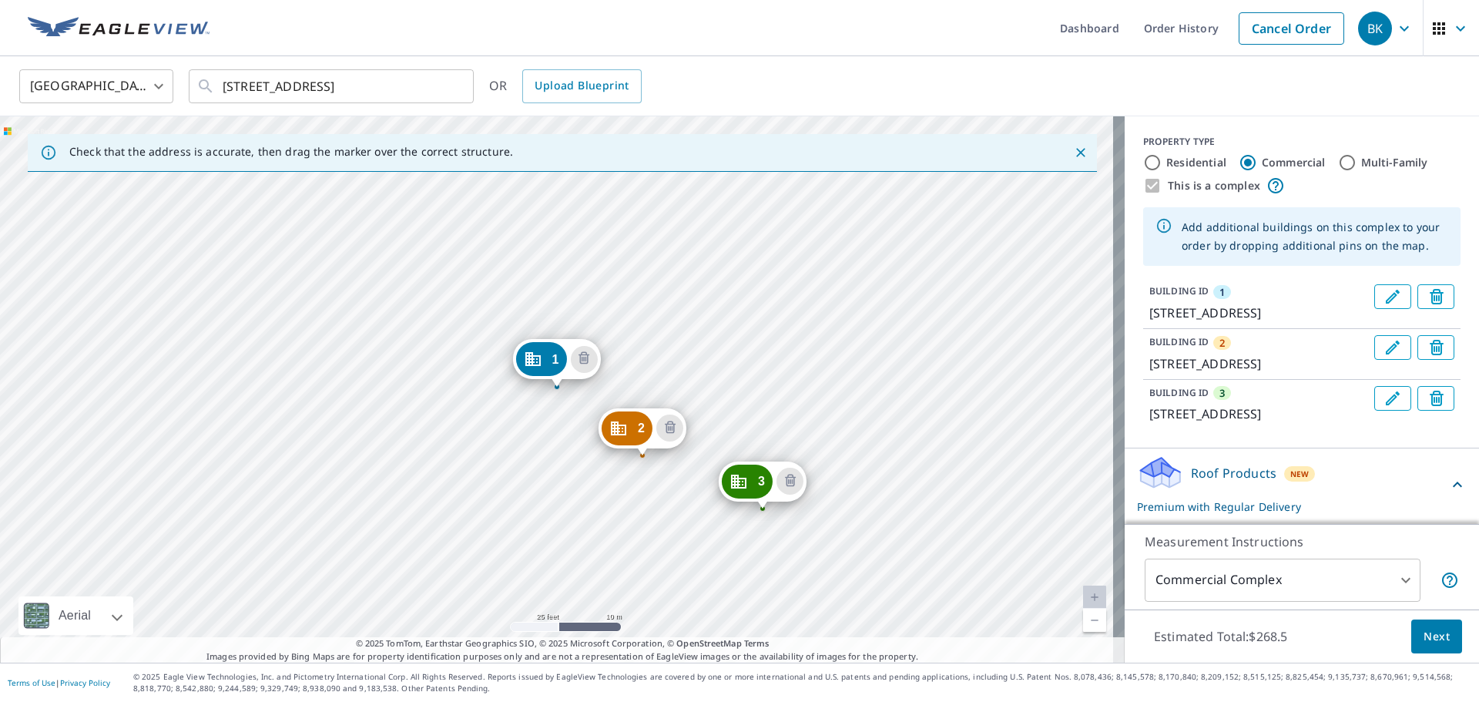
click at [1428, 645] on span "Next" at bounding box center [1437, 636] width 26 height 19
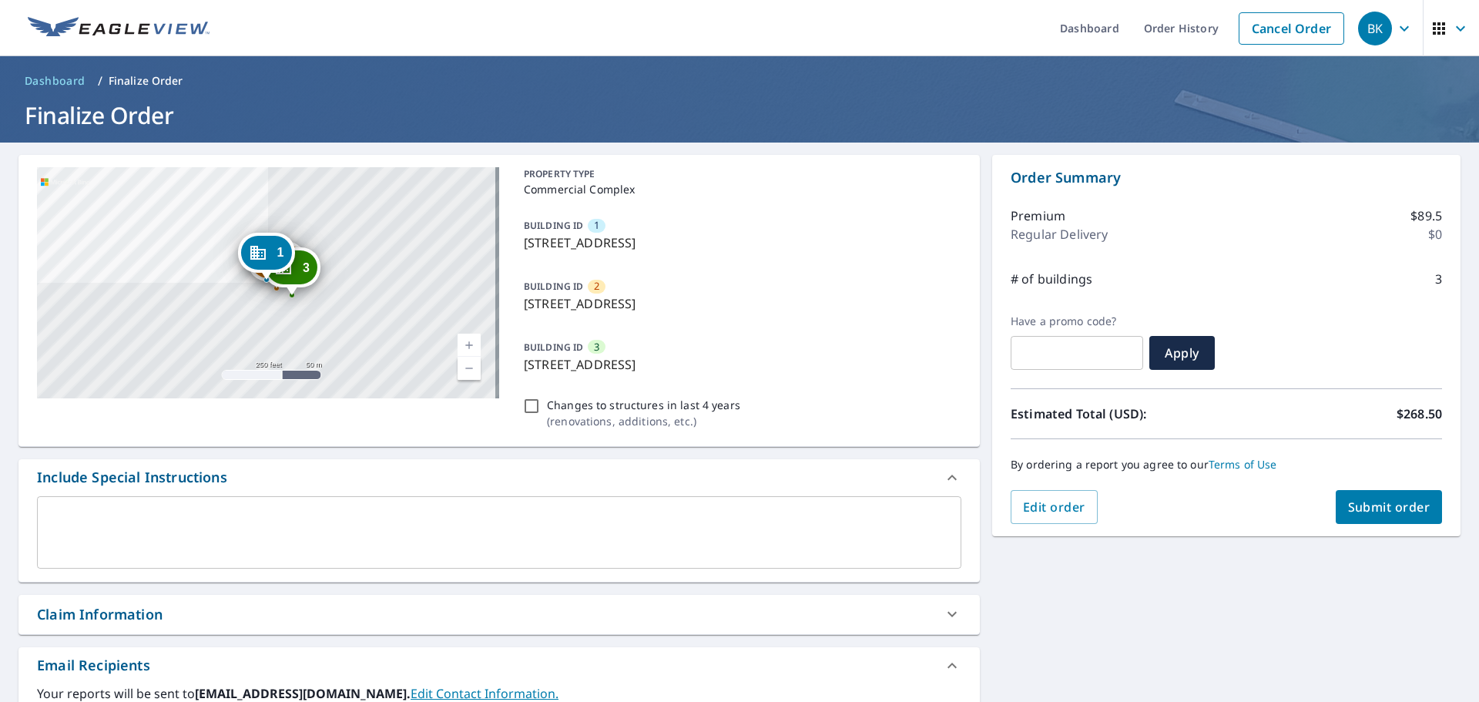
click at [109, 517] on textarea at bounding box center [499, 532] width 903 height 44
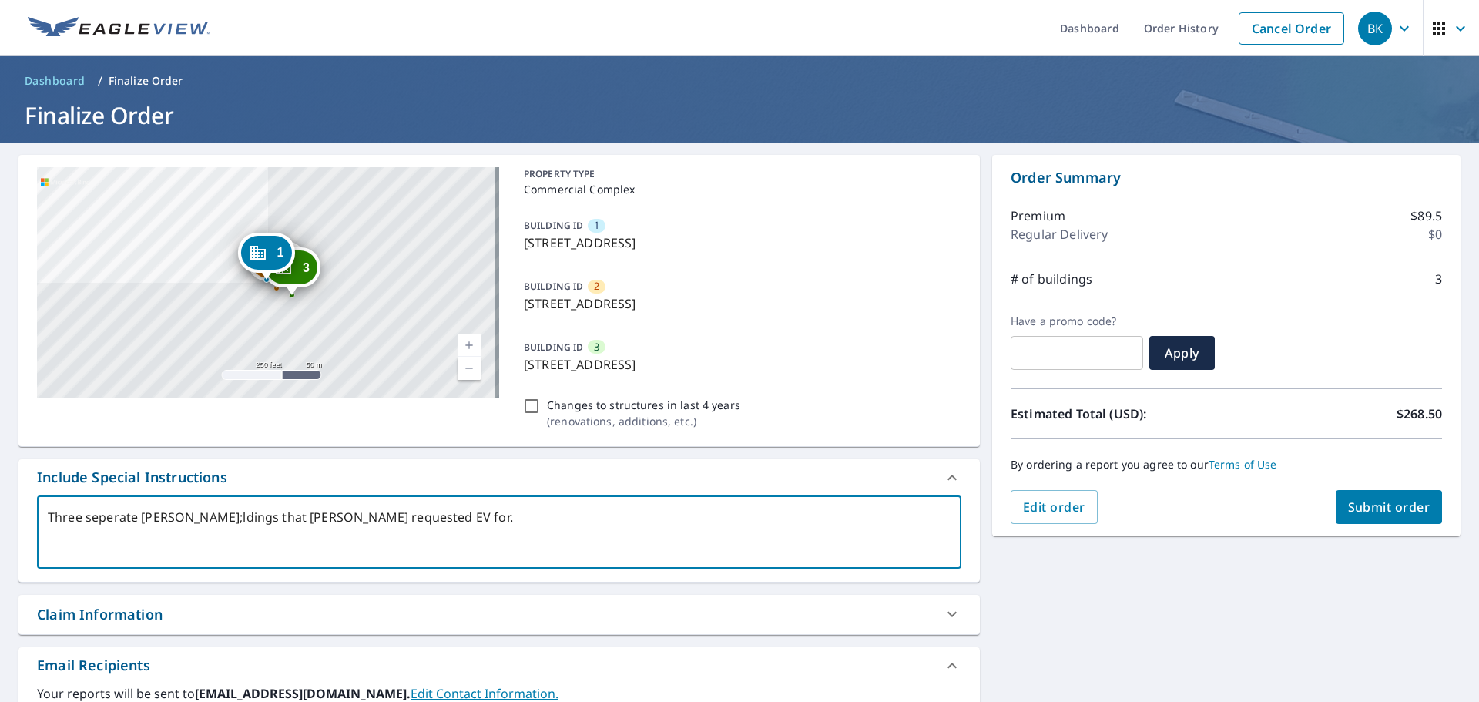
drag, startPoint x: 159, startPoint y: 517, endPoint x: 258, endPoint y: 582, distance: 118.6
click at [159, 518] on textarea "Three seperate [PERSON_NAME];ldings that [PERSON_NAME] requested EV for." at bounding box center [499, 532] width 903 height 44
click at [147, 516] on textarea "Three seperate Buildings that [PERSON_NAME] requested EV for." at bounding box center [499, 532] width 903 height 44
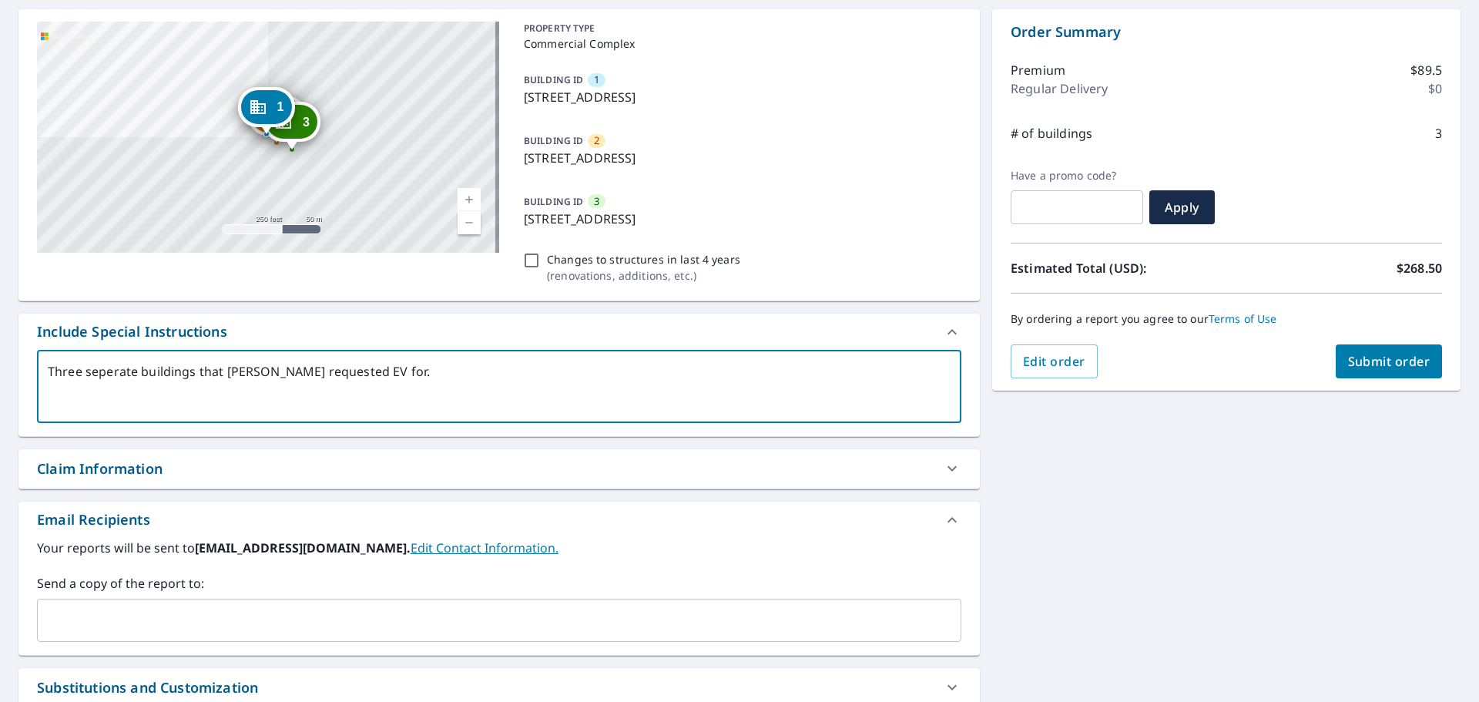
scroll to position [154, 0]
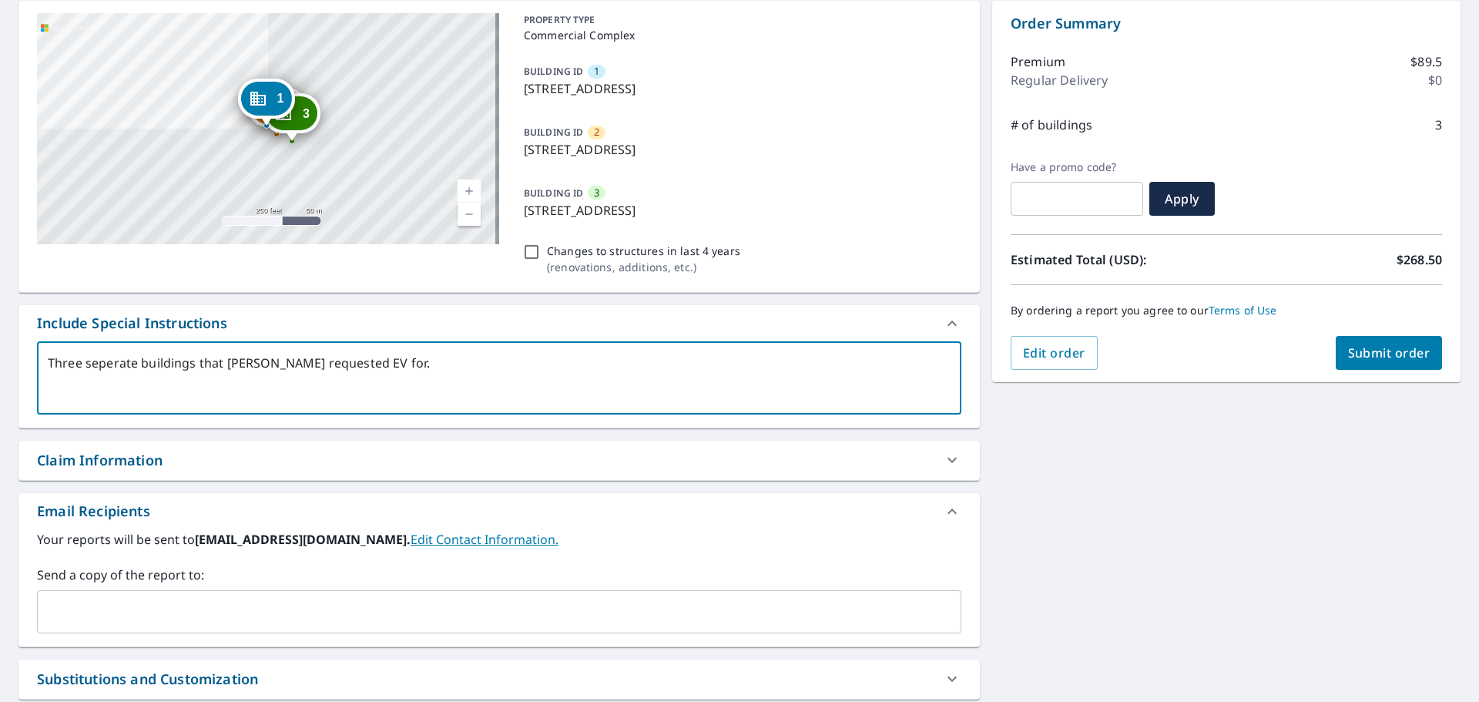
click at [288, 470] on div "Claim Information" at bounding box center [485, 460] width 897 height 21
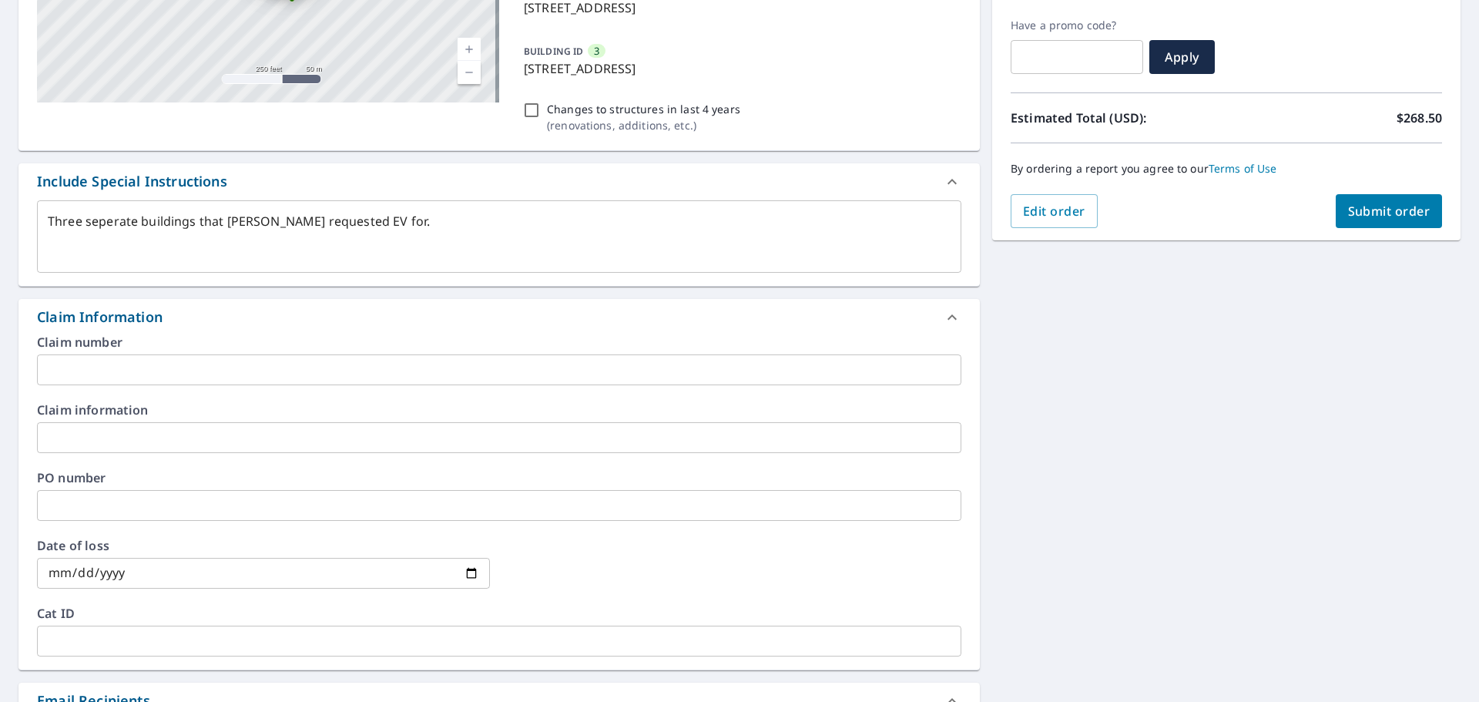
scroll to position [308, 0]
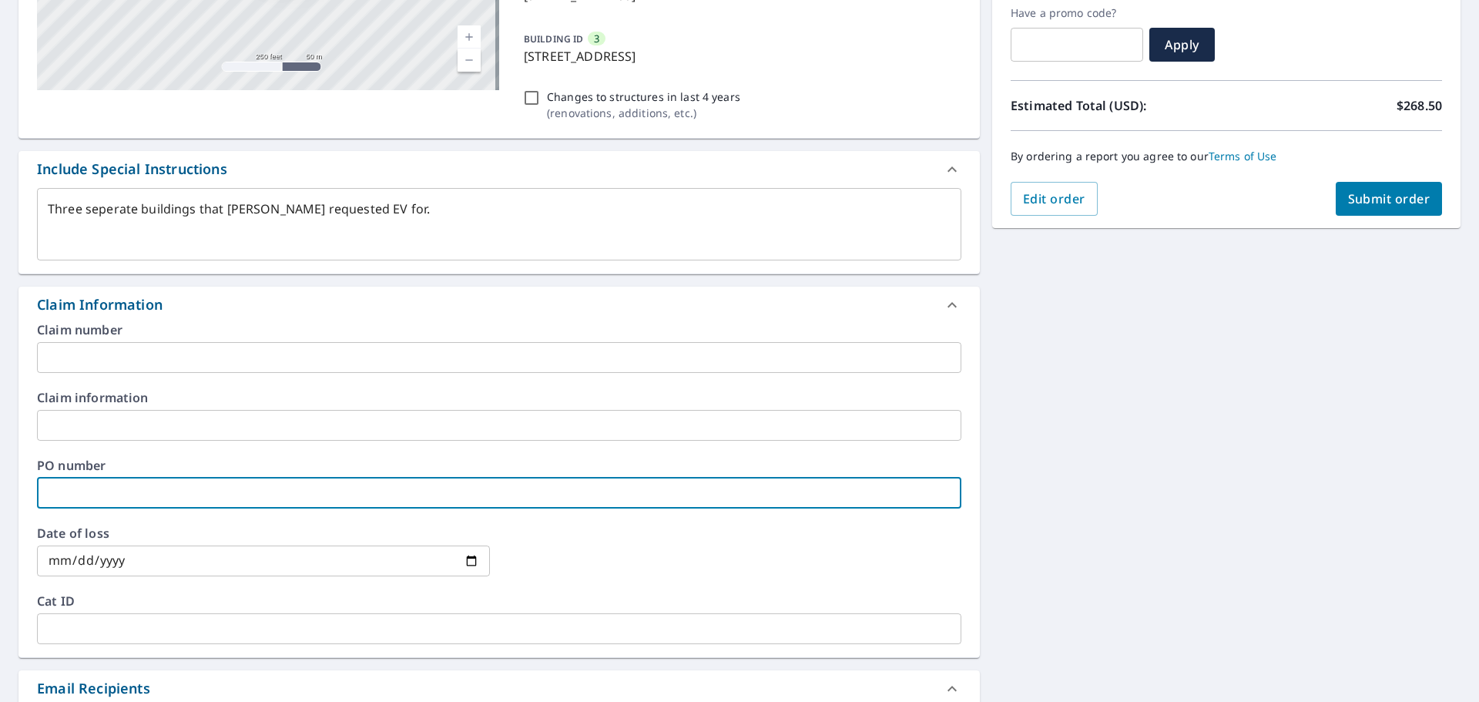
click at [92, 495] on input "text" at bounding box center [499, 493] width 924 height 31
click at [131, 494] on input "Estimating ([PERSON_NAME])" at bounding box center [499, 493] width 924 height 31
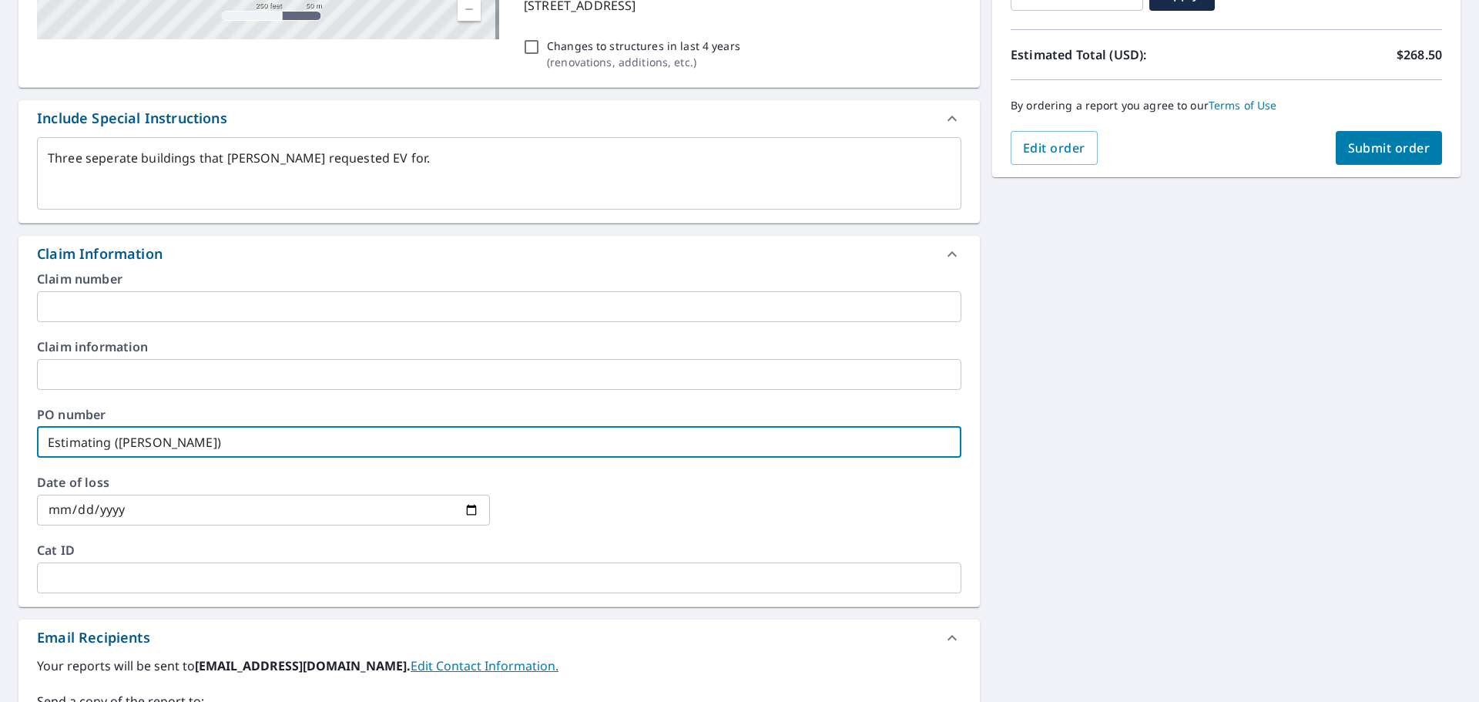
scroll to position [385, 0]
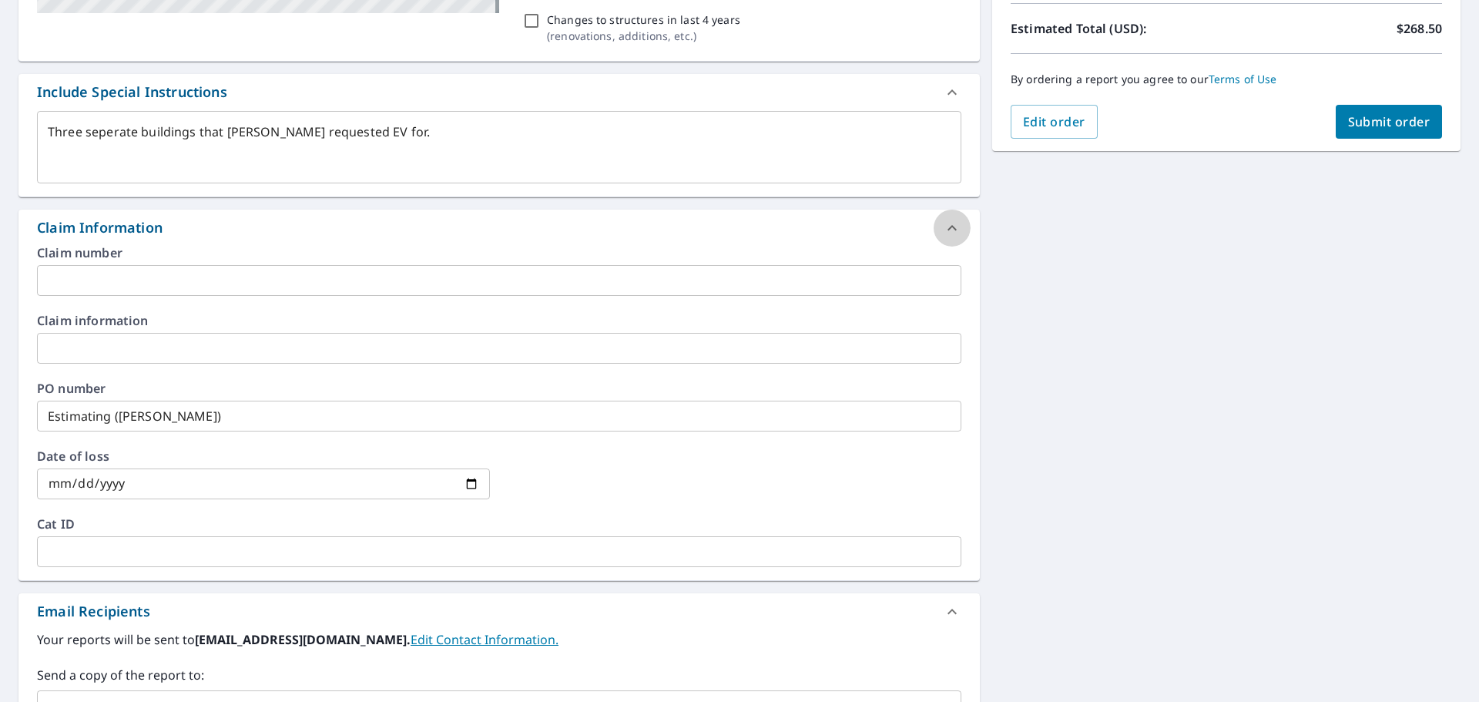
click at [944, 229] on icon at bounding box center [952, 228] width 18 height 18
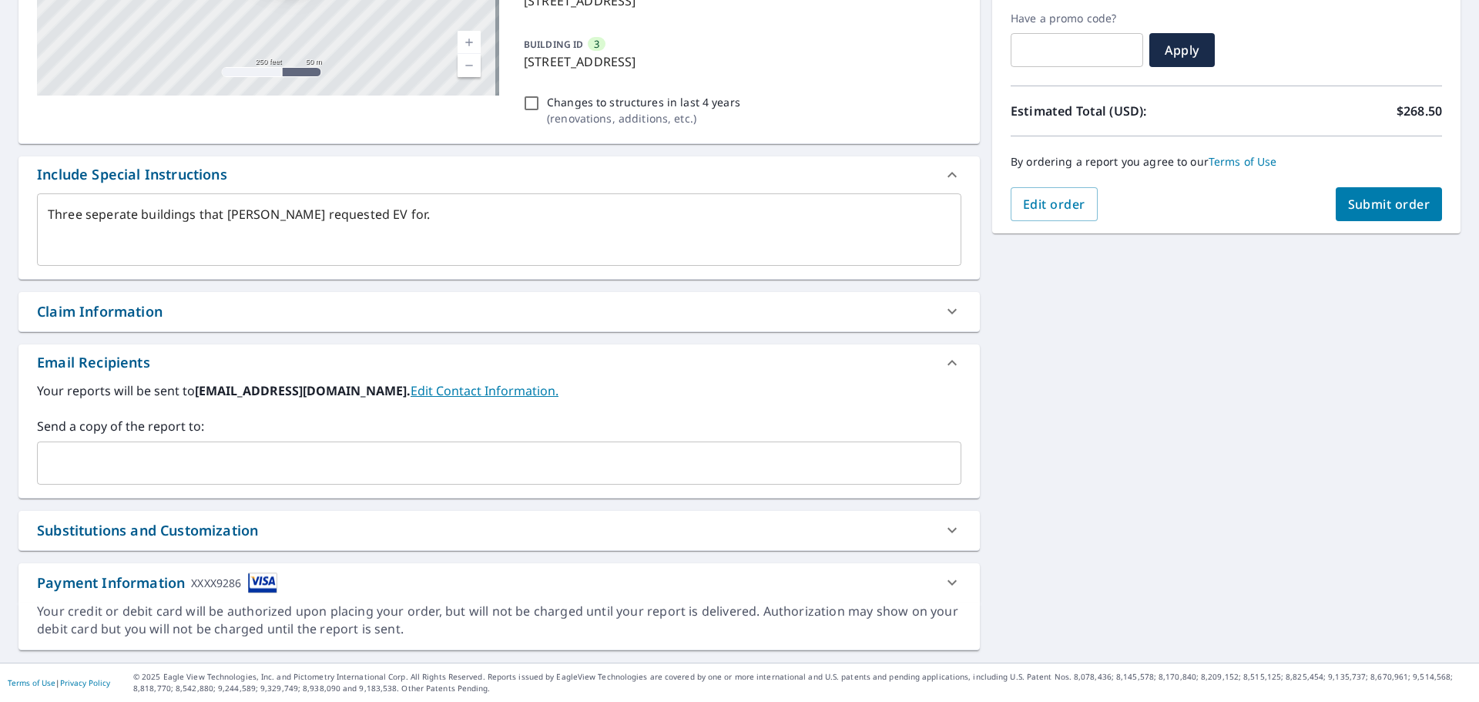
scroll to position [303, 0]
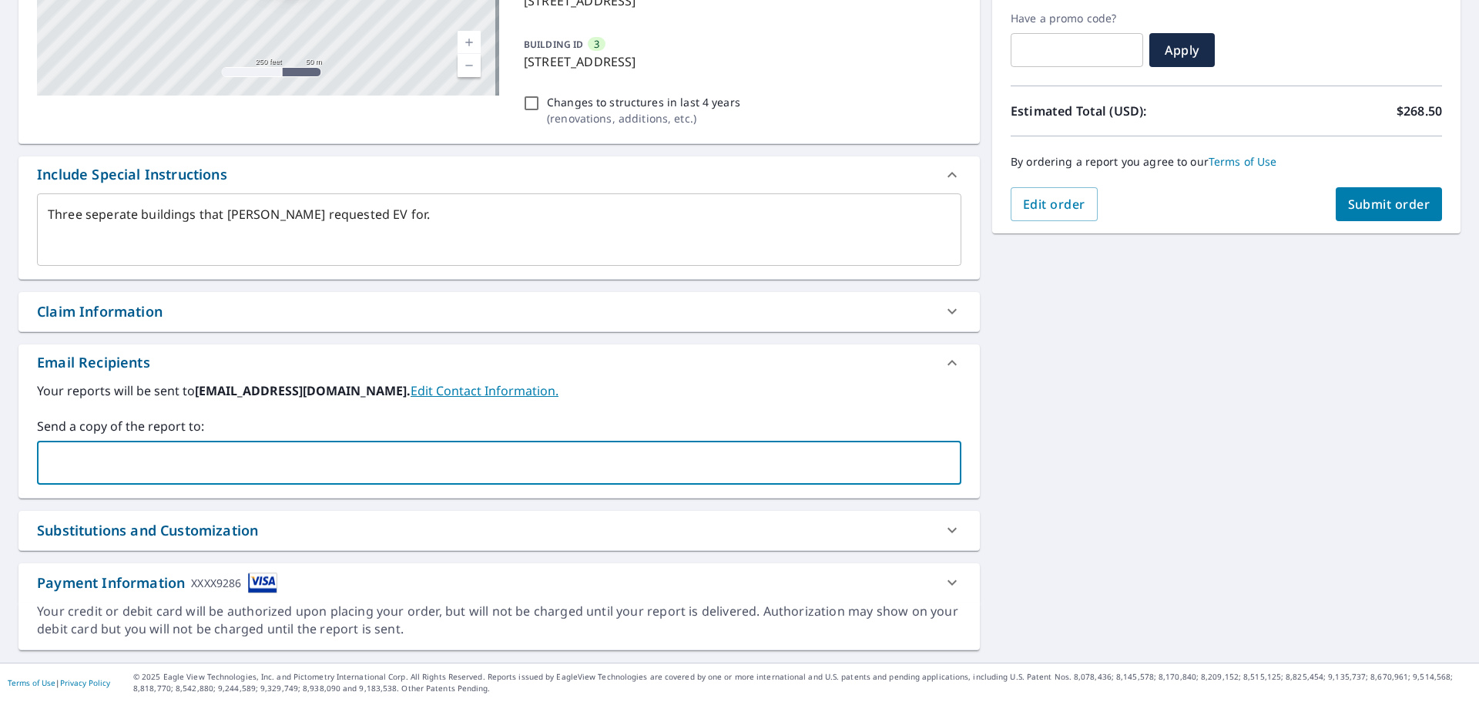
click at [135, 455] on input "text" at bounding box center [487, 462] width 887 height 29
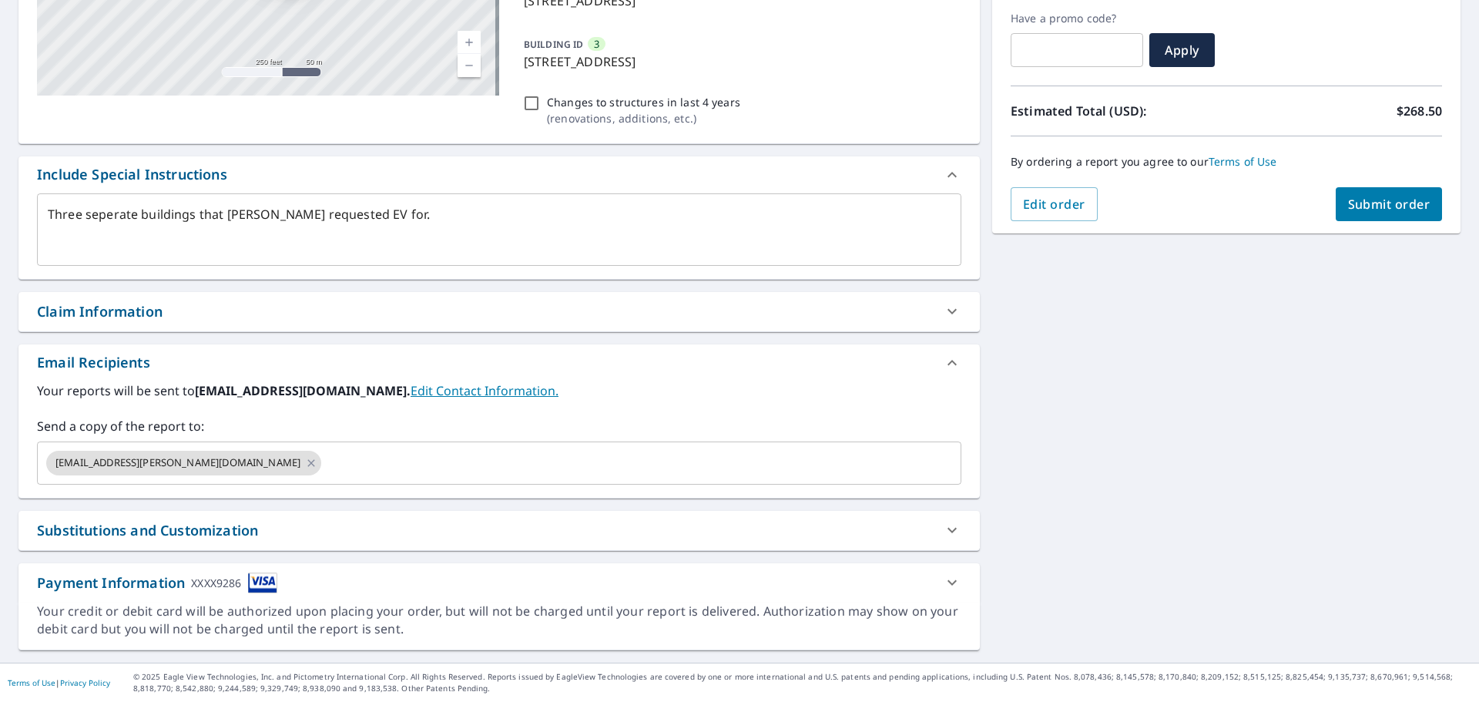
click at [333, 532] on div "Substitutions and Customization" at bounding box center [485, 530] width 897 height 21
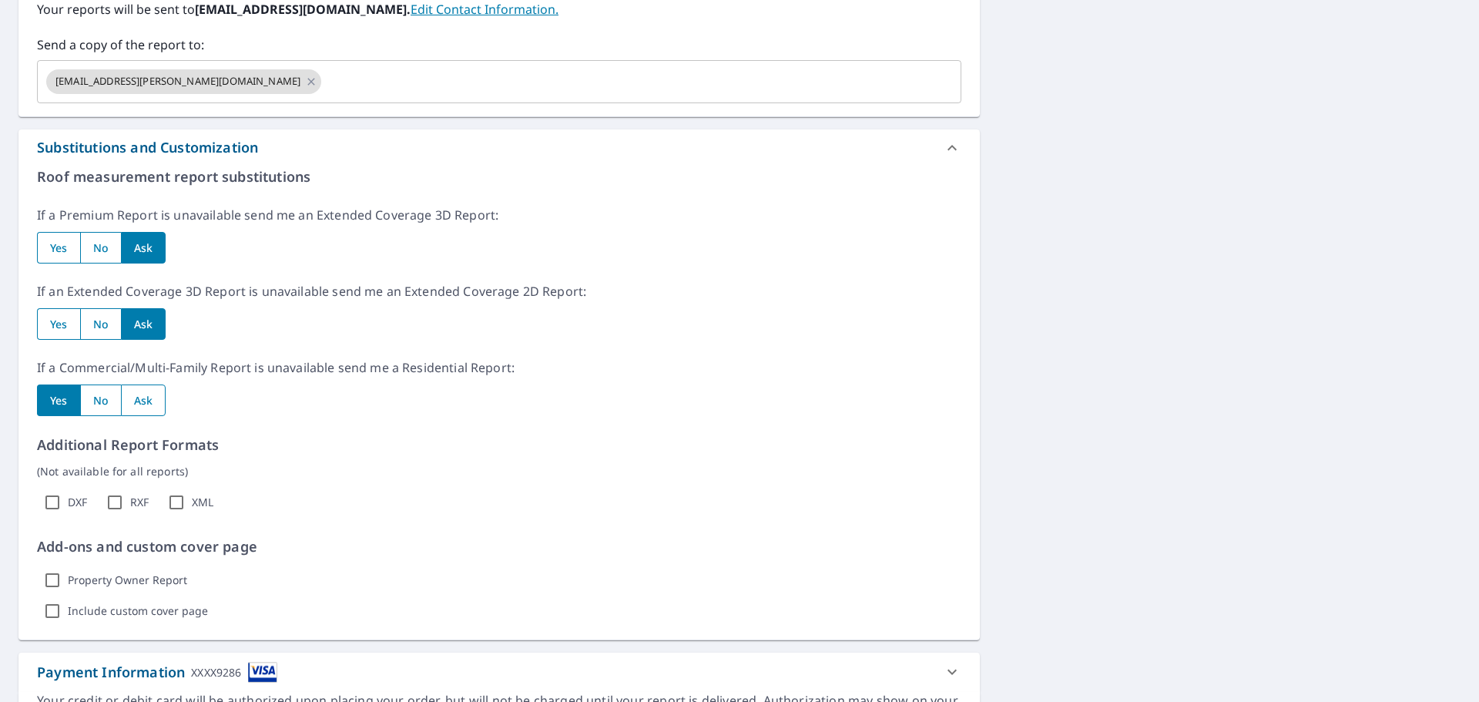
scroll to position [688, 0]
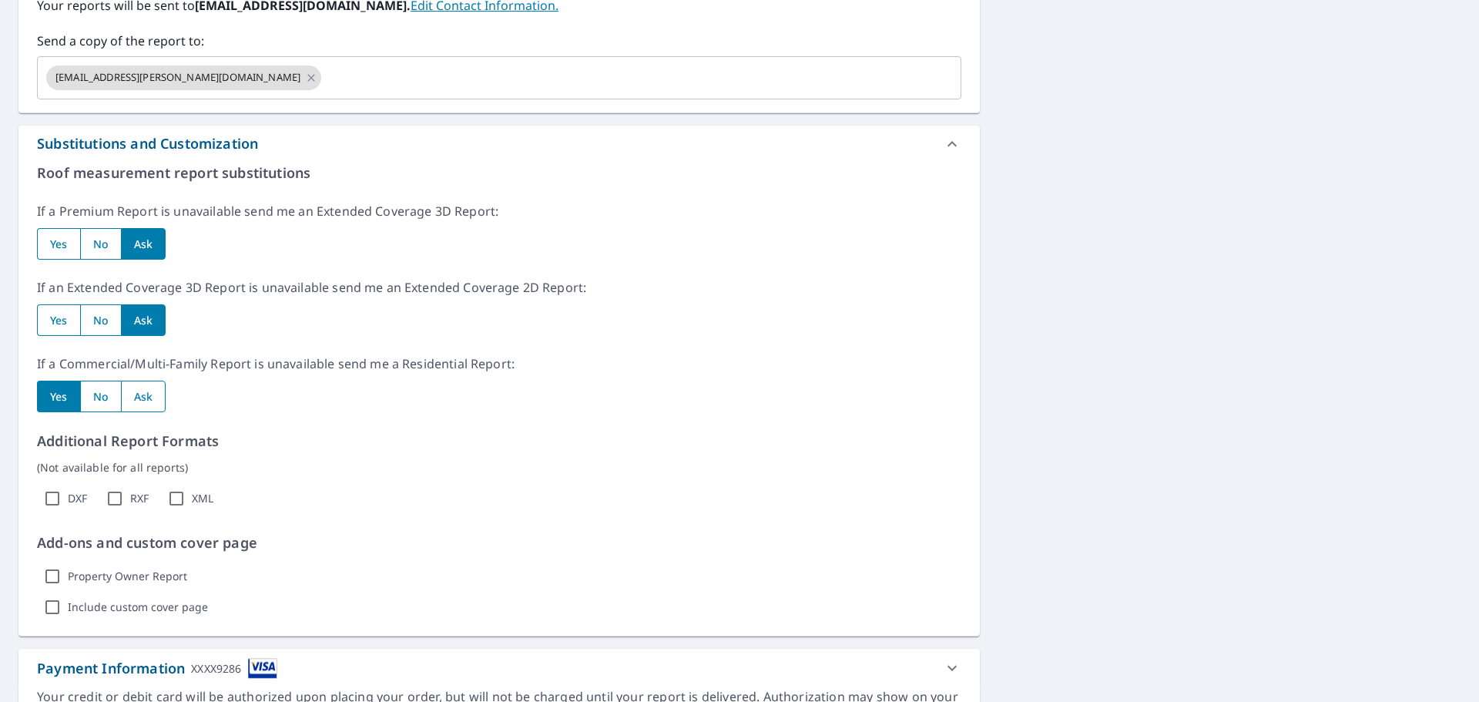
click at [948, 144] on icon at bounding box center [952, 143] width 9 height 5
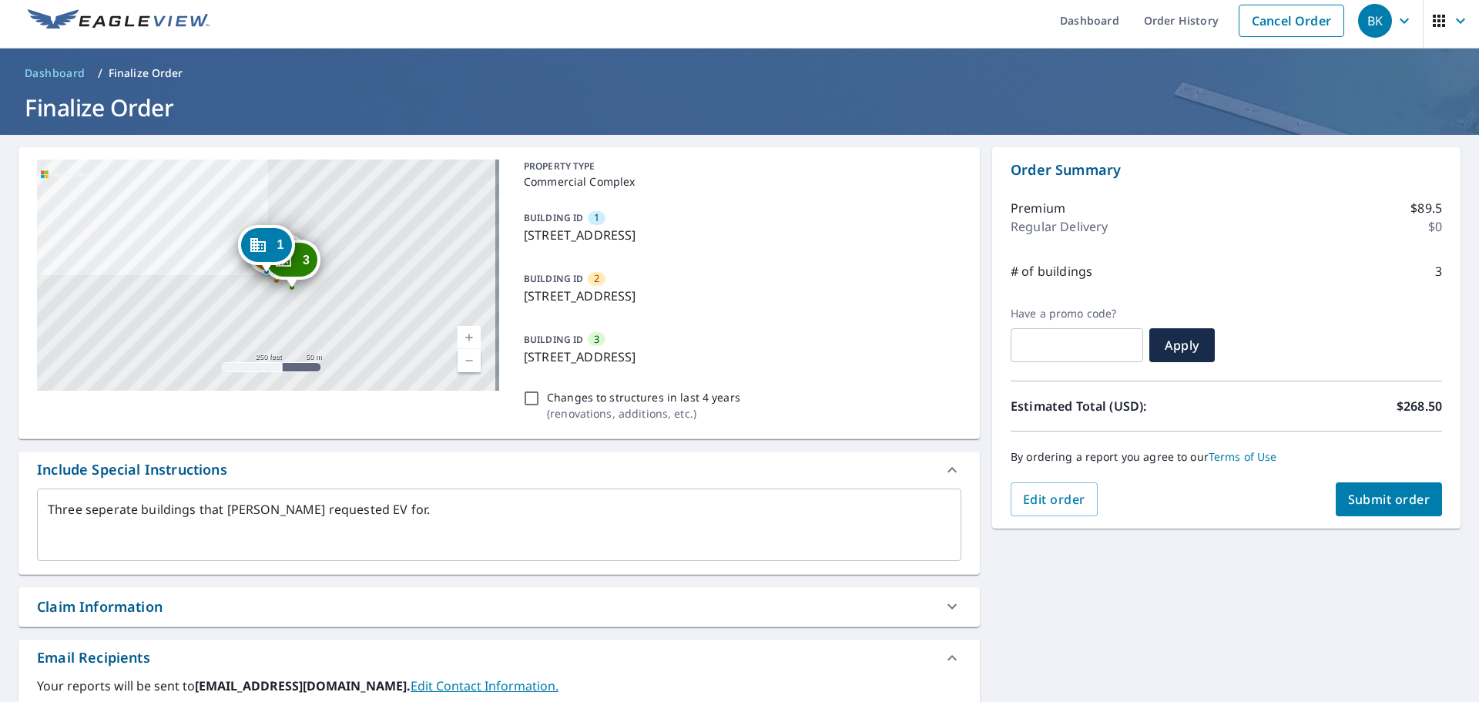
scroll to position [0, 0]
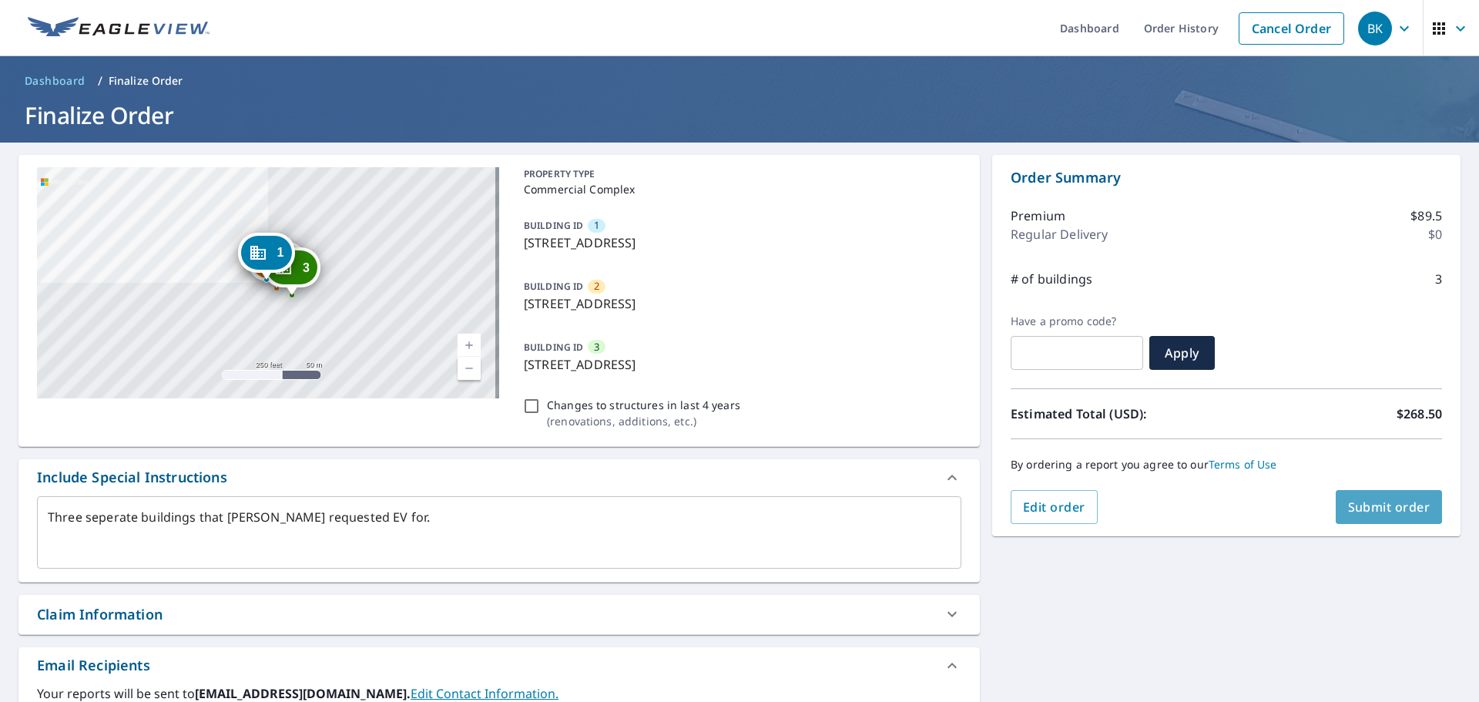
click at [1378, 510] on span "Submit order" at bounding box center [1389, 506] width 82 height 17
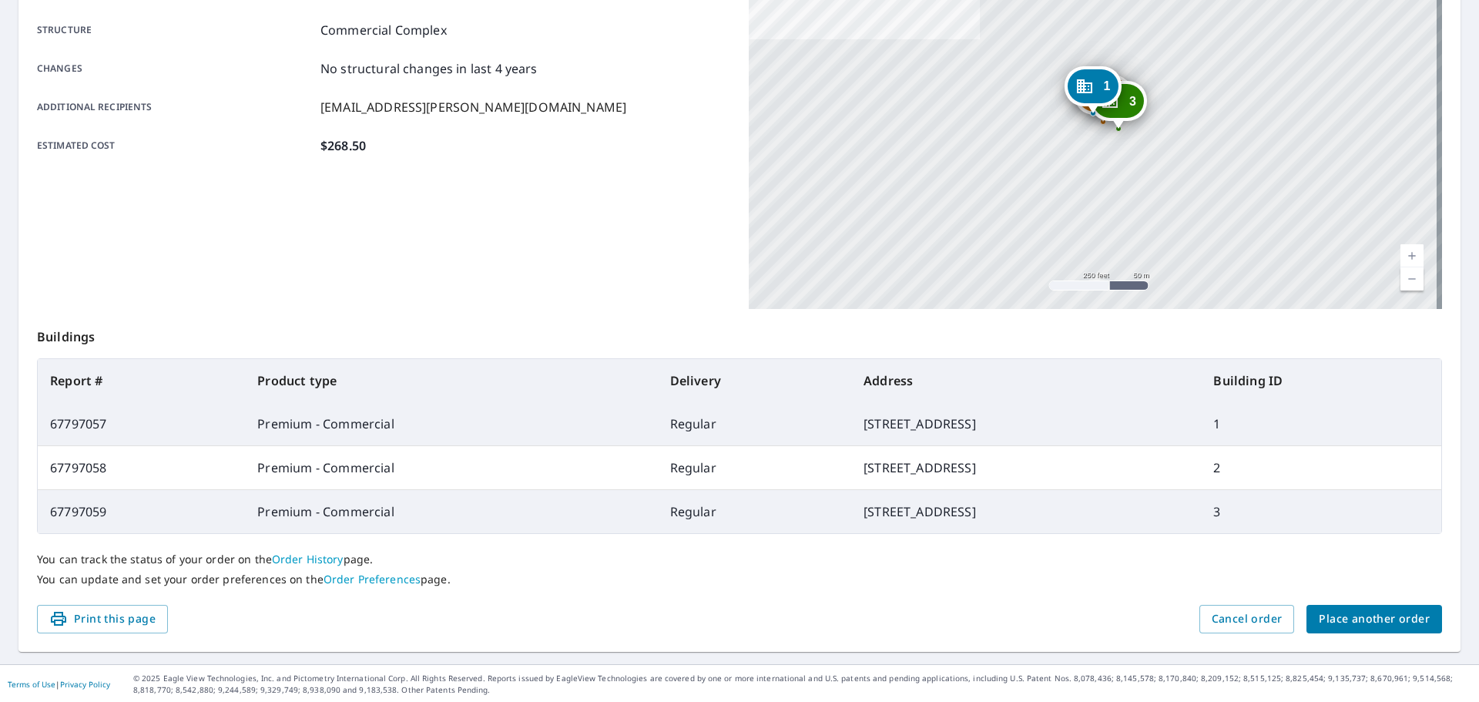
scroll to position [293, 0]
click at [109, 620] on span "Print this page" at bounding box center [102, 617] width 106 height 19
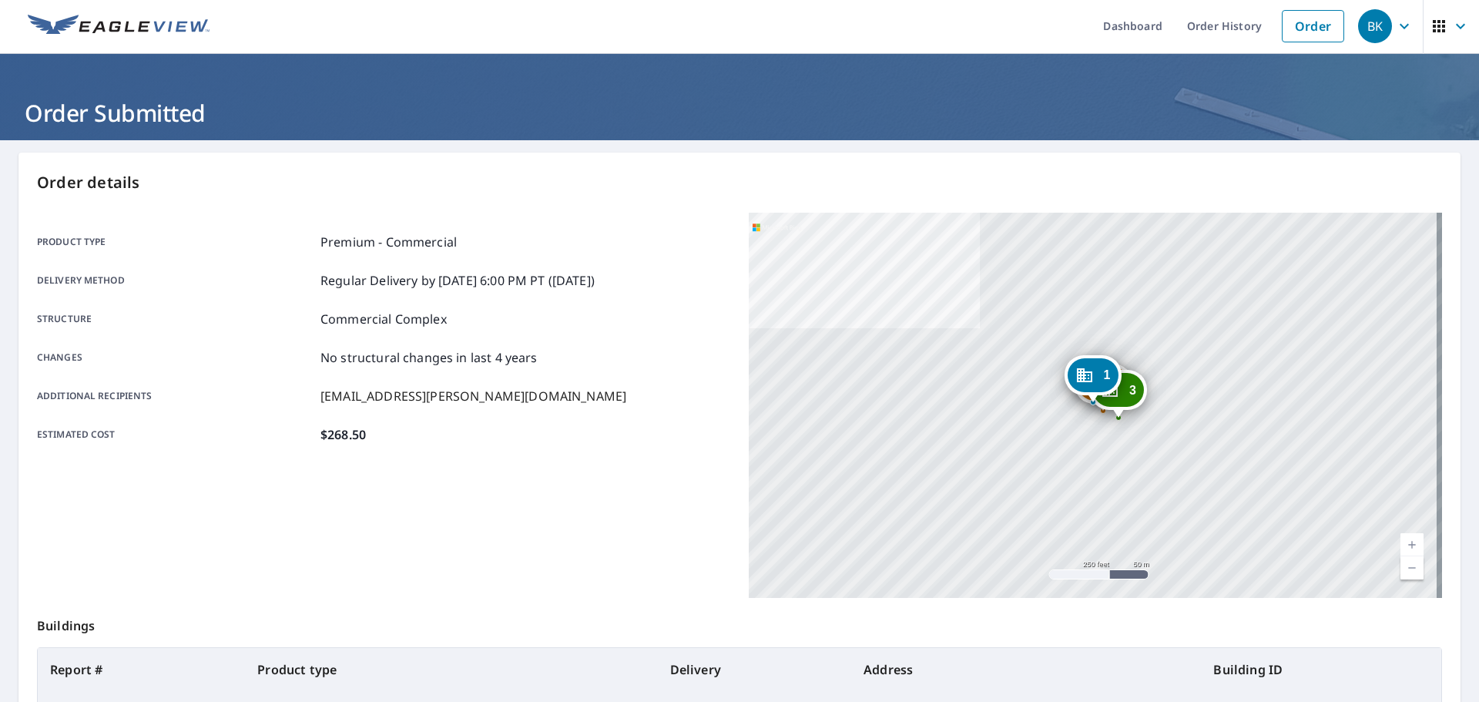
scroll to position [0, 0]
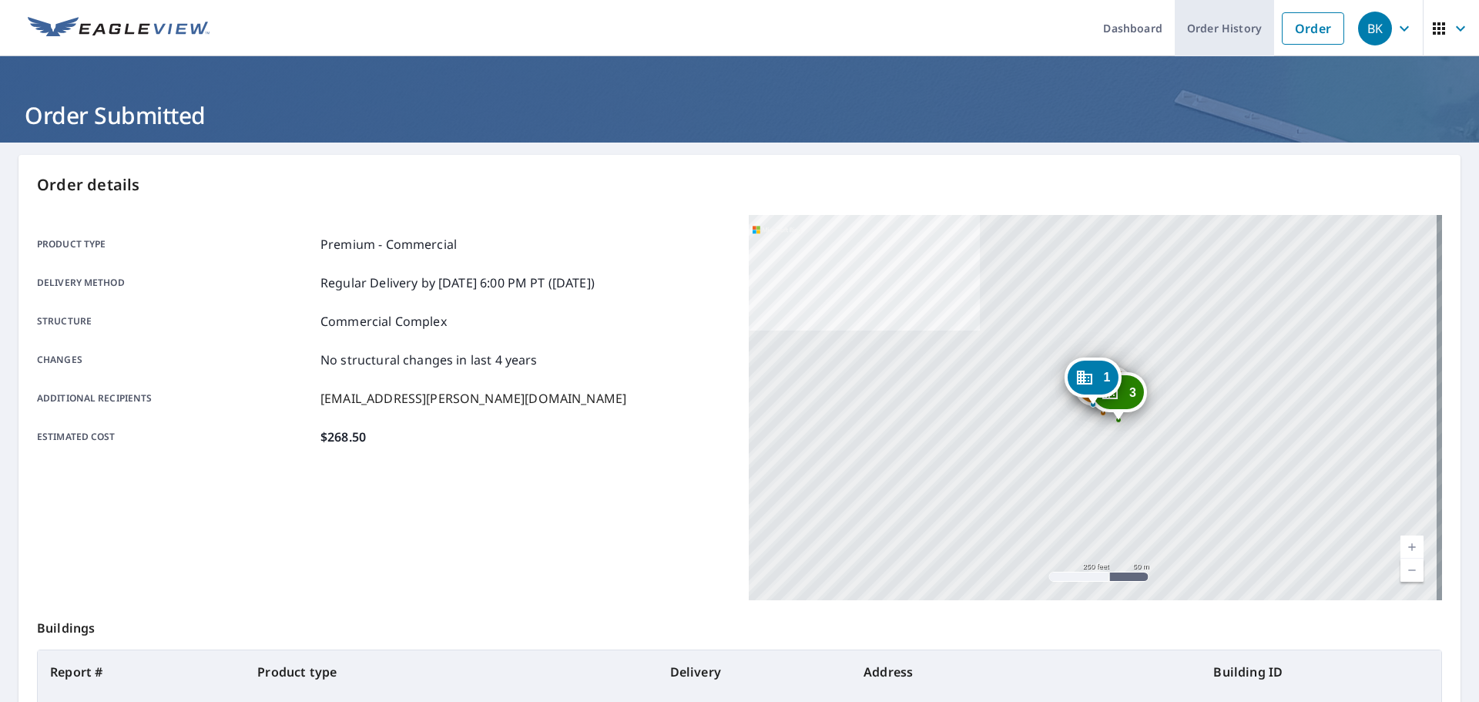
click at [1199, 29] on link "Order History" at bounding box center [1224, 28] width 99 height 56
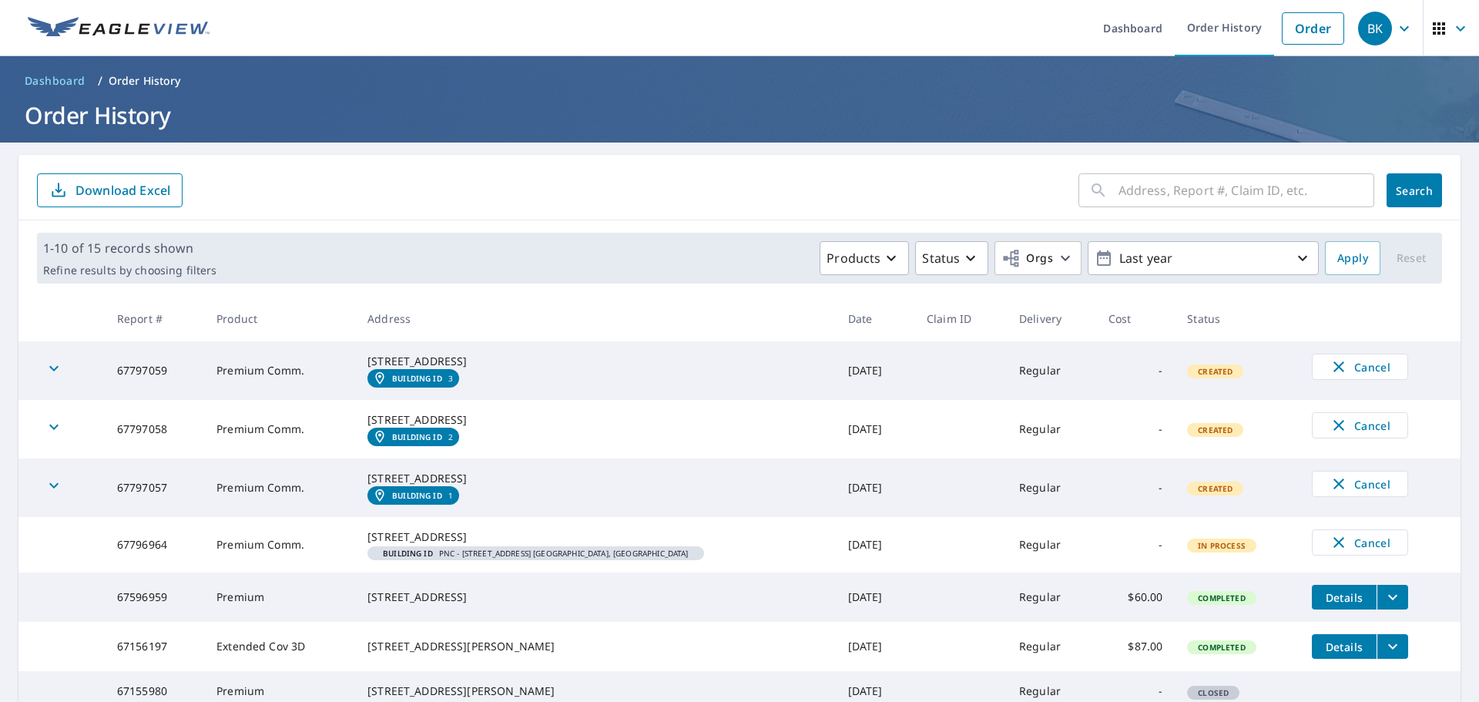
scroll to position [77, 0]
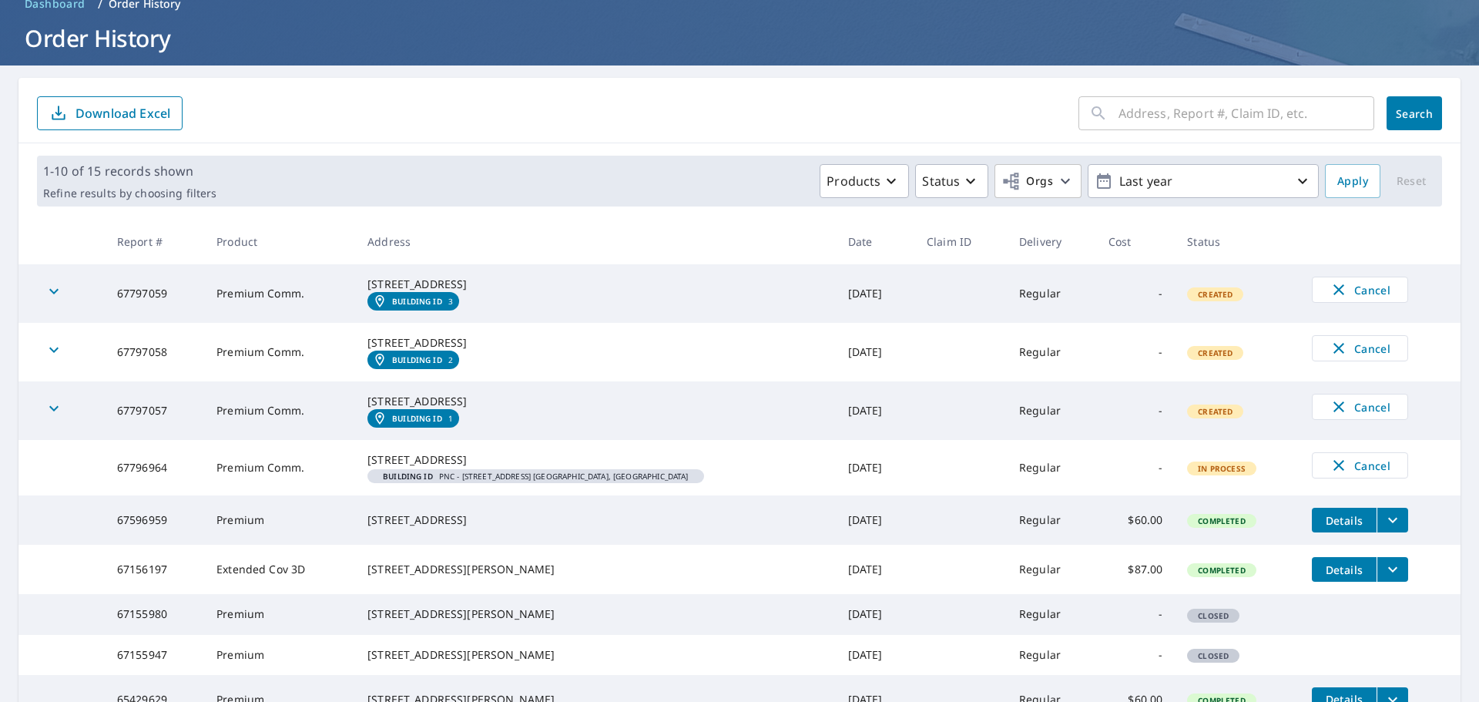
click at [659, 468] on div "[STREET_ADDRESS]" at bounding box center [594, 459] width 455 height 15
click at [149, 495] on td "67796964" at bounding box center [154, 467] width 99 height 55
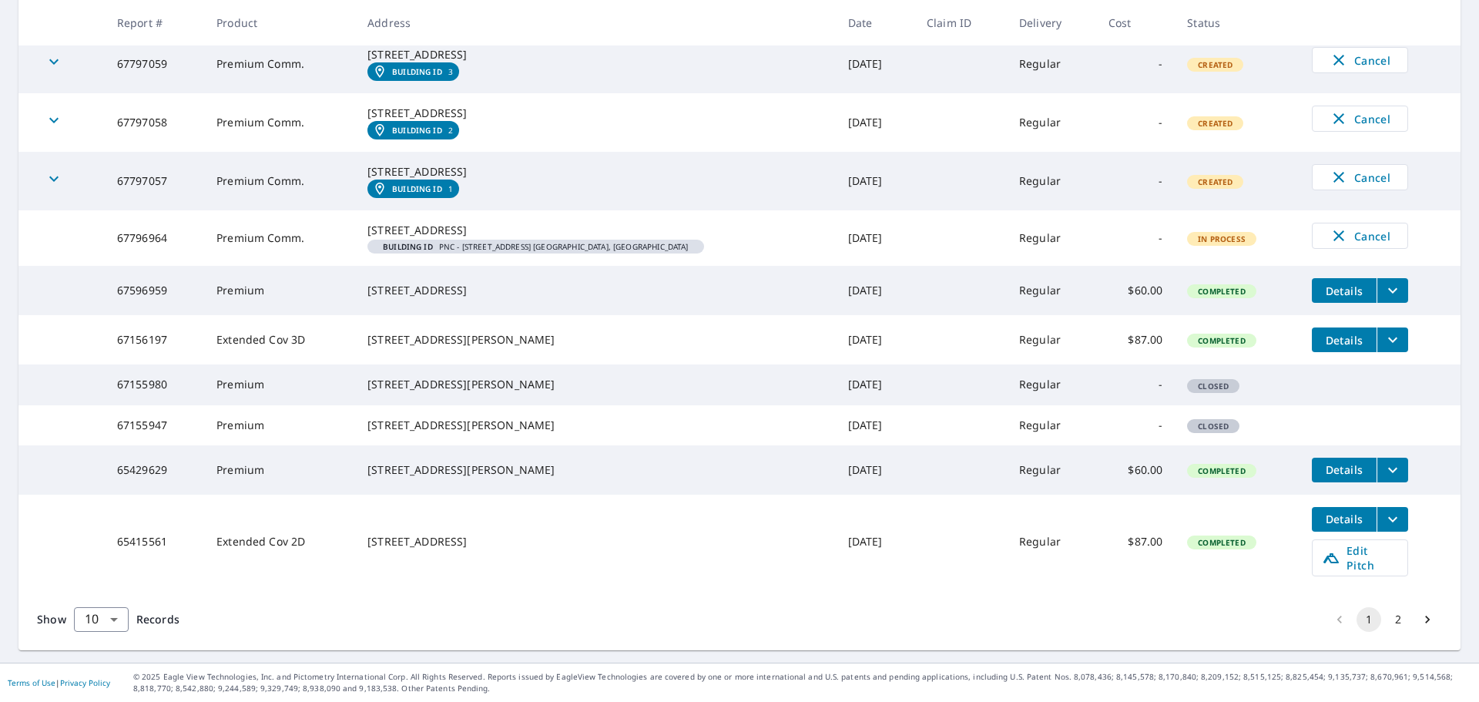
scroll to position [0, 0]
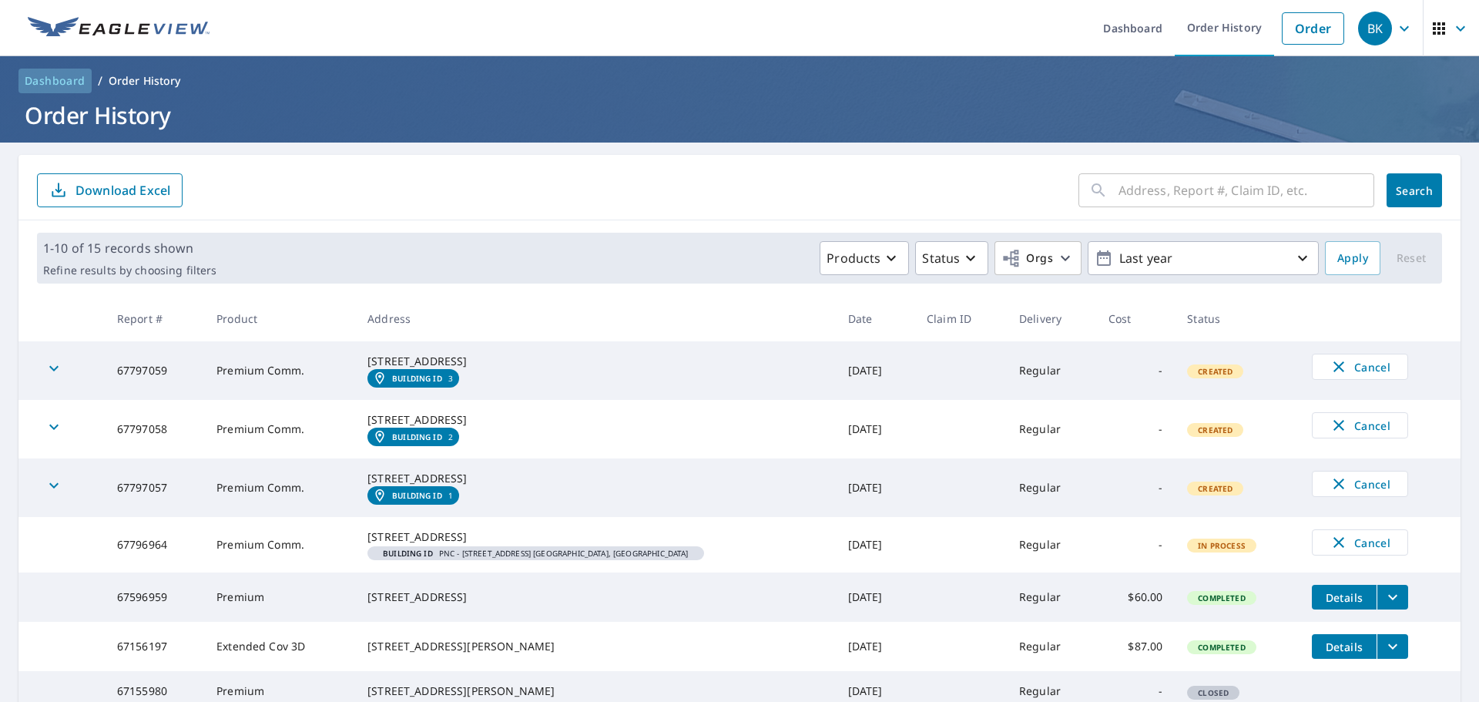
click at [59, 82] on span "Dashboard" at bounding box center [55, 80] width 61 height 15
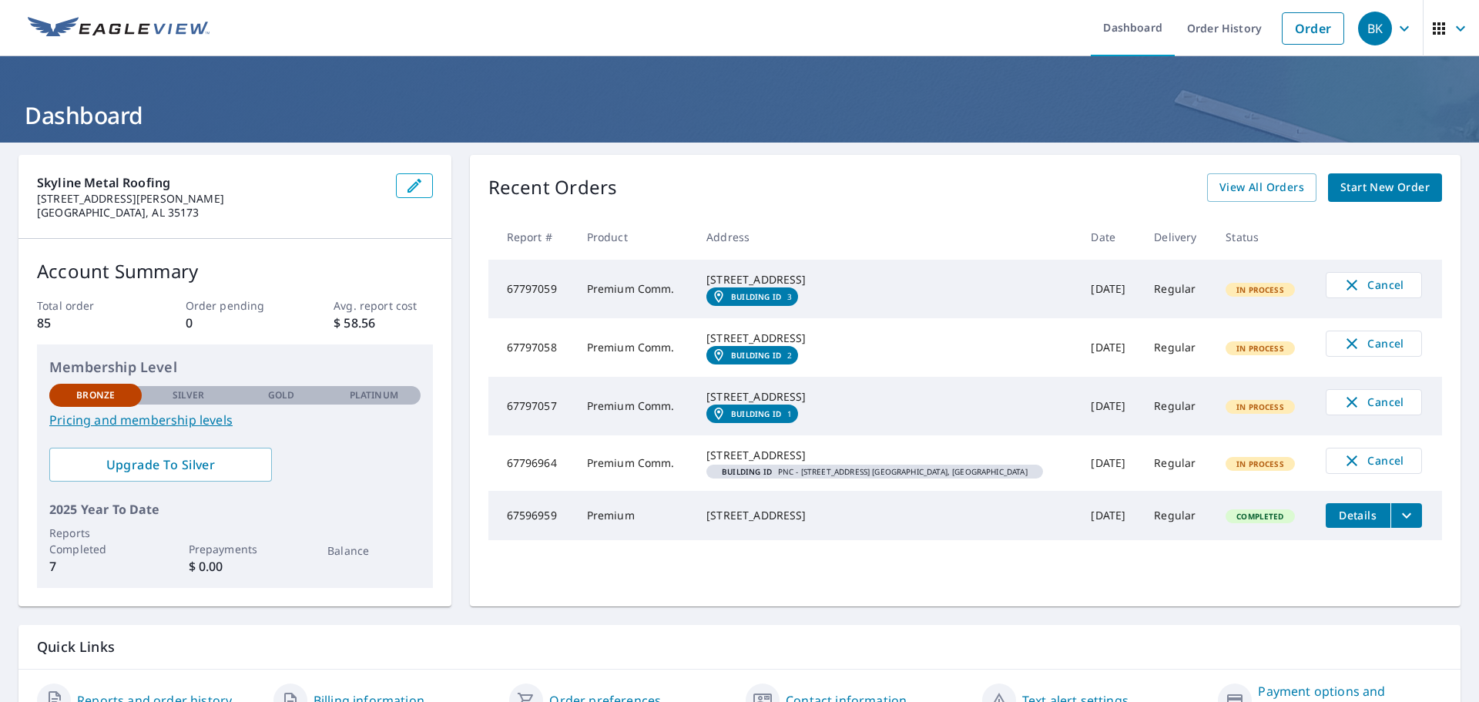
click at [885, 463] on div "[STREET_ADDRESS]" at bounding box center [886, 455] width 360 height 15
click at [913, 463] on div "[STREET_ADDRESS]" at bounding box center [886, 455] width 360 height 15
click at [894, 475] on span "Building ID PNC - [STREET_ADDRESS] [GEOGRAPHIC_DATA], [GEOGRAPHIC_DATA]" at bounding box center [875, 472] width 324 height 8
click at [1209, 27] on link "Order History" at bounding box center [1224, 28] width 99 height 56
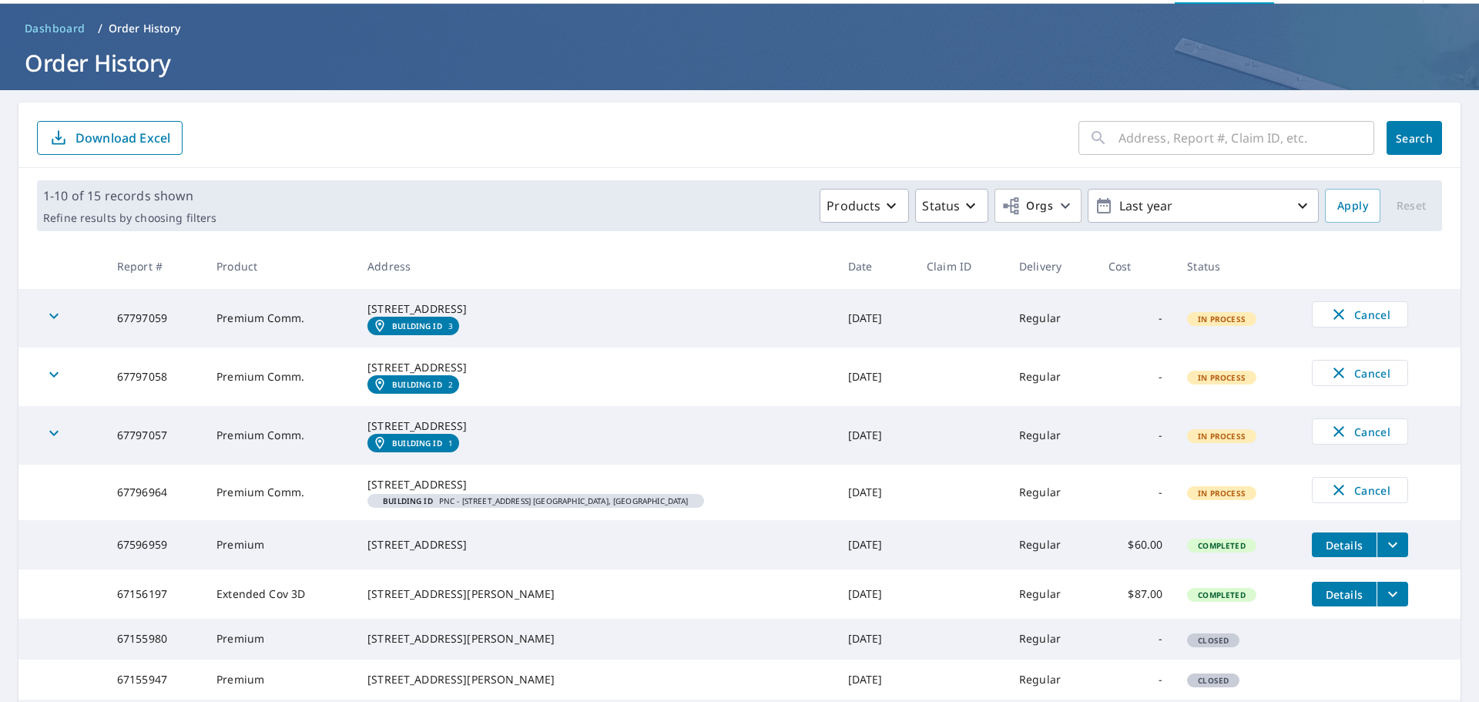
scroll to position [77, 0]
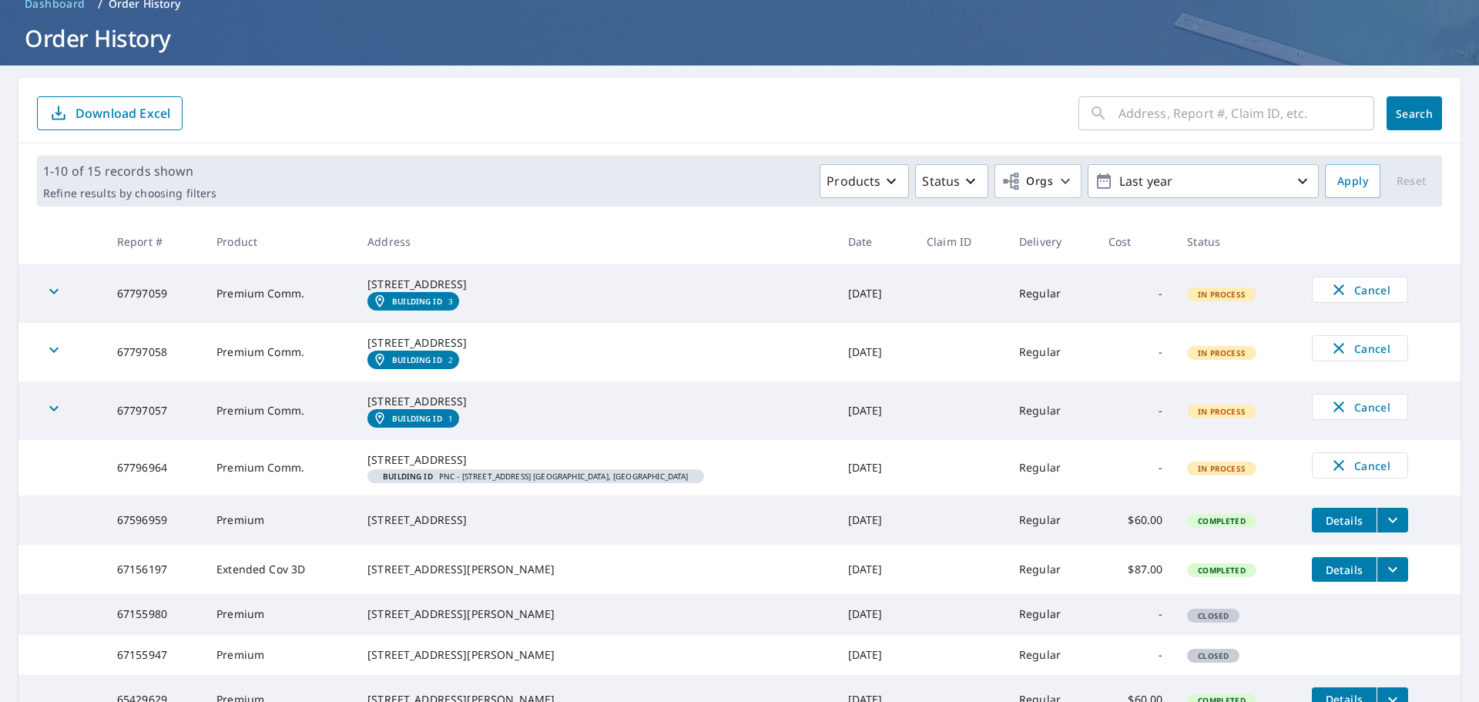
click at [74, 495] on td at bounding box center [61, 467] width 86 height 55
drag, startPoint x: 82, startPoint y: 525, endPoint x: 539, endPoint y: 525, distance: 456.8
click at [539, 495] on tr "67796964 Premium Comm. [STREET_ADDRESS][GEOGRAPHIC_DATA] ID PNC - [STREET_ADDRE…" at bounding box center [739, 467] width 1442 height 55
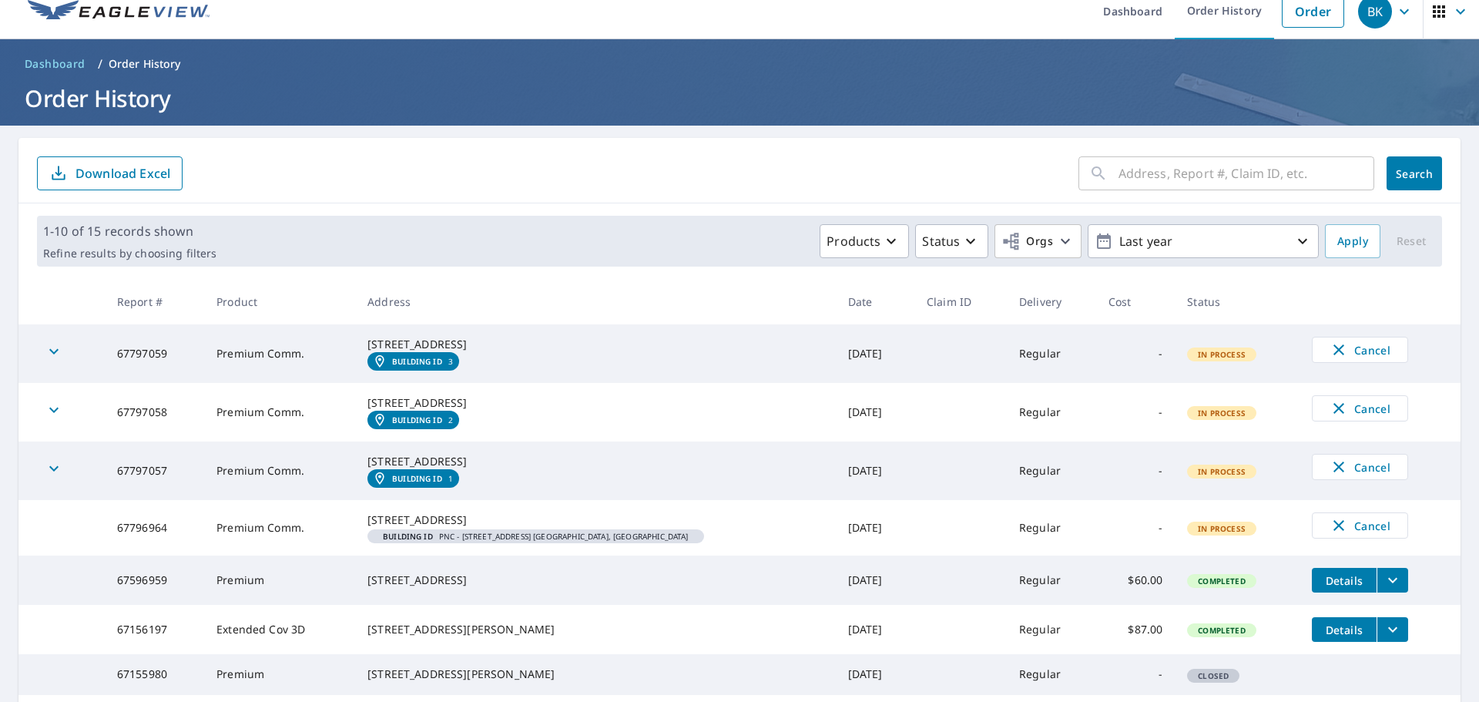
scroll to position [0, 0]
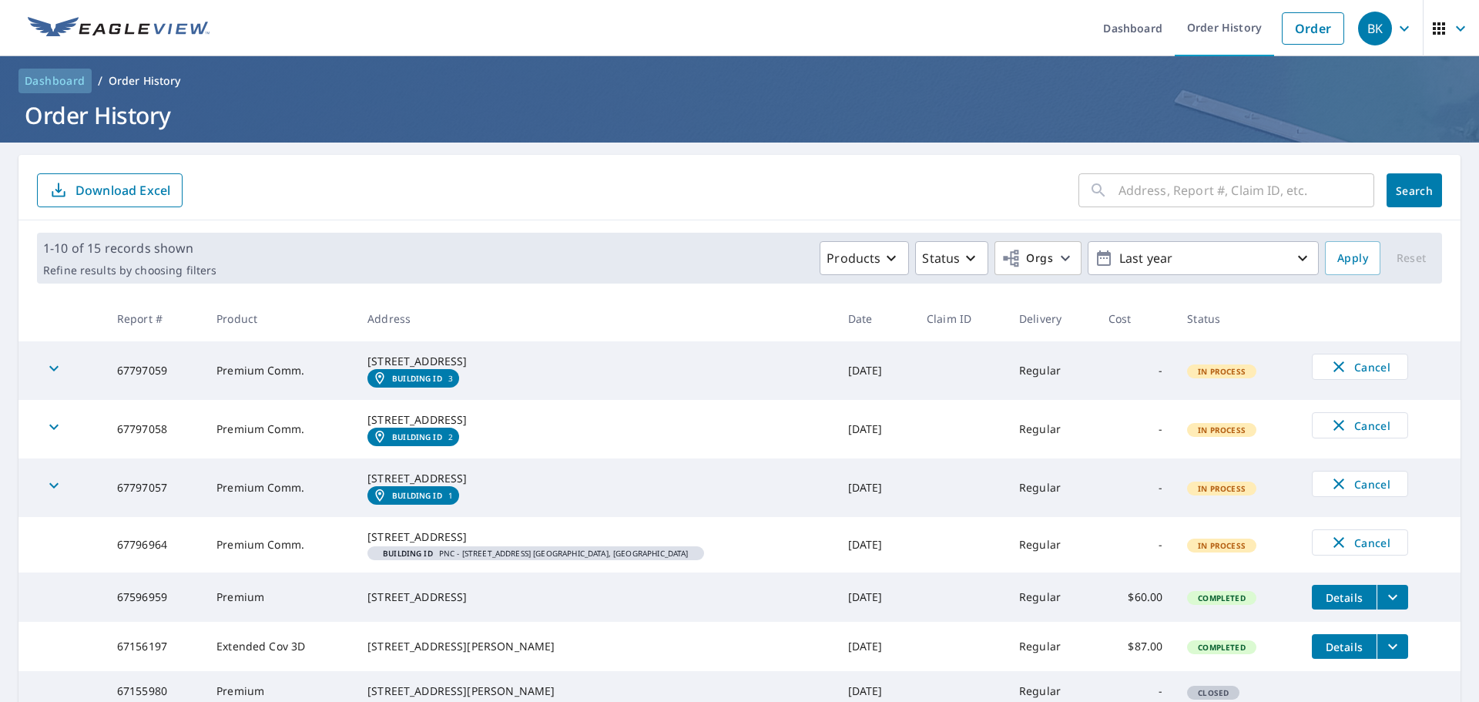
click at [52, 81] on span "Dashboard" at bounding box center [55, 80] width 61 height 15
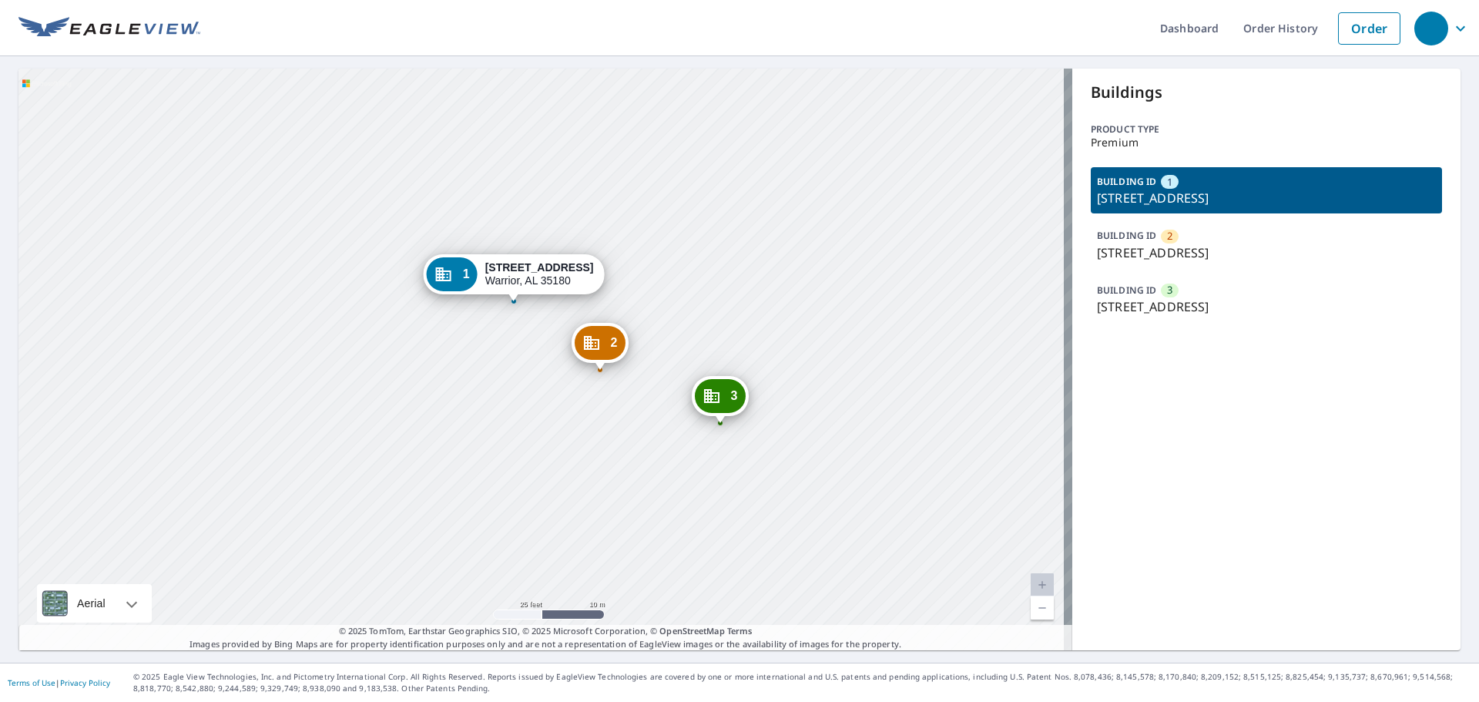
drag, startPoint x: 508, startPoint y: 452, endPoint x: 545, endPoint y: 444, distance: 37.0
click at [545, 444] on div "2 202 Brake St Warrior, AL 35180 3 202 Brake St Warrior, AL 35180 1 202 Brake S…" at bounding box center [545, 360] width 1054 height 582
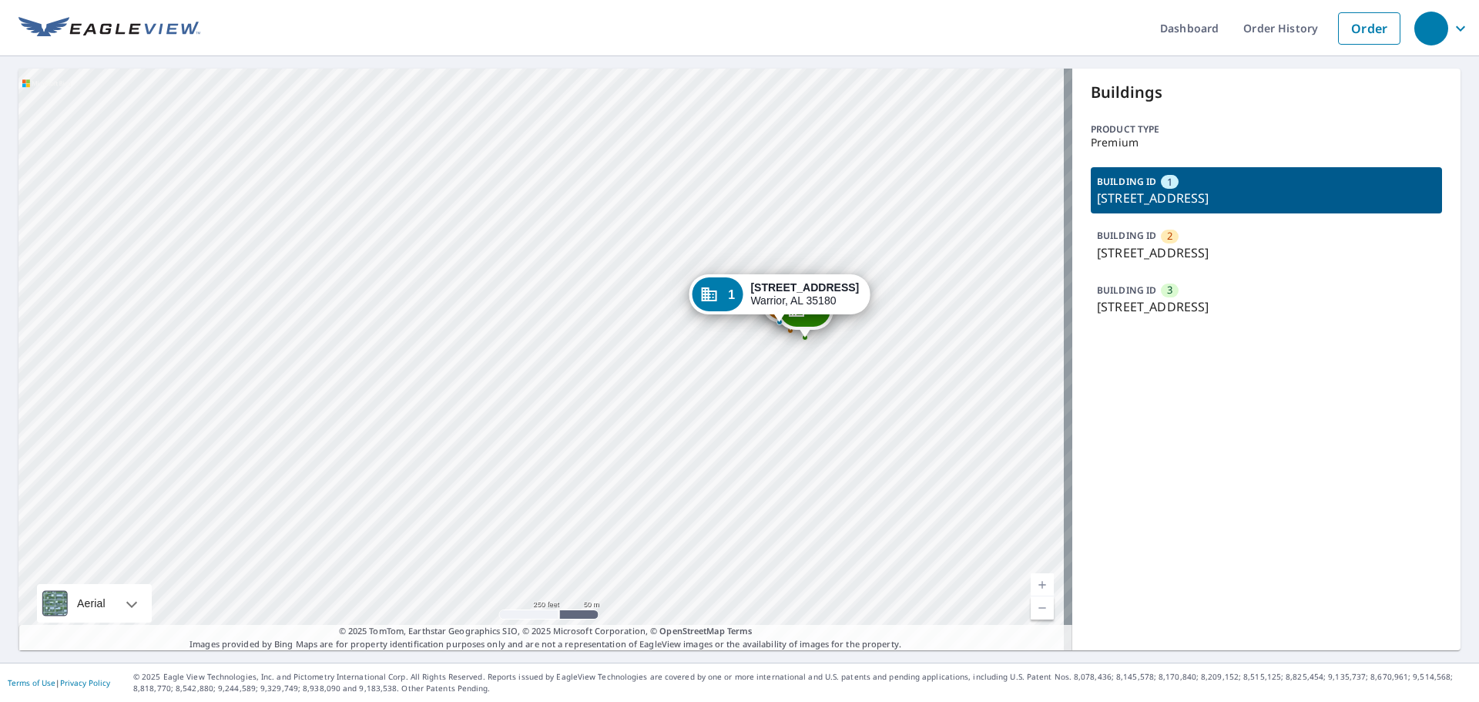
click at [1118, 251] on p "[STREET_ADDRESS]" at bounding box center [1266, 252] width 339 height 18
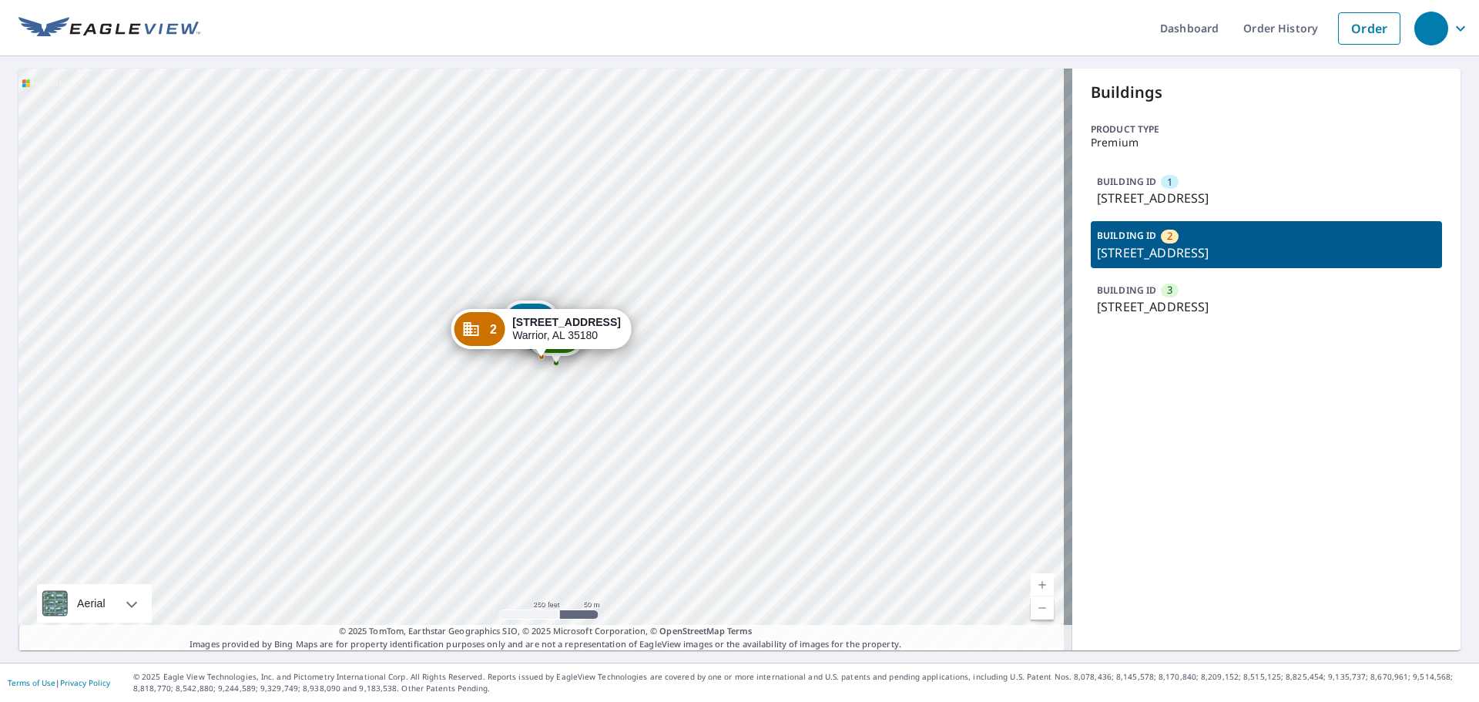
click at [1098, 305] on p "[STREET_ADDRESS]" at bounding box center [1266, 306] width 339 height 18
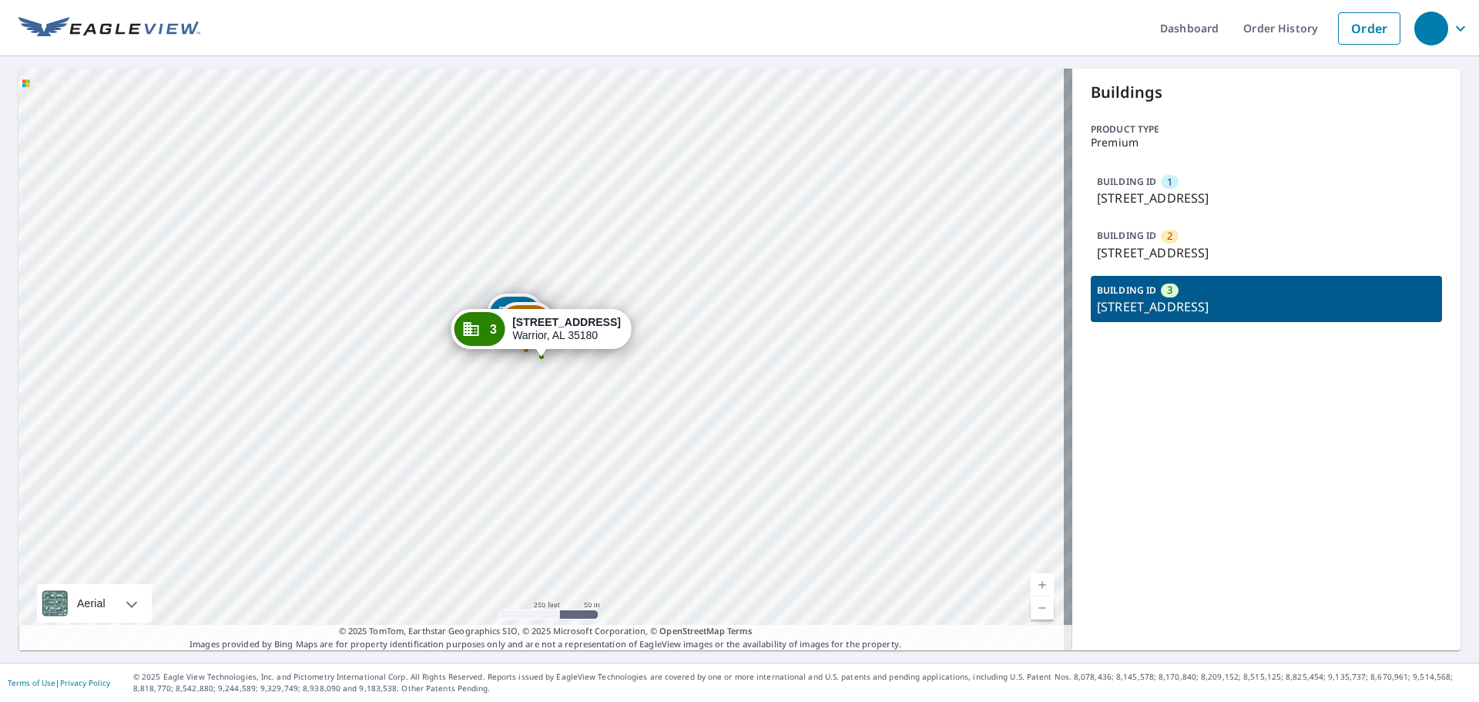
click at [1108, 250] on p "[STREET_ADDRESS]" at bounding box center [1266, 252] width 339 height 18
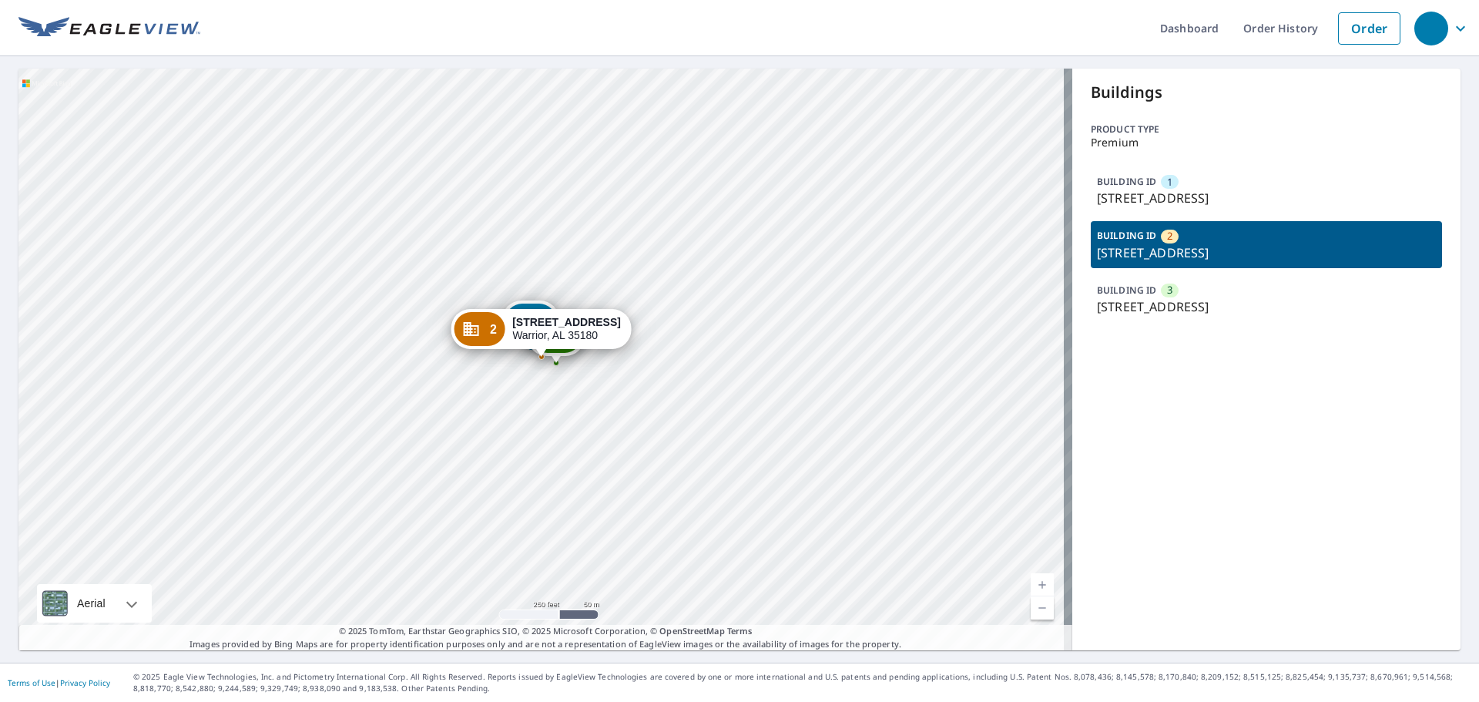
click at [1114, 198] on p "[STREET_ADDRESS]" at bounding box center [1266, 198] width 339 height 18
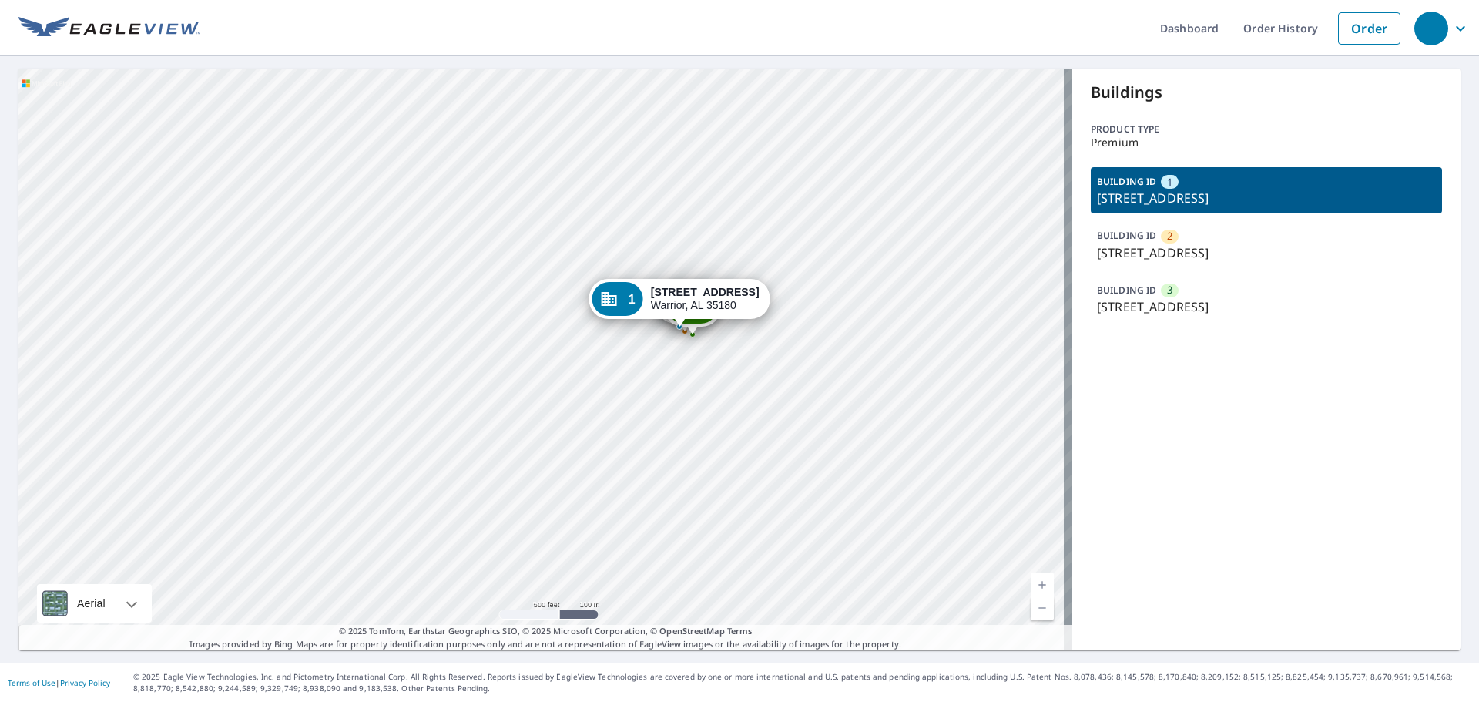
drag, startPoint x: 773, startPoint y: 433, endPoint x: 654, endPoint y: 434, distance: 118.6
click at [654, 434] on div "2 202 Brake St Warrior, AL 35180 3 202 Brake St Warrior, AL 35180 1 202 Brake S…" at bounding box center [545, 360] width 1054 height 582
